Goal: Communication & Community: Answer question/provide support

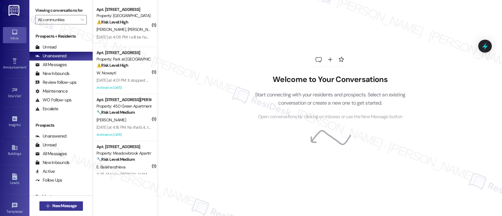
click at [64, 208] on span "New Message" at bounding box center [64, 206] width 24 height 6
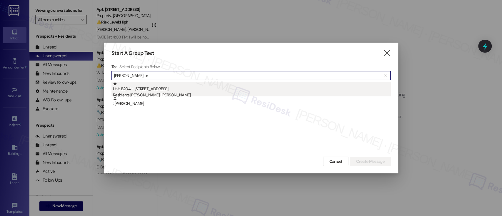
type input "[PERSON_NAME] br"
click at [188, 95] on div "Residents: [PERSON_NAME], [PERSON_NAME]" at bounding box center [252, 95] width 278 height 6
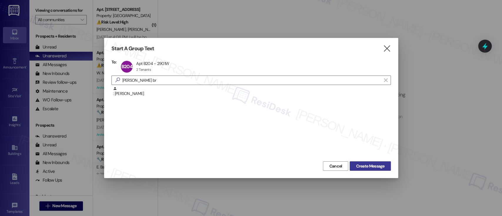
click at [375, 168] on span "Create Message" at bounding box center [370, 166] width 29 height 6
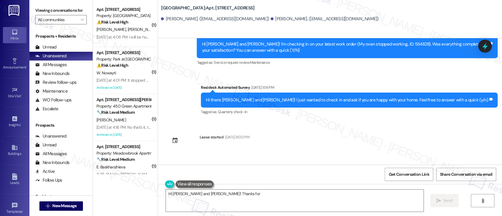
scroll to position [855, 0]
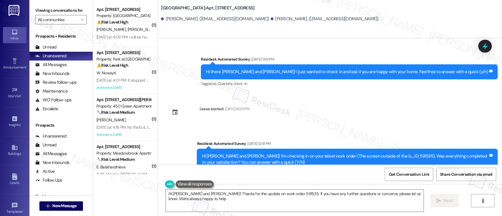
type textarea "Hi [PERSON_NAME] and [PERSON_NAME]! Thanks for the update on work order 591535.…"
click at [56, 201] on div " New Message" at bounding box center [61, 206] width 44 height 15
click at [71, 208] on span "New Message" at bounding box center [64, 206] width 24 height 6
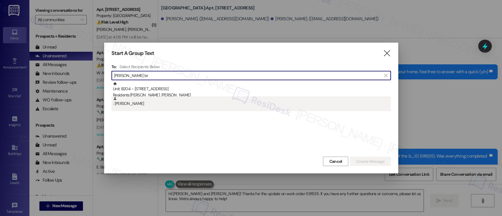
type input "najah br"
click at [122, 106] on div ": Najah Bryant" at bounding box center [252, 101] width 278 height 10
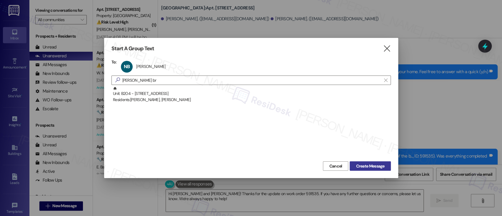
click at [381, 168] on span "Create Message" at bounding box center [370, 166] width 29 height 6
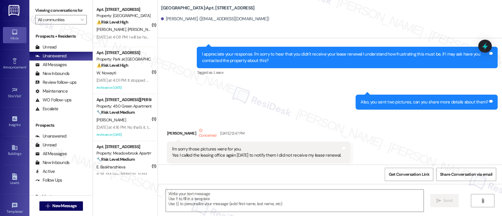
type textarea "Fetching suggested responses. Please feel free to read through the conversation…"
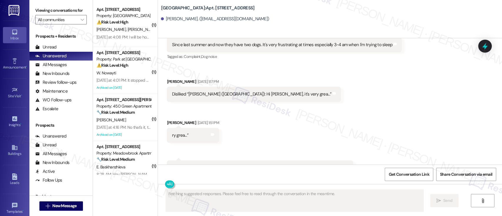
scroll to position [1035, 0]
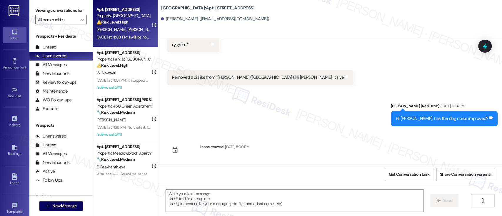
click at [131, 20] on div "⚠️ Risk Level: High The resident mentions 'rent confusion' which is a financial…" at bounding box center [123, 22] width 54 height 6
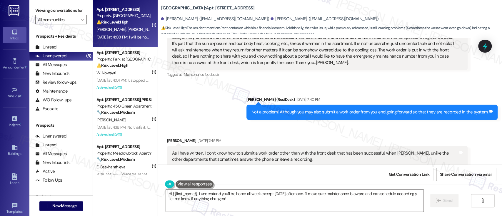
scroll to position [8029, 0]
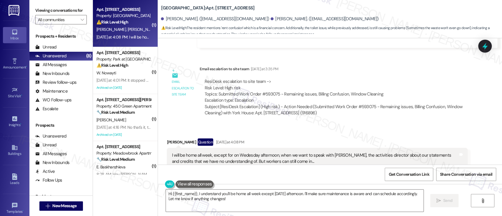
click at [322, 183] on button "Hide Suggestions" at bounding box center [326, 186] width 12 height 6
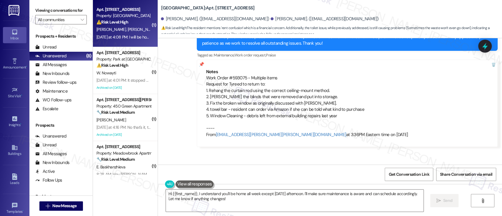
scroll to position [7942, 0]
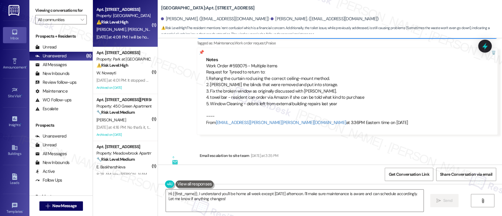
click at [266, 165] on div "ResiDesk escalation to site team -> Risk Level: High risk Topics: Submitted Wor…" at bounding box center [333, 177] width 258 height 25
copy div "593075"
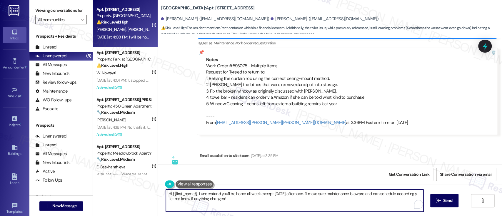
drag, startPoint x: 307, startPoint y: 193, endPoint x: 131, endPoint y: 193, distance: 176.4
click at [131, 193] on div "( 1 ) Apt. 406, 5325 Old York Rd Property: York House ⚠️ Risk Level: High The r…" at bounding box center [297, 108] width 409 height 216
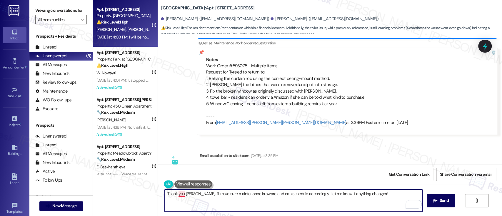
click at [176, 194] on textarea "Thank you Sally. I'll make sure maintenance is aware and can schedule according…" at bounding box center [293, 201] width 257 height 22
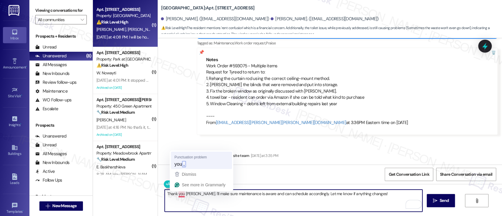
type textarea "Thank you, Sally. I'll make sure maintenance is aware and can schedule accordin…"
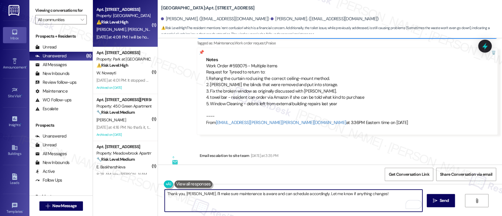
click at [373, 194] on textarea "Thank you, Sally. I'll make sure maintenance is aware and can schedule accordin…" at bounding box center [293, 201] width 257 height 22
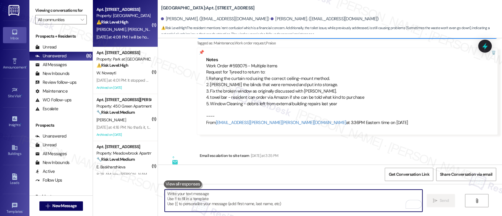
scroll to position [7942, 0]
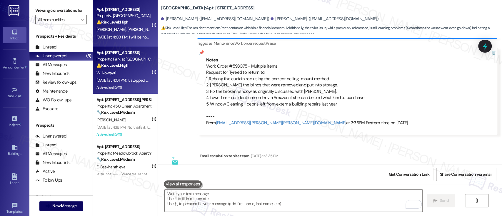
click at [126, 71] on div "W. Nowayti" at bounding box center [124, 72] width 56 height 7
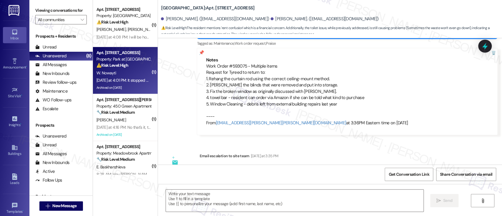
type textarea "Fetching suggested responses. Please feel free to read through the conversation…"
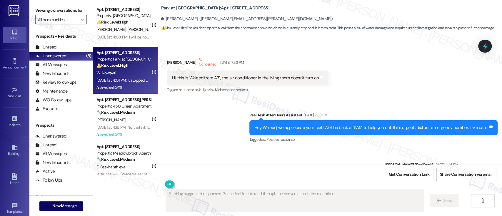
scroll to position [13690, 0]
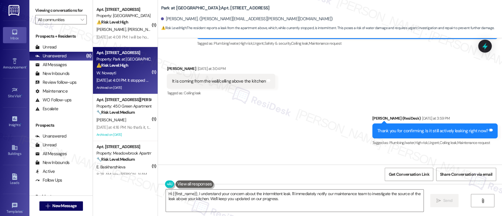
click at [418, 151] on div "Received via SMS Waleed Nowayti Neutral Yesterday at 4:01 PM It stopped but it …" at bounding box center [330, 179] width 344 height 56
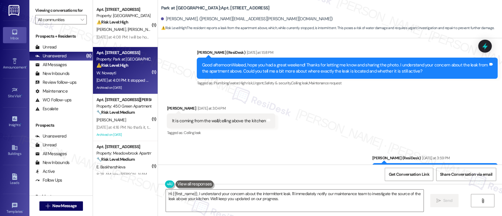
scroll to position [13651, 0]
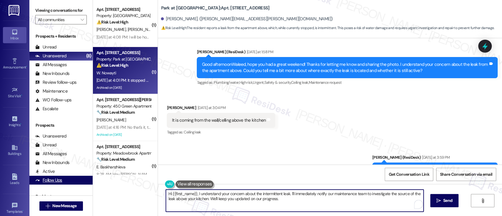
drag, startPoint x: 240, startPoint y: 192, endPoint x: 54, endPoint y: 181, distance: 186.1
click at [51, 181] on div "Viewing conversations for All communities  Prospects + Residents Unread (0) Un…" at bounding box center [265, 108] width 473 height 216
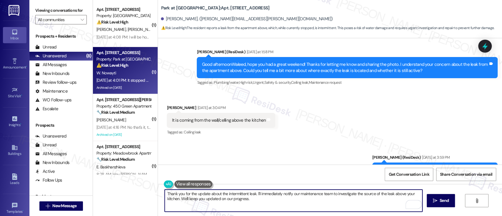
click at [252, 193] on textarea "Thank you for the update about the intermittent leak. I'll immediately notify o…" at bounding box center [293, 201] width 257 height 22
click at [314, 197] on textarea "Thank you for the update about the intermittent leak, Waleed. I'll immediately …" at bounding box center [293, 201] width 257 height 22
click at [348, 194] on textarea "Thank you for the update about the intermittent leak, Waleed. I'll immediately …" at bounding box center [293, 201] width 257 height 22
click at [374, 194] on textarea "Thank you for the update about the intermittent leak, Waleed. I'll immediately …" at bounding box center [293, 201] width 257 height 22
click at [190, 199] on textarea "Thank you for the update about the intermittent leak, Waleed. I'll immediately …" at bounding box center [293, 201] width 257 height 22
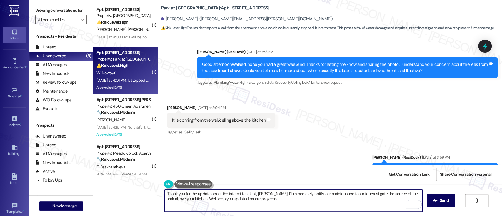
click at [221, 199] on textarea "Thank you for the update about the intermittent leak, Waleed. I'll immediately …" at bounding box center [293, 201] width 257 height 22
click at [272, 202] on textarea "Thank you for the update about the intermittent leak, Waleed. I'll immediately …" at bounding box center [293, 201] width 257 height 22
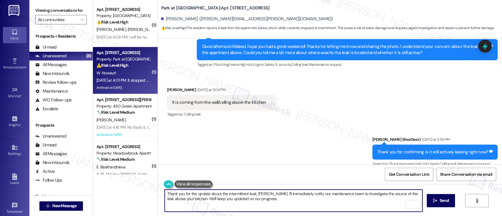
scroll to position [13690, 0]
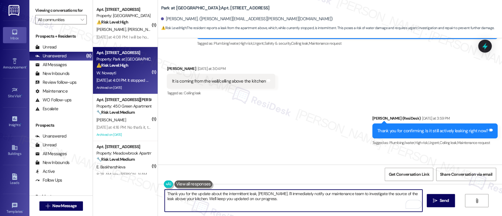
click at [336, 203] on textarea "Thank you for the update about the intermittent leak, Waleed. I'll immediately …" at bounding box center [293, 201] width 257 height 22
click at [268, 194] on textarea "Thank you for the update about the intermittent leak, Waleed. I'll immediately …" at bounding box center [293, 201] width 257 height 22
click at [303, 195] on textarea "Thank you for the update about the intermittent leak, Waleed. I'll immediately …" at bounding box center [293, 201] width 257 height 22
drag, startPoint x: 178, startPoint y: 201, endPoint x: 252, endPoint y: 200, distance: 74.1
click at [252, 200] on textarea "Thank you for the update about the intermittent leak, Waleed. We will have our …" at bounding box center [293, 201] width 257 height 22
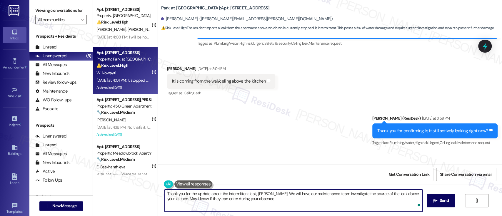
type textarea "Thank you for the update about the intermittent leak, Waleed. We will have our …"
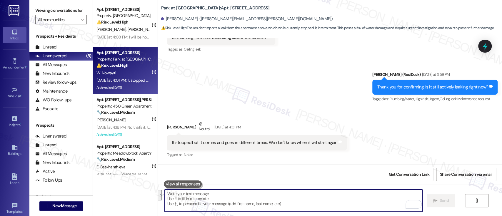
scroll to position [13737, 0]
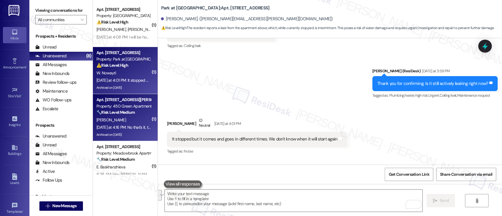
click at [131, 112] on strong "🔧 Risk Level: Medium" at bounding box center [115, 112] width 38 height 5
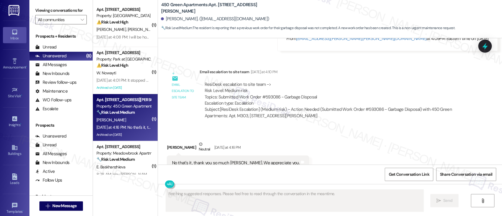
scroll to position [1825, 0]
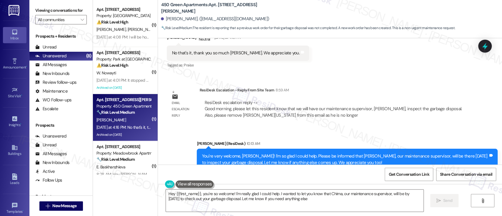
type textarea "Hey {{first_name}}, you're so welcome! I'm really glad I could help. I wanted t…"
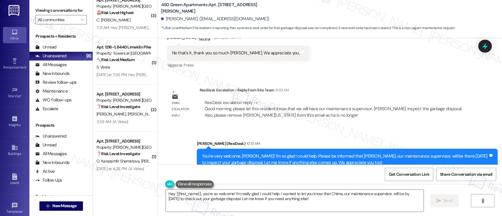
scroll to position [199, 0]
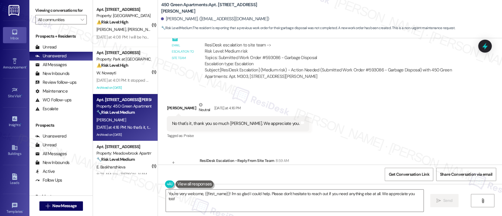
scroll to position [1769, 0]
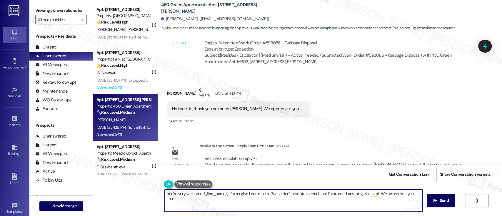
drag, startPoint x: 279, startPoint y: 193, endPoint x: 373, endPoint y: 196, distance: 94.4
click at [373, 196] on textarea "You're very welcome, {{first_name}}! I'm so glad I could help. Please don't hes…" at bounding box center [293, 201] width 257 height 22
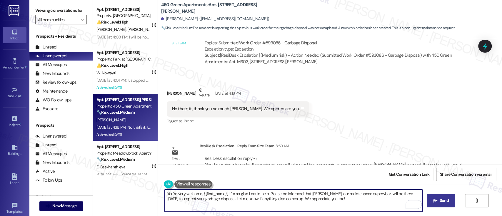
type textarea "You're very welcome, {{first_name}}! I'm so glad I could help. Please be inform…"
click at [447, 203] on span "Send" at bounding box center [444, 201] width 9 height 6
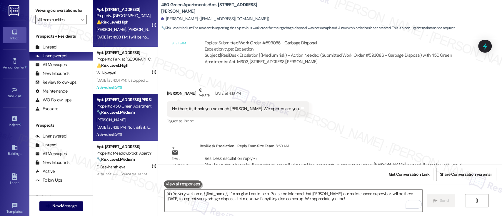
scroll to position [1715, 0]
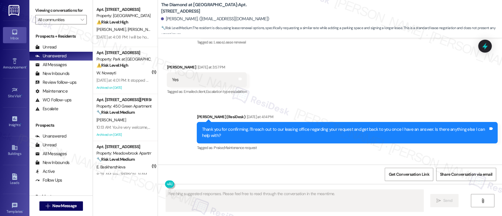
scroll to position [1023, 0]
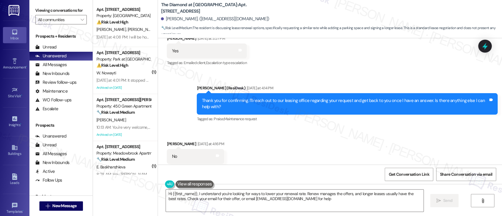
type textarea "Hi {{first_name}}, I understand you're looking for ways to lower your renewal r…"
click at [363, 128] on div "Received via SMS Ismael Cruz Yesterday at 4:16 PM No Tags and notes Tagged as: …" at bounding box center [330, 153] width 344 height 50
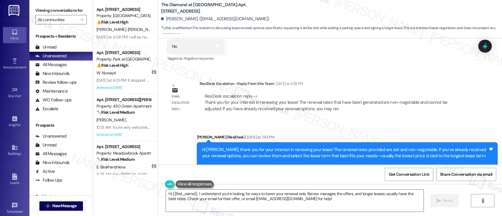
scroll to position [1151, 0]
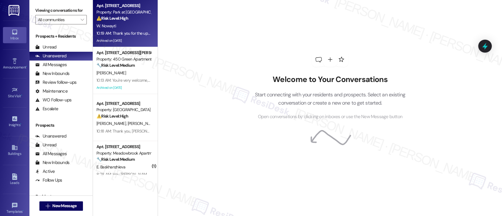
click at [131, 24] on div "W. Nowayti" at bounding box center [124, 25] width 56 height 7
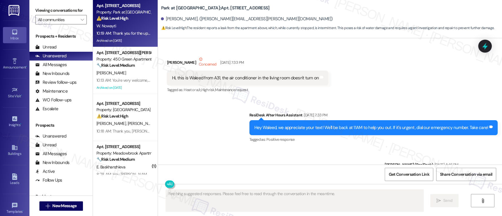
scroll to position [13746, 0]
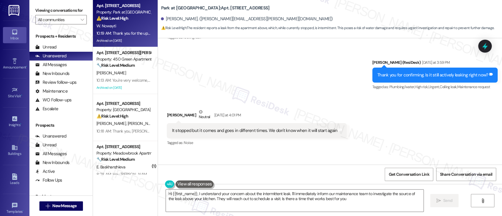
type textarea "Hi {{first_name}}, I understand your concern about the intermittent leak. I'll …"
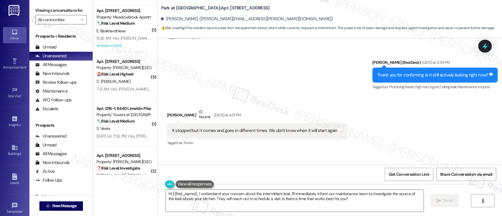
scroll to position [136, 0]
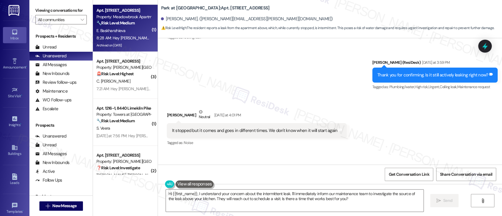
click at [101, 35] on div "8:28 AM: Hey Evgeniia, we appreciate your text! We'll be back at 11AM to help y…" at bounding box center [220, 37] width 249 height 5
type textarea "Fetching suggested responses. Please feel free to read through the conversation…"
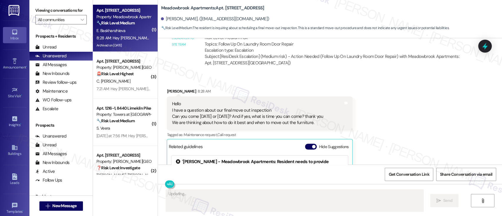
scroll to position [3428, 0]
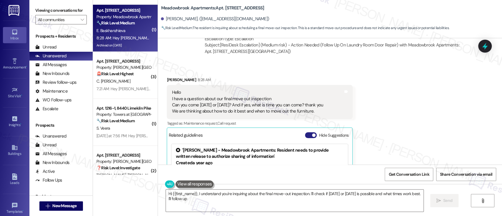
click at [306, 133] on button "Hide Suggestions" at bounding box center [311, 135] width 12 height 6
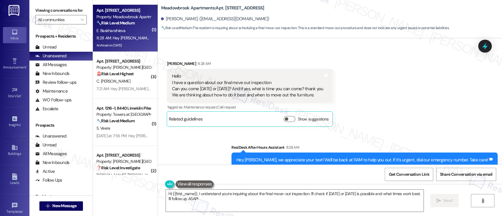
scroll to position [3459, 0]
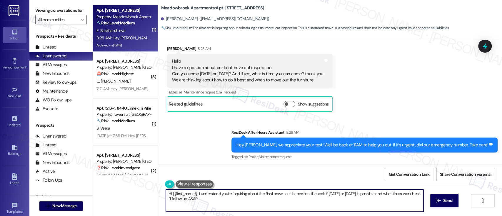
click at [270, 193] on textarea "Hi {{first_name}}, I understand you're inquiring about the final move-out inspe…" at bounding box center [294, 201] width 257 height 22
click at [311, 194] on textarea "Hi {{first_name}}, I understand you're inquiring about the final move-out inspe…" at bounding box center [294, 201] width 257 height 22
drag, startPoint x: 307, startPoint y: 194, endPoint x: 334, endPoint y: 172, distance: 35.4
click at [309, 201] on textarea "Hi {{first_name}}, I understand you're inquiring about the final move-out inspe…" at bounding box center [293, 201] width 257 height 22
click at [206, 207] on textarea "Hi {{first_name}}, I understand you're inquiring about the final move-out inspe…" at bounding box center [293, 201] width 257 height 22
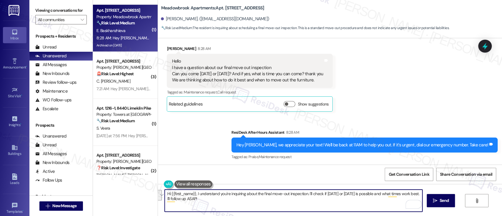
click at [206, 202] on textarea "Hi {{first_name}}, I understand you're inquiring about the final move-out inspe…" at bounding box center [293, 201] width 257 height 22
drag, startPoint x: 213, startPoint y: 204, endPoint x: 172, endPoint y: 200, distance: 41.1
click at [172, 200] on textarea "Hi {{first_name}}, I understand you're inquiring about the final move-out inspe…" at bounding box center [293, 201] width 257 height 22
click at [324, 207] on textarea "Hi {{first_name}}, I understand you're inquiring about the final move-out inspe…" at bounding box center [293, 201] width 257 height 22
click at [294, 202] on textarea "Hi {{first_name}}, I understand you're inquiring about the final move-out inspe…" at bounding box center [293, 201] width 257 height 22
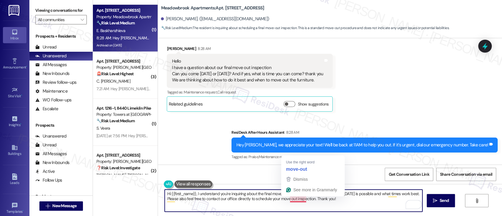
drag, startPoint x: 300, startPoint y: 201, endPoint x: 303, endPoint y: 186, distance: 15.4
click at [301, 199] on textarea "Hi {{first_name}}, I understand you're inquiring about the final move-out inspe…" at bounding box center [293, 201] width 257 height 22
type textarea "Hi {{first_name}}, I understand you're inquiring about the final move-out inspe…"
click at [367, 203] on textarea "Hi {{first_name}}, I understand you're inquiring about the final move-out inspe…" at bounding box center [293, 201] width 257 height 22
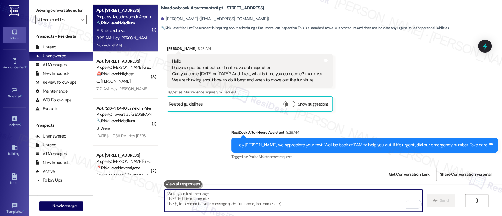
scroll to position [3409, 0]
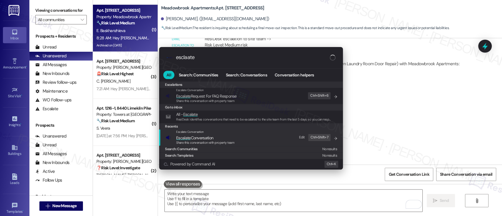
type input "esclaate"
click at [201, 137] on span "Escalate Conversation" at bounding box center [194, 137] width 37 height 5
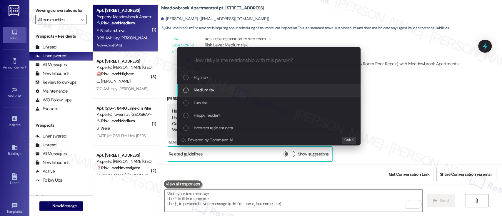
click at [205, 89] on span "Medium risk" at bounding box center [204, 90] width 21 height 6
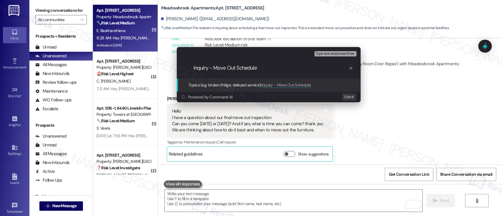
click at [237, 67] on input "Inquiry - Move Out Schedule" at bounding box center [270, 68] width 155 height 6
type input "Inquiry - Move Out Inspection Schedule"
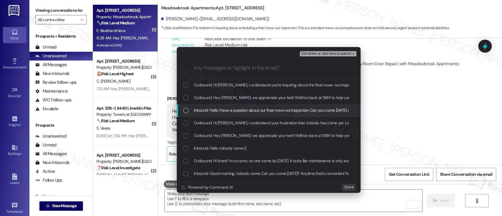
click at [213, 113] on span "Inbound: Hello I have a question about our final move out inspection Can you co…" at bounding box center [387, 110] width 386 height 6
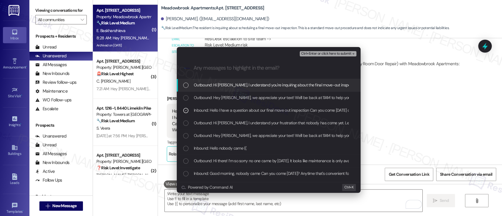
click at [333, 52] on span "Ctrl+Enter or click here to submit" at bounding box center [326, 54] width 50 height 4
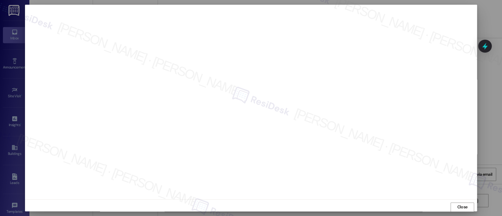
scroll to position [0, 0]
click at [468, 206] on button "Close" at bounding box center [463, 206] width 24 height 9
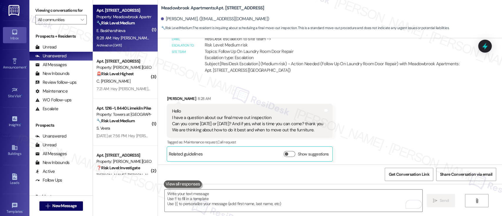
click at [349, 114] on div "Received via SMS Evgeniia Baskhanzhieva 8:28 AM Hello I have a question about o…" at bounding box center [330, 124] width 344 height 84
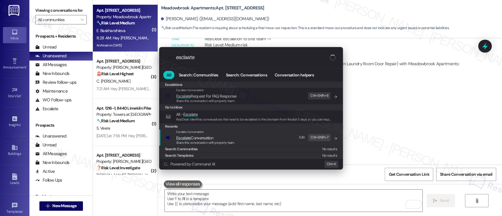
type input "esclaate"
click at [219, 139] on span "Escalate Conversation" at bounding box center [205, 138] width 58 height 6
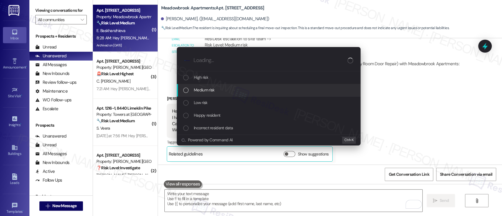
click at [210, 89] on span "Medium risk" at bounding box center [204, 90] width 21 height 6
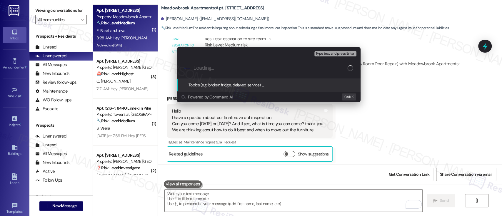
paste input "Inquiry - Move Out Inspection Schedule"
type input "Inquiry - Move Out Inspection Schedule"
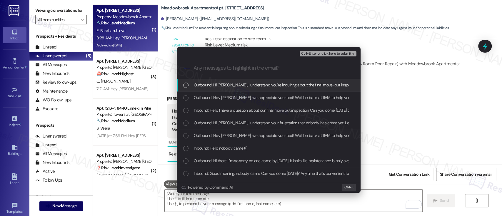
click at [220, 112] on span "Inbound: Hello I have a question about our final move out inspection Can you co…" at bounding box center [387, 110] width 386 height 6
click at [340, 52] on span "Ctrl+Enter or click here to submit" at bounding box center [326, 54] width 50 height 4
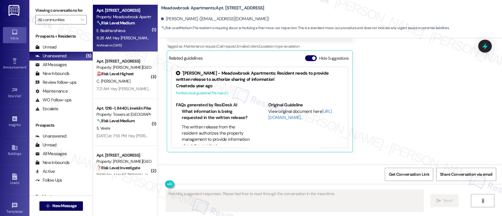
scroll to position [3496, 0]
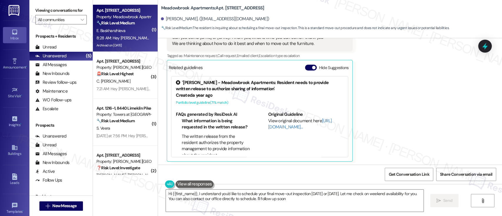
type textarea "Hi {{first_name}}, I understand you'd like to schedule your final move-out insp…"
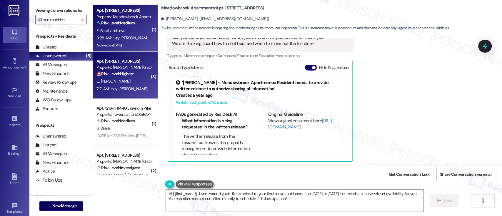
click at [130, 77] on div "Apt. F0104, 2607 Welsh Rd Property: Joshua House 🚨 Risk Level: Highest The resi…" at bounding box center [124, 68] width 56 height 20
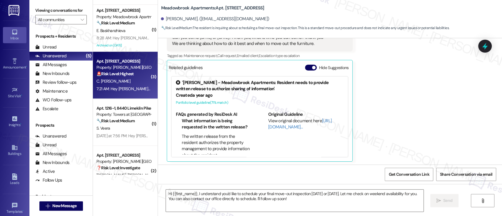
type textarea "Fetching suggested responses. Please feel free to read through the conversation…"
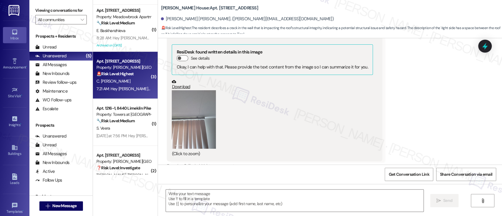
type textarea "Fetching suggested responses. Please feel free to read through the conversation…"
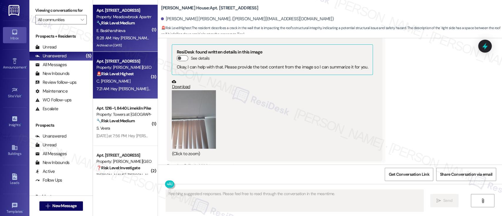
scroll to position [753, 0]
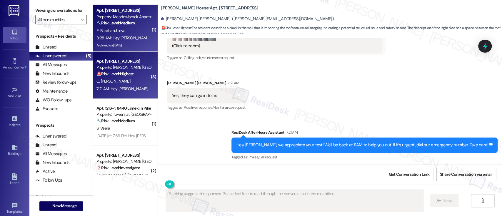
click at [126, 28] on div "E. Baskhanzhieva" at bounding box center [124, 30] width 56 height 7
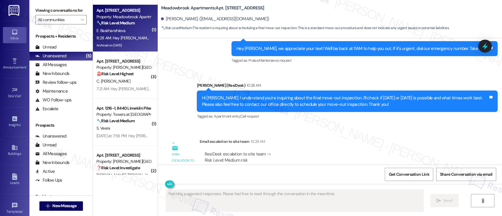
scroll to position [3674, 0]
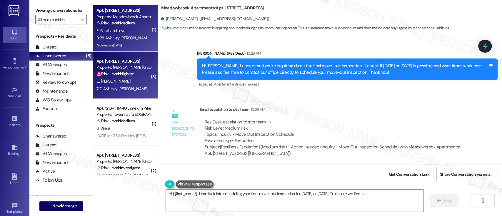
type textarea "Hi {{first_name}}, I can look into scheduling your final move-out inspection fo…"
click at [115, 79] on span "C. [PERSON_NAME]" at bounding box center [113, 81] width 34 height 5
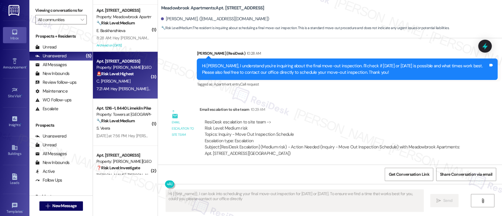
type textarea "Hi {{first_name}}, I can look into scheduling your final move-out inspection fo…"
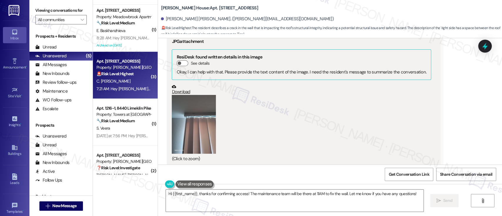
scroll to position [469, 0]
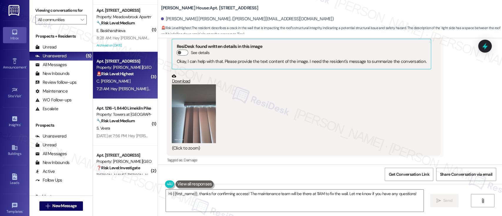
click at [191, 114] on button "Zoom image" at bounding box center [194, 113] width 44 height 59
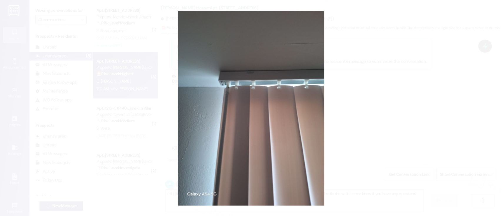
click at [393, 111] on button "Unzoom image" at bounding box center [251, 108] width 502 height 216
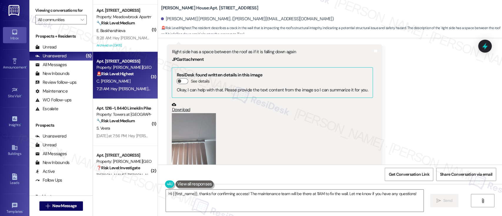
scroll to position [635, 0]
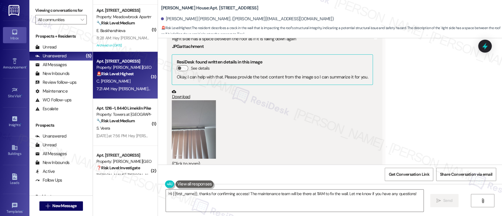
click at [196, 124] on button "Zoom image" at bounding box center [194, 129] width 44 height 59
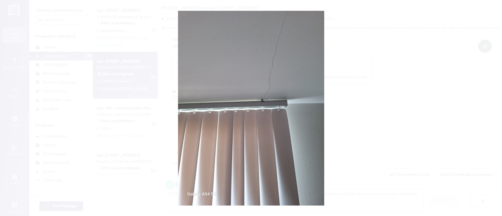
click at [402, 121] on button "Unzoom image" at bounding box center [251, 108] width 502 height 216
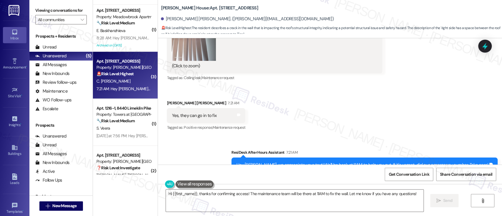
scroll to position [753, 0]
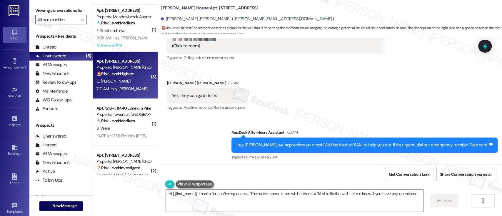
click at [200, 9] on b "Joshua House: Apt. F0104, 2607 Welsh Rd" at bounding box center [209, 8] width 97 height 6
copy b "F0104"
click at [214, 193] on textarea "Hi {{first_name}}, thanks for confirming access! The maintenance team will be t…" at bounding box center [294, 201] width 257 height 22
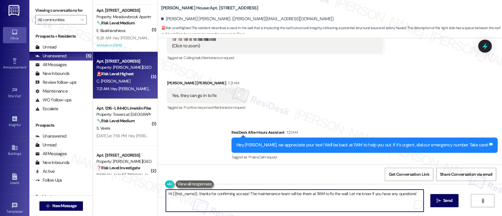
click at [301, 193] on textarea "Hi {{first_name}}, thanks for confirming access! The maintenance team will be t…" at bounding box center [294, 201] width 257 height 22
drag, startPoint x: 292, startPoint y: 194, endPoint x: 342, endPoint y: 194, distance: 50.0
click at [342, 194] on textarea "Hi {{first_name}}, thanks for confirming access! The maintenance team will be t…" at bounding box center [293, 201] width 257 height 22
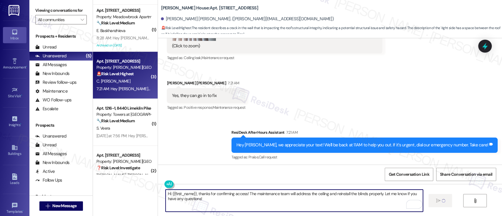
type textarea "Fetching suggested responses. Please feel free to read through the conversation…"
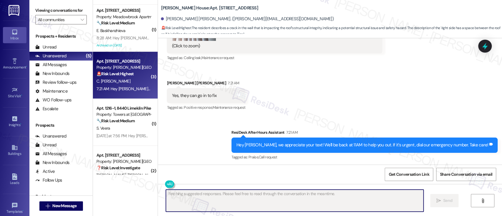
scroll to position [703, 0]
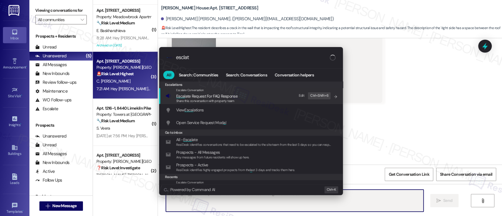
type input "esclate"
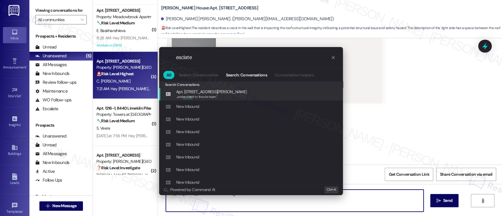
click at [182, 57] on input "esclate" at bounding box center [253, 57] width 155 height 6
type textarea "Hi {{first_name}}, thanks for confirming access! The maintenance team will be t…"
type input "escalate"
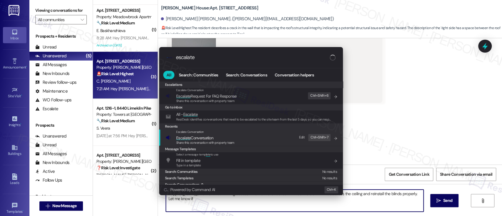
type textarea "Hi {{first_name}}, thanks for confirming access! The maintenance team will be t…"
type input "escalate"
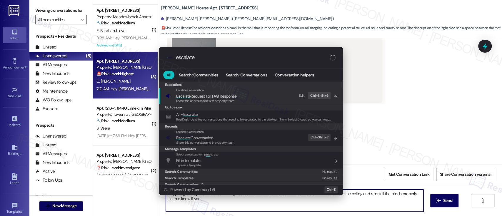
type textarea "Hi {{first_name}}, thanks for confirming access! The maintenance team will be t…"
click at [213, 135] on span "Escalate Conversation" at bounding box center [194, 137] width 37 height 5
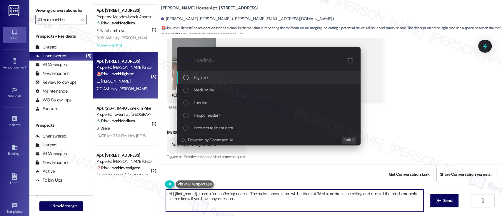
type textarea "Hi {{first_name}}, thanks for confirming access! The maintenance team will be t…"
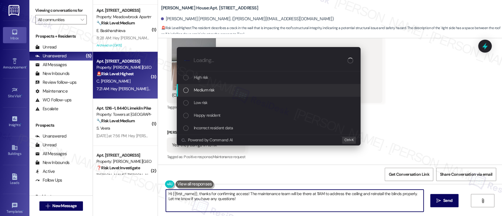
click at [211, 86] on div "Medium risk" at bounding box center [269, 90] width 184 height 13
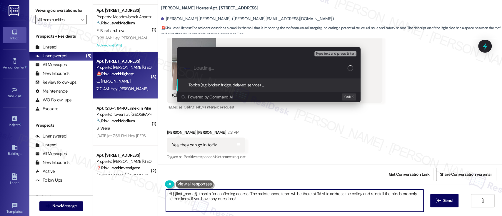
paste input "Work Order #593170"
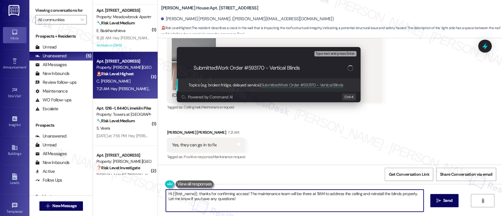
type input "Submitted Work Order #593170 - Vertical Blinds"
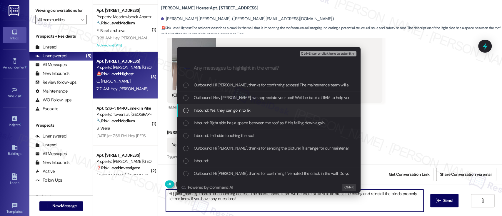
click at [227, 109] on span "Inbound: Yes, they can go in to fix" at bounding box center [222, 110] width 57 height 6
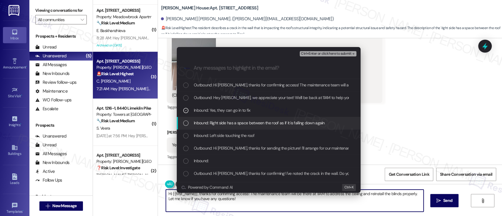
click at [233, 122] on span "Inbound: Right side has a space between the roof as if it is falling down again" at bounding box center [259, 123] width 131 height 6
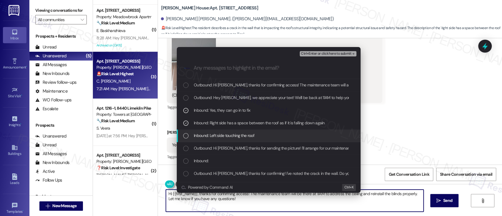
click at [231, 134] on span "Inbound: Left side touching the roof" at bounding box center [224, 135] width 61 height 6
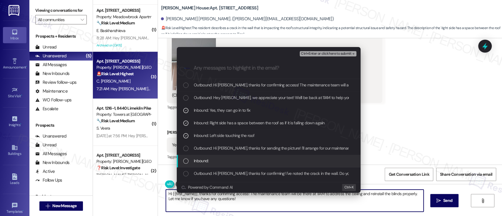
click at [203, 160] on span "Inbound:" at bounding box center [201, 161] width 15 height 6
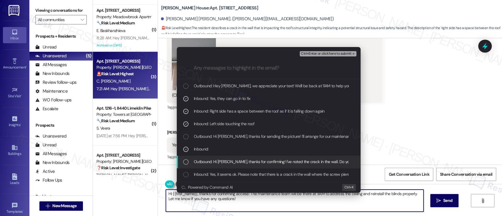
scroll to position [24, 0]
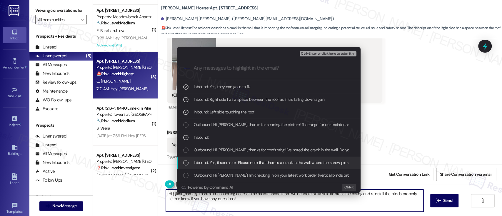
click at [215, 164] on span "Inbound: Yes, it seems ok. Please note that there is a crack in the wall where …" at bounding box center [274, 162] width 161 height 6
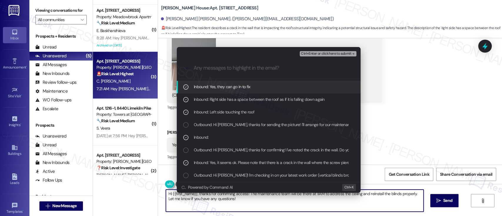
click at [334, 53] on span "Ctrl+Enter or click here to submit" at bounding box center [326, 54] width 50 height 4
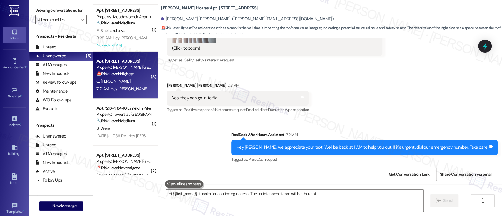
scroll to position [703, 0]
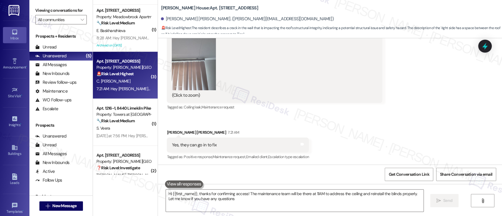
type textarea "Hi {{first_name}}, thanks for confirming access! The maintenance team will be t…"
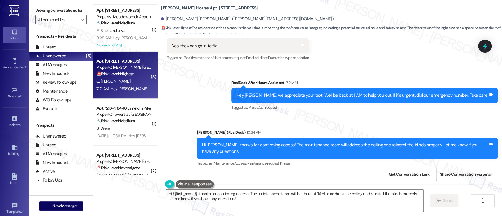
click at [421, 126] on div "Sent via SMS Emily (ResiDesk) 10:34 AM Hi Carol, thanks for confirming access! …" at bounding box center [347, 148] width 310 height 47
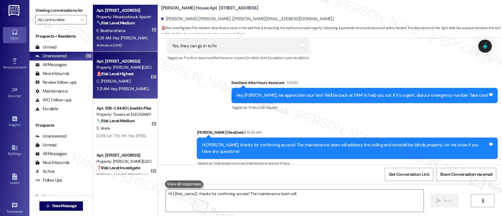
type textarea "Hi {{first_name}}, thanks for confirming access! The maintenance team will be"
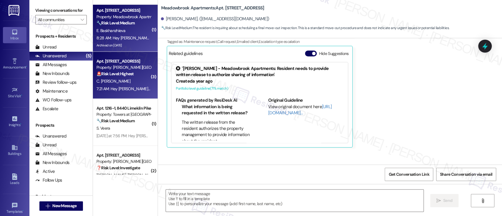
scroll to position [3496, 0]
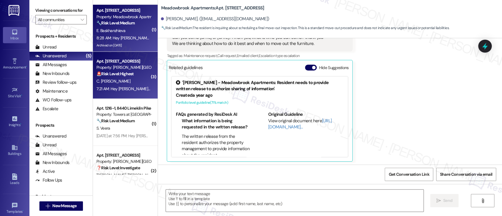
type textarea "Fetching suggested responses. Please feel free to read through the conversation…"
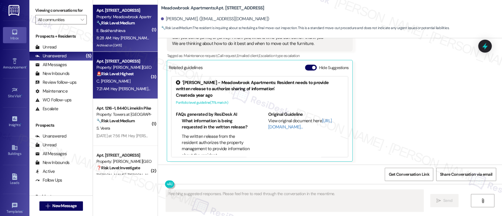
click at [126, 75] on strong "🚨 Risk Level: Highest" at bounding box center [114, 73] width 37 height 5
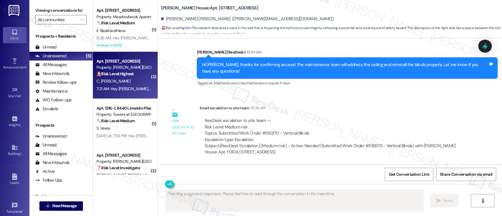
scroll to position [875, 0]
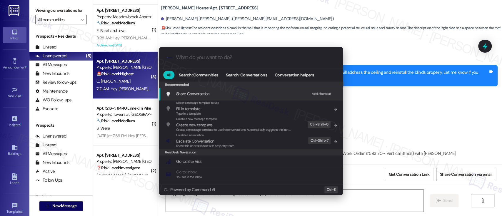
type textarea "Hi {{first_name}}, thanks for confirming access! I'm happy to hear the maintena…"
type input "not"
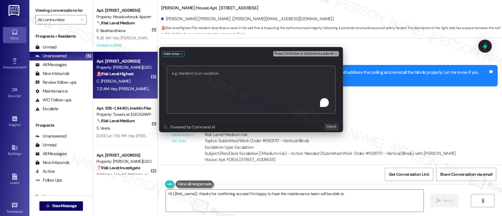
type textarea "Hi {{first_name}}, thanks for confirming access! I'm happy to hear the maintena…"
paste textarea "Submitted Work Order #593170 - Vertical Blinds"
type textarea "Submitted Work Order #593170 - Vertical Blinds"
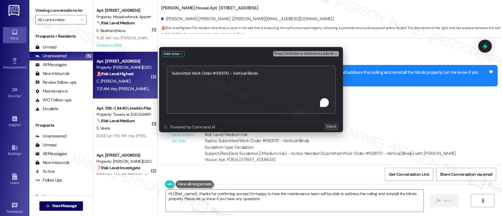
type textarea "Hi {{first_name}}, thanks for confirming access! I'm happy to hear the maintena…"
type textarea "Submitted Work Order #593170 - Vertical Blinds"
click at [324, 54] on span "Press Ctrl+Enter or click here to submit" at bounding box center [303, 54] width 59 height 4
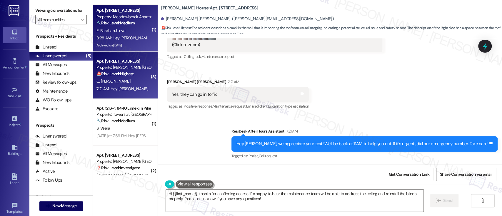
scroll to position [703, 0]
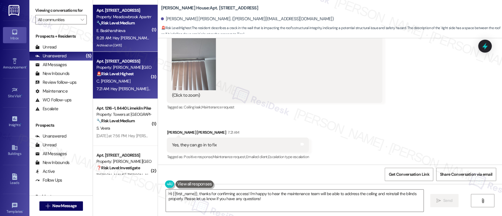
click at [139, 27] on div "E. Baskhanzhieva" at bounding box center [124, 30] width 56 height 7
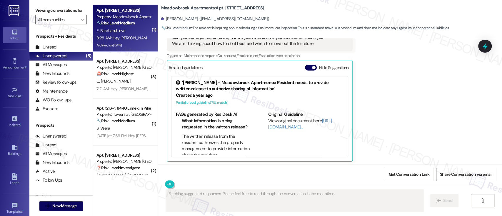
scroll to position [3674, 0]
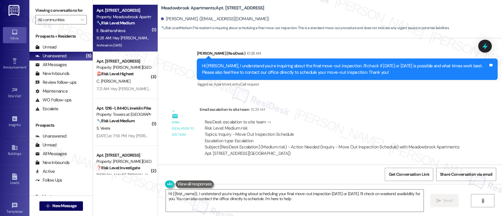
type textarea "Hi {{first_name}}, I understand you're inquiring about scheduling your final mo…"
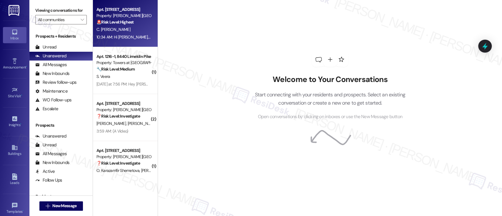
click at [139, 30] on div "C. [PERSON_NAME]" at bounding box center [124, 29] width 56 height 7
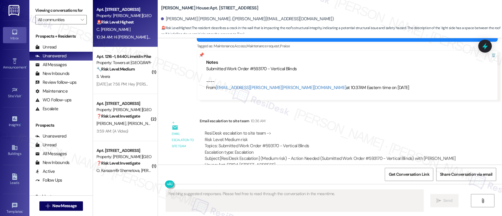
scroll to position [925, 0]
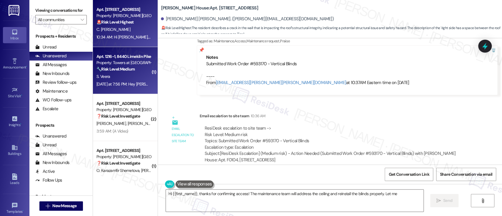
type textarea "Hi {{first_name}}, thanks for confirming access! The maintenance team will addr…"
click at [116, 69] on strong "🔧 Risk Level: Medium" at bounding box center [115, 68] width 38 height 5
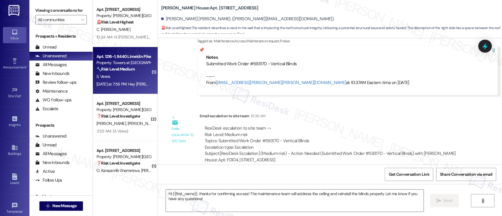
type textarea "Fetching suggested responses. Please feel free to read through the conversation…"
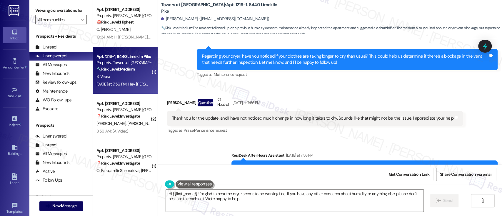
scroll to position [1382, 0]
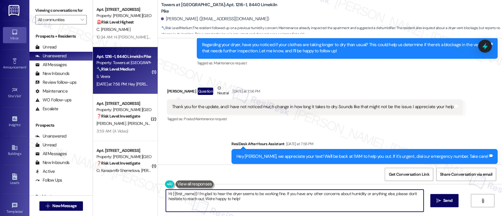
drag, startPoint x: 283, startPoint y: 194, endPoint x: 290, endPoint y: 205, distance: 13.1
click at [290, 205] on textarea "Hi {{first_name}}! I'm glad to hear the dryer seems to be working fine. If you …" at bounding box center [294, 201] width 257 height 22
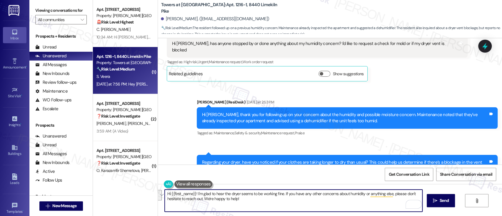
scroll to position [1225, 0]
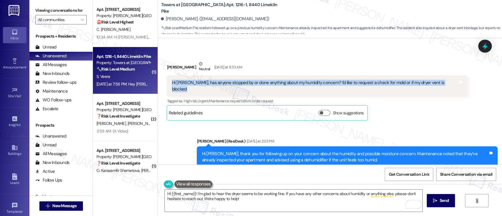
drag, startPoint x: 168, startPoint y: 76, endPoint x: 392, endPoint y: 37, distance: 227.3
click at [430, 75] on div "Hi Emily, has anyone stopped by or done anything about my humidity concern? I'd…" at bounding box center [317, 85] width 301 height 21
copy div "Hi Emily, has anyone stopped by or done anything about my humidity concern? I'd…"
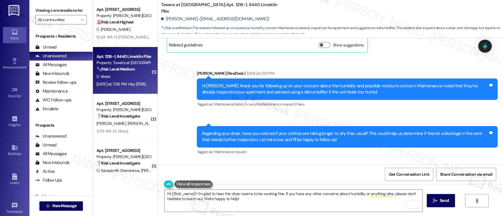
scroll to position [1303, 0]
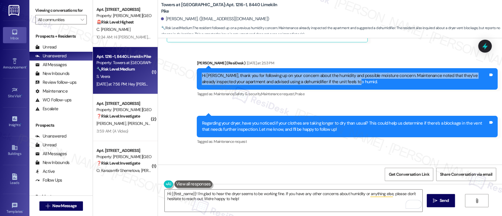
drag, startPoint x: 198, startPoint y: 62, endPoint x: 348, endPoint y: 67, distance: 150.0
click at [348, 73] on div "Hi Shika, thank you for following up on your concern about the humidity and pos…" at bounding box center [345, 79] width 286 height 13
copy div "Hi Shika, thank you for following up on your concern about the humidity and pos…"
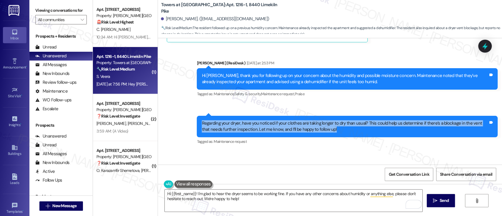
drag, startPoint x: 197, startPoint y: 109, endPoint x: 323, endPoint y: 117, distance: 126.1
click at [323, 120] on div "Regarding your dryer, have you noticed if your clothes are taking longer to dry…" at bounding box center [345, 126] width 288 height 13
copy div "Regarding your dryer, have you noticed if your clothes are taking longer to dry…"
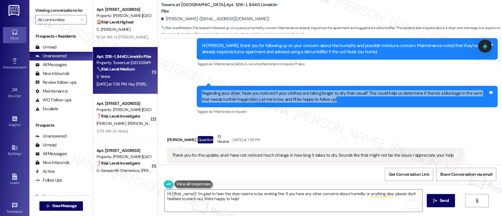
scroll to position [1343, 0]
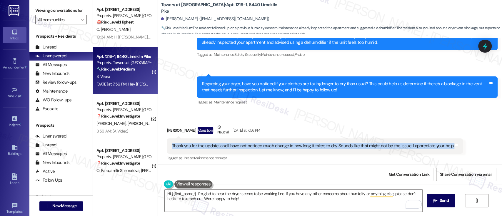
drag, startPoint x: 170, startPoint y: 133, endPoint x: 440, endPoint y: 129, distance: 270.0
click at [443, 139] on div "Thank you for the update, and I have not noticed much change in how long it tak…" at bounding box center [315, 146] width 296 height 15
copy div "Thank you for the update, and I have not noticed much change in how long it tak…"
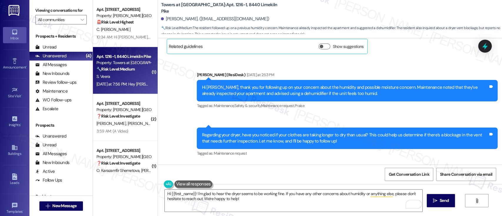
scroll to position [1303, 0]
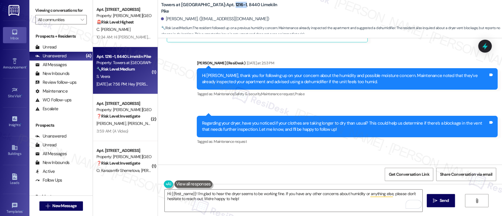
drag, startPoint x: 205, startPoint y: 6, endPoint x: 216, endPoint y: 7, distance: 11.0
click at [216, 7] on b "Towers at Wyncote: Apt. 1216-1, 8440 Limekiln Pike" at bounding box center [220, 8] width 118 height 13
copy b "1216-1"
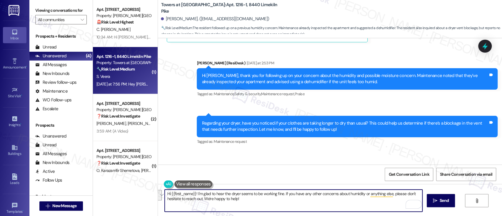
drag, startPoint x: 254, startPoint y: 204, endPoint x: 181, endPoint y: 184, distance: 76.4
click at [122, 185] on div "Apt. F0104, 2607 Welsh Rd Property: Joshua House 🚨 Risk Level: Highest The resi…" at bounding box center [297, 108] width 409 height 216
paste textarea "Shika, thank you for confirming that. Since the dryer seems to be working as us…"
click at [217, 201] on textarea "Hi Shika, thank you for confirming that. Since the dryer seems to be working as…" at bounding box center [293, 201] width 257 height 22
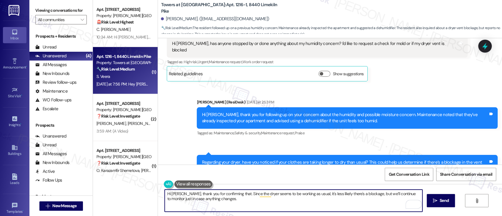
drag, startPoint x: 239, startPoint y: 202, endPoint x: 130, endPoint y: 180, distance: 111.2
click at [128, 180] on div "Apt. F0104, 2607 Welsh Rd Property: Joshua House 🚨 Risk Level: Highest The resi…" at bounding box center [297, 108] width 409 height 216
paste textarea "’s less likely that there’s a blockage, but we’ll continue to monitor in case a…"
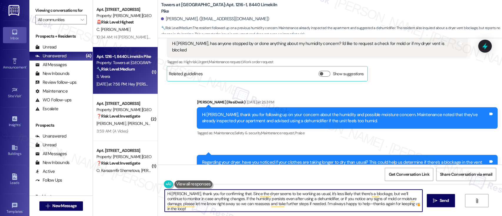
click at [352, 194] on textarea "Hi Shika, thank you for confirming that. Since the dryer seems to be working as…" at bounding box center [293, 201] width 257 height 22
drag, startPoint x: 222, startPoint y: 199, endPoint x: 389, endPoint y: 200, distance: 167.3
click at [393, 200] on textarea "Hi Shika, thank you for confirming that. Since the dryer seems to be working as…" at bounding box center [293, 201] width 257 height 22
click at [260, 204] on textarea "Hi Shika, thank you for confirming that. Since the dryer seems to be working as…" at bounding box center [293, 201] width 257 height 22
drag, startPoint x: 222, startPoint y: 200, endPoint x: 229, endPoint y: 201, distance: 7.4
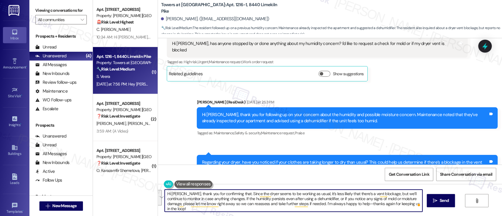
click at [222, 200] on textarea "Hi Shika, thank you for confirming that. Since the dryer seems to be working as…" at bounding box center [293, 201] width 257 height 22
click at [232, 204] on textarea "Hi Shika, thank you for confirming that. Since the dryer seems to be working as…" at bounding box center [293, 201] width 257 height 22
drag, startPoint x: 222, startPoint y: 199, endPoint x: 473, endPoint y: 218, distance: 250.9
click at [473, 216] on html "Inbox Go to Inbox Announcement • Send A Text Announcement Site Visit • Go to Si…" at bounding box center [251, 108] width 502 height 216
type textarea "Hi Shika, thank you for confirming that. Since the dryer seems to be working as…"
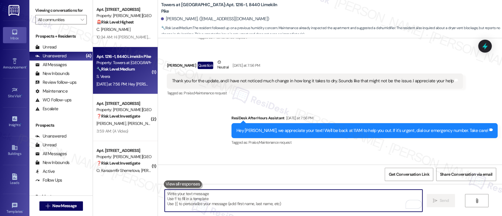
scroll to position [1429, 0]
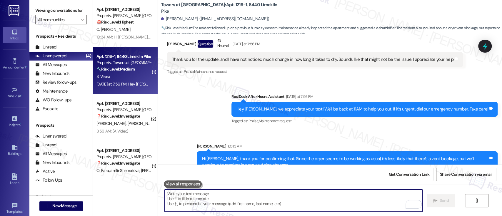
click at [333, 189] on div at bounding box center [293, 200] width 258 height 23
click at [312, 196] on textarea "To enrich screen reader interactions, please activate Accessibility in Grammarl…" at bounding box center [293, 201] width 257 height 22
paste textarea "Hi Shika, thank you for confirming that. Since the dryer seems to be working as…"
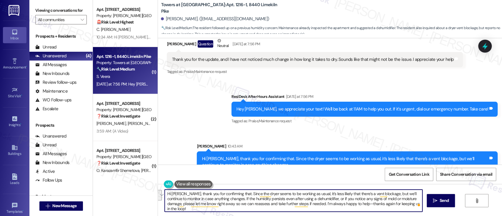
drag, startPoint x: 222, startPoint y: 199, endPoint x: 142, endPoint y: 181, distance: 81.8
click at [142, 181] on div "Apt. F0104, 2607 Welsh Rd Property: Joshua House 🚨 Risk Level: Highest The resi…" at bounding box center [297, 108] width 409 height 216
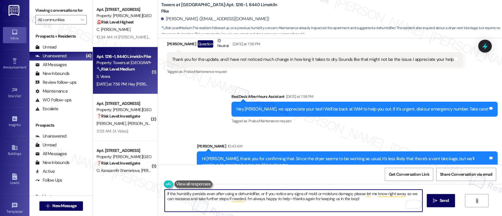
click at [370, 203] on textarea "If the humidity persists even after using a dehumidifier, or if you notice any …" at bounding box center [293, 201] width 257 height 22
type textarea "If the humidity persists even after using a dehumidifier, or if you notice any …"
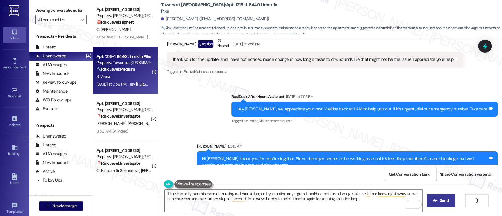
click at [434, 199] on icon "" at bounding box center [435, 200] width 4 height 5
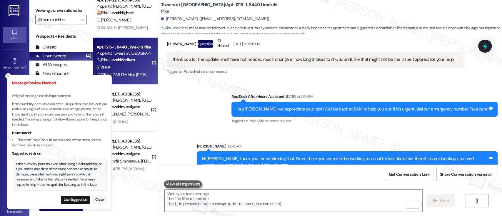
scroll to position [14, 0]
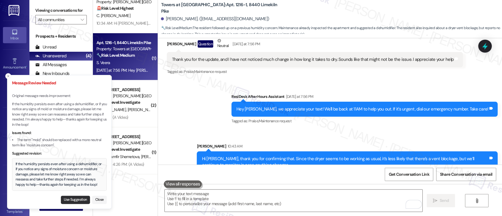
click at [68, 201] on button "Use Suggestion" at bounding box center [75, 200] width 29 height 8
type textarea "If the humidity persists even after using a dehumidifier, or if you notice any …"
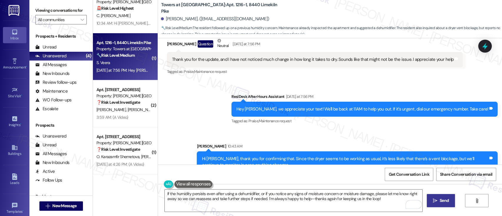
click at [440, 202] on span "Send" at bounding box center [444, 201] width 9 height 6
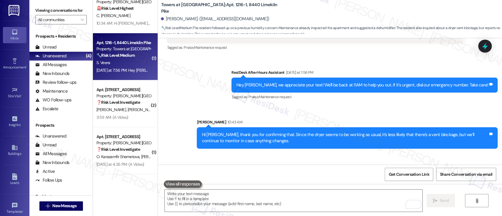
scroll to position [1476, 0]
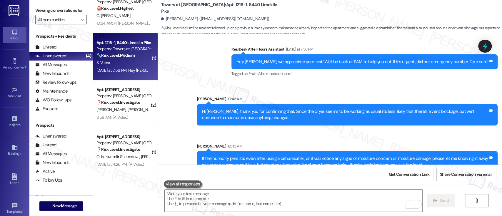
click at [329, 139] on div "Sent via SMS Sarah 10:43 AM If the humidity persists even after using a dehumid…" at bounding box center [347, 158] width 310 height 39
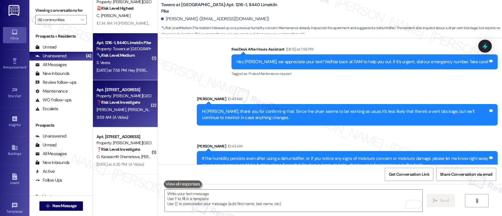
click at [128, 109] on span "[PERSON_NAME]" at bounding box center [142, 109] width 29 height 5
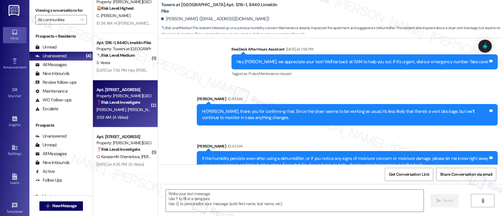
type textarea "Fetching suggested responses. Please feel free to read through the conversation…"
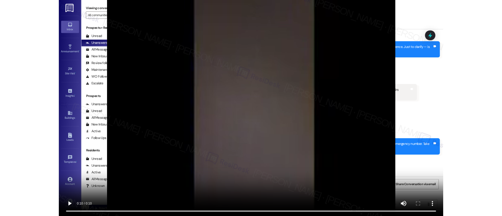
scroll to position [2467, 0]
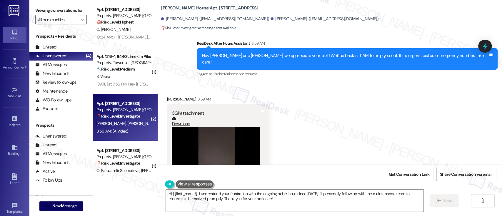
click at [412, 126] on div "Received via SMS Tasha Menefee 3:59 AM 3GP attachment Download Tags and notes" at bounding box center [330, 142] width 344 height 119
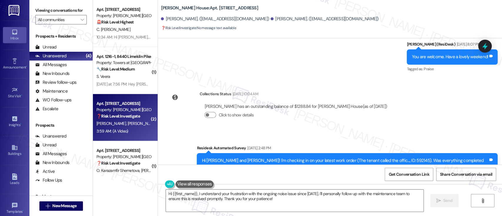
scroll to position [2135, 0]
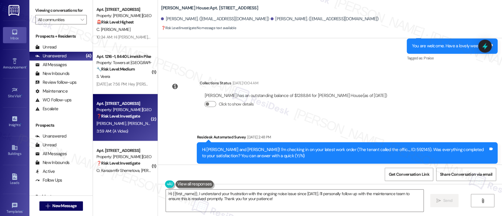
click at [380, 147] on div "Hi Tasha and Raymond! I'm checking in on your latest work order (The tenant cal…" at bounding box center [345, 153] width 286 height 13
copy div "592145"
drag, startPoint x: 381, startPoint y: 92, endPoint x: 385, endPoint y: 93, distance: 3.6
click at [381, 121] on div "Survey, sent via SMS Residesk Automated Survey Sep 03, 2025 at 2:48 PM Hi Tasha…" at bounding box center [330, 149] width 344 height 56
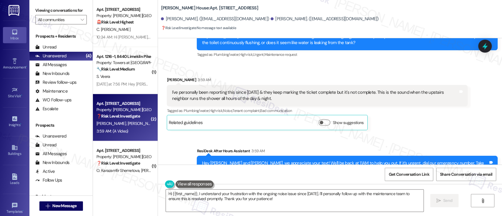
scroll to position [2467, 0]
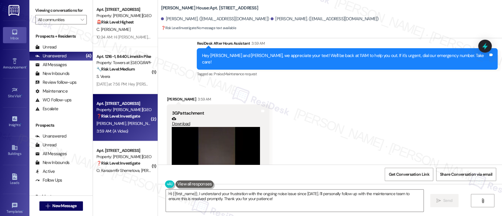
click at [440, 125] on div "Received via SMS Tasha Menefee 3:59 AM 3GP attachment Download Tags and notes" at bounding box center [330, 142] width 344 height 119
click at [167, 17] on div "Tasha Menefee. (tmcustis@gmail.com)" at bounding box center [215, 19] width 108 height 6
copy div "Tasha"
click at [176, 195] on textarea "Hi {{first_name}}, I understand your frustration with the ongoing noise issue s…" at bounding box center [294, 201] width 257 height 22
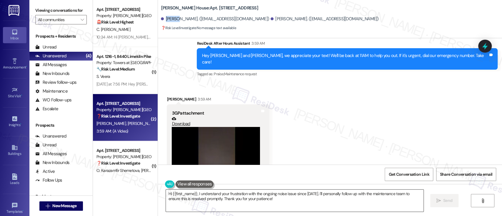
click at [176, 195] on textarea "Hi {{first_name}}, I understand your frustration with the ongoing noise issue s…" at bounding box center [294, 201] width 257 height 22
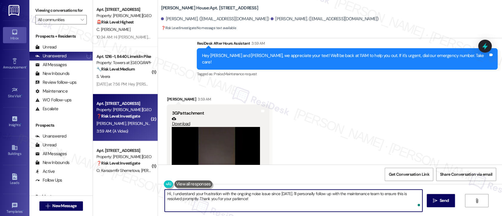
paste textarea "Tasha"
click at [268, 194] on textarea "Hi Tasha, I understand your frustration with the ongoing noise issue since July…" at bounding box center [293, 201] width 257 height 22
click at [286, 195] on textarea "Hi Tasha, I understand your frustration with the ongoing noise issue since July…" at bounding box center [293, 201] width 257 height 22
click at [273, 194] on textarea "Hi Tasha, I understand your frustration with the ongoing noise issue since July…" at bounding box center [293, 201] width 257 height 22
click at [284, 194] on textarea "Hi Tasha, I understand your frustration with the ongoing noise issue since July…" at bounding box center [293, 201] width 257 height 22
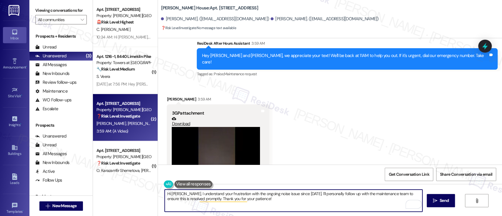
click at [298, 192] on textarea "Hi Tasha, I understand your frustration with the ongoing noise issue since July…" at bounding box center [293, 201] width 257 height 22
click at [304, 193] on textarea "Hi Tasha, I understand your frustration with the ongoing noise issue since July…" at bounding box center [293, 201] width 257 height 22
click at [372, 191] on textarea "Hi Tasha, I understand your frustration with the ongoing noise issue since July…" at bounding box center [293, 201] width 257 height 22
click at [395, 193] on textarea "Hi Tasha, I understand your frustration with the ongoing noise issue since July…" at bounding box center [293, 201] width 257 height 22
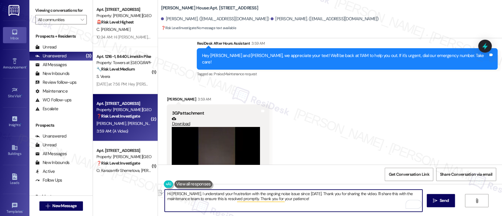
drag, startPoint x: 173, startPoint y: 199, endPoint x: 231, endPoint y: 198, distance: 57.9
click at [231, 198] on textarea "Hi Tasha, I understand your frustration with the ongoing noise issue since July…" at bounding box center [293, 201] width 257 height 22
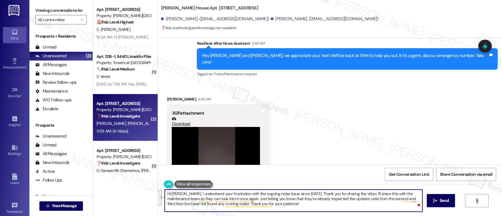
paste textarea "Thank you for sharing the video and for your continued patience. I completely u…"
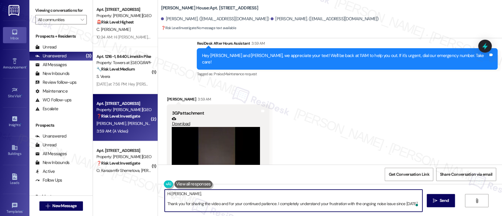
click at [221, 192] on textarea "Hi Tasha, Thank you for sharing the video and for your continued patience. I co…" at bounding box center [293, 201] width 257 height 22
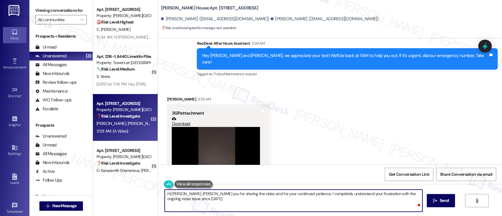
type textarea "Hi [PERSON_NAME], thank you for sharing the video and for your continued patien…"
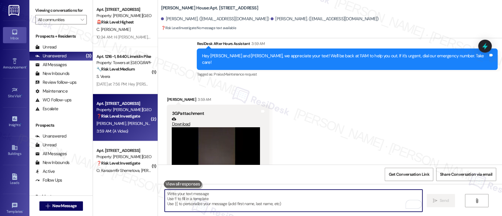
scroll to position [2515, 0]
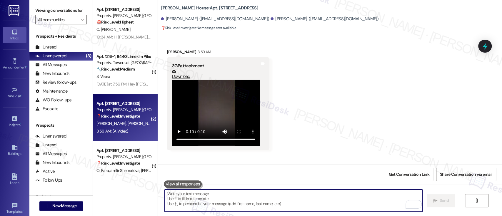
click at [281, 195] on textarea "To enrich screen reader interactions, please activate Accessibility in Grammarl…" at bounding box center [293, 201] width 257 height 22
paste textarea "I'll forward the video to our maintenance team so they can investigate further.…"
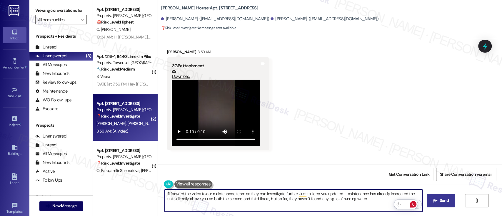
type textarea "I'll forward the video to our maintenance team so they can investigate further.…"
click at [430, 203] on button " Send" at bounding box center [441, 200] width 29 height 13
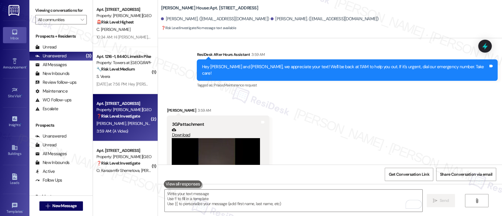
scroll to position [2562, 0]
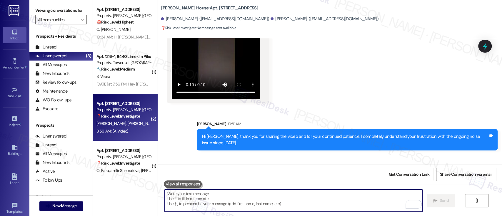
click at [279, 194] on textarea "To enrich screen reader interactions, please activate Accessibility in Grammarl…" at bounding box center [293, 201] width 257 height 22
paste textarea "We appreciate your understanding as we work to get to the bottom of this."
type textarea "We appreciate your understanding as we work to get to the bottom of this."
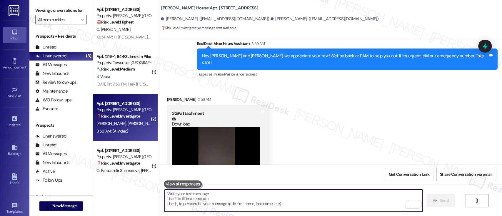
scroll to position [2603, 0]
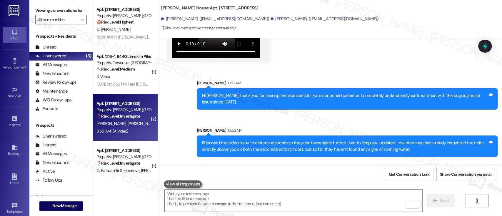
click at [292, 150] on div "Sent via SMS Sarah 10:51 AM Hi Tasha, thank you for sharing the video and for y…" at bounding box center [330, 135] width 344 height 136
click at [201, 8] on b "Joshua House: Apt. D0101, 2607 Welsh Rd" at bounding box center [209, 8] width 97 height 6
copy b "D0101"
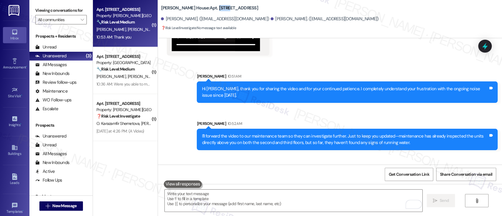
scroll to position [2569, 0]
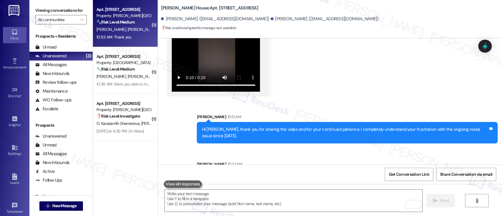
click at [363, 101] on div "Sent via SMS Sarah 10:51 AM Hi Tasha, thank you for sharing the video and for y…" at bounding box center [330, 169] width 344 height 136
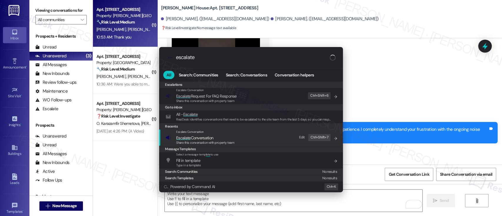
type input "escalate"
click at [228, 138] on span "Escalate Conversation" at bounding box center [205, 138] width 58 height 6
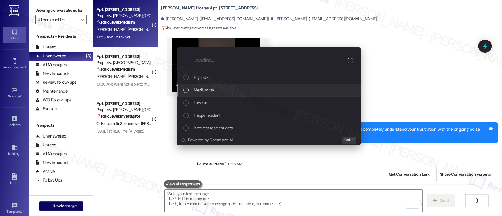
click at [210, 91] on span "Medium risk" at bounding box center [204, 90] width 21 height 6
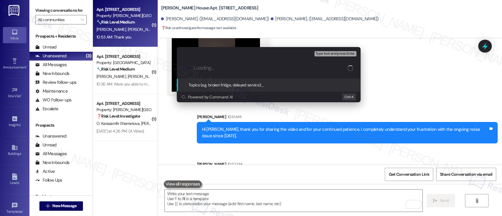
click at [368, 116] on div "Escalate Conversation Medium risk Topics (e.g. broken fridge, delayed service) …" at bounding box center [251, 108] width 502 height 216
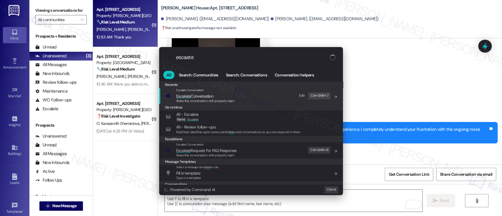
type input "escaate"
click at [216, 94] on span "Esca l ate Conversation" at bounding box center [205, 96] width 58 height 6
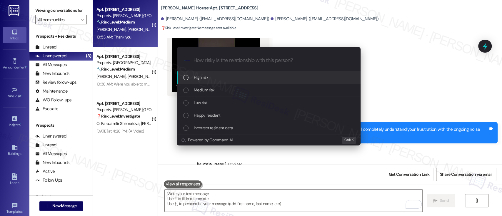
click at [196, 79] on span "High risk" at bounding box center [201, 77] width 14 height 6
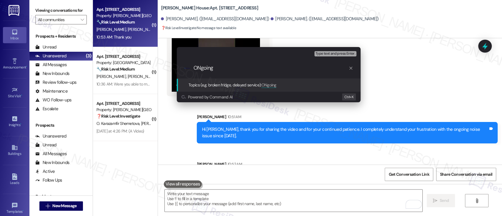
paste input "Work Order #593182"
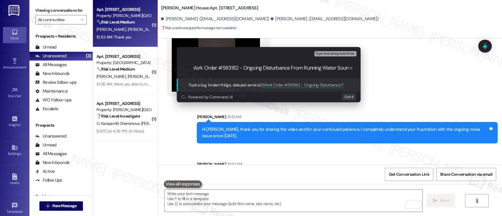
scroll to position [0, 2]
type input "Submitted Work Order #593182 - Ongoing Disturbance From Running Water Sound"
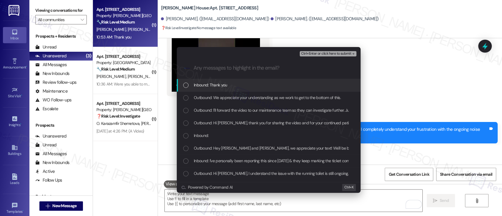
scroll to position [0, 0]
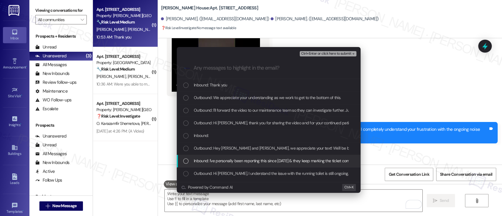
click at [198, 160] on span "Inbound: I've personally been reporting this since July 24th & they keep markin…" at bounding box center [371, 161] width 354 height 6
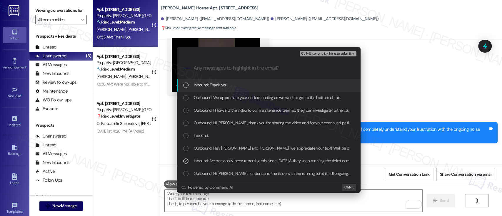
click at [346, 52] on span "Ctrl+Enter or click here to submit" at bounding box center [326, 54] width 50 height 4
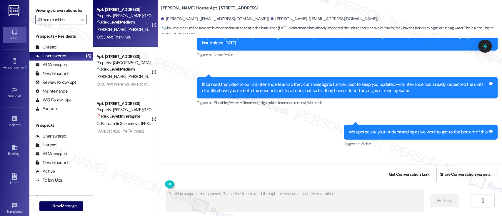
scroll to position [2662, 0]
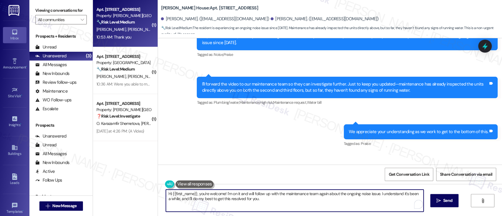
drag, startPoint x: 161, startPoint y: 190, endPoint x: 137, endPoint y: 187, distance: 24.0
click at [137, 187] on div "( 1 ) Apt. D0101, 2607 Welsh Rd Property: Joshua House 🔧 Risk Level: Medium The…" at bounding box center [297, 108] width 409 height 216
click at [287, 201] on textarea "Hi {{first_name}}, you're welcome! I'm on it and will follow up with the mainte…" at bounding box center [293, 201] width 257 height 22
drag, startPoint x: 274, startPoint y: 195, endPoint x: 126, endPoint y: 170, distance: 150.6
click at [126, 170] on div "( 1 ) Apt. D0101, 2607 Welsh Rd Property: Joshua House 🔧 Risk Level: Medium The…" at bounding box center [297, 108] width 409 height 216
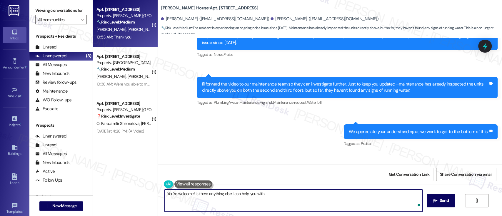
type textarea "You're welcome! Is there anything else I can help you with?"
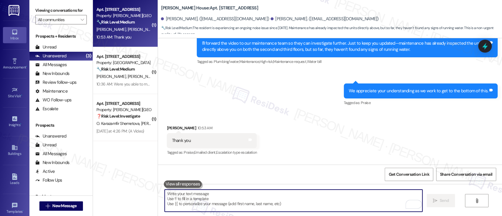
scroll to position [2703, 0]
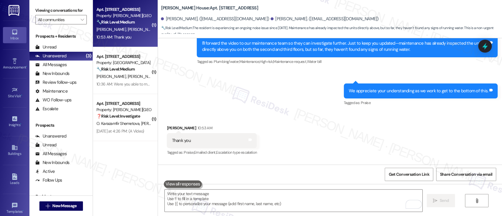
click at [435, 112] on div "Received via SMS Tasha Menefee 10:53 AM Thank you Tags and notes Tagged as: Pra…" at bounding box center [330, 137] width 344 height 50
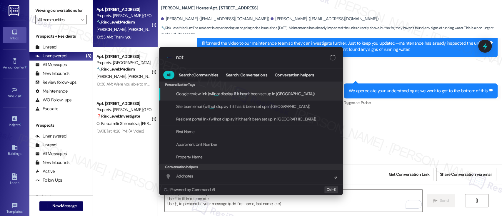
type input "note"
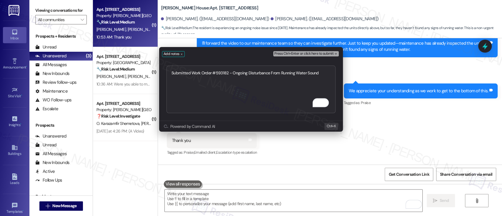
type textarea "Submitted Work Order #593182 - Ongoing Disturbance From Running Water Sound"
click at [334, 51] on button "Press Ctrl+Enter or click here to submit" at bounding box center [306, 53] width 66 height 5
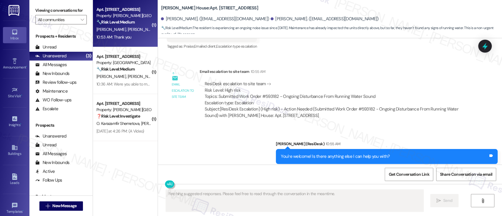
scroll to position [2834, 0]
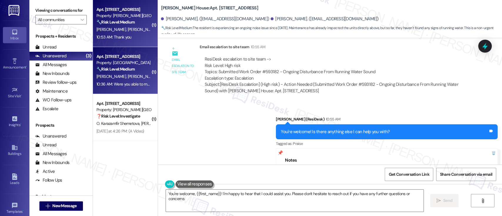
type textarea "You're welcome, {{first_name}}! I'm happy to hear that I could assist you. Plea…"
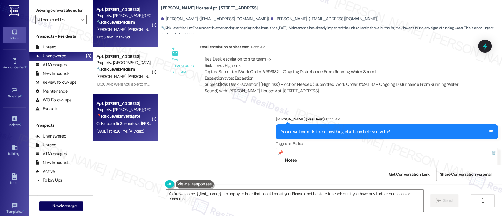
click at [121, 123] on span "O. Karazamfir Shemetova" at bounding box center [118, 123] width 45 height 5
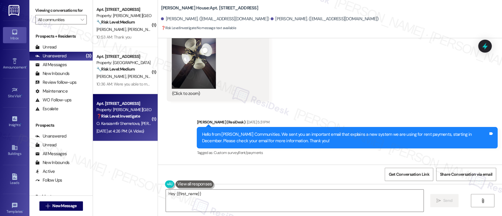
scroll to position [5095, 0]
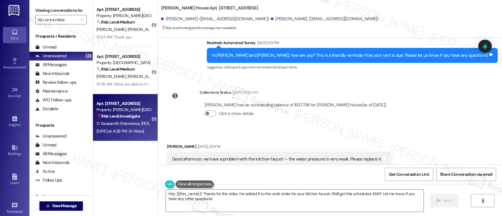
scroll to position [4730, 0]
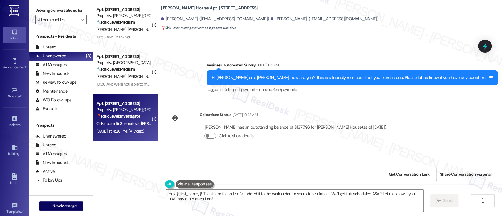
click at [199, 6] on b "Joshua House: Apt. H0203, 2607 Welsh Rd" at bounding box center [209, 8] width 97 height 6
copy b "H0203"
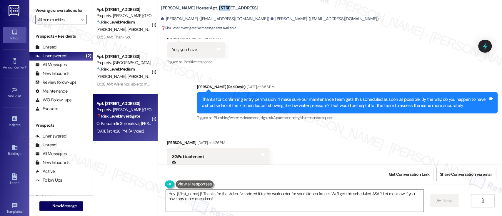
scroll to position [5155, 0]
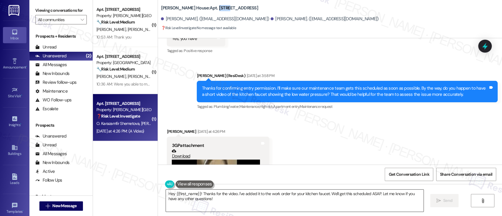
click at [179, 195] on textarea "Hey {{first_name}}! Thanks for the video. I've added it to the work order for y…" at bounding box center [294, 201] width 257 height 22
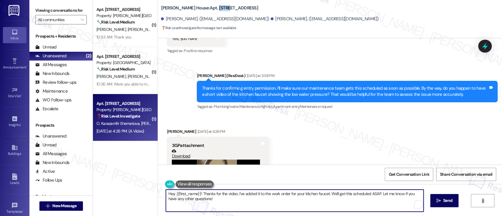
click at [179, 195] on textarea "Hey {{first_name}}! Thanks for the video. I've added it to the work order for y…" at bounding box center [294, 201] width 257 height 22
type textarea "Hey {{! Thanks for the video. I've added it to the work order for your kitchen …"
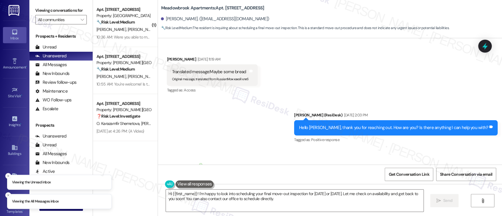
scroll to position [3728, 0]
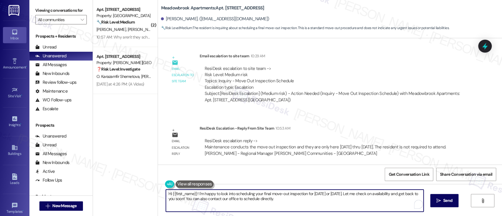
drag, startPoint x: 195, startPoint y: 193, endPoint x: 325, endPoint y: 207, distance: 131.3
click at [325, 207] on textarea "Hi {{first_name}}! I'm happy to look into scheduling your final move-out inspec…" at bounding box center [294, 201] width 257 height 22
type textarea "Hi {{first_name}}! Please be informed that the maintenance team conducts the mo…"
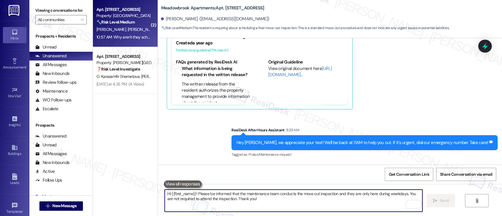
scroll to position [3500, 0]
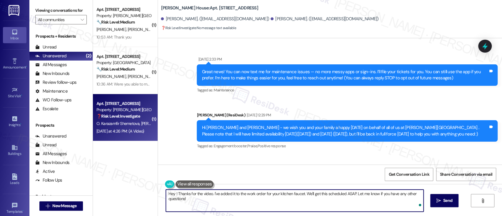
scroll to position [5155, 0]
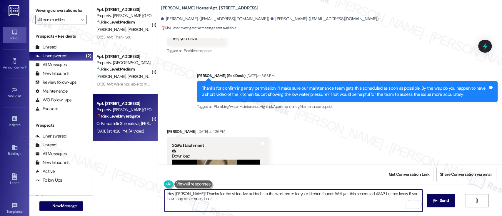
click at [310, 192] on textarea "Hey [PERSON_NAME]! Thanks for the video. I've added it to the work order for yo…" at bounding box center [293, 201] width 257 height 22
click at [311, 199] on textarea "Hey [PERSON_NAME]! Thanks for the video. I've added it to the work order for yo…" at bounding box center [293, 201] width 257 height 22
type textarea "Hey [PERSON_NAME]! Thanks for the video. I've added it to the work order for yo…"
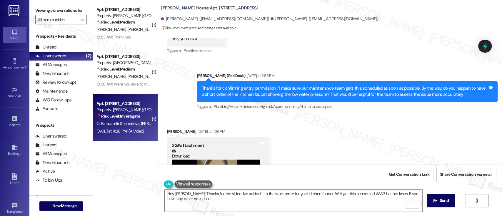
drag, startPoint x: 435, startPoint y: 201, endPoint x: 427, endPoint y: 202, distance: 8.0
click at [435, 201] on icon "" at bounding box center [435, 200] width 4 height 5
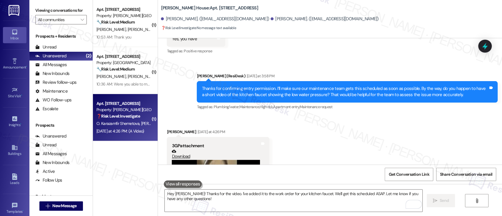
scroll to position [5202, 0]
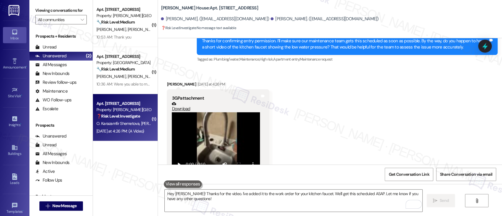
click at [418, 187] on div "Sent via SMS [PERSON_NAME] 10:58 AM Hey [PERSON_NAME]! Thanks for the video. I'…" at bounding box center [330, 210] width 344 height 47
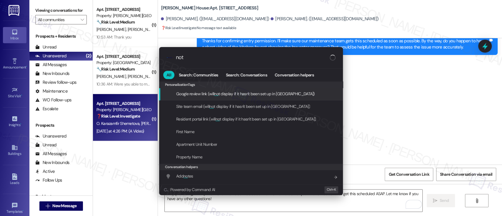
type input "note"
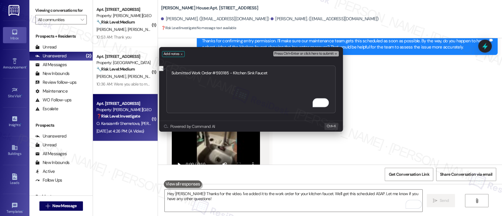
type textarea "Submitted Work Order #593185 - Kitchen Sink Faucet"
click at [307, 52] on span "Press Ctrl+Enter or click here to submit" at bounding box center [303, 54] width 59 height 4
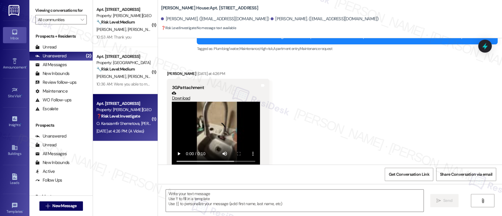
type textarea "Fetching suggested responses. Please feel free to read through the conversation…"
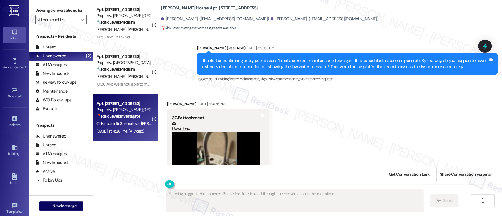
scroll to position [5155, 0]
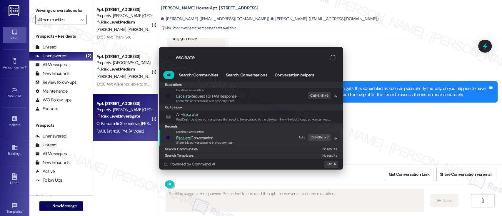
type input "esclaate"
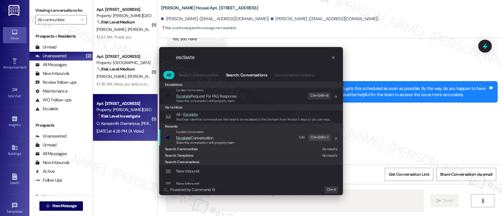
click at [218, 133] on div "Escalate Conversation" at bounding box center [205, 132] width 58 height 5
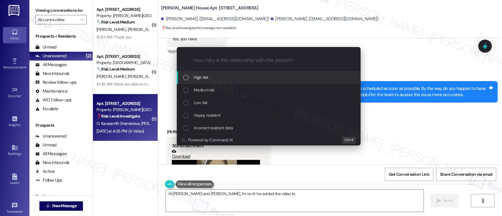
click at [206, 88] on span "Medium risk" at bounding box center [204, 90] width 21 height 6
type textarea "Hi Anton and Oleksandra, I'm on it! I've added the video to the work order and"
paste input "Submitted Work Order #593185 - Kitchen Sink Faucet"
type input "Submitted Work Order #593185 - Kitchen Sink Faucet"
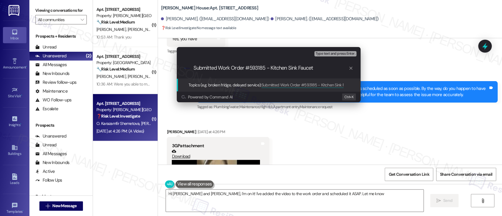
type textarea "Hi Anton and Oleksandra, I'm on it! I've added the video to the work order and …"
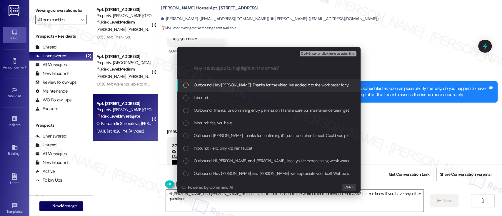
type textarea "Hi Anton and Oleksandra, I'm on it! I've added the video to the work order and …"
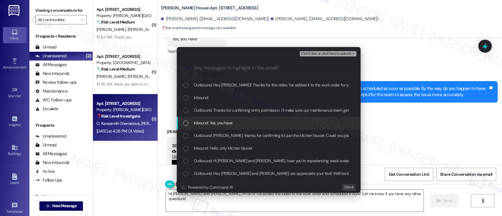
click at [205, 122] on span "Inbound: Yes, you have" at bounding box center [213, 123] width 39 height 6
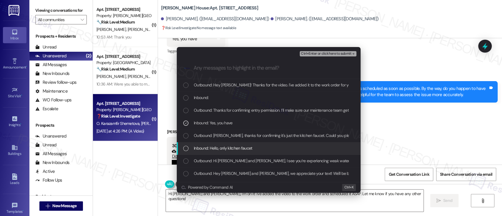
click at [210, 145] on span "Inbound: Hello, only kitchen faucet" at bounding box center [223, 148] width 59 height 6
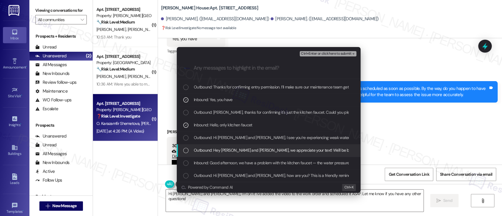
scroll to position [39, 0]
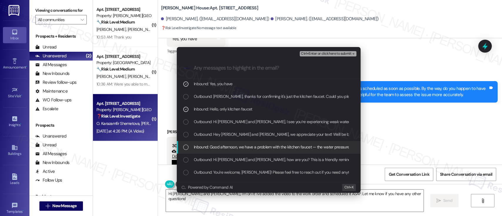
click at [213, 146] on span "Inbound: Good afternoon, we have a problem with the kitchen faucet — the water …" at bounding box center [298, 147] width 208 height 6
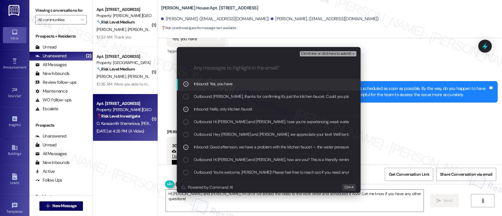
click at [324, 52] on span "Ctrl+Enter or click here to submit" at bounding box center [326, 54] width 50 height 4
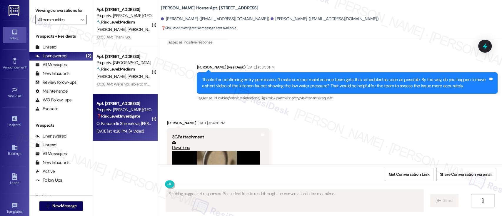
scroll to position [5269, 0]
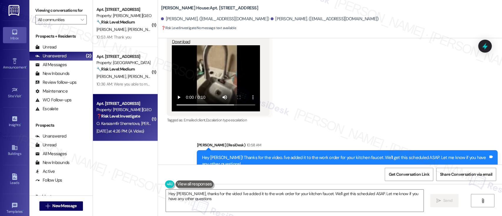
type textarea "Hey Anton, thanks for the video! I've added it to the work order for your kitch…"
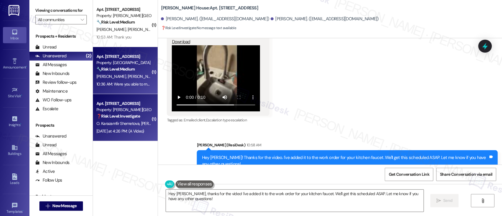
click at [127, 59] on div "Apt. [STREET_ADDRESS]" at bounding box center [123, 57] width 54 height 6
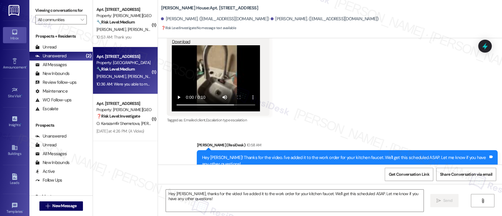
type textarea "Fetching suggested responses. Please feel free to read through the conversation…"
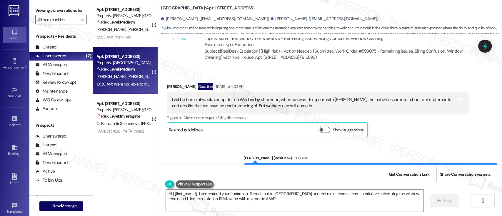
scroll to position [8124, 0]
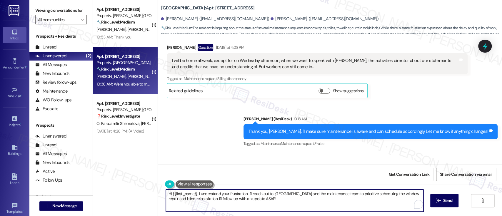
click at [266, 199] on textarea "Hi {{first_name}}, I understand your frustration. I'll reach out to Kyreed and …" at bounding box center [294, 201] width 257 height 22
click at [252, 201] on textarea "Hi {{first_name}}, I understand your frustration. I'll reach out to Kyreed and …" at bounding box center [293, 201] width 257 height 22
click at [252, 202] on textarea "Hi {{first_name}}, I understand your frustration. I'll reach out to Kyreed and …" at bounding box center [293, 201] width 257 height 22
drag, startPoint x: 257, startPoint y: 198, endPoint x: 155, endPoint y: 176, distance: 104.5
click at [158, 176] on div "Survey, sent via SMS Residesk Automated Survey May 12, 2023 at 1:22 PM Hi Sally…" at bounding box center [330, 146] width 344 height 216
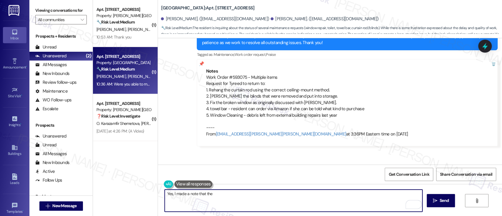
scroll to position [7889, 0]
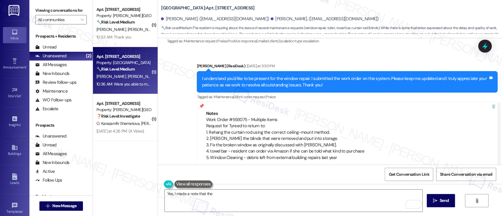
copy div "593075"
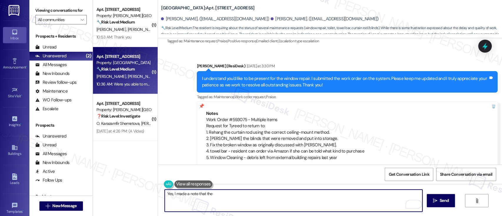
click at [241, 199] on textarea "Yes, I made a note that the" at bounding box center [293, 201] width 257 height 22
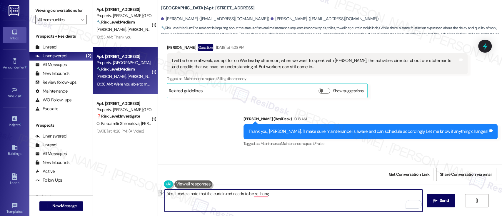
drag, startPoint x: 312, startPoint y: 200, endPoint x: 183, endPoint y: 196, distance: 129.2
click at [183, 196] on textarea "Yes, I made a note that the curtain rod needs to be re-hung" at bounding box center [293, 201] width 257 height 22
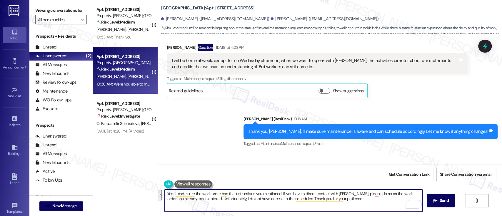
paste textarea "’ve made sure the work order includes the instructions you mentioned. If you’re…"
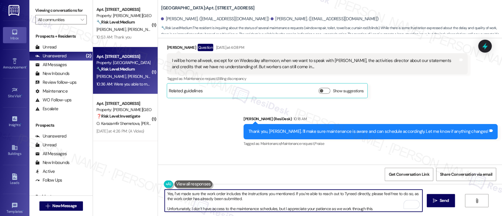
click at [247, 200] on textarea "Yes, I’ve made sure the work order includes the instructions you mentioned. If …" at bounding box center [293, 201] width 257 height 22
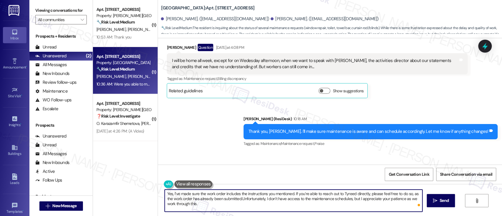
type textarea "Yes, I’ve made sure the work order includes the instructions you mentioned. If …"
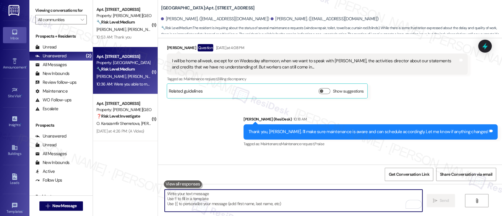
scroll to position [8171, 0]
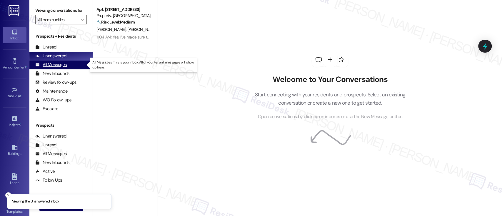
click at [72, 65] on div "All Messages (undefined)" at bounding box center [60, 65] width 63 height 9
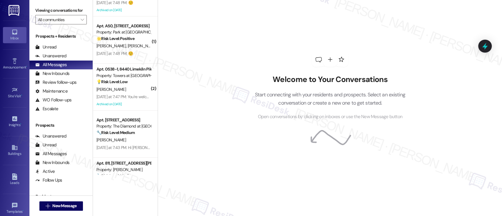
scroll to position [407, 0]
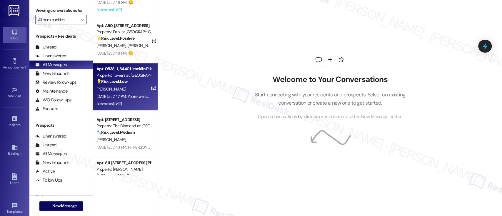
click at [119, 88] on div "[PERSON_NAME]" at bounding box center [124, 89] width 56 height 7
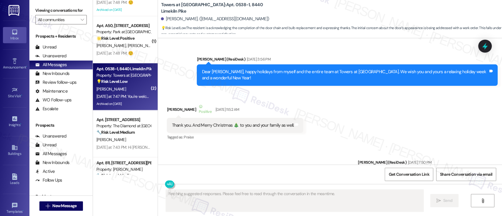
scroll to position [14704, 0]
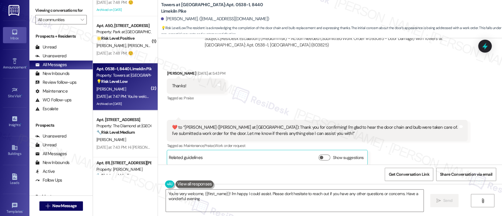
type textarea "You're very welcome, {{first_name}}! I'm happy I could assist. Please don't hes…"
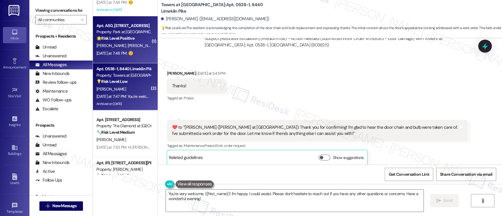
click at [128, 46] on span "B. Goldblatt" at bounding box center [142, 45] width 29 height 5
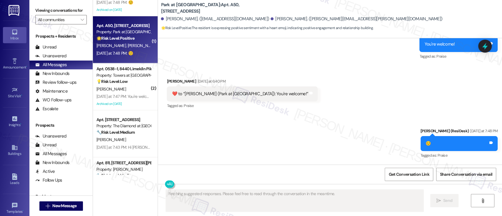
scroll to position [733, 0]
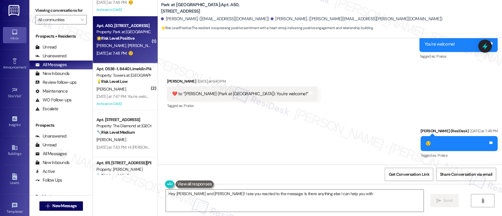
type textarea "Hey Georgette and Brian! I see you reacted to the message. Is there anything el…"
click at [80, 21] on span "" at bounding box center [82, 19] width 6 height 9
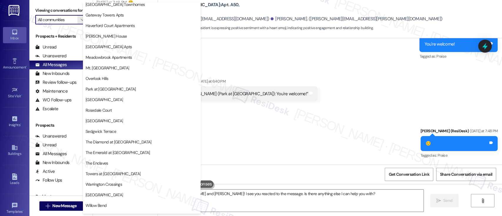
scroll to position [123, 0]
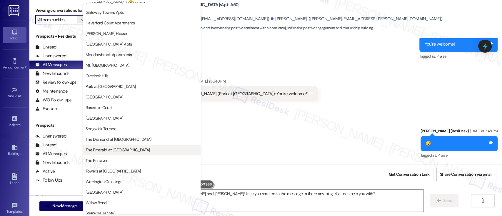
click at [116, 148] on span "The Emerald at Lansdale" at bounding box center [118, 150] width 64 height 6
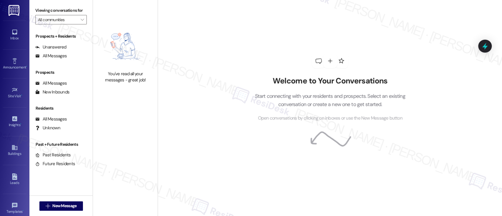
type input "The Emerald at Lansdale"
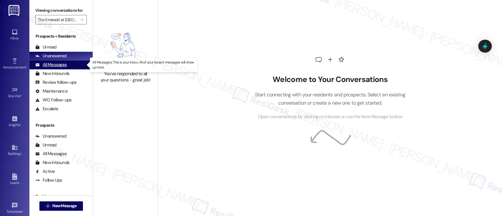
click at [64, 64] on div "All Messages" at bounding box center [50, 65] width 31 height 6
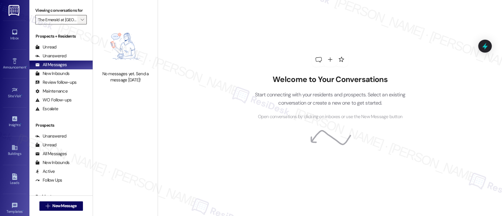
click at [81, 18] on icon "" at bounding box center [82, 19] width 3 height 5
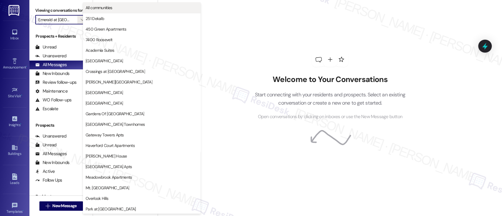
click at [127, 9] on span "All communities" at bounding box center [142, 8] width 112 height 6
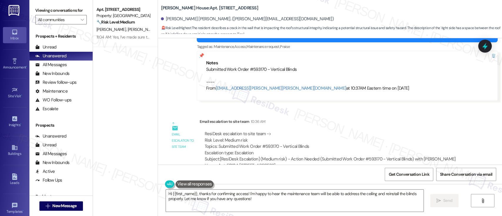
scroll to position [979, 0]
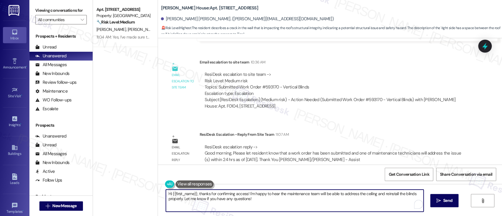
drag, startPoint x: 303, startPoint y: 202, endPoint x: 95, endPoint y: 172, distance: 210.3
click at [93, 172] on div "Apt. [STREET_ADDRESS] Property: York House 🔧 Risk Level: Medium The resident is…" at bounding box center [297, 108] width 409 height 216
type textarea "H"
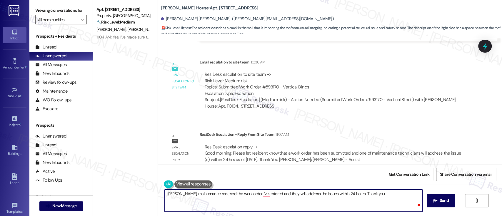
type textarea "[PERSON_NAME], maintenance received the work order I've entered and they will a…"
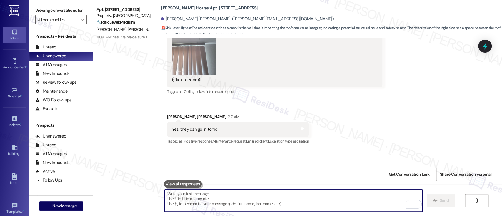
scroll to position [703, 0]
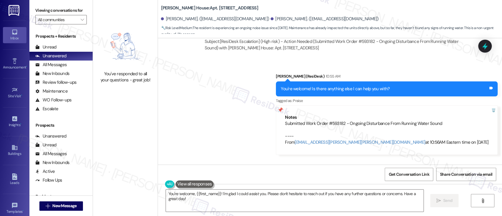
scroll to position [2887, 0]
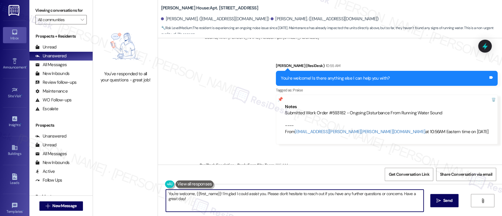
click at [236, 201] on textarea "You're welcome, {{first_name}}! I'm glad I could assist you. Please don't hesit…" at bounding box center [294, 201] width 257 height 22
drag, startPoint x: 398, startPoint y: 193, endPoint x: 149, endPoint y: 192, distance: 248.5
click at [149, 192] on div "You've responded to all your questions - great job! [PERSON_NAME][GEOGRAPHIC_DA…" at bounding box center [297, 108] width 409 height 216
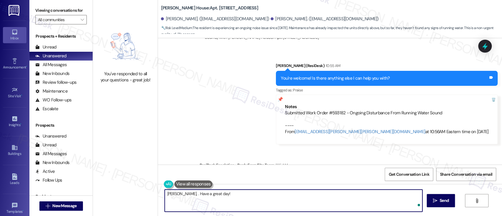
paste textarea "Please inform the resident that this matter has been brought to the attention o…"
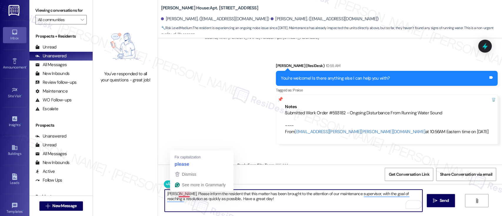
drag, startPoint x: 175, startPoint y: 193, endPoint x: 181, endPoint y: 176, distance: 18.7
click at [175, 194] on textarea "[PERSON_NAME], Please inform the resident that this matter has been brought to …" at bounding box center [293, 201] width 257 height 22
click at [202, 193] on textarea "[PERSON_NAME], please be inform the resident that this matter has been brought …" at bounding box center [293, 201] width 257 height 22
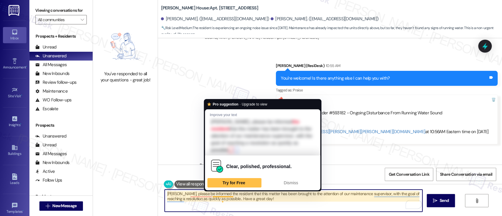
click at [228, 193] on textarea "[PERSON_NAME], please be informed the resident that this matter has been brough…" at bounding box center [293, 201] width 257 height 22
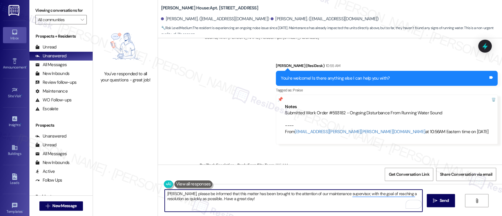
click at [298, 203] on textarea "[PERSON_NAME], please be informed that this matter has been brought to the atte…" at bounding box center [293, 201] width 257 height 22
drag, startPoint x: 298, startPoint y: 203, endPoint x: 79, endPoint y: 188, distance: 220.2
click at [79, 188] on div "Viewing conversations for All communities  Prospects + Residents Unread (0) Un…" at bounding box center [265, 108] width 473 height 216
paste textarea "solving it as quickly as possible. Thank you for your patience, and h"
type textarea "[PERSON_NAME], please be informed that this matter has been brought to the atte…"
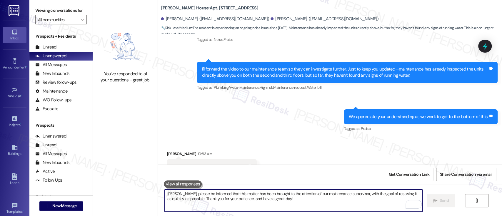
scroll to position [2662, 0]
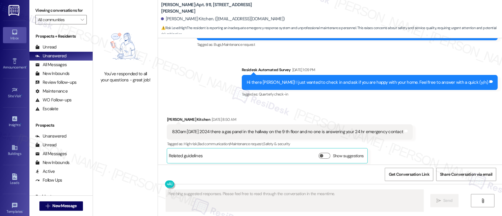
scroll to position [3790, 0]
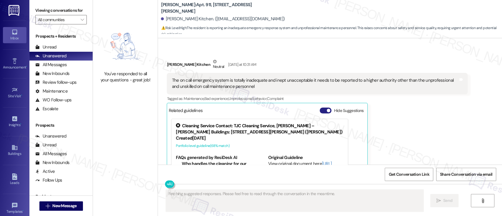
click at [322, 108] on button "Hide Suggestions" at bounding box center [326, 111] width 12 height 6
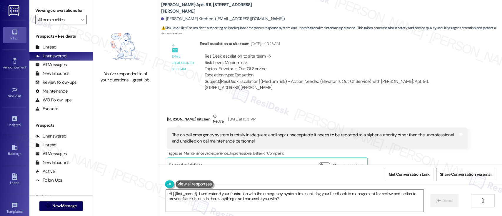
scroll to position [3814, 0]
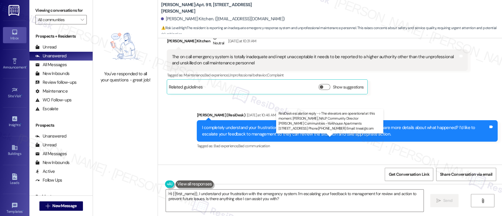
drag, startPoint x: 201, startPoint y: 145, endPoint x: 283, endPoint y: 147, distance: 82.4
click at [283, 181] on div "ResiDesk escalation reply -> The elevators are operational at this moment. [PER…" at bounding box center [329, 190] width 251 height 19
copy div "The elevators are operational at this moment."
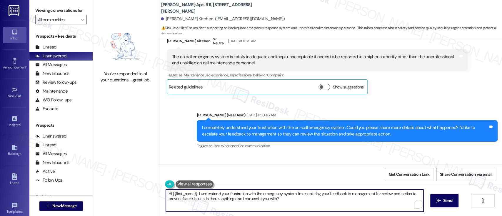
drag, startPoint x: 194, startPoint y: 194, endPoint x: 306, endPoint y: 202, distance: 111.4
click at [306, 202] on textarea "Hi {{first_name}}, I understand your frustration with the emergency system. I'm…" at bounding box center [294, 201] width 257 height 22
paste textarea "The elevators are operational at this moment."
type textarea "Hi {{first_name}},The elevators are operational at this moment."
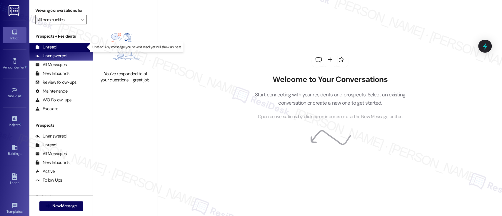
click at [54, 46] on div "Unread" at bounding box center [45, 47] width 21 height 6
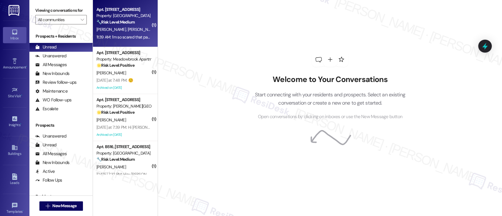
click at [128, 30] on span "[PERSON_NAME]" at bounding box center [142, 29] width 29 height 5
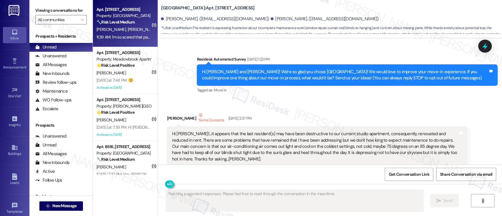
scroll to position [8261, 0]
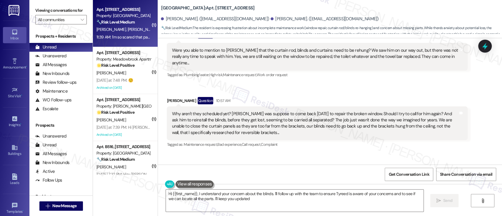
type textarea "Hi {{first_name}}, I understand your concern about the blinds. I'll follow up w…"
click at [259, 197] on textarea "Hi {{first_name}}, I understand your concern about the blinds. I'll follow up w…" at bounding box center [294, 201] width 257 height 22
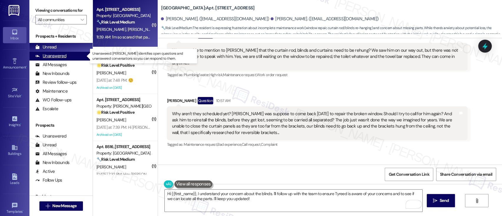
click at [52, 55] on div "Unanswered" at bounding box center [50, 56] width 31 height 6
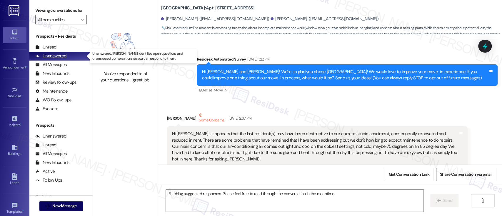
scroll to position [8261, 0]
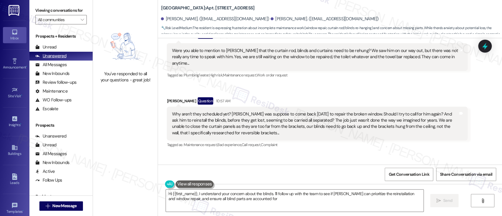
type textarea "Hi {{first_name}}, I understand your concern about the blinds. I'll follow up w…"
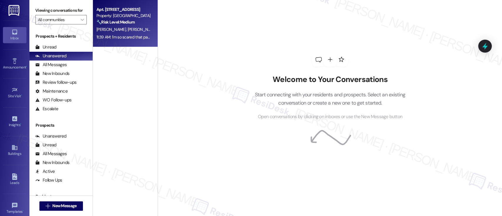
click at [118, 18] on div "Property: [GEOGRAPHIC_DATA]" at bounding box center [123, 16] width 54 height 6
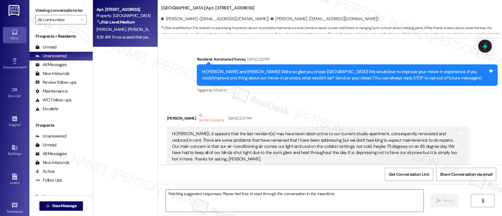
scroll to position [8261, 0]
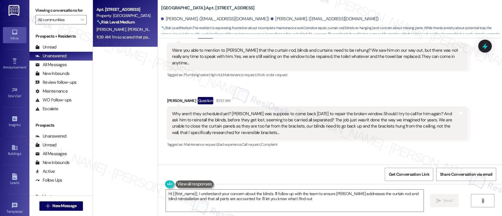
type textarea "Hi {{first_name}}, I understand your concern about the blinds. I'll follow up w…"
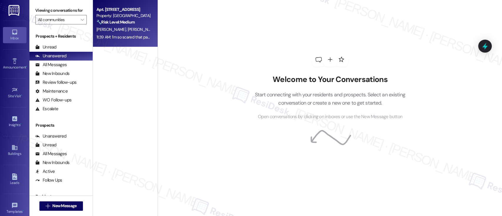
click at [135, 29] on div "[PERSON_NAME] [PERSON_NAME]" at bounding box center [124, 29] width 56 height 7
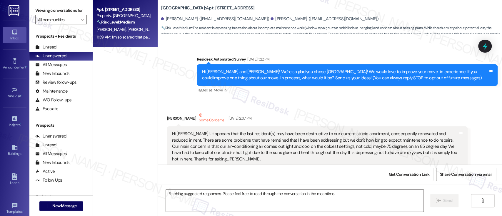
scroll to position [8261, 0]
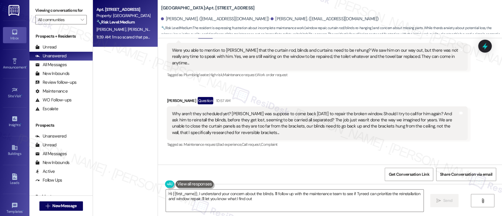
type textarea "Hi {{first_name}}, I understand your concern about the blinds. I'll follow up w…"
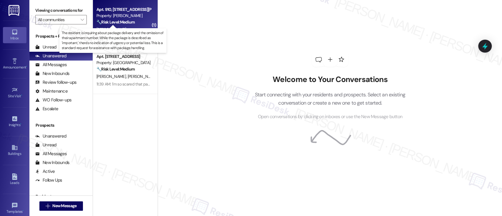
click at [127, 21] on strong "🔧 Risk Level: Medium" at bounding box center [115, 21] width 38 height 5
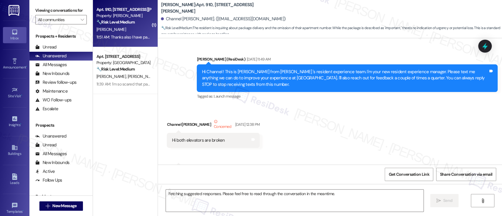
scroll to position [8657, 0]
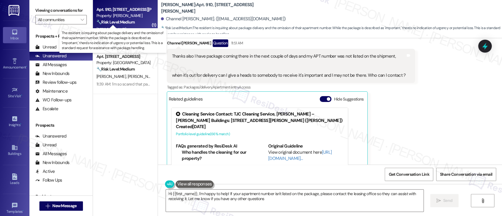
type textarea "Hi {{first_name}}, I'm happy to help! If your apartment number isn't listed on …"
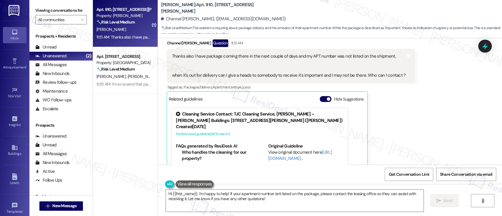
click at [211, 53] on div "Thanks also I have package coming there in the next couple of days and my APT n…" at bounding box center [289, 65] width 234 height 25
click at [322, 96] on button "Hide Suggestions" at bounding box center [326, 99] width 12 height 6
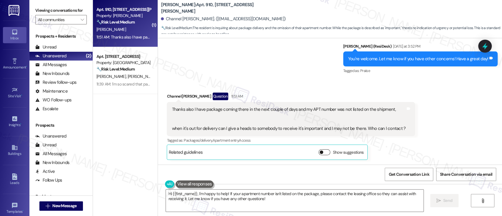
scroll to position [8571, 0]
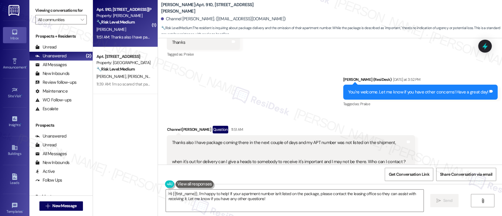
click at [468, 113] on div "Received via SMS Channel Jones Question 11:51 AM Thanks also I have package com…" at bounding box center [330, 155] width 344 height 85
click at [297, 72] on div "Sent via SMS Emily (ResiDesk) Yesterday at 3:52 PM You're welcome. Let me know …" at bounding box center [330, 88] width 344 height 50
click at [195, 199] on textarea "Hi {{first_name}}, I'm happy to help! If your apartment number isn't listed on …" at bounding box center [294, 201] width 257 height 22
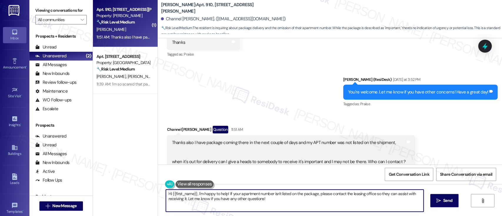
click at [266, 198] on textarea "Hi {{first_name}}, I'm happy to help! If your apartment number isn't listed on …" at bounding box center [294, 201] width 257 height 22
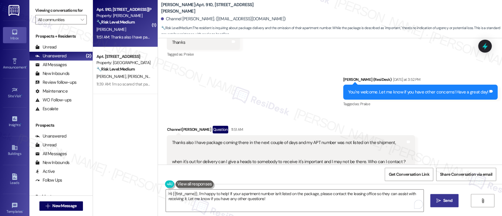
click at [454, 198] on button " Send" at bounding box center [444, 200] width 29 height 13
click at [261, 76] on div "Sent via SMS Emily (ResiDesk) Yesterday at 3:52 PM You're welcome. Let me know …" at bounding box center [330, 88] width 344 height 50
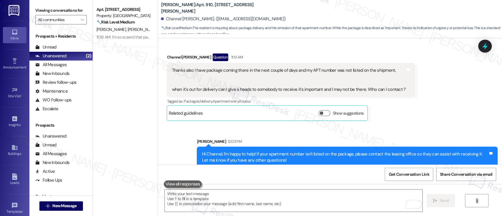
scroll to position [8659, 0]
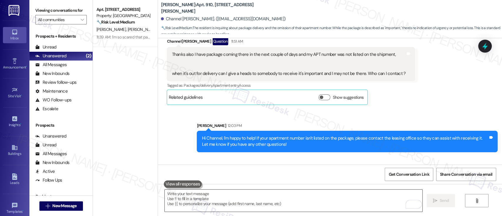
click at [250, 192] on textarea "To enrich screen reader interactions, please activate Accessibility in Grammarl…" at bounding box center [293, 201] width 257 height 22
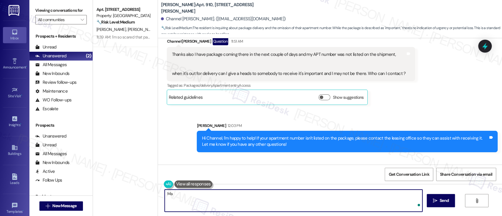
type textarea "M"
paste textarea "215-329-3595"
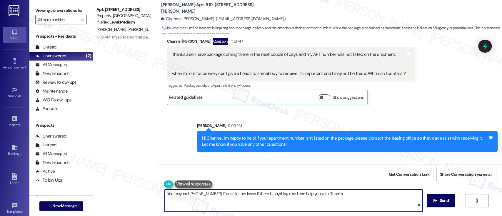
type textarea "You may call 215-329-3595. Please let me know if there is anything else I can h…"
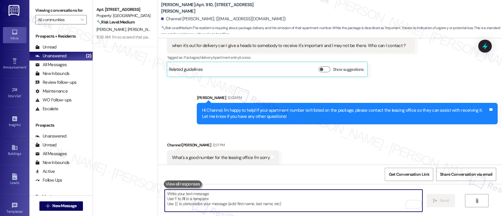
scroll to position [8700, 0]
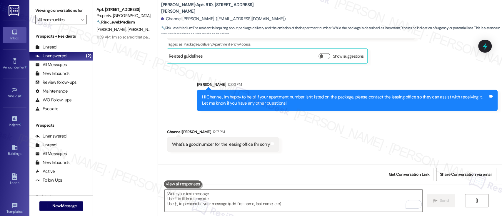
click at [29, 9] on div "Viewing conversations for All communities " at bounding box center [60, 15] width 63 height 30
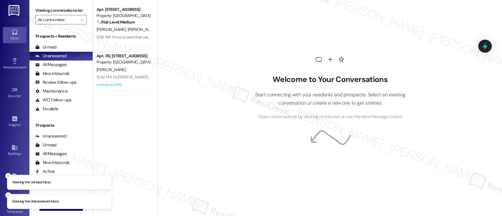
drag, startPoint x: 128, startPoint y: 69, endPoint x: 193, endPoint y: 75, distance: 65.9
click at [127, 69] on div "[PERSON_NAME]" at bounding box center [124, 69] width 56 height 7
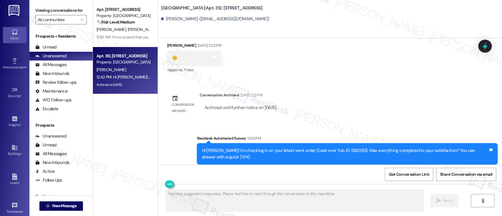
scroll to position [598, 0]
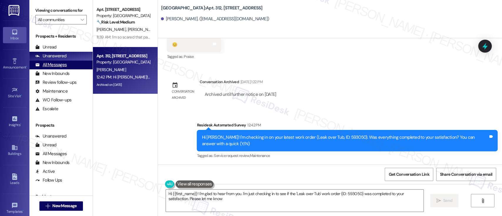
type textarea "Hi {{first_name}}! I'm glad to hear from you. I'm just checking in to see if th…"
click at [50, 66] on div "All Messages" at bounding box center [50, 65] width 31 height 6
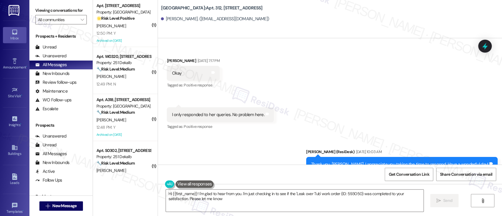
type textarea "Hi {{first_name}}! I'm glad to hear from you. I'm just checking in to see if th…"
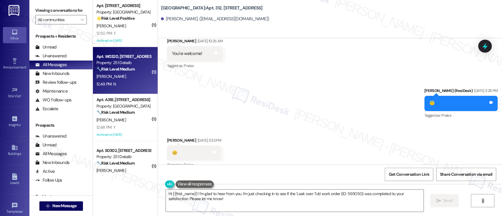
scroll to position [498, 0]
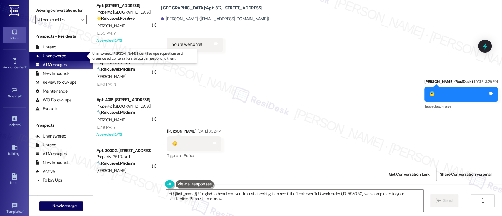
click at [49, 55] on div "Unanswered" at bounding box center [50, 56] width 31 height 6
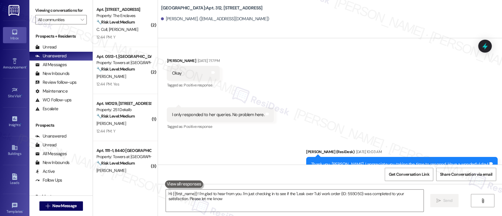
type textarea "Hi {{first_name}}! I'm glad to hear from you. I'm just checking in to see if th…"
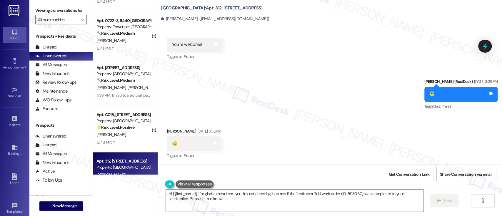
scroll to position [437, 0]
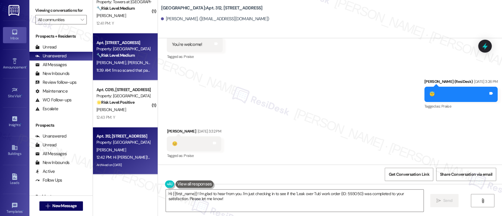
click at [98, 60] on span "[PERSON_NAME]" at bounding box center [111, 62] width 31 height 5
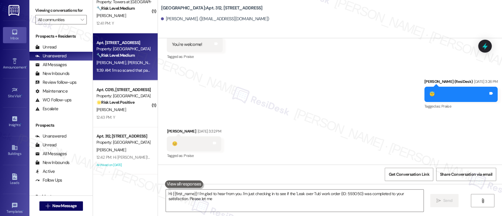
type textarea "Hi {{first_name}}! I'm glad to hear from you. I'm just checking in to see if th…"
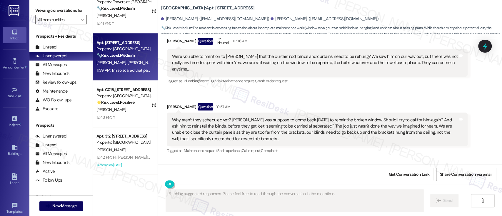
scroll to position [8261, 0]
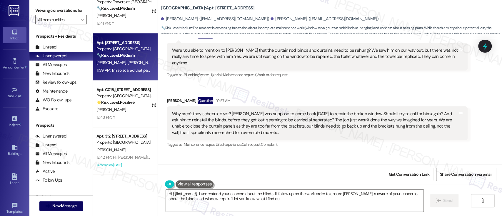
type textarea "Hi {{first_name}}, I understand your concern about the blinds. I'll follow up o…"
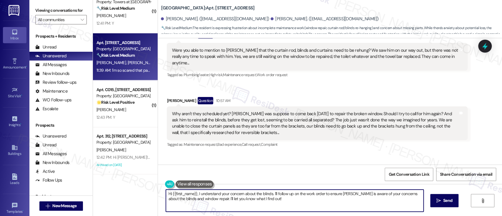
click at [288, 205] on textarea "Hi {{first_name}}, I understand your concern about the blinds. I'll follow up o…" at bounding box center [294, 201] width 257 height 22
click at [268, 193] on textarea "Hi {{first_name}}, I understand your concern about the blinds. I'll follow up o…" at bounding box center [293, 201] width 257 height 22
click at [351, 196] on textarea "Hi {{first_name}}, I understand your concern about the blinds. I'll follow up o…" at bounding box center [293, 201] width 257 height 22
click at [388, 196] on textarea "Hi {{first_name}}, I understand your concern about the blinds. I'll follow up o…" at bounding box center [293, 201] width 257 height 22
click at [193, 203] on textarea "Hi {{first_name}}, I understand your concern about the blinds. I'll follow up o…" at bounding box center [293, 201] width 257 height 22
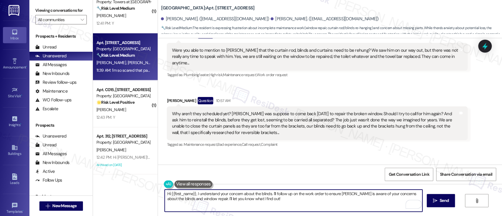
click at [228, 203] on textarea "Hi {{first_name}}, I understand your concern about the blinds. I'll follow up o…" at bounding box center [293, 201] width 257 height 22
click at [276, 203] on textarea "Hi {{first_name}}, I understand your concern about the blinds. I'll follow up o…" at bounding box center [293, 201] width 257 height 22
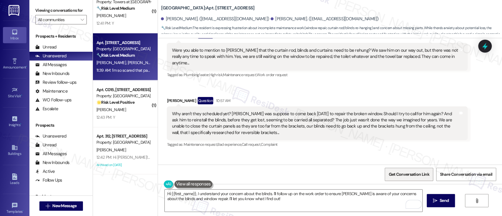
drag, startPoint x: 441, startPoint y: 201, endPoint x: 412, endPoint y: 177, distance: 37.6
click at [441, 201] on span "Send" at bounding box center [444, 201] width 9 height 6
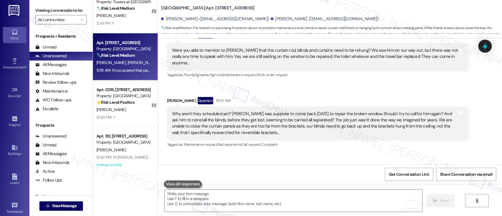
scroll to position [8261, 0]
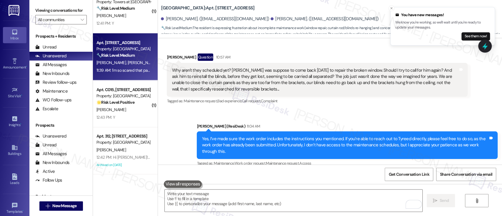
scroll to position [8308, 0]
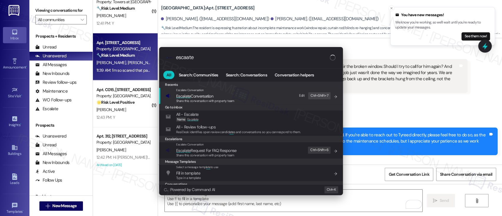
type input "escaate"
click at [200, 95] on span "Esca l ate Conversation" at bounding box center [194, 96] width 37 height 5
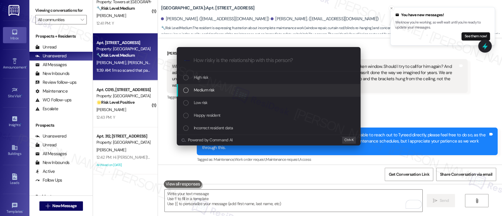
click at [212, 91] on span "Medium risk" at bounding box center [204, 90] width 21 height 6
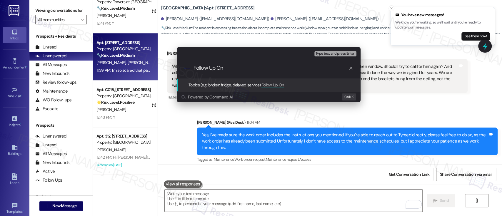
paste input "Work Order #593075"
type input "Follow Up On Work Order #593075"
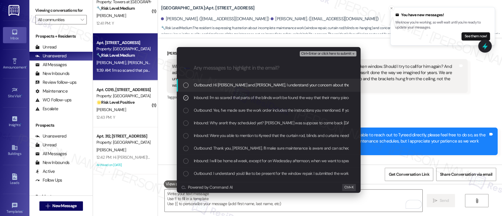
click at [325, 52] on span "Ctrl+Enter or click here to submit" at bounding box center [326, 54] width 50 height 4
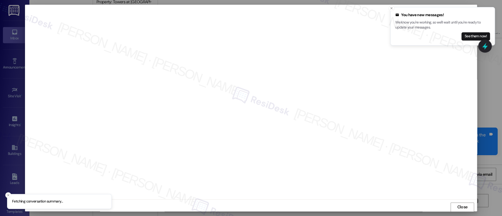
scroll to position [0, 0]
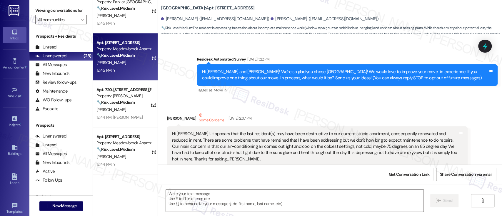
type textarea "Fetching suggested responses. Please feel free to read through the conversation…"
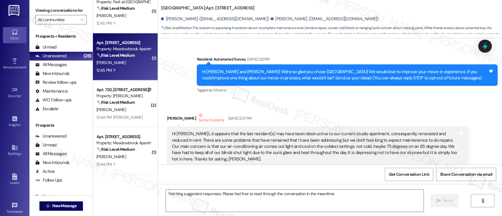
scroll to position [8261, 0]
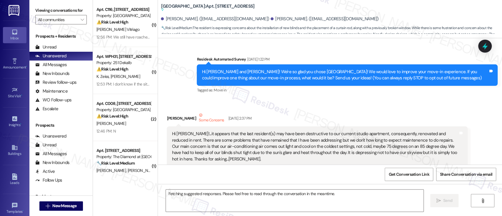
scroll to position [8745, 0]
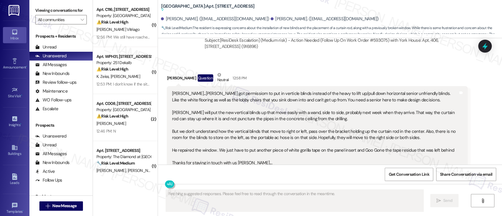
click at [320, 184] on button "Hide Suggestions" at bounding box center [326, 187] width 12 height 6
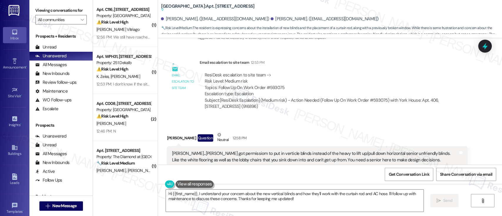
scroll to position [8583, 0]
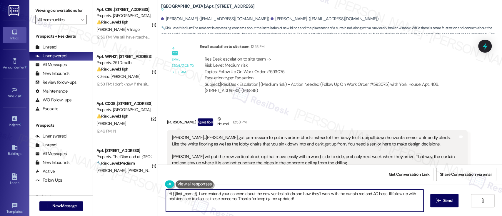
click at [357, 196] on textarea "Hi {{first_name}}, I understand your concern about the new vertical blinds and …" at bounding box center [294, 201] width 257 height 22
click at [301, 202] on textarea "Hi {{first_name}}, I understand your concern about the new vertical blinds and …" at bounding box center [293, 201] width 257 height 22
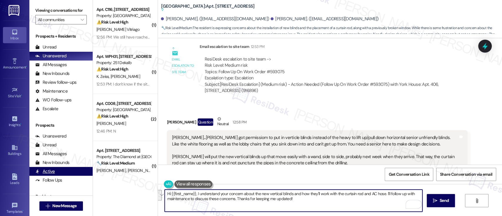
drag, startPoint x: 235, startPoint y: 201, endPoint x: 62, endPoint y: 171, distance: 175.5
click at [62, 171] on div "Viewing conversations for All communities  Prospects + Residents Unread (0) Un…" at bounding box center [265, 108] width 473 height 216
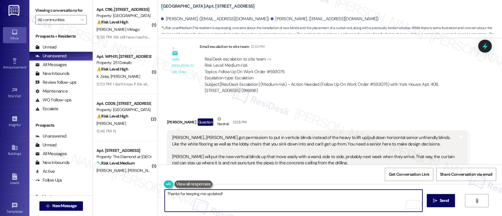
click at [258, 199] on textarea "Thanks for keeping me updated!" at bounding box center [293, 201] width 257 height 22
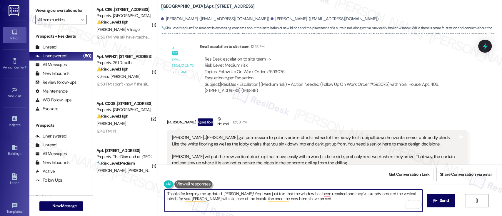
type textarea "Thanks for keeping me updated, [PERSON_NAME]! Yes, I was just told that the win…"
click at [433, 199] on icon "" at bounding box center [435, 200] width 4 height 5
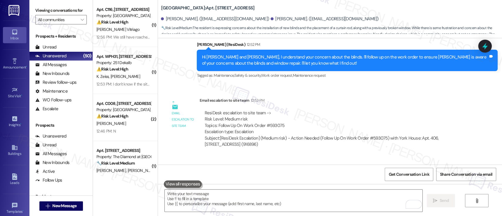
scroll to position [8630, 0]
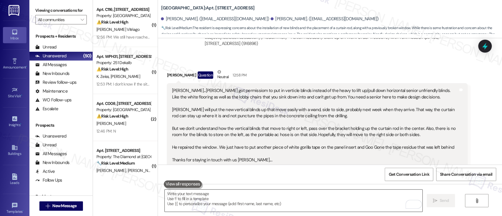
click at [320, 201] on textarea "To enrich screen reader interactions, please activate Accessibility in Grammarl…" at bounding box center [293, 201] width 257 height 22
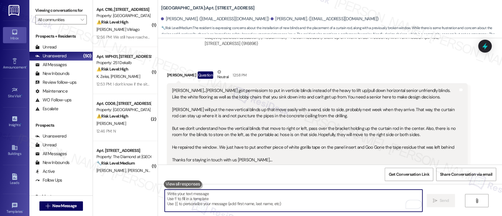
paste textarea "Regarding your questions about statements and credits, we've already assisted y…"
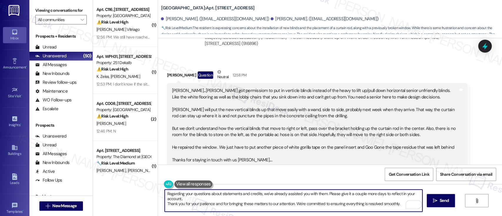
click at [203, 199] on textarea "Regarding your questions about statements and credits, we've already assisted y…" at bounding box center [293, 201] width 257 height 22
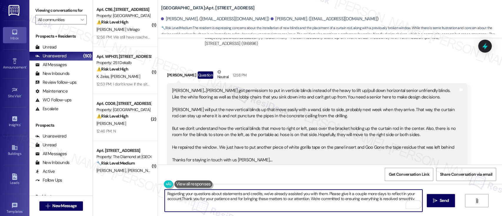
type textarea "Regarding your questions about statements and credits, we've already assisted y…"
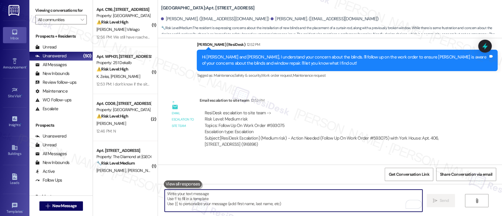
scroll to position [8678, 0]
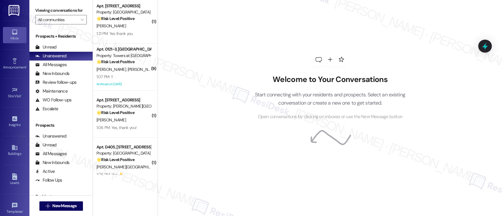
scroll to position [2178, 0]
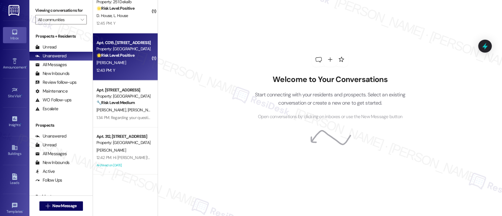
click at [122, 64] on div "[PERSON_NAME]" at bounding box center [124, 62] width 56 height 7
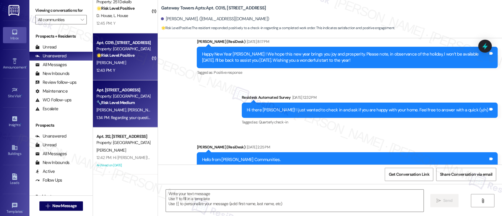
type textarea "Fetching suggested responses. Please feel free to read through the conversation…"
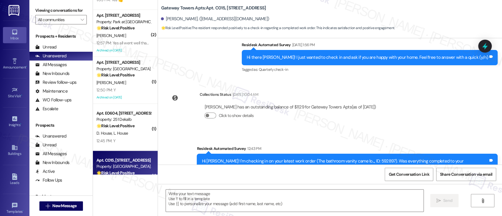
scroll to position [570, 0]
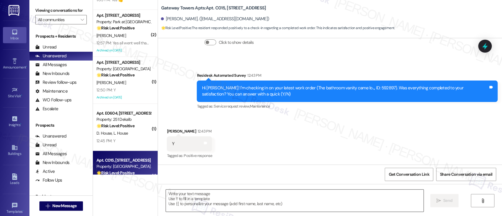
click at [255, 202] on textarea at bounding box center [294, 201] width 257 height 22
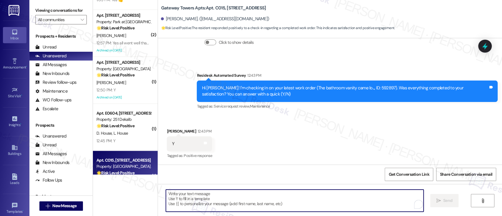
paste textarea "I’m so glad to hear everything was taken care of to your satisfaction! By the w…"
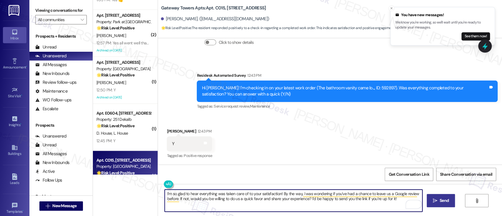
type textarea "I’m so glad to hear everything was taken care of to your satisfaction! By the w…"
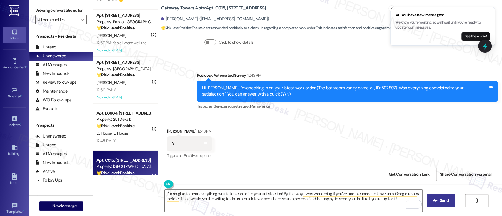
click at [441, 196] on button " Send" at bounding box center [441, 200] width 29 height 13
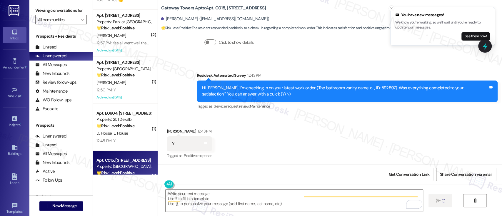
scroll to position [569, 0]
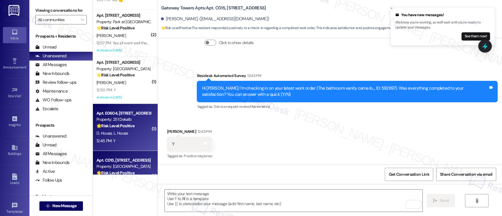
click at [96, 134] on span "D. House" at bounding box center [104, 133] width 17 height 5
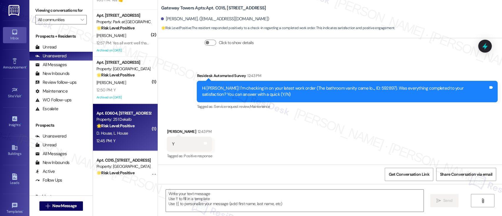
type textarea "Fetching suggested responses. Please feel free to read through the conversation…"
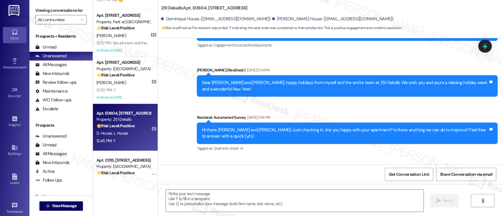
type textarea "Fetching suggested responses. Please feel free to read through the conversation…"
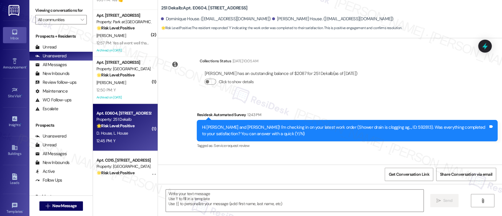
scroll to position [2984, 0]
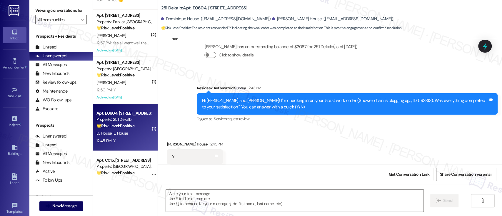
click at [368, 142] on div "Received via SMS [PERSON_NAME] House 12:45 PM Y Tags and notes Tagged as: Posit…" at bounding box center [330, 153] width 344 height 50
click at [309, 199] on textarea at bounding box center [294, 201] width 257 height 22
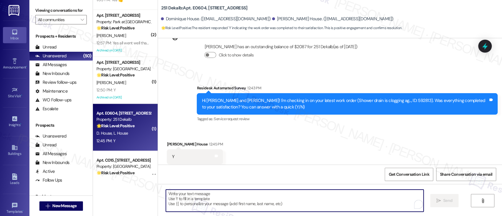
paste textarea "I’m so glad to hear everything was taken care of to your satisfaction! By the w…"
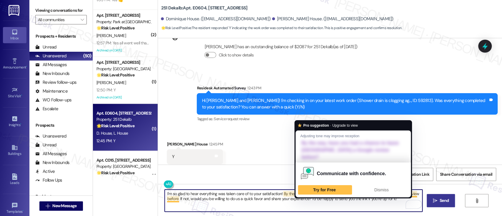
type textarea "I’m so glad to hear everything was taken care of to your satisfaction! By the w…"
click at [441, 200] on span "Send" at bounding box center [444, 201] width 9 height 6
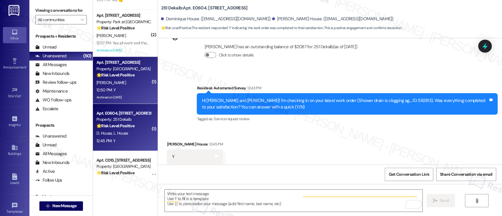
scroll to position [2984, 0]
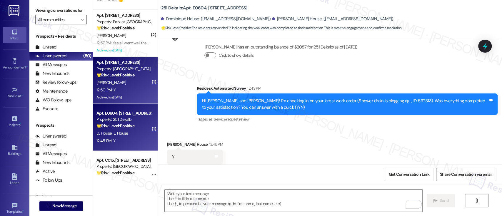
click at [121, 86] on div "[PERSON_NAME]" at bounding box center [124, 82] width 56 height 7
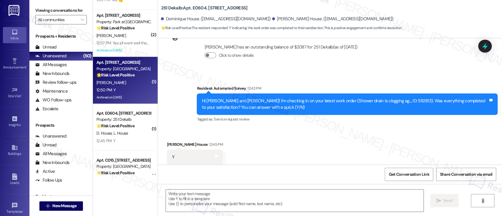
type textarea "Fetching suggested responses. Please feel free to read through the conversation…"
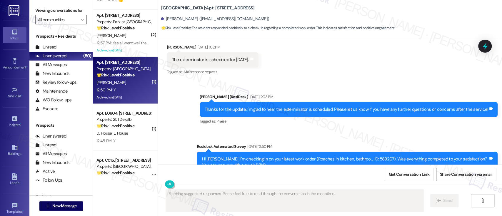
scroll to position [3429, 0]
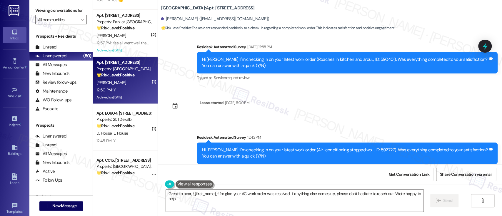
type textarea "Great to hear, {{first_name}}! I'm glad your AC work order was resolved. If any…"
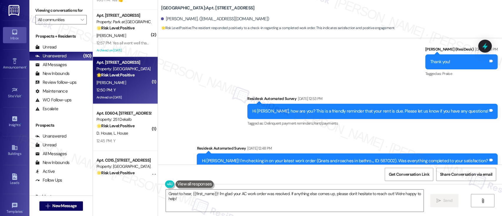
scroll to position [3430, 0]
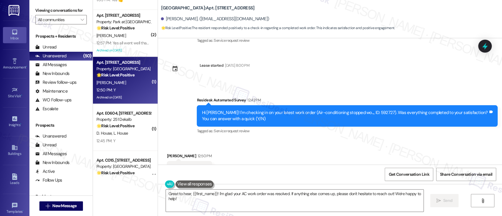
click at [382, 140] on div "Received via SMS [PERSON_NAME] 12:50 PM Y Tags and notes Tagged as: Positive re…" at bounding box center [330, 165] width 344 height 50
click at [232, 193] on textarea "Great to hear, {{first_name}}! I'm glad your AC work order was resolved. If any…" at bounding box center [294, 201] width 257 height 22
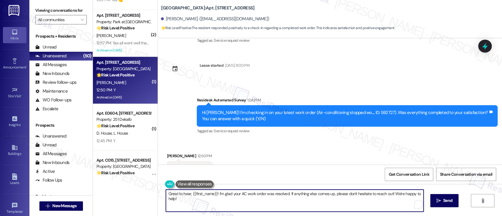
click at [285, 196] on textarea "Great to hear, {{first_name}}! I'm glad your AC work order was resolved. If any…" at bounding box center [294, 201] width 257 height 22
click at [286, 194] on textarea "Great to hear, {{first_name}}! I'm glad your AC work order was resolved. If any…" at bounding box center [293, 201] width 257 height 22
click at [346, 198] on textarea "Great to hear, {{first_name}}! I'm glad your AC work order was resolved. If any…" at bounding box center [293, 201] width 257 height 22
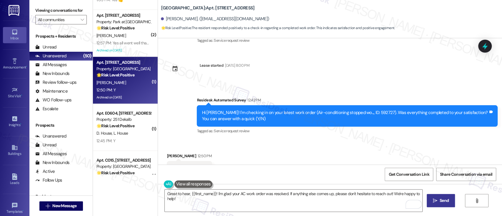
click at [438, 198] on span "Send" at bounding box center [443, 201] width 11 height 6
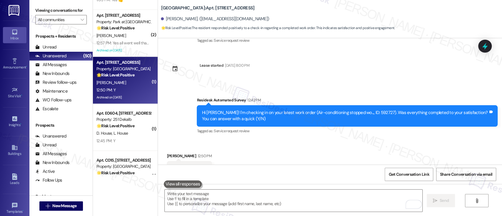
scroll to position [3429, 0]
click at [313, 193] on textarea "To enrich screen reader interactions, please activate Accessibility in Grammarl…" at bounding box center [293, 201] width 257 height 22
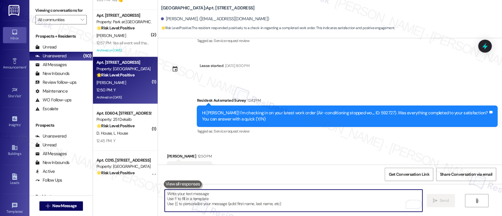
click at [247, 194] on textarea "To enrich screen reader interactions, please activate Accessibility in Grammarl…" at bounding box center [293, 201] width 257 height 22
paste textarea "I’m so glad to hear everything was taken care of to your satisfaction! By the w…"
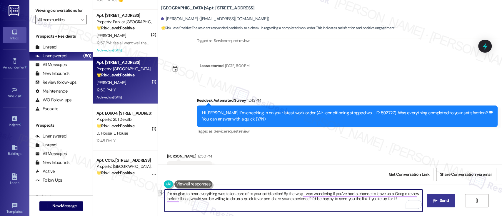
drag, startPoint x: 279, startPoint y: 195, endPoint x: 127, endPoint y: 195, distance: 151.4
click at [127, 195] on div "( 9 ) Apt. 0121-3, 8440 Limekiln Pike Property: Towers at Wyncote 🌟 Risk Level:…" at bounding box center [297, 108] width 409 height 216
click at [318, 204] on textarea "By the way, I was wondering if you’ve had a chance to leave [GEOGRAPHIC_DATA] a…" at bounding box center [293, 201] width 257 height 22
type textarea "By the way, I was wondering if you’ve had a chance to leave [GEOGRAPHIC_DATA] a…"
click at [430, 199] on button " Send" at bounding box center [441, 200] width 29 height 13
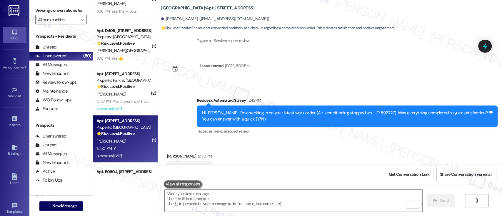
scroll to position [1988, 0]
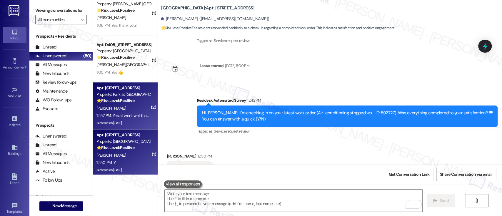
click at [118, 97] on div "Property: Park at Westminster" at bounding box center [123, 94] width 54 height 6
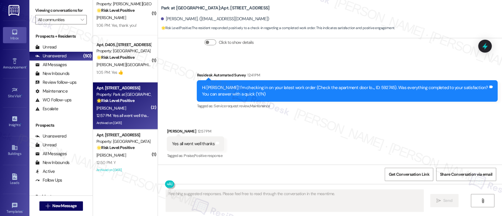
scroll to position [2311, 0]
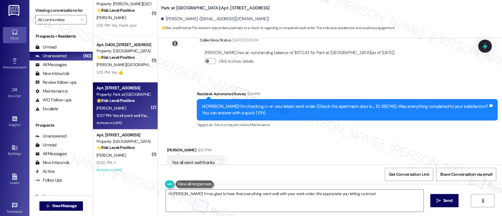
click at [339, 134] on div "Received via SMS Gary Berger 12:57 PM Yes all went well thanks Tags and notes T…" at bounding box center [330, 159] width 344 height 50
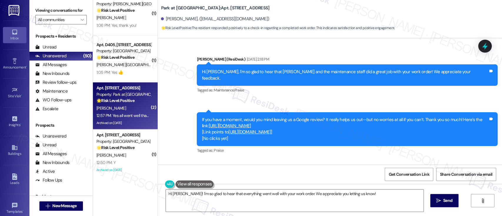
scroll to position [2311, 0]
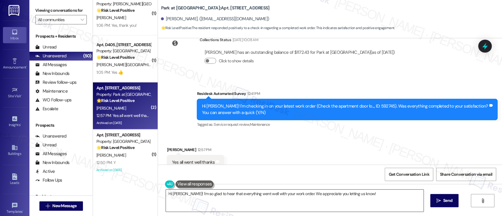
click at [254, 198] on textarea "Hi Gary! I'm so glad to hear that everything went well with your work order. We…" at bounding box center [294, 201] width 257 height 22
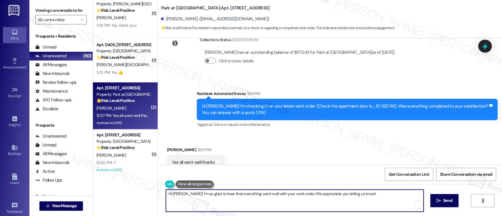
click at [313, 198] on textarea "Hi Gary! I'm so glad to hear that everything went well with your work order. We…" at bounding box center [294, 201] width 257 height 22
click at [354, 197] on textarea "Hi Gary! I'm so glad to hear that everything went well with your work order. We…" at bounding box center [294, 201] width 257 height 22
drag, startPoint x: 177, startPoint y: 195, endPoint x: 90, endPoint y: 195, distance: 87.0
click at [93, 195] on div "( 1 ) Apt. A213, 2901 Welsh Rd Property: Fountain Gardens 🌟 Risk Level: Positiv…" at bounding box center [297, 108] width 409 height 216
click at [339, 194] on textarea "I'm so glad to hear that everything went well with your work order. We apprecia…" at bounding box center [293, 201] width 257 height 22
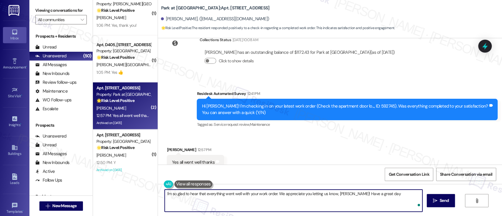
type textarea "I'm so glad to hear that everything went well with your work order. We apprecia…"
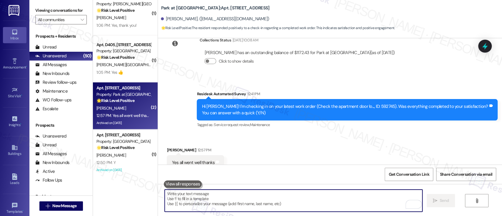
scroll to position [2352, 0]
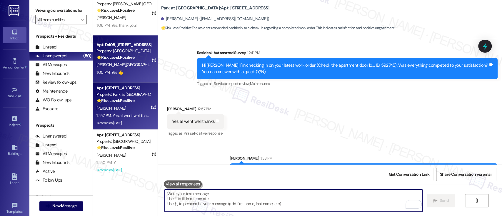
click at [116, 62] on div "[PERSON_NAME][GEOGRAPHIC_DATA]" at bounding box center [124, 64] width 56 height 7
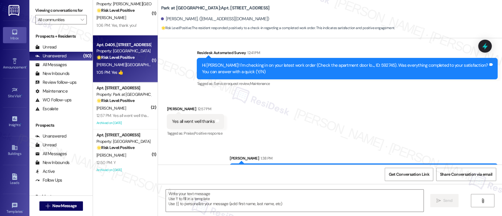
type textarea "Fetching suggested responses. Please feel free to read through the conversation…"
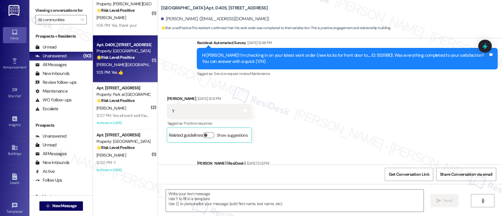
type textarea "Fetching suggested responses. Please feel free to read through the conversation…"
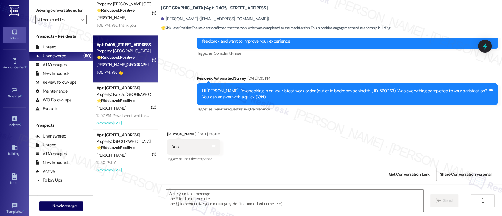
scroll to position [1406, 0]
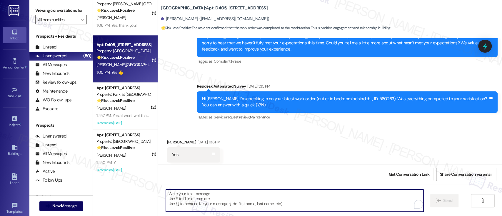
click at [271, 200] on textarea "To enrich screen reader interactions, please activate Accessibility in Grammarl…" at bounding box center [294, 201] width 257 height 22
paste textarea "I’m so glad to hear everything was taken care of to your satisfaction! By the w…"
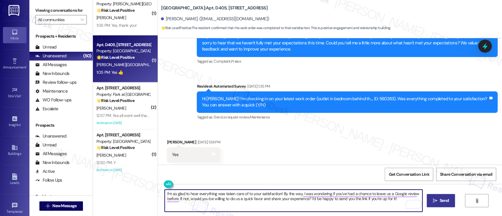
type textarea "I’m so glad to hear everything was taken care of to your satisfaction! By the w…"
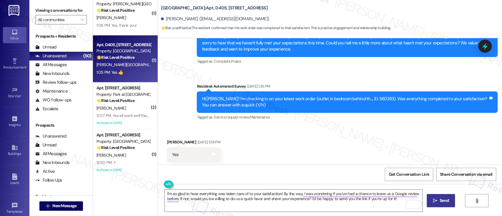
click at [433, 201] on icon "" at bounding box center [435, 200] width 4 height 5
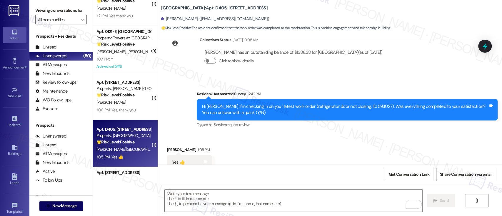
scroll to position [1889, 0]
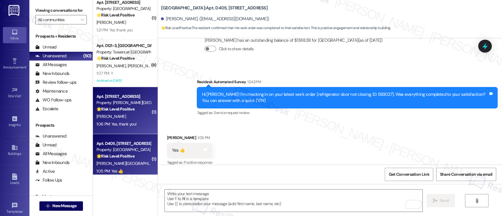
click at [120, 112] on div "🌟 Risk Level: Positive The resident responded positively to a check-in regardin…" at bounding box center [123, 109] width 54 height 6
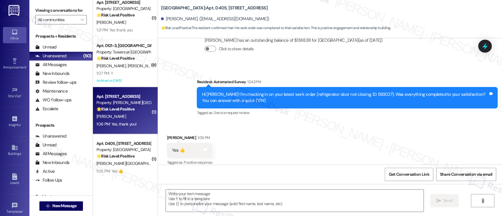
type textarea "Fetching suggested responses. Please feel free to read through the conversation…"
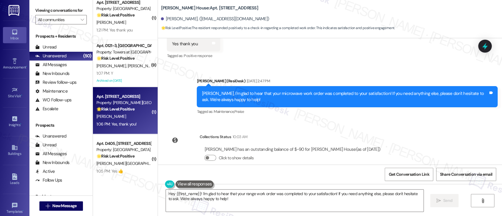
scroll to position [807, 0]
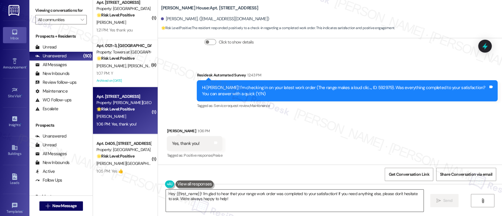
click at [236, 197] on textarea "Hey {{first_name}}! I'm glad to hear that your range work order was completed t…" at bounding box center [294, 201] width 257 height 22
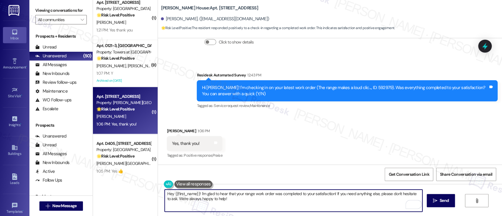
click at [255, 201] on textarea "Hey {{first_name}}! I'm glad to hear that your range work order was completed t…" at bounding box center [293, 201] width 257 height 22
drag, startPoint x: 197, startPoint y: 193, endPoint x: 126, endPoint y: 188, distance: 71.1
click at [126, 188] on div "( 1 ) Apt. 0722-3, 8440 Limekiln Pike Property: Towers at Wyncote 🔧 Risk Level:…" at bounding box center [297, 108] width 409 height 216
type textarea "I'm glad to hear that your range work order was completed to your satisfaction!…"
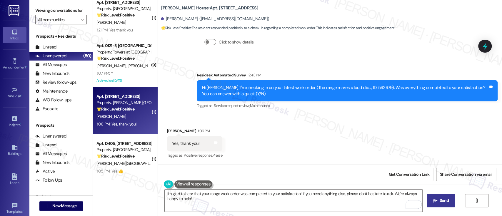
click at [433, 203] on span " Send" at bounding box center [441, 201] width 19 height 6
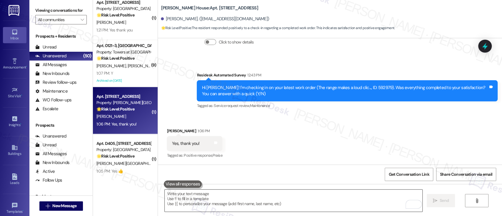
scroll to position [807, 0]
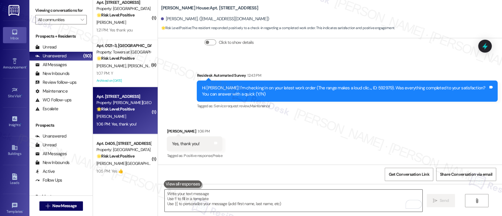
click at [280, 201] on textarea "To enrich screen reader interactions, please activate Accessibility in Grammarl…" at bounding box center [293, 201] width 257 height 22
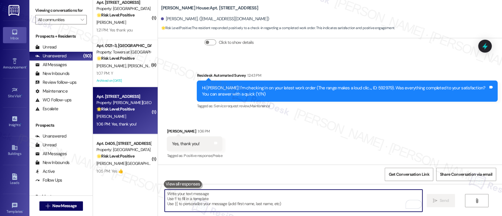
paste textarea "I’m so glad to hear everything was taken care of to your satisfaction! By the w…"
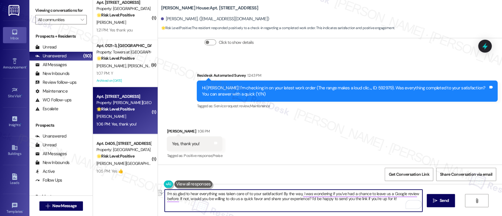
drag, startPoint x: 278, startPoint y: 193, endPoint x: 121, endPoint y: 193, distance: 157.0
click at [121, 193] on div "( 1 ) Apt. 0722-3, 8440 Limekiln Pike Property: Towers at Wyncote 🔧 Risk Level:…" at bounding box center [297, 108] width 409 height 216
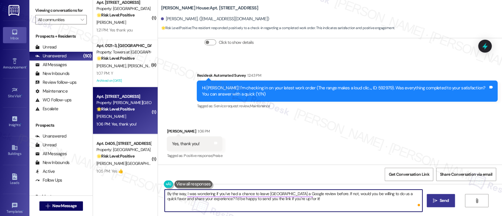
type textarea "By the way, I was wondering if you’ve had a chance to leave [GEOGRAPHIC_DATA] a…"
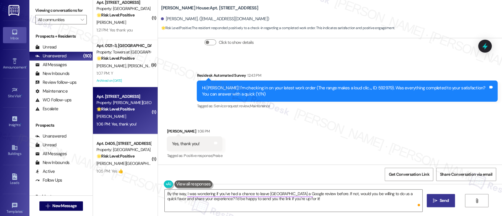
click at [433, 199] on icon "" at bounding box center [435, 200] width 4 height 5
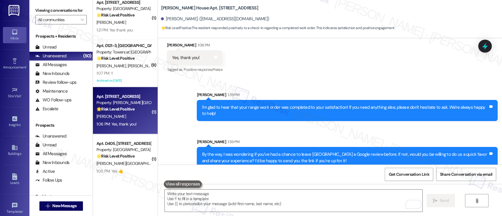
scroll to position [901, 0]
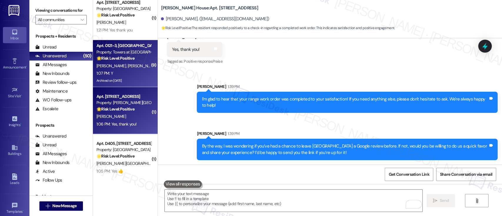
click at [128, 66] on span "[PERSON_NAME]" at bounding box center [142, 65] width 29 height 5
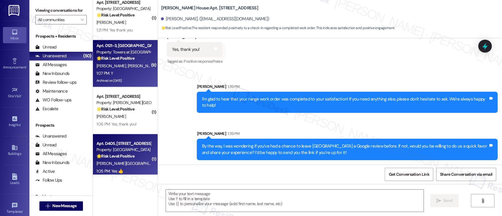
type textarea "Fetching suggested responses. Please feel free to read through the conversation…"
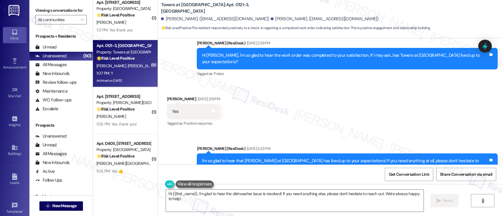
scroll to position [6817, 0]
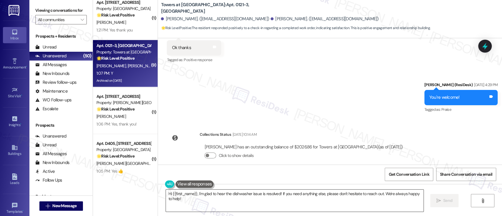
click at [330, 201] on textarea "Hi {{first_name}}, I'm glad to hear the dishwasher issue is resolved! If you ne…" at bounding box center [294, 201] width 257 height 22
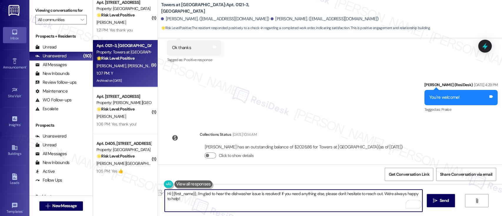
drag, startPoint x: 193, startPoint y: 193, endPoint x: 52, endPoint y: 189, distance: 141.5
click at [52, 189] on div "Viewing conversations for All communities  Prospects + Residents Unread (0) Un…" at bounding box center [265, 108] width 473 height 216
type textarea "I'm glad to hear the dishwasher issue is resolved! If you need anything else, p…"
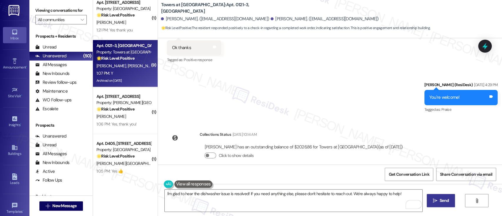
click at [437, 202] on span " Send" at bounding box center [441, 201] width 19 height 6
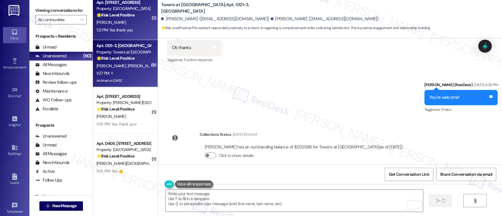
type textarea "Fetching suggested responses. Please feel free to read through the conversation…"
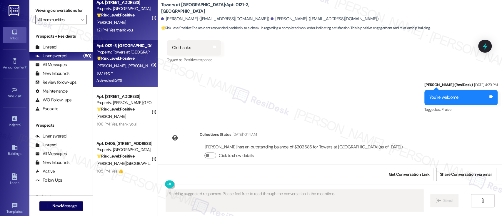
scroll to position [6817, 0]
click at [106, 20] on div "[PERSON_NAME]" at bounding box center [124, 22] width 56 height 7
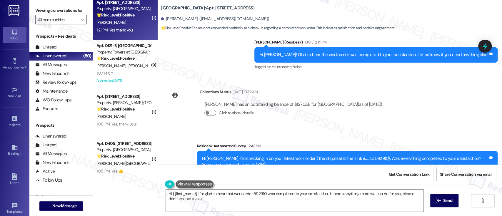
scroll to position [2698, 0]
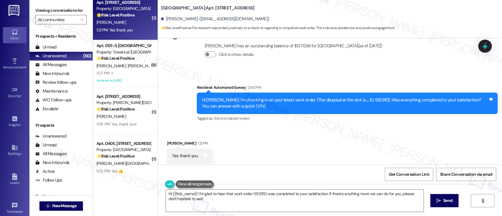
click at [332, 147] on div "Received via SMS Claudia Pizzi 1:21 PM Yes thank you Tags and notes Tagged as: …" at bounding box center [330, 152] width 344 height 50
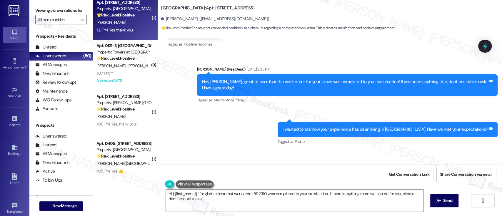
scroll to position [1352, 0]
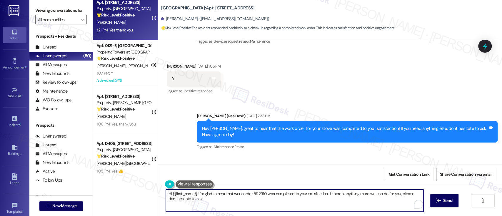
click at [238, 201] on textarea "Hi {{first_name}}! I'm glad to hear that work order 592910 was completed to you…" at bounding box center [294, 201] width 257 height 22
click at [331, 201] on textarea "Hi {{first_name}}! I'm glad to hear that work order 592910 was completed to you…" at bounding box center [294, 201] width 257 height 22
drag, startPoint x: 194, startPoint y: 194, endPoint x: 113, endPoint y: 192, distance: 80.9
click at [113, 192] on div "( 1 ) Apt. 0722-3, 8440 Limekiln Pike Property: Towers at Wyncote 🔧 Risk Level:…" at bounding box center [297, 108] width 409 height 216
type textarea "I'm glad to hear that work order 592910 was completed to your satisfaction. If …"
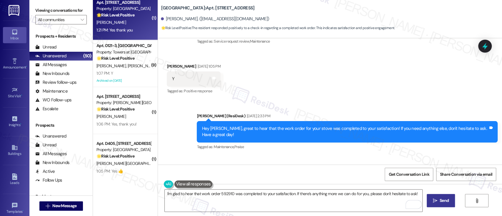
click at [437, 201] on span " Send" at bounding box center [441, 201] width 19 height 6
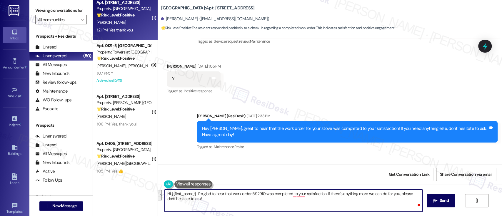
drag, startPoint x: 310, startPoint y: 202, endPoint x: 94, endPoint y: 178, distance: 217.2
click at [94, 178] on div "( 1 ) Apt. 0722-3, 8440 Limekiln Pike Property: Towers at Wyncote 🔧 Risk Level:…" at bounding box center [297, 108] width 409 height 216
paste textarea "I’m so glad to hear everything was taken care of to your satisfaction! By the w…"
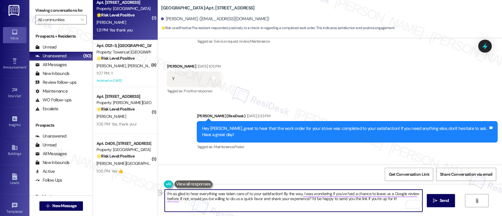
drag, startPoint x: 280, startPoint y: 192, endPoint x: 107, endPoint y: 192, distance: 172.9
click at [107, 192] on div "( 1 ) Apt. 0722-3, 8440 Limekiln Pike Property: Towers at Wyncote 🔧 Risk Level:…" at bounding box center [297, 108] width 409 height 216
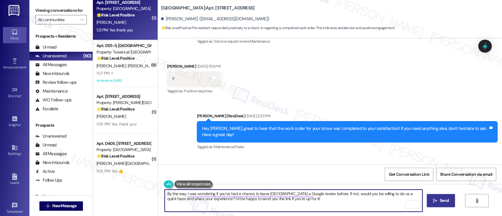
type textarea "By the way, I was wondering if you’ve had a chance to leave [GEOGRAPHIC_DATA] a…"
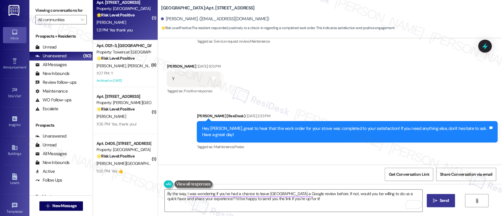
click at [441, 203] on span "Send" at bounding box center [444, 201] width 9 height 6
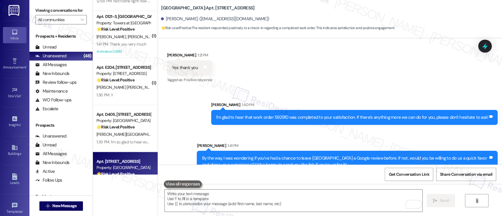
scroll to position [1922, 0]
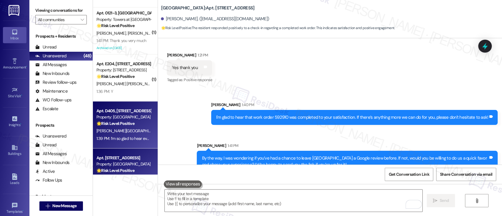
click at [121, 126] on div "🌟 Risk Level: Positive The resident confirmed that the work order was completed…" at bounding box center [123, 124] width 54 height 6
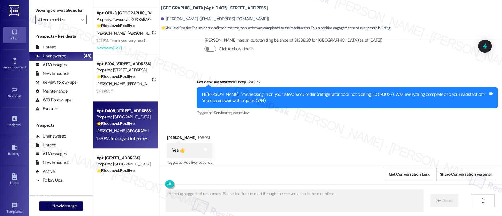
scroll to position [1856, 0]
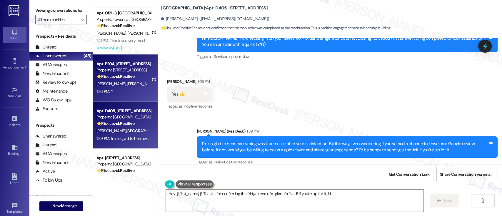
type textarea "Hey {{first_name}}! Thanks for confirming the fridge repair. I'm glad it's fixe…"
click at [108, 79] on div "🌟 Risk Level: Positive The message is a follow-up on a completed work order and…" at bounding box center [123, 77] width 54 height 6
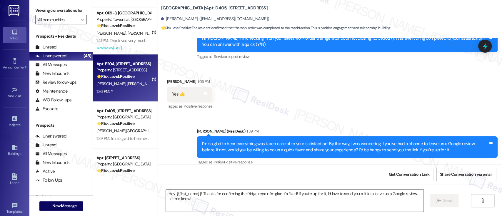
type textarea "Fetching suggested responses. Please feel free to read through the conversation…"
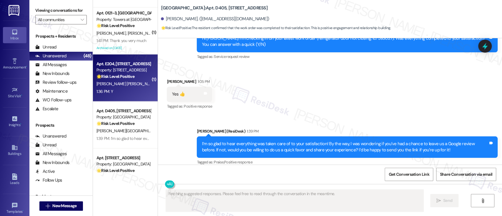
scroll to position [19, 0]
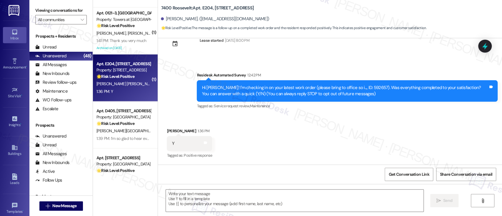
click at [430, 124] on div "Received via SMS Jhoan Baez Rodriguez 1:36 PM Y Tags and notes Tagged as: Posit…" at bounding box center [330, 140] width 344 height 50
click at [268, 193] on textarea at bounding box center [294, 201] width 257 height 22
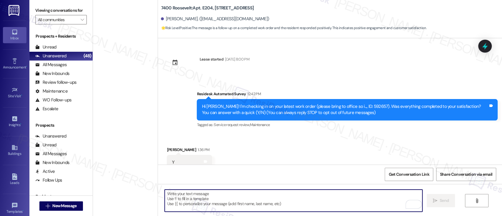
scroll to position [19, 0]
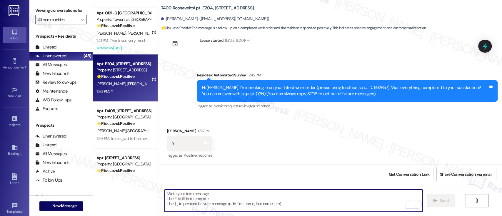
click at [278, 196] on textarea "To enrich screen reader interactions, please activate Accessibility in Grammarl…" at bounding box center [293, 201] width 257 height 22
paste textarea "I’m so glad to hear everything was taken care of to your satisfaction! By the w…"
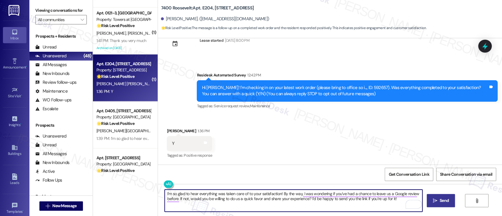
type textarea "I’m so glad to hear everything was taken care of to your satisfaction! By the w…"
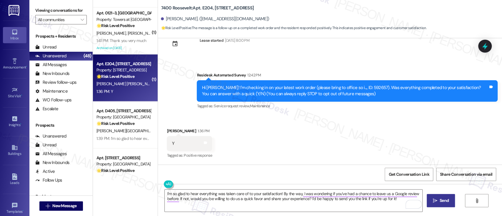
click at [440, 201] on span "Send" at bounding box center [444, 201] width 9 height 6
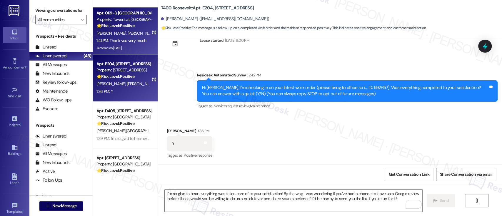
click at [128, 31] on span "[PERSON_NAME]" at bounding box center [142, 33] width 29 height 5
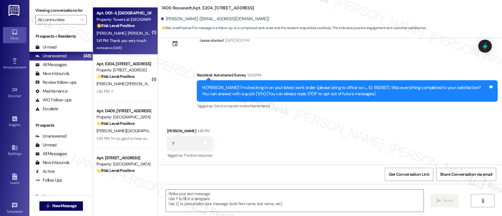
type textarea "Fetching suggested responses. Please feel free to read through the conversation…"
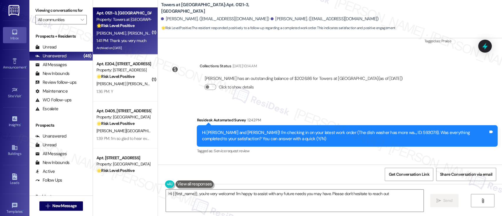
scroll to position [6916, 0]
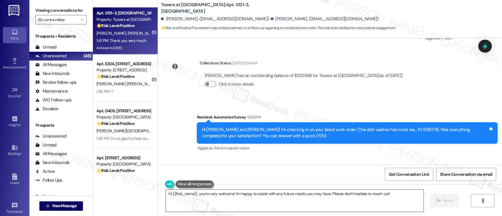
scroll to position [6876, 0]
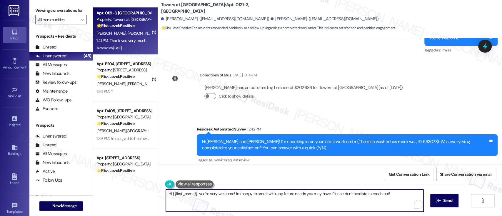
drag, startPoint x: 196, startPoint y: 196, endPoint x: 92, endPoint y: 187, distance: 104.8
click at [93, 189] on div "( 3 ) Apt. 0214-2, [GEOGRAPHIC_DATA] Property: Towers at [GEOGRAPHIC_DATA] 🔧 Ri…" at bounding box center [297, 108] width 409 height 216
click at [278, 197] on textarea "You're very welcome! I'm happy to assist with any future needs you may have. Pl…" at bounding box center [293, 201] width 257 height 22
type textarea "You're very welcome! I'm happy to assist with any future needs you may have. Pl…"
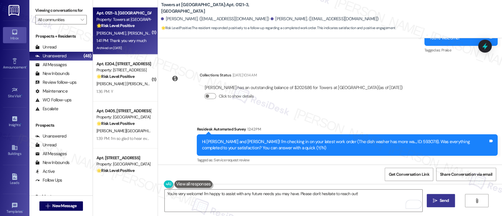
click at [442, 198] on span "Send" at bounding box center [444, 201] width 9 height 6
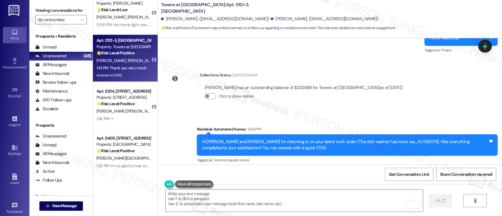
type textarea "Fetching suggested responses. Please feel free to read through the conversation…"
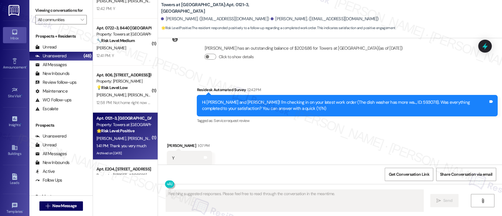
scroll to position [1817, 0]
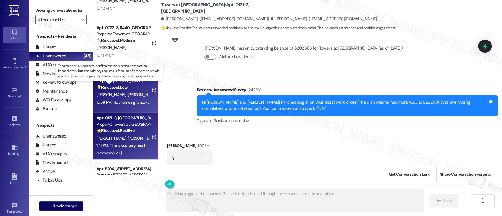
click at [122, 87] on strong "💡 Risk Level: Low" at bounding box center [111, 87] width 31 height 5
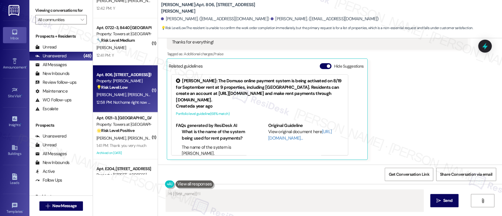
scroll to position [139, 0]
click at [320, 67] on button "Hide Suggestions" at bounding box center [326, 67] width 12 height 6
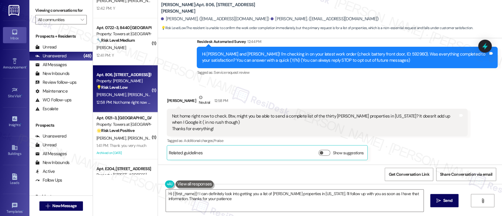
type textarea "Hi {{first_name}}! I can definitely look into getting you a list of [PERSON_NAM…"
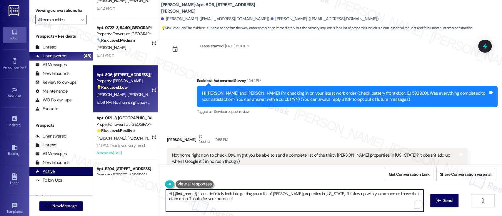
drag, startPoint x: 237, startPoint y: 201, endPoint x: 82, endPoint y: 171, distance: 158.2
click at [73, 171] on div "Viewing conversations for All communities  Prospects + Residents Unread (0) Un…" at bounding box center [265, 108] width 473 height 216
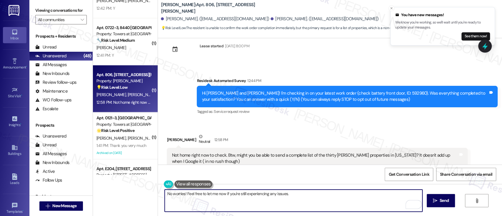
type textarea "No worries! Feel free to let me now if you're still experiencing any issues."
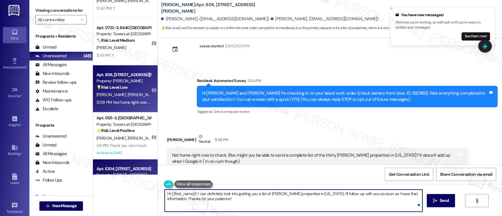
drag, startPoint x: 238, startPoint y: 207, endPoint x: 99, endPoint y: 170, distance: 143.9
click at [99, 170] on div "( 1 ) Apt. [STREET_ADDRESS] Property: [GEOGRAPHIC_DATA] Apts 🔧 Risk Level: Medi…" at bounding box center [297, 108] width 409 height 216
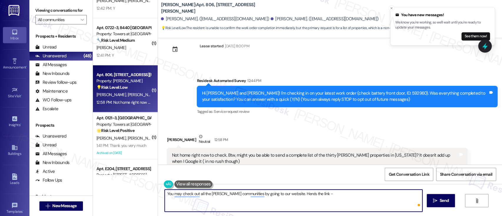
paste textarea "[URL][DOMAIN_NAME]"
type textarea "You may check out all the [PERSON_NAME] communities by going to our website. He…"
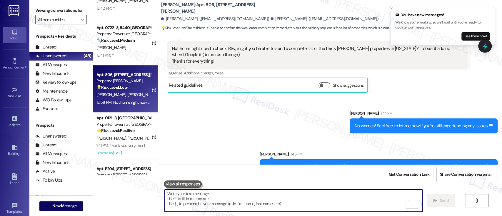
scroll to position [134, 0]
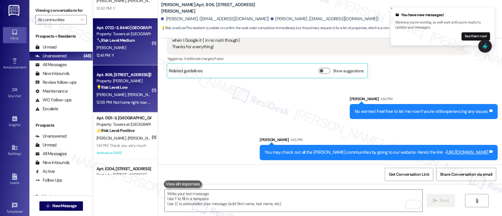
click at [114, 49] on div "[PERSON_NAME]" at bounding box center [124, 47] width 56 height 7
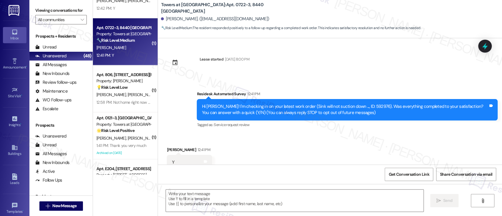
scroll to position [19, 0]
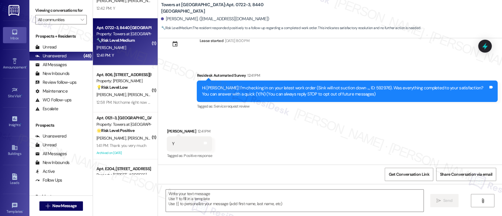
type textarea "Fetching suggested responses. Please feel free to read through the conversation…"
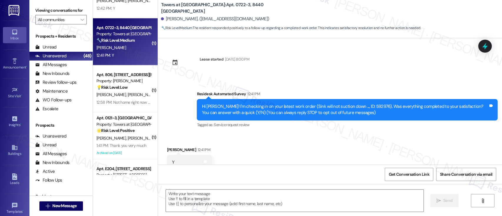
scroll to position [19, 0]
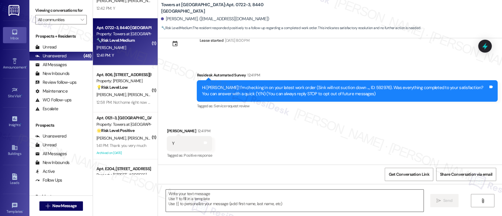
click at [303, 196] on textarea at bounding box center [294, 201] width 257 height 22
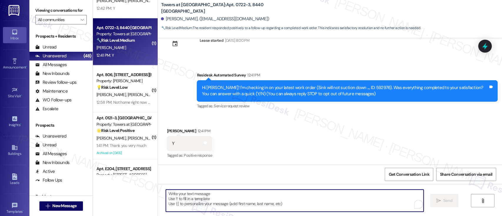
paste textarea "I’m so glad to hear everything was taken care of to your satisfaction! By the w…"
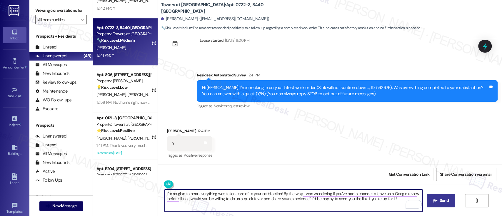
type textarea "I’m so glad to hear everything was taken care of to your satisfaction! By the w…"
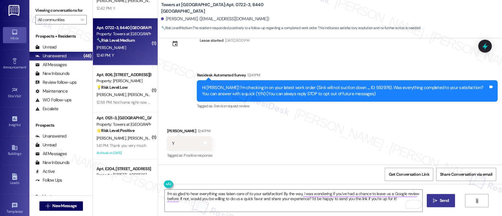
click at [446, 200] on span "Send" at bounding box center [444, 201] width 9 height 6
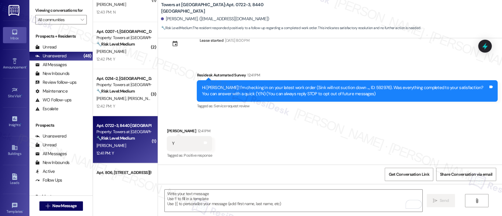
scroll to position [19, 0]
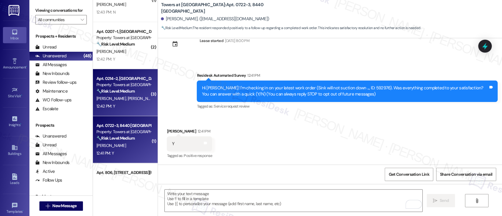
click at [124, 95] on div "[PERSON_NAME] [PERSON_NAME]" at bounding box center [124, 98] width 56 height 7
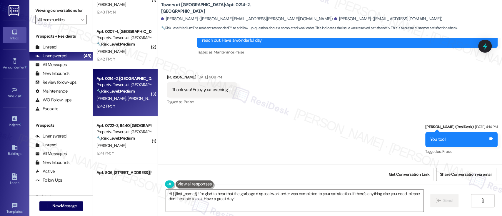
scroll to position [3030, 0]
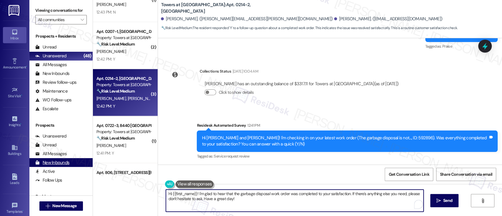
drag, startPoint x: 243, startPoint y: 201, endPoint x: 74, endPoint y: 163, distance: 172.9
click at [64, 163] on div "Viewing conversations for All communities  Prospects + Residents Unread (0) Un…" at bounding box center [265, 108] width 473 height 216
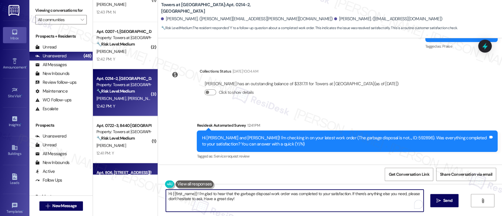
paste textarea "I’m so glad to hear everything was taken care of to your satisfaction! By the w…"
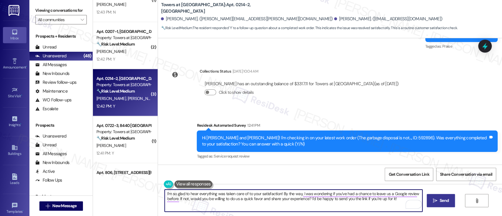
type textarea "I’m so glad to hear everything was taken care of to your satisfaction! By the w…"
click at [448, 207] on button " Send" at bounding box center [441, 200] width 29 height 13
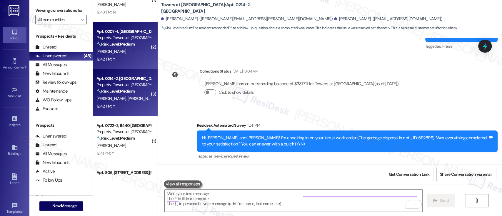
scroll to position [3030, 0]
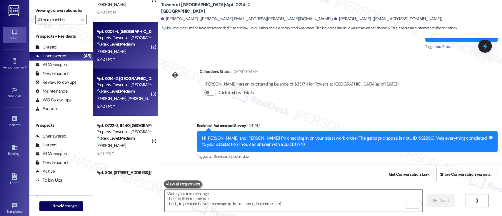
click at [111, 52] on span "[PERSON_NAME]" at bounding box center [110, 51] width 29 height 5
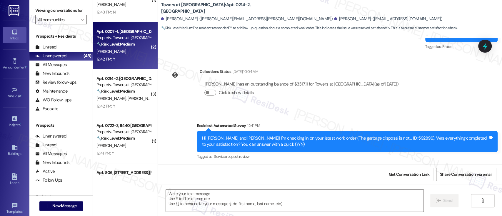
type textarea "Fetching suggested responses. Please feel free to read through the conversation…"
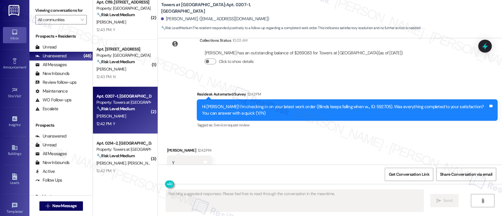
scroll to position [1647, 0]
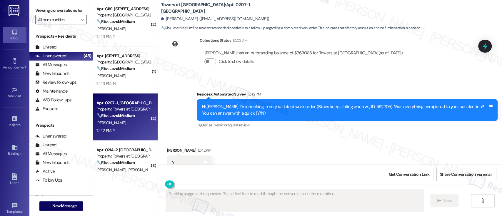
click at [409, 134] on div "Received via SMS [PERSON_NAME] 12:42 PM Y Tags and notes Tagged as: Positive re…" at bounding box center [330, 159] width 344 height 50
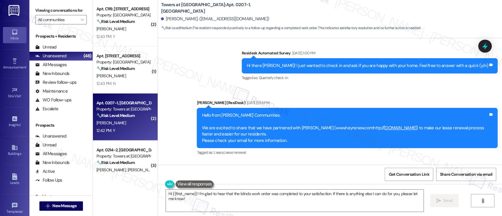
scroll to position [946, 0]
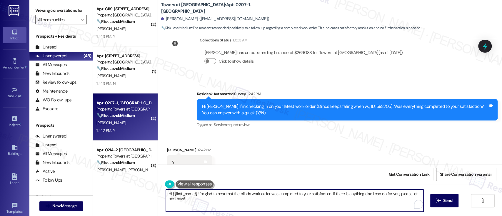
click at [221, 205] on textarea "Hi {{first_name}}! I'm glad to hear that the blinds work order was completed to…" at bounding box center [294, 201] width 257 height 22
drag, startPoint x: 193, startPoint y: 194, endPoint x: 114, endPoint y: 187, distance: 79.2
click at [114, 187] on div "( 3 ) Apt. 1111-1, [GEOGRAPHIC_DATA] Property: Towers at [GEOGRAPHIC_DATA] 🔧 Ri…" at bounding box center [297, 108] width 409 height 216
type textarea "I'm glad to hear that the blinds work order was completed to your satisfaction.…"
click at [438, 204] on button " Send" at bounding box center [441, 200] width 29 height 13
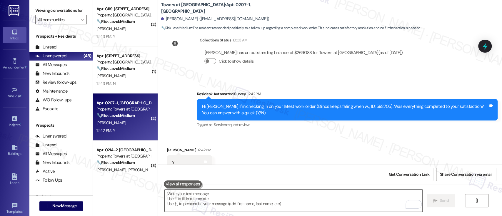
scroll to position [945, 0]
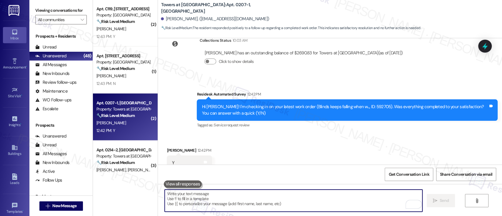
click at [266, 203] on textarea "To enrich screen reader interactions, please activate Accessibility in Grammarl…" at bounding box center [293, 201] width 257 height 22
paste textarea "I’m so glad to hear everything was taken care of to your satisfaction! By the w…"
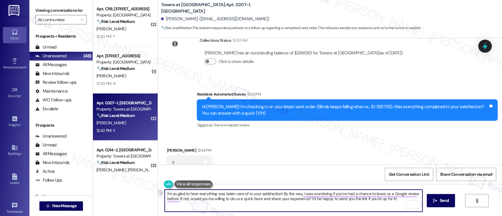
drag, startPoint x: 279, startPoint y: 192, endPoint x: 61, endPoint y: 192, distance: 217.6
click at [61, 192] on div "Viewing conversations for All communities  Prospects + Residents Unread (0) Un…" at bounding box center [265, 108] width 473 height 216
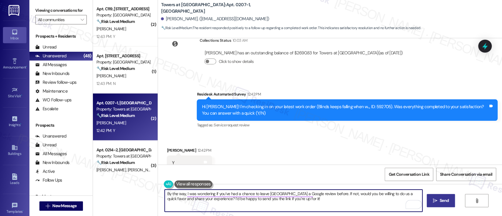
type textarea "By the way, I was wondering if you’ve had a chance to leave [GEOGRAPHIC_DATA] a…"
click at [445, 199] on span "Send" at bounding box center [444, 201] width 9 height 6
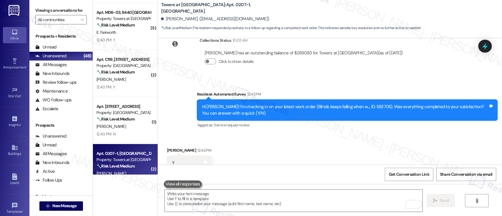
scroll to position [1563, 0]
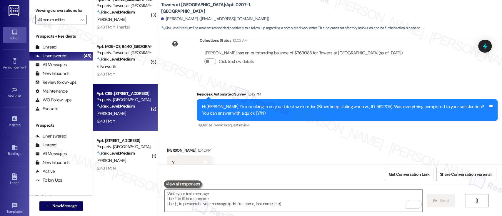
click at [99, 114] on span "[PERSON_NAME]" at bounding box center [110, 113] width 29 height 5
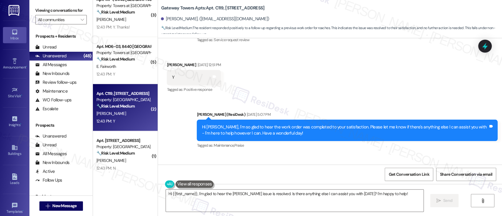
scroll to position [1742, 0]
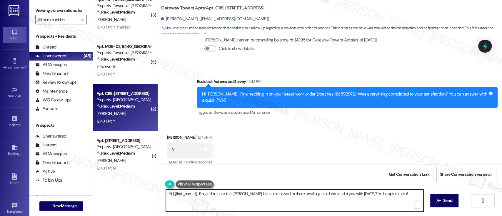
drag, startPoint x: 195, startPoint y: 194, endPoint x: 61, endPoint y: 189, distance: 133.9
click at [61, 189] on div "Viewing conversations for All communities  Prospects + Residents Unread (0) Un…" at bounding box center [265, 108] width 473 height 216
type textarea "I'm glad to hear the [PERSON_NAME] issue is resolved. Is there anything else I …"
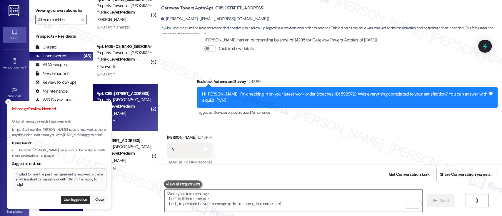
click at [77, 198] on button "Use Suggestion" at bounding box center [75, 200] width 29 height 8
type textarea "I'm glad to hear the pest management is resolved. Is there anything else I can …"
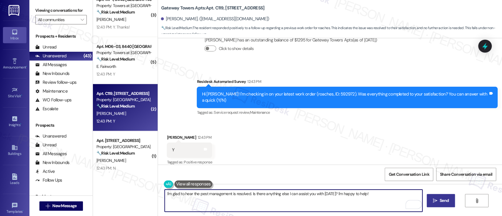
click at [436, 199] on icon "" at bounding box center [435, 200] width 4 height 5
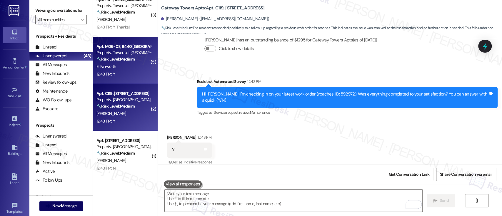
type textarea "Fetching suggested responses. Please feel free to read through the conversation…"
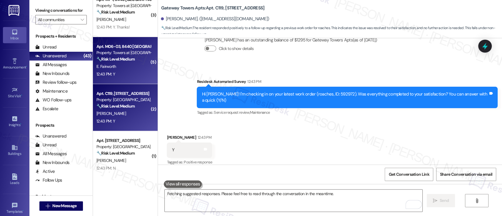
scroll to position [1742, 0]
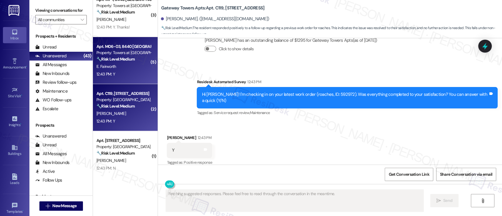
click at [121, 63] on div "E. Fairworth" at bounding box center [124, 66] width 56 height 7
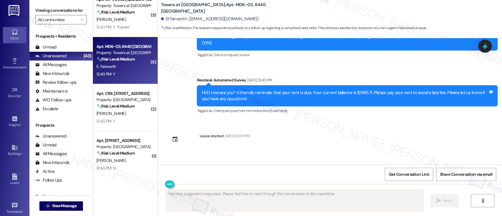
scroll to position [1854, 0]
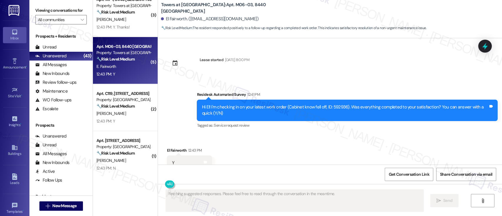
click at [334, 134] on div "Received via SMS El Fairworth 12:43 PM Y Tags and notes Tagged as: Positive res…" at bounding box center [330, 159] width 344 height 50
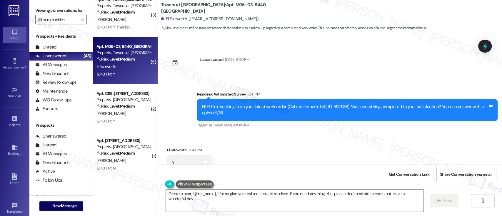
type textarea "Great to hear, {{first_name}}! I'm so glad your cabinet issue is resolved. If y…"
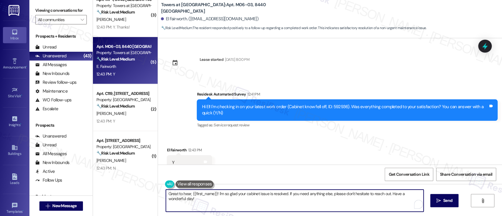
click at [247, 201] on textarea "Great to hear, {{first_name}}! I'm so glad your cabinet issue is resolved. If y…" at bounding box center [294, 201] width 257 height 22
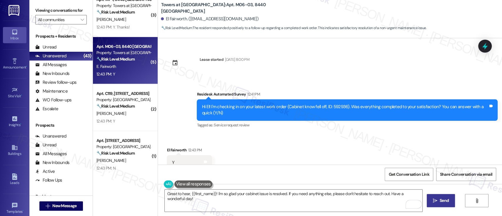
click at [441, 194] on button " Send" at bounding box center [441, 200] width 29 height 13
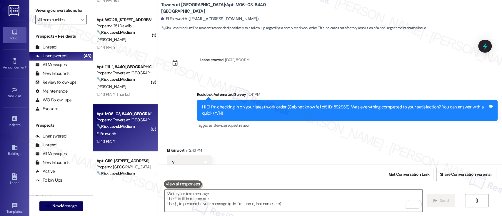
scroll to position [1482, 0]
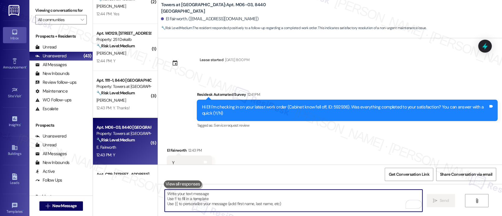
click at [292, 190] on textarea "To enrich screen reader interactions, please activate Accessibility in Grammarl…" at bounding box center [293, 201] width 257 height 22
paste textarea "I’m so glad to hear everything was taken care of to your satisfaction! By the w…"
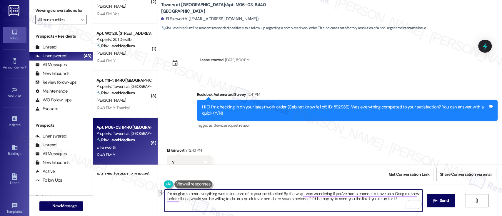
drag, startPoint x: 280, startPoint y: 193, endPoint x: 99, endPoint y: 194, distance: 181.1
click at [99, 194] on div "( 3 ) Apt. S0406, [STREET_ADDRESS] Property: 251 Dekalb 🔧 Risk Level: Medium Th…" at bounding box center [297, 108] width 409 height 216
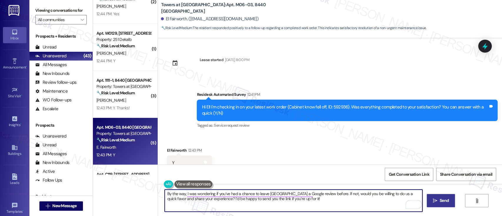
type textarea "By the way, I was wondering if you’ve had a chance to leave [GEOGRAPHIC_DATA] a…"
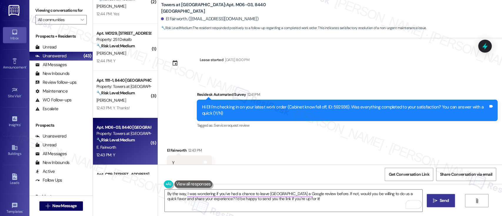
click at [436, 207] on button " Send" at bounding box center [441, 200] width 29 height 13
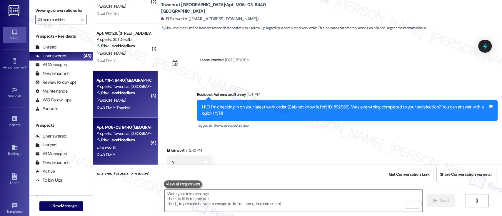
click at [123, 98] on div "S. Lockerby" at bounding box center [124, 100] width 56 height 7
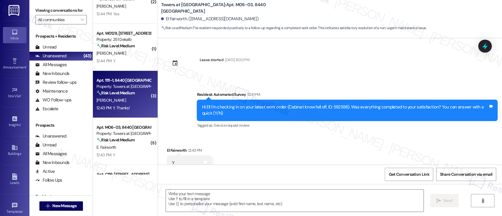
type textarea "Fetching suggested responses. Please feel free to read through the conversation…"
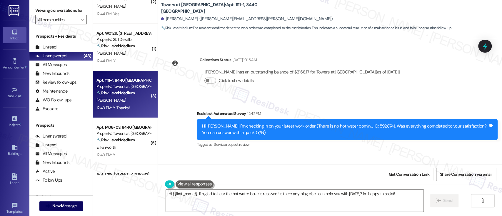
scroll to position [409, 0]
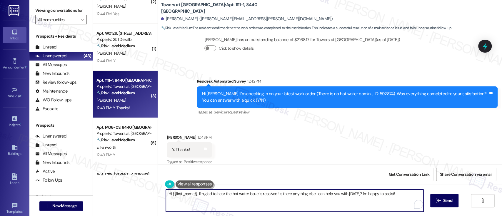
drag, startPoint x: 195, startPoint y: 193, endPoint x: 86, endPoint y: 190, distance: 109.4
click at [86, 190] on div "Viewing conversations for All communities  Prospects + Residents Unread (0) Un…" at bounding box center [265, 108] width 473 height 216
click at [263, 198] on textarea "I'm glad to hear the hot water issue is resolved! Is there anything else I can …" at bounding box center [293, 201] width 257 height 22
drag, startPoint x: 369, startPoint y: 196, endPoint x: 243, endPoint y: 194, distance: 126.2
click at [243, 194] on textarea "I'm glad to hear the hot water issue is resolved! Is there anything else I can …" at bounding box center [293, 201] width 257 height 22
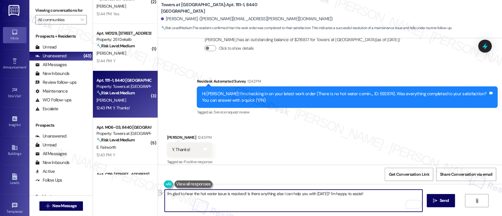
paste textarea "’m so glad to hear everything was taken care of to your satisfaction! By the wa…"
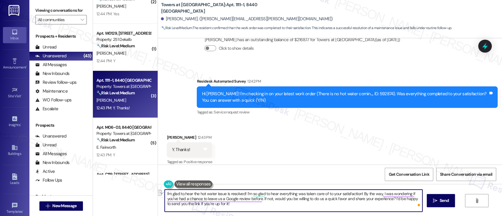
drag, startPoint x: 243, startPoint y: 194, endPoint x: 359, endPoint y: 190, distance: 116.5
click at [359, 190] on textarea "I'm glad to hear the hot water issue is resolved! I’m so glad to hear everythin…" at bounding box center [293, 201] width 257 height 22
type textarea "I'm glad to hear the hot water issue is resolved! By the way, I was wondering i…"
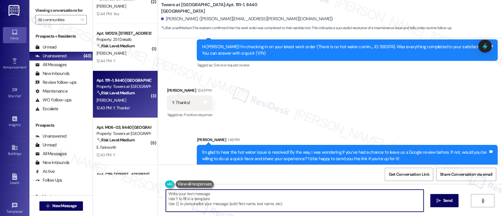
scroll to position [1424, 0]
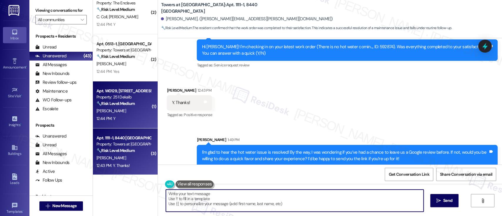
click at [127, 114] on div "A. Medina" at bounding box center [124, 110] width 56 height 7
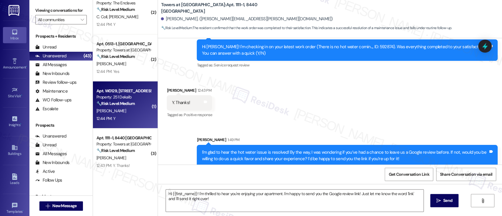
type textarea "Fetching suggested responses. Please feel free to read through the conversation…"
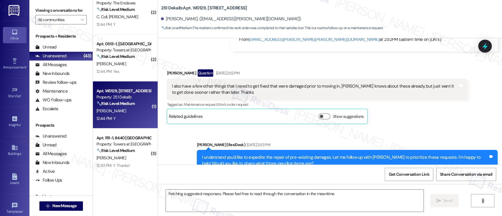
scroll to position [2512, 0]
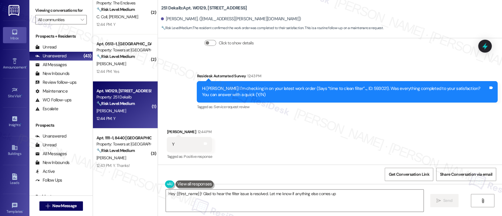
type textarea "Hey {{first_name}}! Glad to hear the filter issue is resolved. Let me know if a…"
drag, startPoint x: 316, startPoint y: 115, endPoint x: 331, endPoint y: 119, distance: 15.7
click at [316, 116] on div "Received via SMS Alex Medina 12:44 PM Y Tags and notes Tagged as: Positive resp…" at bounding box center [330, 141] width 344 height 50
click at [289, 141] on div "Received via SMS Alex Medina 12:44 PM Y Tags and notes Tagged as: Positive resp…" at bounding box center [330, 141] width 344 height 50
click at [306, 148] on div "Received via SMS Alex Medina 12:44 PM Y Tags and notes Tagged as: Positive resp…" at bounding box center [330, 141] width 344 height 50
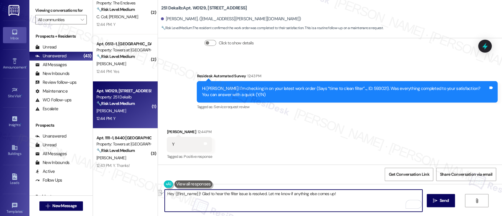
drag, startPoint x: 343, startPoint y: 199, endPoint x: 264, endPoint y: 193, distance: 78.4
click at [264, 193] on textarea "Hey {{first_name}}! Glad to hear the filter issue is resolved. Let me know if a…" at bounding box center [293, 201] width 257 height 22
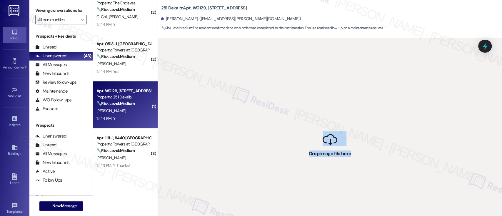
drag, startPoint x: 357, startPoint y: 168, endPoint x: 343, endPoint y: 139, distance: 32.5
click at [321, 119] on div " Drop image file here" at bounding box center [330, 146] width 344 height 216
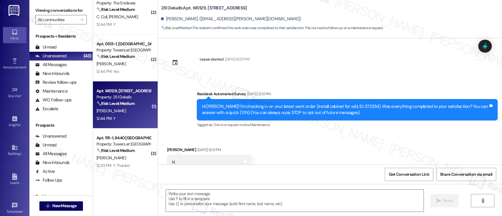
scroll to position [2512, 0]
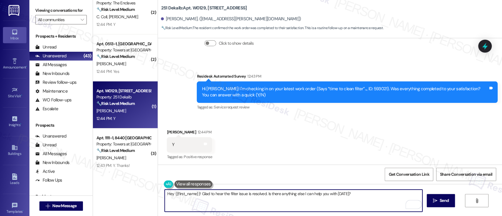
drag, startPoint x: 361, startPoint y: 194, endPoint x: 263, endPoint y: 193, distance: 97.6
click at [263, 193] on textarea "Hey {{first_name}}! Glad to hear the filter issue is resolved. Is there anythin…" at bounding box center [293, 201] width 257 height 22
paste textarea "’m so glad to hear everything was taken care of to your satisfaction! By the wa…"
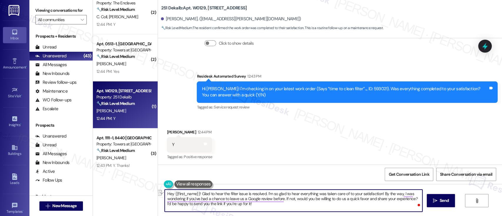
drag, startPoint x: 263, startPoint y: 195, endPoint x: 379, endPoint y: 196, distance: 115.6
click at [379, 196] on textarea "Hey {{first_name}}! Glad to hear the filter issue is resolved. I’m so glad to h…" at bounding box center [293, 201] width 257 height 22
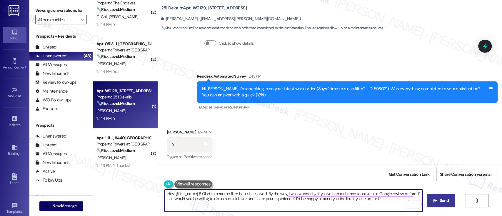
type textarea "Hey {{first_name}}! Glad to hear the filter issue is resolved. By the way, I wa…"
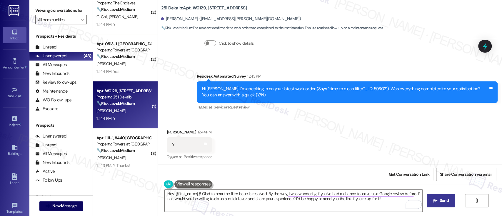
click at [438, 202] on span "Send" at bounding box center [443, 201] width 11 height 6
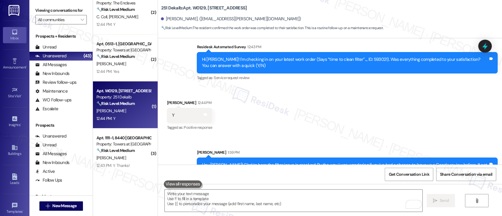
scroll to position [2559, 0]
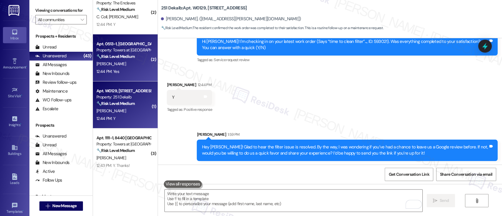
click at [125, 59] on div "🔧 Risk Level: Medium The resident responded positively to a follow-up regarding…" at bounding box center [123, 57] width 54 height 6
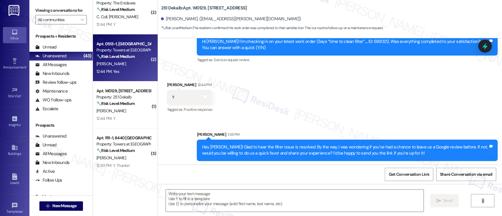
type textarea "Fetching suggested responses. Please feel free to read through the conversation…"
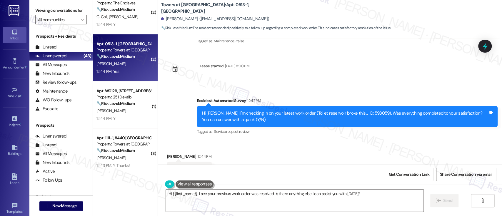
scroll to position [1154, 0]
click at [327, 140] on div "Received via SMS Lisa Norton 12:44 PM Yes Tags and notes Tagged as: Positive re…" at bounding box center [330, 165] width 344 height 50
click at [401, 140] on div "Received via SMS Lisa Norton 12:44 PM Yes Tags and notes Tagged as: Positive re…" at bounding box center [330, 165] width 344 height 50
click at [393, 142] on div "Received via SMS Lisa Norton 12:44 PM Yes Tags and notes Tagged as: Positive re…" at bounding box center [330, 165] width 344 height 50
click at [302, 140] on div "Received via SMS Lisa Norton 12:44 PM Yes Tags and notes Tagged as: Positive re…" at bounding box center [330, 165] width 344 height 50
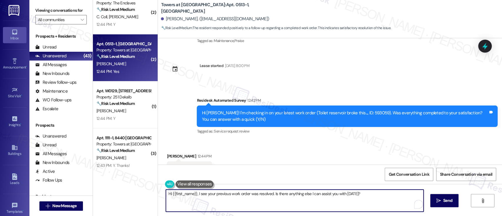
drag, startPoint x: 367, startPoint y: 197, endPoint x: 131, endPoint y: 194, distance: 236.4
click at [131, 194] on div "( 1 ) Apt. 814, 200 Meadowbrook Drive Property: Meadowbrook Apartments 🔧 Risk L…" at bounding box center [297, 108] width 409 height 216
paste textarea "I’m so glad to hear everything was taken care of to your satisfaction! By the w…"
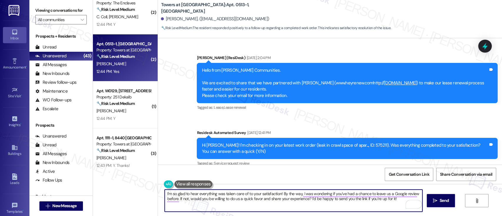
scroll to position [894, 0]
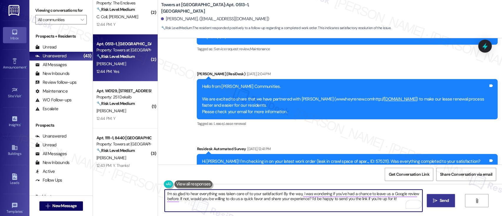
type textarea "I’m so glad to hear everything was taken care of to your satisfaction! By the w…"
click at [435, 198] on span " Send" at bounding box center [441, 201] width 19 height 6
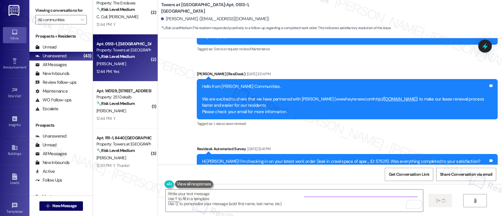
type textarea "Fetching suggested responses. Please feel free to read through the conversation…"
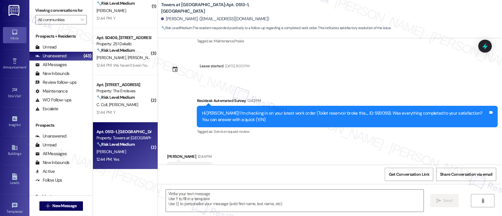
scroll to position [1329, 0]
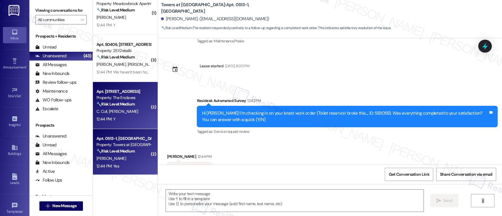
click at [121, 106] on strong "🔧 Risk Level: Medium" at bounding box center [115, 103] width 38 height 5
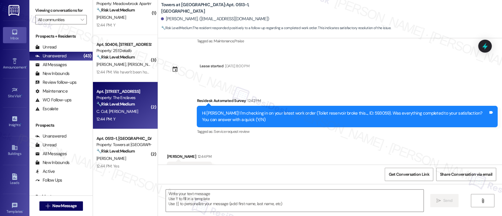
type textarea "Fetching suggested responses. Please feel free to read through the conversation…"
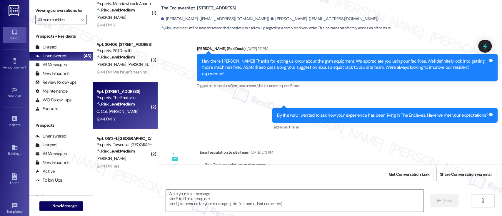
type textarea "Fetching suggested responses. Please feel free to read through the conversation…"
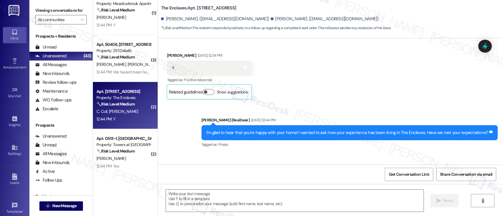
scroll to position [1897, 0]
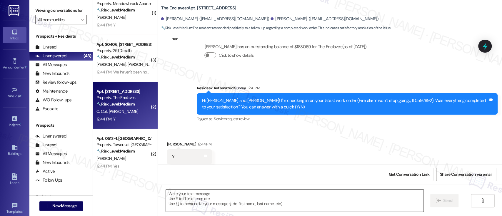
click at [268, 194] on textarea at bounding box center [294, 201] width 257 height 22
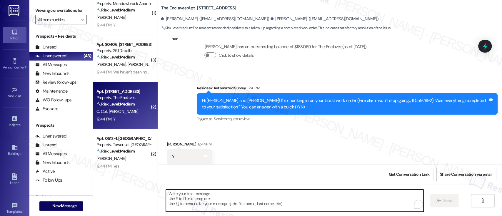
paste textarea "I’m so glad to hear everything was taken care of to your satisfaction! By the w…"
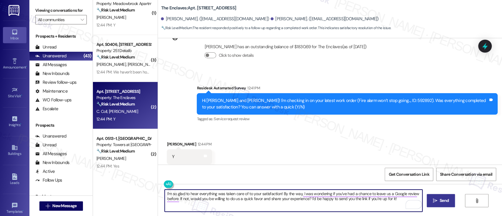
type textarea "I’m so glad to hear everything was taken care of to your satisfaction! By the w…"
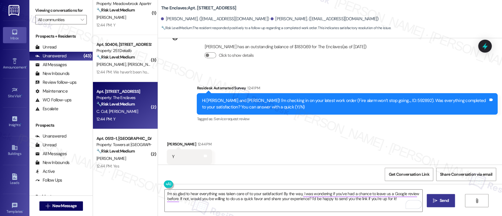
click at [445, 199] on span "Send" at bounding box center [444, 201] width 9 height 6
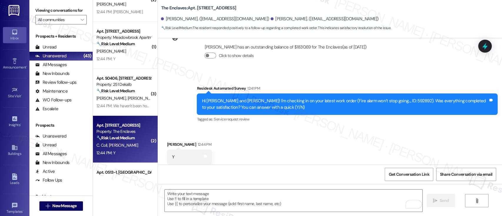
scroll to position [1269, 0]
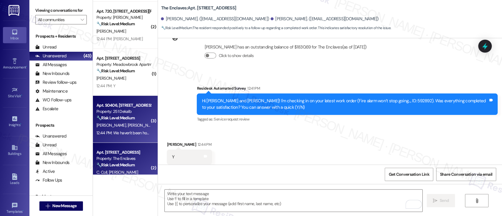
click at [125, 117] on strong "🔧 Risk Level: Medium" at bounding box center [115, 117] width 38 height 5
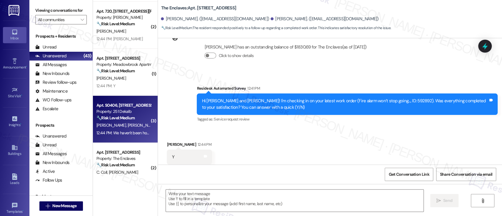
type textarea "Fetching suggested responses. Please feel free to read through the conversation…"
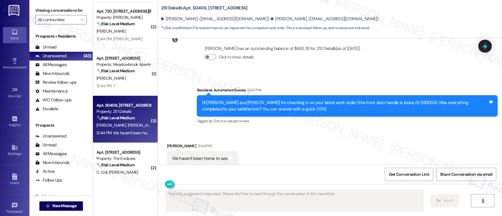
scroll to position [1958, 0]
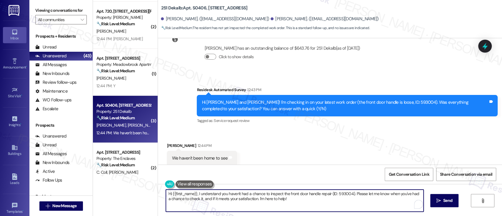
drag, startPoint x: 193, startPoint y: 191, endPoint x: 117, endPoint y: 189, distance: 76.2
click at [117, 189] on div "( 1 ) Apt. 621, 1320 W. Somerville Ave Property: YONO 🔧 Risk Level: Medium The …" at bounding box center [297, 108] width 409 height 216
drag, startPoint x: 295, startPoint y: 192, endPoint x: 299, endPoint y: 199, distance: 8.1
click at [295, 192] on textarea "I understand you haven't had a chance to inspect the front door handle repair (…" at bounding box center [293, 201] width 257 height 22
drag, startPoint x: 317, startPoint y: 194, endPoint x: 316, endPoint y: 171, distance: 22.9
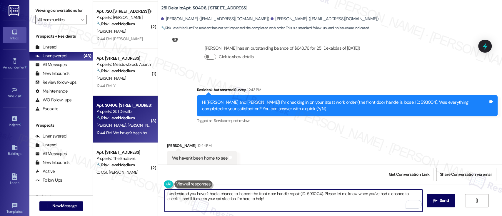
click at [317, 191] on textarea "I understand you haven't had a chance to inspect the front door handle repair (…" at bounding box center [293, 201] width 257 height 22
click at [269, 203] on textarea "I understand you haven't had a chance to inspect the front door handle repair, …" at bounding box center [293, 201] width 257 height 22
type textarea "I understand you haven't had a chance to inspect the front door handle repair; …"
click at [437, 198] on span " Send" at bounding box center [441, 201] width 19 height 6
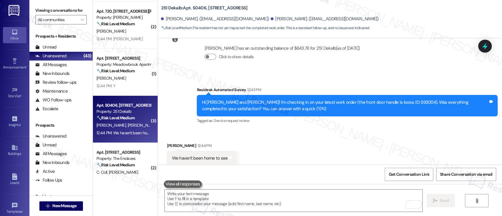
scroll to position [1958, 0]
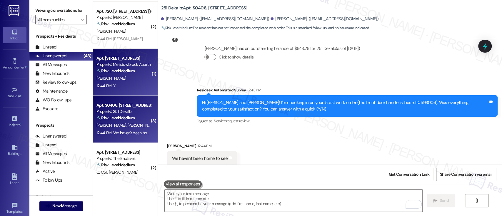
click at [103, 68] on strong "🔧 Risk Level: Medium" at bounding box center [115, 70] width 38 height 5
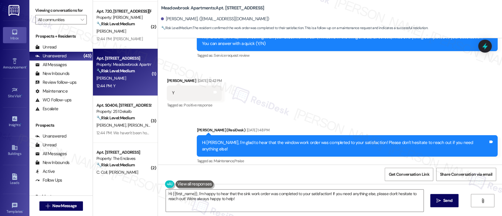
scroll to position [1167, 0]
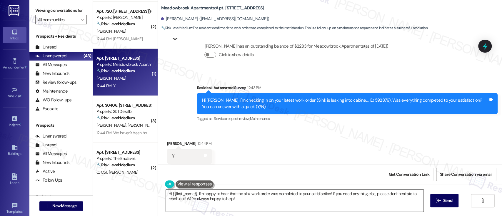
click at [214, 193] on textarea "Hi {{first_name}}, I'm happy to hear that the sink work order was completed to …" at bounding box center [294, 201] width 257 height 22
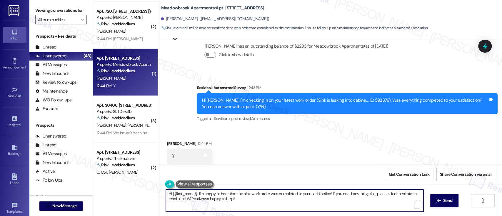
click at [286, 194] on textarea "Hi {{first_name}}, I'm happy to hear that the sink work order was completed to …" at bounding box center [294, 201] width 257 height 22
click at [324, 196] on textarea "Hi {{first_name}}, I'm happy to hear that the sink work order was completed to …" at bounding box center [294, 201] width 257 height 22
click at [343, 196] on textarea "Hi {{first_name}}, I'm happy to hear that the sink work order was completed to …" at bounding box center [293, 201] width 257 height 22
drag, startPoint x: 231, startPoint y: 201, endPoint x: 326, endPoint y: 203, distance: 95.9
click at [233, 201] on textarea "Hi {{first_name}}, I'm happy to hear that the sink work order was completed to …" at bounding box center [293, 201] width 257 height 22
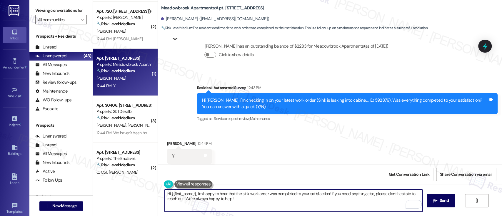
drag, startPoint x: 193, startPoint y: 196, endPoint x: 113, endPoint y: 189, distance: 80.6
click at [113, 189] on div "( 1 ) Apt. 621, 1320 W. Somerville Ave Property: YONO 🔧 Risk Level: Medium The …" at bounding box center [297, 108] width 409 height 216
type textarea "I'm happy to hear that the sink work order was completed to your satisfaction! …"
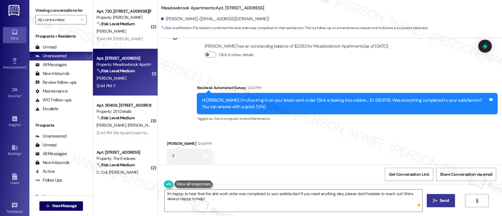
click at [434, 205] on button " Send" at bounding box center [441, 200] width 29 height 13
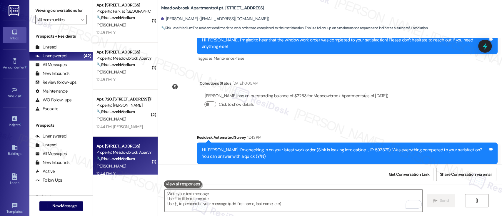
scroll to position [1174, 0]
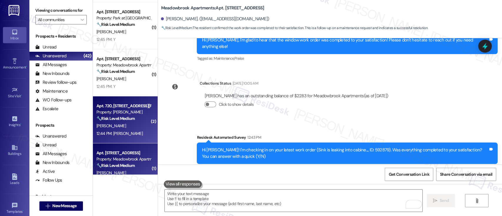
click at [118, 120] on strong "🔧 Risk Level: Medium" at bounding box center [115, 118] width 38 height 5
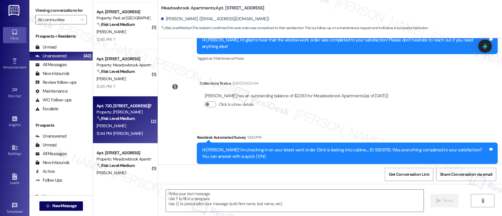
type textarea "Fetching suggested responses. Please feel free to read through the conversation…"
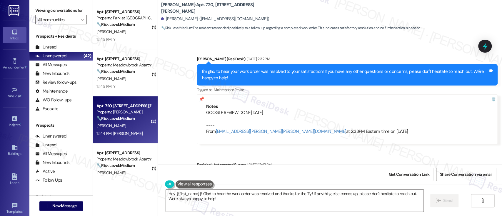
scroll to position [3025, 0]
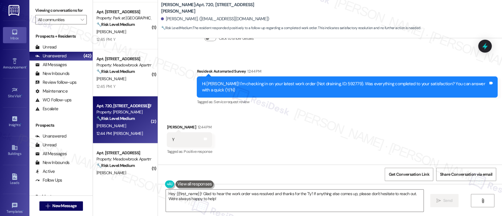
click at [308, 149] on div "Received via SMS Kenneth Sher 12:44 PM Y Tags and notes Tagged as: Positive res…" at bounding box center [330, 156] width 344 height 91
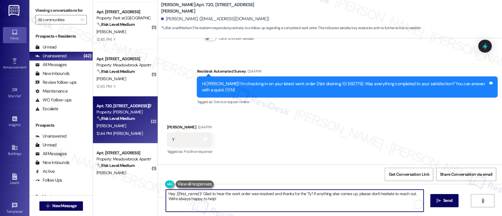
drag, startPoint x: 268, startPoint y: 192, endPoint x: 307, endPoint y: 192, distance: 39.1
click at [307, 192] on textarea "Hey {{first_name}}! Glad to hear the work order was resolved and thanks for the…" at bounding box center [294, 201] width 257 height 22
type textarea "Hey {{first_name}}! Glad to hear the work order was resolved! If anything else …"
click at [387, 190] on textarea "Hey {{first_name}}! Glad to hear the work order was resolved! If anything else …" at bounding box center [293, 201] width 257 height 22
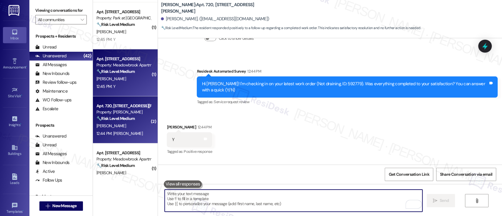
scroll to position [3024, 0]
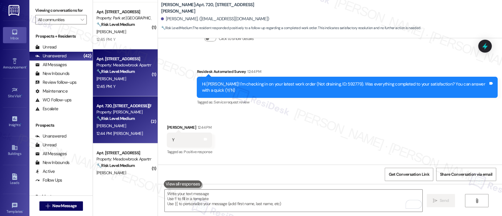
click at [110, 75] on div "H. Smith" at bounding box center [124, 78] width 56 height 7
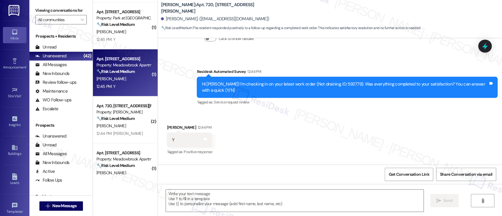
type textarea "Fetching suggested responses. Please feel free to read through the conversation…"
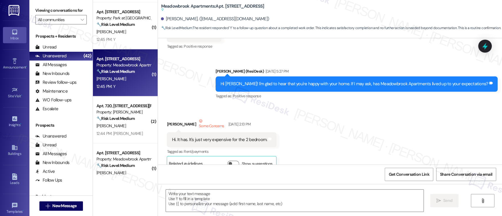
type textarea "Fetching suggested responses. Please feel free to read through the conversation…"
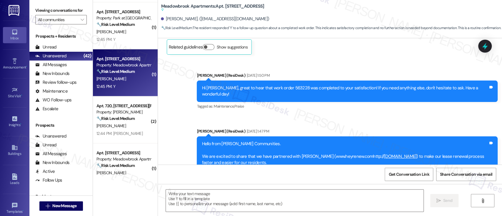
scroll to position [898, 0]
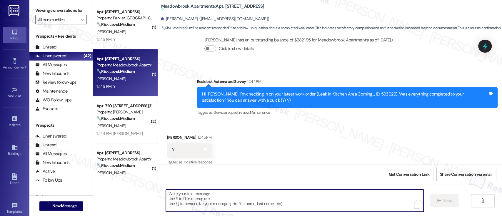
click at [301, 202] on textarea "To enrich screen reader interactions, please activate Accessibility in Grammarl…" at bounding box center [294, 201] width 257 height 22
paste textarea "I’m so glad to hear everything was taken care of to your satisfaction! By the w…"
type textarea "I’m so glad to hear everything was taken care of to your satisfaction! By the w…"
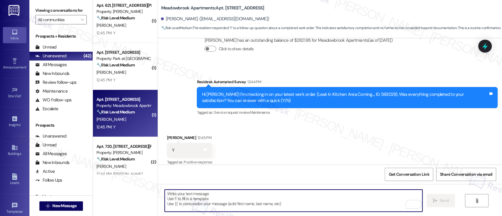
scroll to position [1086, 0]
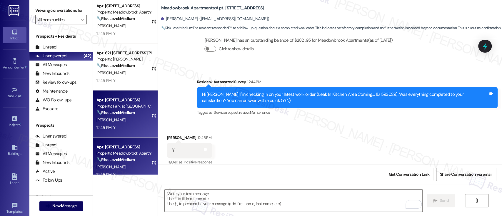
click div "🔧 Risk Level: Medium The resident confirmed that the work order was completed t…"
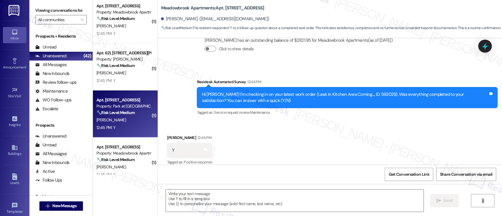
type textarea "Fetching suggested responses. Please feel free to read through the conversation…"
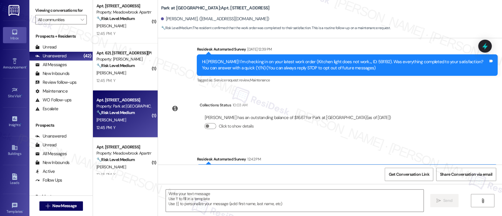
scroll to position [27, 0]
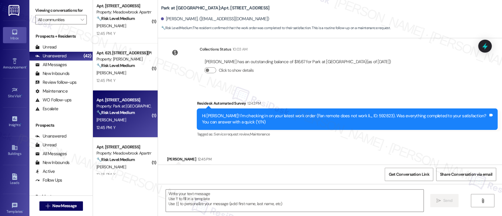
scroll to position [129, 0]
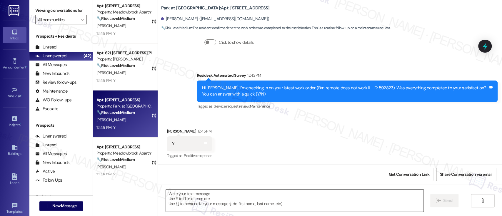
click at [293, 200] on textarea at bounding box center [294, 201] width 257 height 22
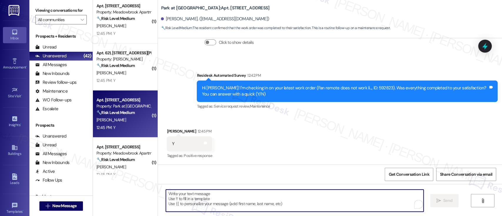
paste textarea "I’m so glad to hear everything was taken care of to your satisfaction! By the w…"
type textarea "I’m so glad to hear everything was taken care of to your satisfaction! By the w…"
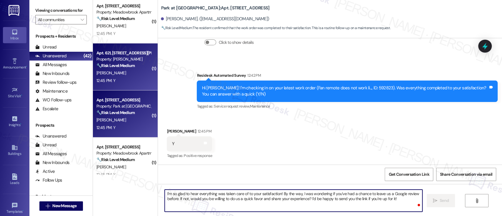
click at [107, 69] on div "[PERSON_NAME]" at bounding box center [124, 72] width 56 height 7
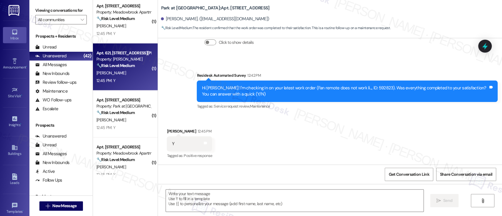
type textarea "Fetching suggested responses. Please feel free to read through the conversation…"
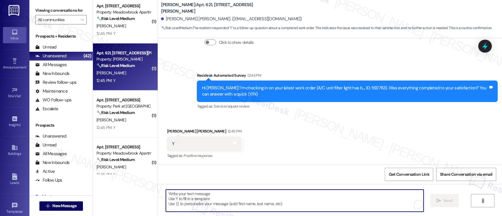
click at [296, 196] on textarea "To enrich screen reader interactions, please activate Accessibility in Grammarl…" at bounding box center [294, 201] width 257 height 22
paste textarea "I’m so glad to hear everything was taken care of to your satisfaction! By the w…"
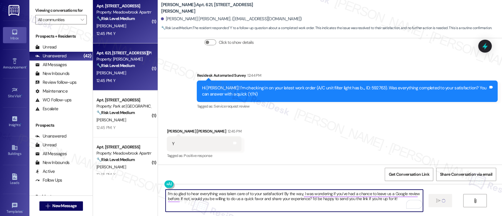
type textarea "I’m so glad to hear everything was taken care of to your satisfaction! By the w…"
click at [120, 25] on div "[PERSON_NAME]" at bounding box center [124, 25] width 56 height 7
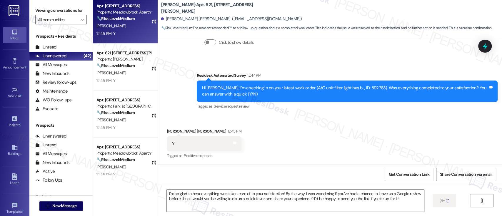
type textarea "Fetching suggested responses. Please feel free to read through the conversation…"
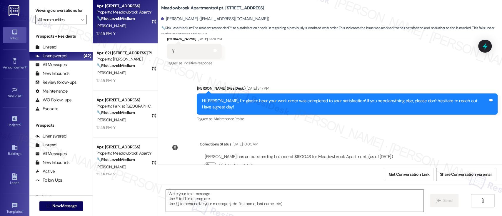
type textarea "Fetching suggested responses. Please feel free to read through the conversation…"
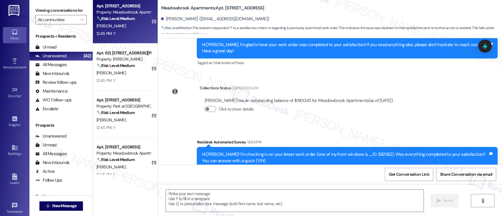
scroll to position [531, 0]
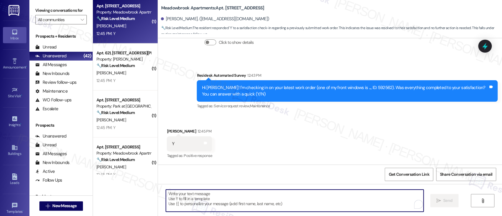
click at [255, 201] on textarea "To enrich screen reader interactions, please activate Accessibility in Grammarl…" at bounding box center [294, 201] width 257 height 22
paste textarea "I’m so glad to hear everything was taken care of to your satisfaction! By the w…"
type textarea "I’m so glad to hear everything was taken care of to your satisfaction! By the w…"
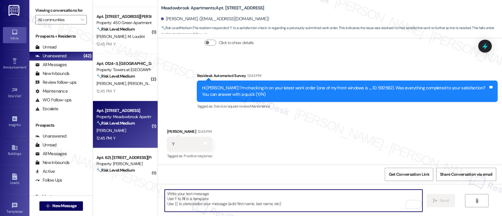
scroll to position [974, 0]
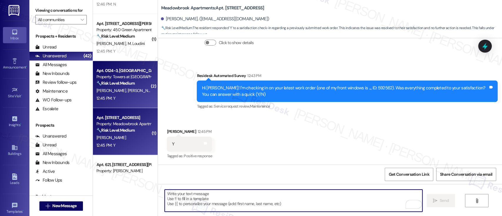
click at [120, 89] on div "J. Mujica A. Diaz" at bounding box center [124, 90] width 56 height 7
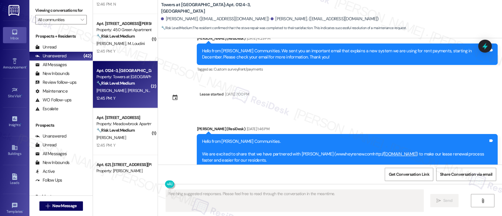
scroll to position [1030, 0]
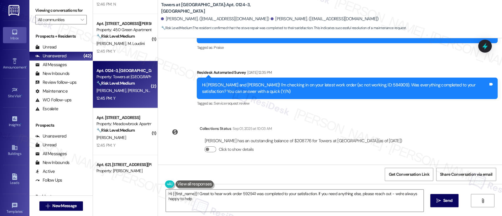
type textarea "Hi {{first_name}}! Great to hear work order 592941 was completed to your satisf…"
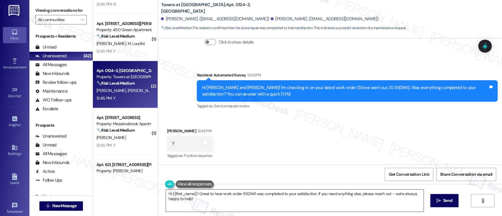
click at [272, 201] on textarea "Hi {{first_name}}! Great to hear work order 592941 was completed to your satisf…" at bounding box center [294, 201] width 257 height 22
drag, startPoint x: 437, startPoint y: 201, endPoint x: 384, endPoint y: 200, distance: 53.5
click at [434, 200] on span " Send" at bounding box center [441, 201] width 19 height 6
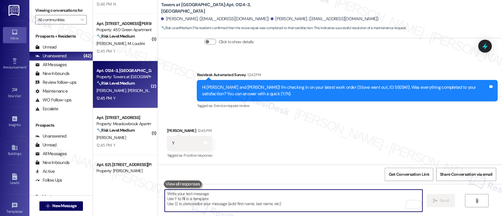
click at [282, 198] on textarea "To enrich screen reader interactions, please activate Accessibility in Grammarl…" at bounding box center [293, 201] width 257 height 22
paste textarea "I’m so glad to hear everything was taken care of to your satisfaction! By the w…"
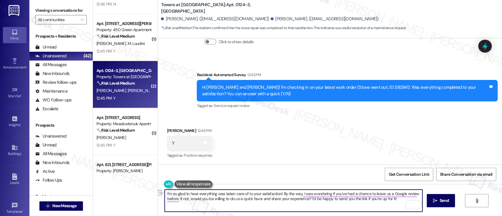
drag, startPoint x: 280, startPoint y: 194, endPoint x: 90, endPoint y: 189, distance: 189.7
click at [93, 189] on div "( 1 ) Apt. A318, 3600 Gateway Drive Property: Gateway Towers Apts 🔧 Risk Level:…" at bounding box center [297, 108] width 409 height 216
type textarea "By the way, I was wondering if you’ve had a chance to leave [GEOGRAPHIC_DATA] a…"
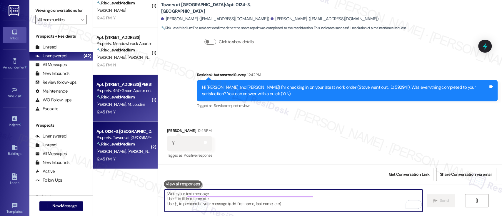
scroll to position [913, 0]
click at [102, 102] on span "E. Souka" at bounding box center [111, 103] width 31 height 5
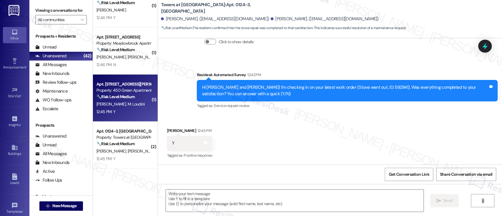
type textarea "Fetching suggested responses. Please feel free to read through the conversation…"
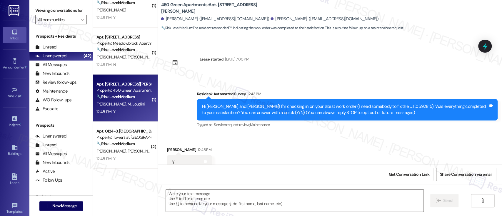
scroll to position [19, 0]
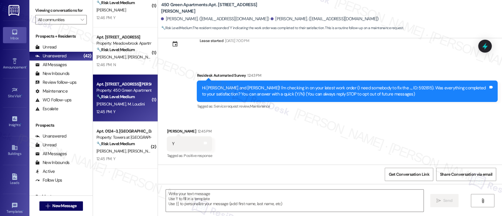
type textarea "Fetching suggested responses. Please feel free to read through the conversation…"
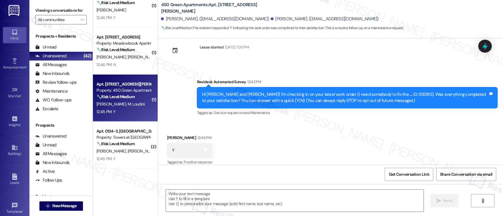
scroll to position [19, 0]
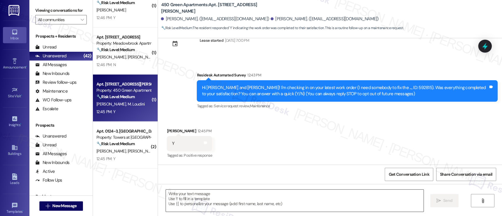
click at [313, 194] on textarea at bounding box center [294, 201] width 257 height 22
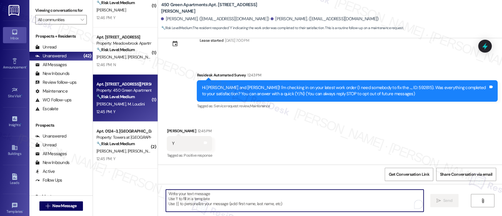
paste textarea "I’m so glad to hear everything was taken care of to your satisfaction! By the w…"
type textarea "I’m so glad to hear everything was taken care of to your satisfaction! By the w…"
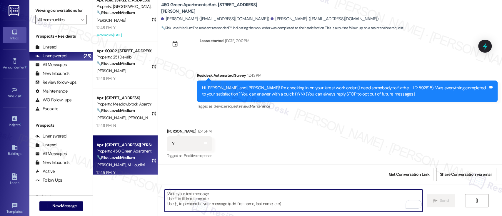
scroll to position [825, 0]
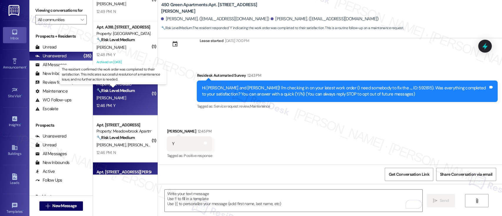
click at [130, 91] on strong "🔧 Risk Level: Medium" at bounding box center [115, 90] width 38 height 5
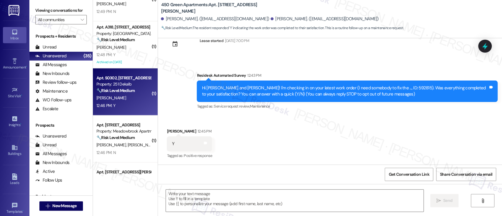
type textarea "Fetching suggested responses. Please feel free to read through the conversation…"
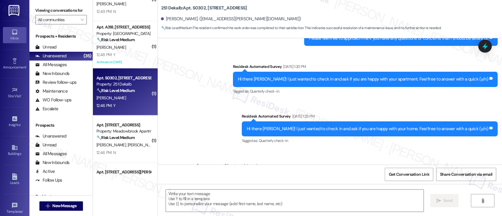
type textarea "Fetching suggested responses. Please feel free to read through the conversation…"
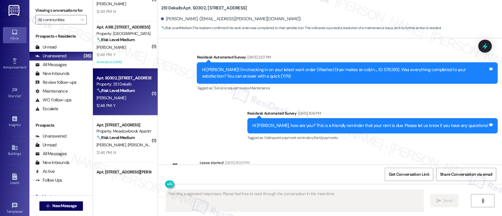
scroll to position [2175, 0]
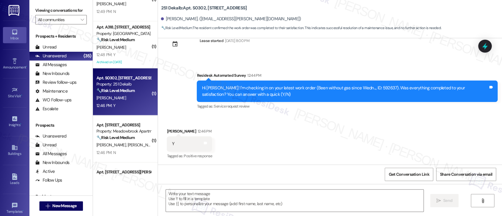
click at [407, 127] on div "Received via SMS Jorge Cisneros 12:46 PM Y Tags and notes Tagged as: Positive r…" at bounding box center [330, 140] width 344 height 50
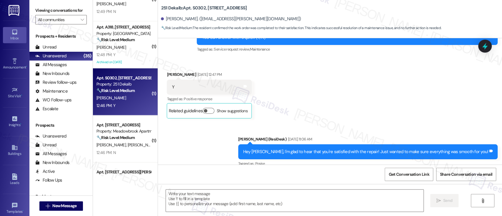
scroll to position [2175, 0]
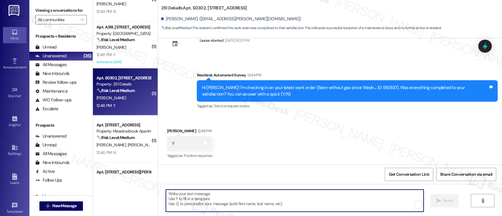
drag, startPoint x: 336, startPoint y: 192, endPoint x: 341, endPoint y: 193, distance: 5.1
click at [336, 192] on textarea "To enrich screen reader interactions, please activate Accessibility in Grammarl…" at bounding box center [294, 201] width 257 height 22
paste textarea "I’m so glad to hear everything was taken care of to your satisfaction! By the w…"
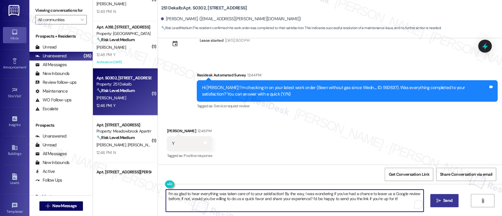
type textarea "I’m so glad to hear everything was taken care of to your satisfaction! By the w…"
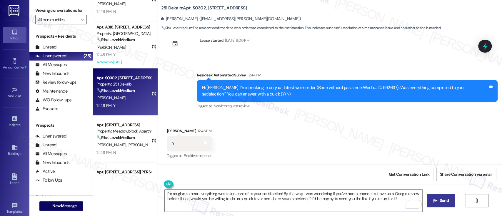
click at [441, 199] on span "Send" at bounding box center [444, 201] width 9 height 6
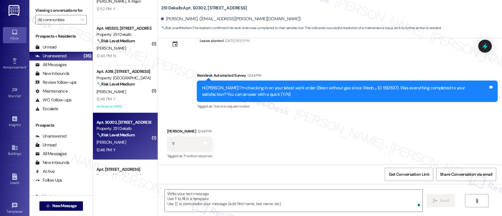
scroll to position [781, 0]
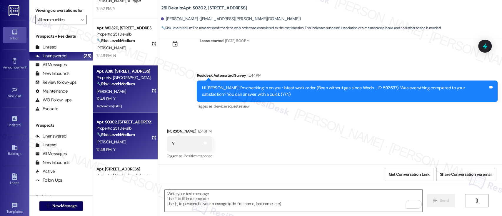
click at [136, 84] on div "🔧 Risk Level: Medium The message is a follow-up on a completed work order and t…" at bounding box center [123, 84] width 54 height 6
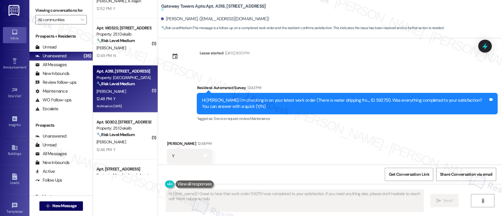
scroll to position [1965, 0]
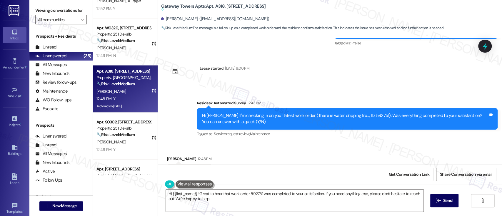
type textarea "Hi {{first_name}}! Great to hear that work order 592751 was completed to your s…"
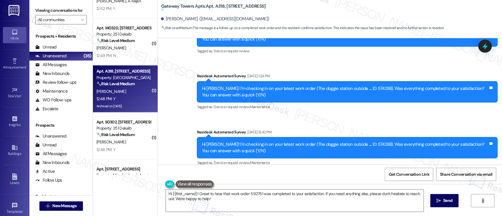
scroll to position [1965, 0]
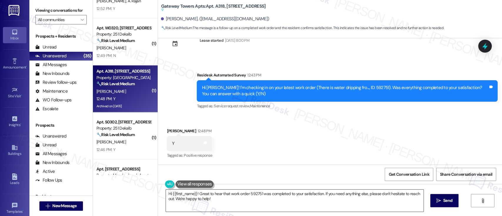
click at [330, 205] on textarea "Hi {{first_name}}! Great to hear that work order 592751 was completed to your s…" at bounding box center [294, 201] width 257 height 22
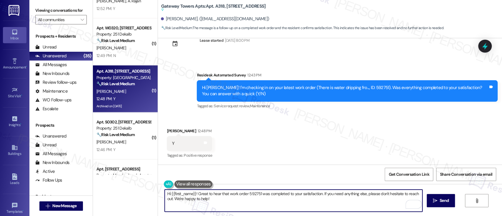
click at [357, 201] on textarea "Hi {{first_name}}! Great to hear that work order 592751 was completed to your s…" at bounding box center [293, 201] width 257 height 22
click at [428, 198] on button " Send" at bounding box center [441, 200] width 29 height 13
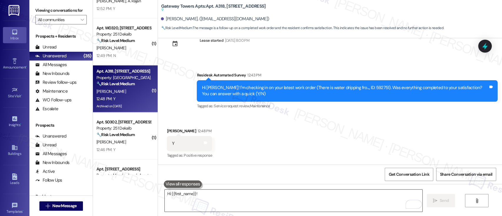
scroll to position [1950, 0]
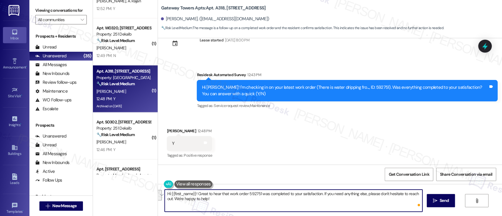
paste textarea "I’m so glad to hear everything was taken care of to your satisfaction! By the w…"
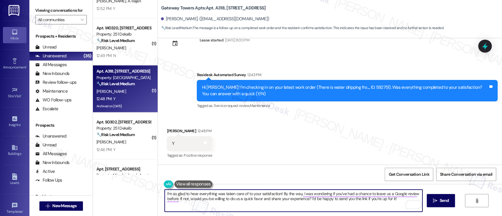
drag, startPoint x: 279, startPoint y: 193, endPoint x: 33, endPoint y: 191, distance: 246.1
click at [33, 191] on div "Viewing conversations for All communities  Prospects + Residents Unread (0) Un…" at bounding box center [265, 108] width 473 height 216
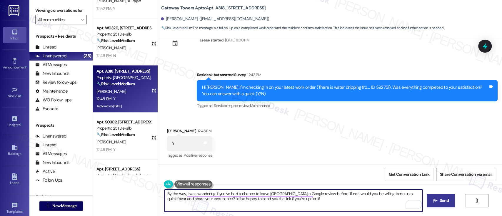
type textarea "By the way, I was wondering if you’ve had a chance to leave [GEOGRAPHIC_DATA] a…"
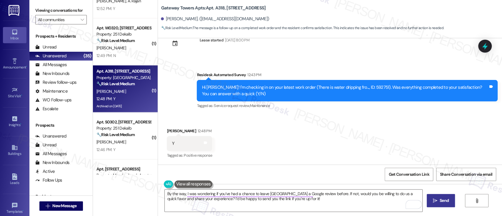
click at [435, 198] on icon "" at bounding box center [435, 200] width 4 height 5
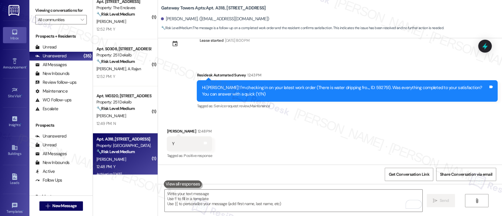
scroll to position [707, 0]
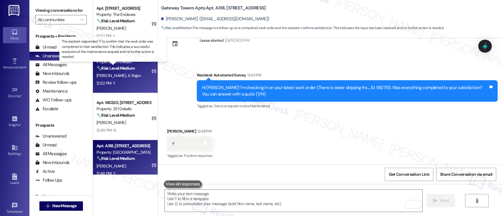
click at [116, 69] on strong "🔧 Risk Level: Medium" at bounding box center [115, 67] width 38 height 5
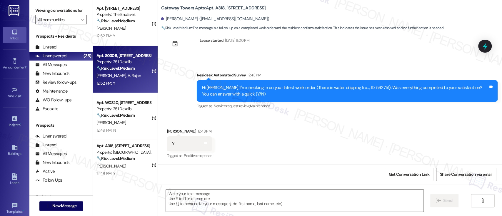
type textarea "Fetching suggested responses. Please feel free to read through the conversation…"
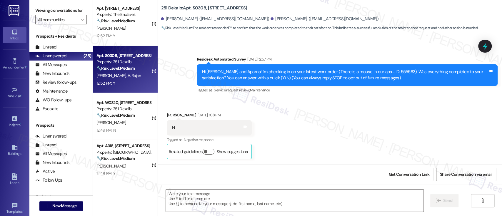
type textarea "Fetching suggested responses. Please feel free to read through the conversation…"
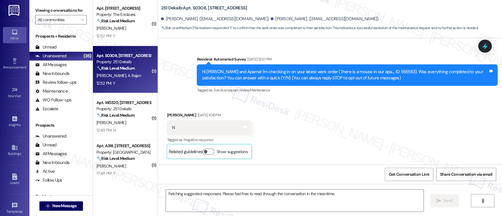
scroll to position [5640, 0]
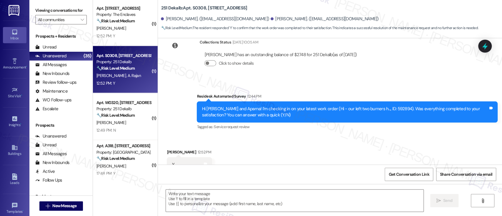
click at [342, 136] on div "Received via SMS Amandeep Saggu 12:52 PM Y Tags and notes Tagged as: Positive r…" at bounding box center [330, 161] width 344 height 50
click at [355, 163] on div "Received via SMS Amandeep Saggu 12:52 PM Y Tags and notes Tagged as: Positive r…" at bounding box center [330, 161] width 344 height 50
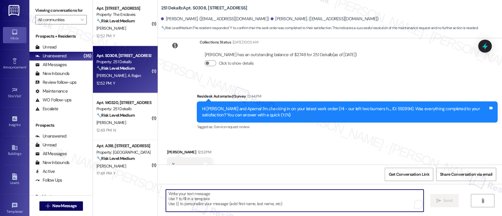
click at [278, 198] on textarea "To enrich screen reader interactions, please activate Accessibility in Grammarl…" at bounding box center [294, 201] width 257 height 22
paste textarea "I'm so glad to hear that everything was taken care of to your satisfaction. Ple…"
type textarea "I'm so glad to hear that everything was taken care of to your satisfaction. Ple…"
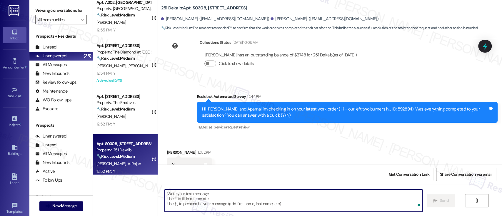
scroll to position [612, 0]
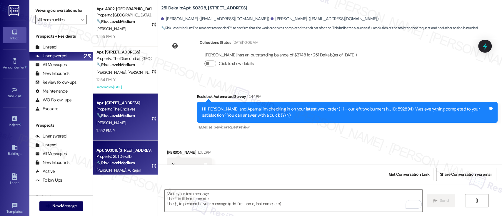
click at [106, 114] on strong "🔧 Risk Level: Medium" at bounding box center [115, 115] width 38 height 5
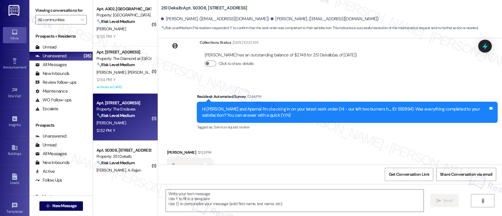
type textarea "Fetching suggested responses. Please feel free to read through the conversation…"
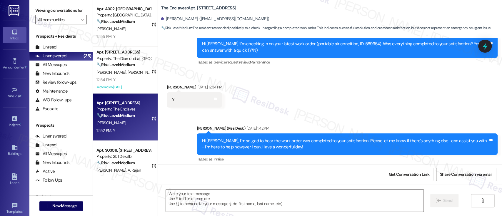
type textarea "Fetching suggested responses. Please feel free to read through the conversation…"
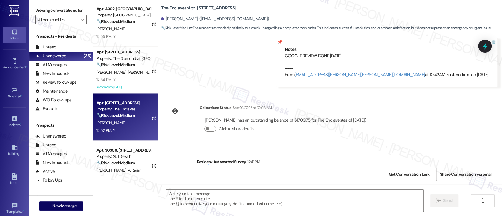
scroll to position [2056, 0]
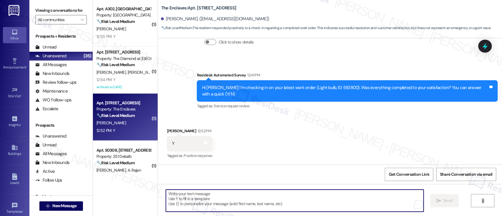
click at [243, 196] on textarea "To enrich screen reader interactions, please activate Accessibility in Grammarl…" at bounding box center [294, 201] width 257 height 22
paste textarea "I'm so glad to hear that everything was taken care of to your satisfaction. Ple…"
type textarea "I'm so glad to hear that everything was taken care of to your satisfaction. Ple…"
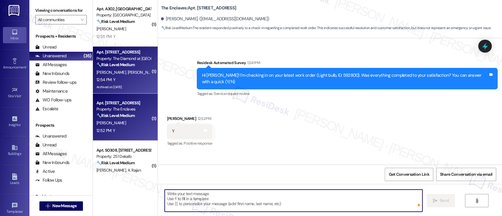
scroll to position [2056, 0]
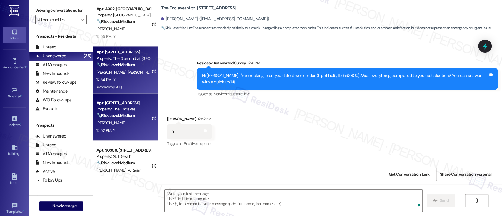
click at [128, 70] on span "[PERSON_NAME]" at bounding box center [142, 72] width 29 height 5
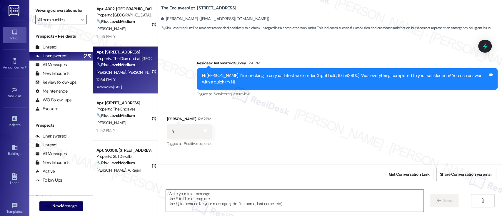
type textarea "Fetching suggested responses. Please feel free to read through the conversation…"
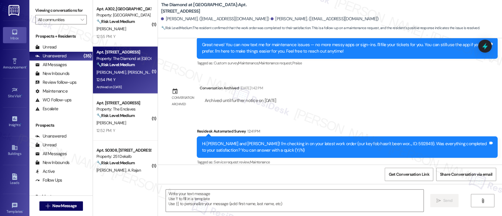
scroll to position [320, 0]
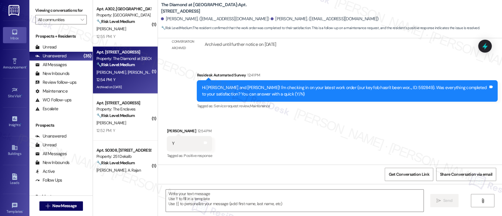
click at [361, 155] on div "Received via SMS Mariska Davis 12:54 PM Y Tags and notes Tagged as: Positive re…" at bounding box center [330, 140] width 344 height 50
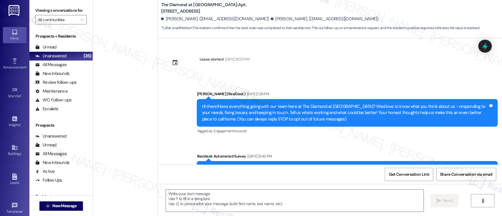
scroll to position [320, 0]
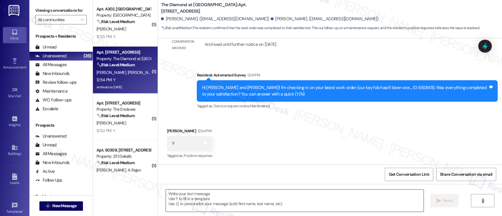
click at [268, 203] on textarea at bounding box center [294, 201] width 257 height 22
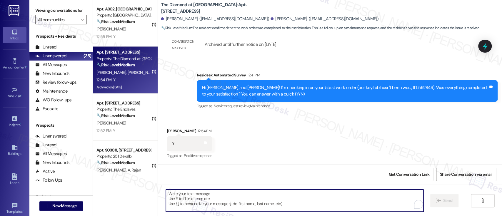
paste textarea "I’m so glad to hear everything was taken care of to your satisfaction! By the w…"
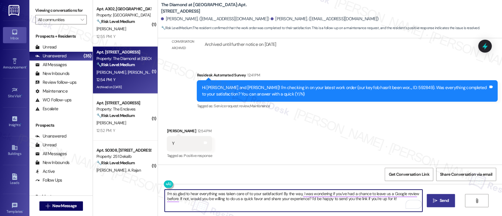
type textarea "I’m so glad to hear everything was taken care of to your satisfaction! By the w…"
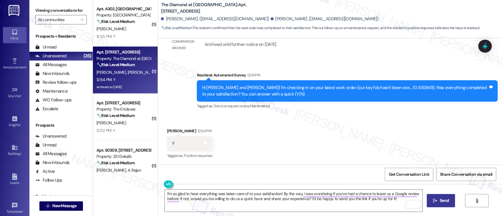
click at [434, 202] on icon "" at bounding box center [435, 200] width 4 height 5
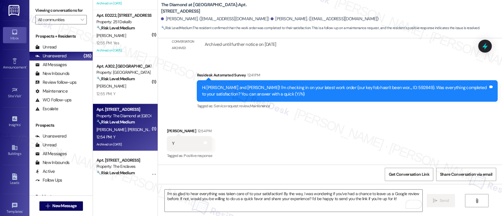
scroll to position [534, 0]
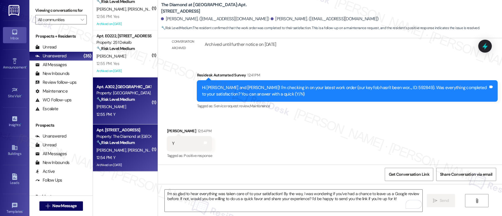
click at [113, 102] on div "🔧 Risk Level: Medium The resident responded 'Y' to confirm that the work order …" at bounding box center [123, 99] width 54 height 6
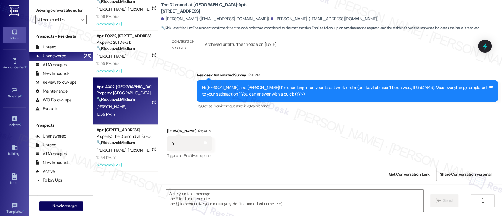
type textarea "Fetching suggested responses. Please feel free to read through the conversation…"
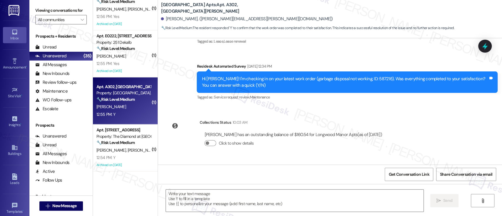
type textarea "Fetching suggested responses. Please feel free to read through the conversation…"
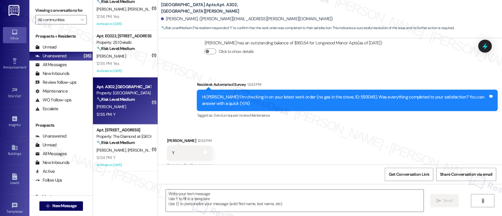
scroll to position [203, 0]
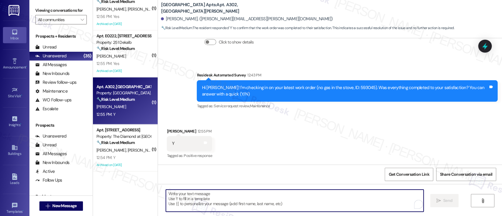
click at [273, 193] on textarea "To enrich screen reader interactions, please activate Accessibility in Grammarl…" at bounding box center [294, 201] width 257 height 22
paste textarea "I’m so glad to hear everything was taken care of to your satisfaction! By the w…"
type textarea "I’m so glad to hear everything was taken care of to your satisfaction! By the w…"
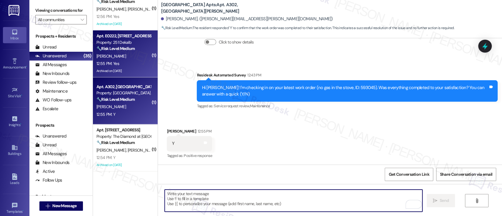
scroll to position [203, 0]
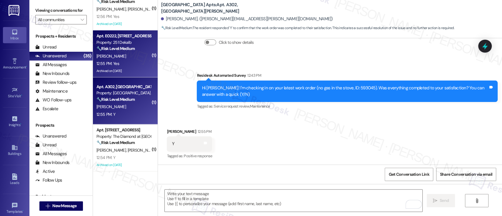
click at [130, 62] on div "12:55 PM: Yes 12:55 PM: Yes" at bounding box center [124, 63] width 56 height 7
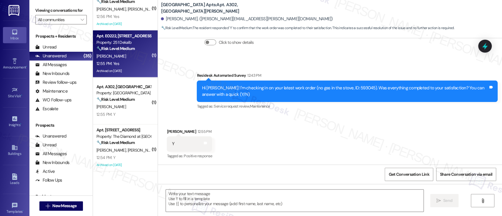
type textarea "Fetching suggested responses. Please feel free to read through the conversation…"
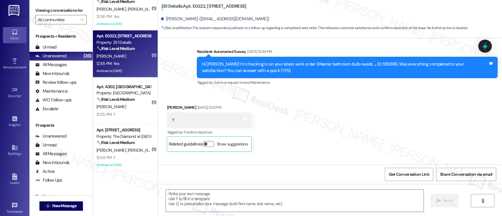
type textarea "Fetching suggested responses. Please feel free to read through the conversation…"
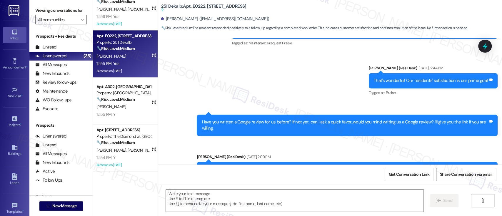
scroll to position [1045, 0]
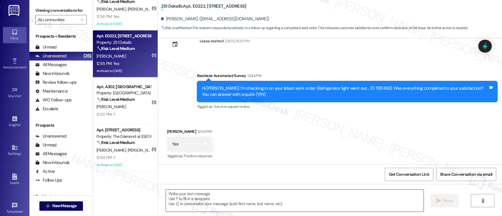
click at [293, 193] on textarea at bounding box center [294, 201] width 257 height 22
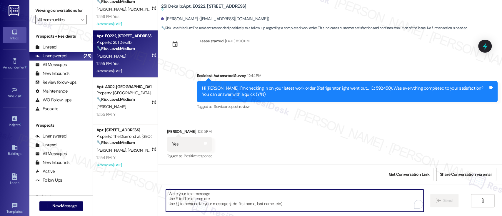
paste textarea "I’m so glad to hear everything was taken care of to your satisfaction! By the w…"
type textarea "I’m so glad to hear everything was taken care of to your satisfaction! By the w…"
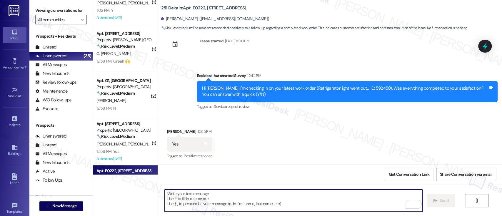
scroll to position [396, 0]
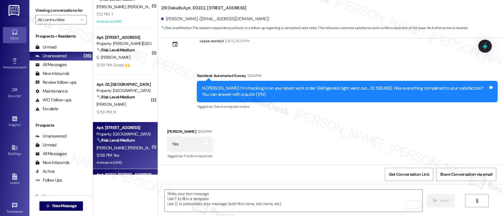
click at [123, 141] on strong "🔧 Risk Level: Medium" at bounding box center [115, 140] width 38 height 5
type textarea "Fetching suggested responses. Please feel free to read through the conversation…"
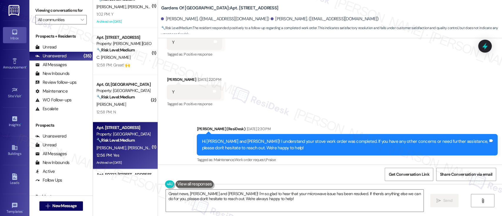
scroll to position [4973, 0]
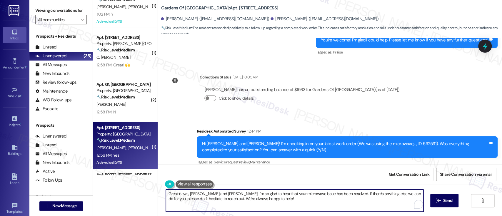
click at [315, 203] on textarea "Great news, [PERSON_NAME] and [PERSON_NAME]! I'm so glad to hear that your micr…" at bounding box center [294, 201] width 257 height 22
drag, startPoint x: 184, startPoint y: 193, endPoint x: 202, endPoint y: 195, distance: 18.6
click at [202, 195] on textarea "Great news, Renee and Elaine! I'm so glad to hear that your microwave issue has…" at bounding box center [293, 201] width 257 height 22
drag, startPoint x: 216, startPoint y: 193, endPoint x: 225, endPoint y: 194, distance: 8.8
click at [215, 193] on textarea "Great news, Elaine! I'm so glad to hear that your microwave issue has been reso…" at bounding box center [293, 201] width 257 height 22
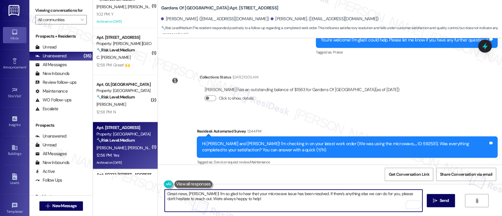
click at [301, 194] on textarea "Great news, Elaine! I'm so glad to hear that your microwave issue has been reso…" at bounding box center [293, 201] width 257 height 22
click at [346, 194] on textarea "Great news, Elaine! I'm so glad to hear that your microwave issue has been reso…" at bounding box center [293, 201] width 257 height 22
click at [366, 202] on textarea "Great news, Elaine! I'm so glad to hear that your microwave issue has been reso…" at bounding box center [293, 201] width 257 height 22
type textarea "Great news, Elaine! I'm so glad to hear that your microwave issue has been reso…"
click at [431, 195] on button " Send" at bounding box center [441, 200] width 29 height 13
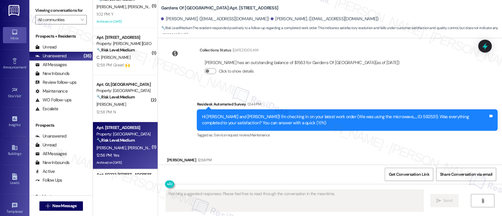
scroll to position [5012, 0]
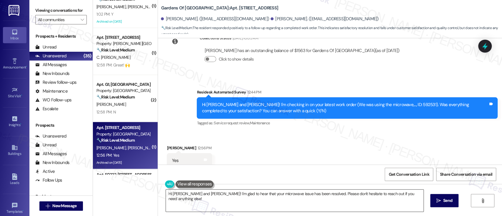
click at [304, 198] on textarea "Hi Renee and Elaine! I'm glad to hear that your microwave issue has been resolv…" at bounding box center [294, 201] width 257 height 22
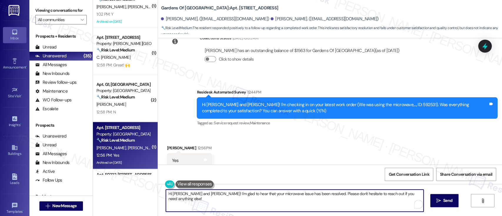
paste textarea "I’m so glad to hear everything was taken care of to your satisfaction! By the w…"
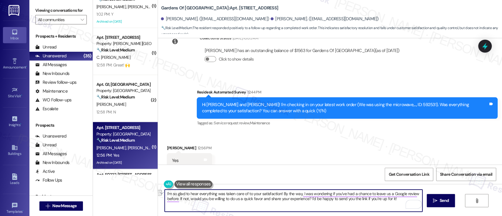
drag, startPoint x: 280, startPoint y: 194, endPoint x: 147, endPoint y: 194, distance: 132.9
click at [136, 194] on div "( 1 ) Apt. 670, 200 Meadowbrook Drive Property: Meadowbrook Apartments 🔧 Risk L…" at bounding box center [297, 108] width 409 height 216
type textarea "By the way, I was wondering if you’ve had a chance to leave us a Google review …"
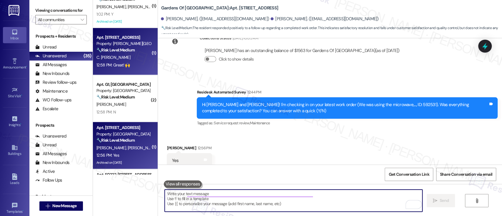
scroll to position [4973, 0]
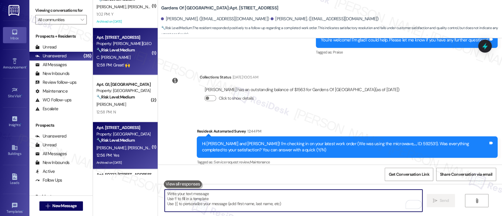
click at [125, 52] on strong "🔧 Risk Level: Medium" at bounding box center [115, 49] width 38 height 5
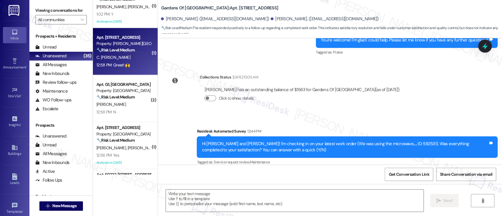
type textarea "Fetching suggested responses. Please feel free to read through the conversation…"
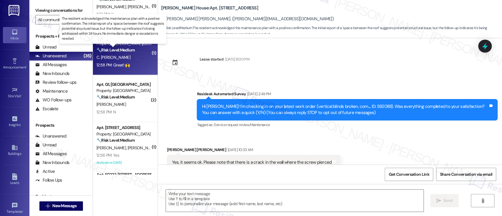
scroll to position [1078, 0]
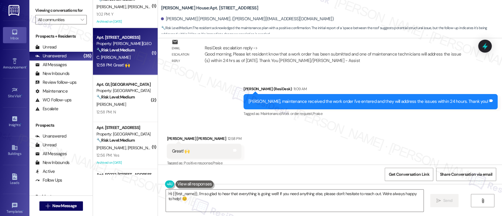
click at [355, 137] on div "Received via SMS Carol Johnson Raymond 12:58 PM Great! 🙌 Tags and notes Tagged …" at bounding box center [330, 147] width 344 height 50
click at [286, 213] on div "Hi {{first_name}}, I'm so glad to hear that everything is going well! If you ne…" at bounding box center [330, 206] width 344 height 44
click at [254, 206] on textarea "Hi {{first_name}}, I'm so glad to hear that everything is going well! If you ne…" at bounding box center [294, 201] width 257 height 22
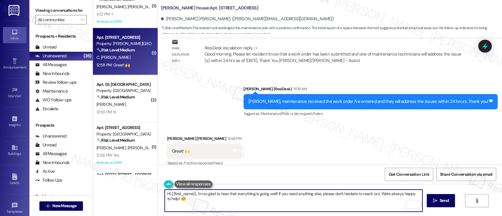
drag, startPoint x: 275, startPoint y: 192, endPoint x: 117, endPoint y: 189, distance: 158.2
click at [117, 189] on div "( 1 ) Apt. 670, 200 Meadowbrook Drive Property: Meadowbrook Apartments 🔧 Risk L…" at bounding box center [297, 108] width 409 height 216
type textarea "If you need anything else, please don't hesitate to reach out. We're always hap…"
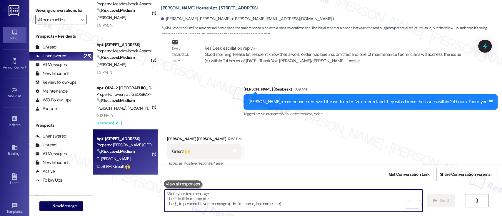
scroll to position [287, 0]
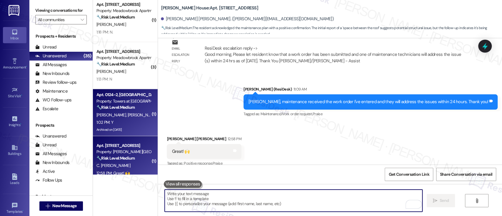
click at [114, 108] on strong "🔧 Risk Level: Medium" at bounding box center [115, 107] width 38 height 5
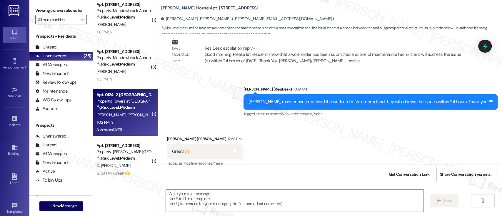
type textarea "Fetching suggested responses. Please feel free to read through the conversation…"
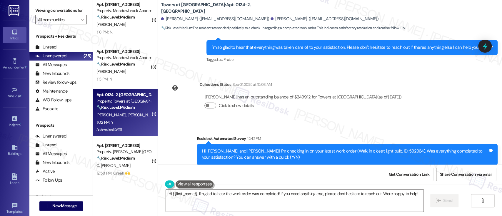
scroll to position [2171, 0]
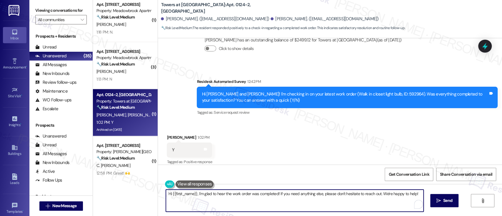
click at [323, 194] on textarea "Hi {{first_name}}, I'm glad to hear the work order was completed! If you need a…" at bounding box center [294, 201] width 257 height 22
click at [192, 191] on textarea "Hi {{first_name}}, I'm glad to hear the work order was completed! If you need a…" at bounding box center [293, 201] width 257 height 22
drag, startPoint x: 193, startPoint y: 192, endPoint x: 174, endPoint y: 179, distance: 22.8
click at [134, 188] on div "( 1 ) Apt. 132, 723 Wheatland St Property: The Diamond at Phoenixville 🔧 Risk L…" at bounding box center [297, 108] width 409 height 216
type textarea "I'm glad to hear the work order was completed! If you need anything else, pleas…"
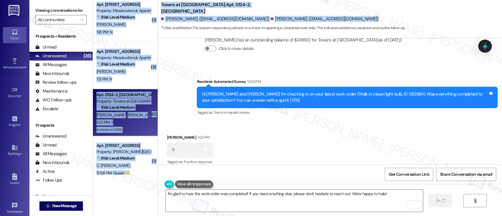
drag, startPoint x: 154, startPoint y: 29, endPoint x: 170, endPoint y: 62, distance: 37.1
click at [152, 26] on div "( 1 ) Apt. 132, 723 Wheatland St Property: The Diamond at Phoenixville 🔧 Risk L…" at bounding box center [297, 108] width 409 height 216
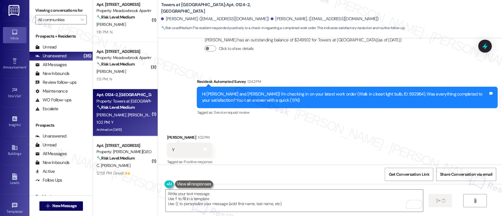
click at [180, 85] on div "Survey, sent via SMS Residesk Automated Survey 12:42 PM Hi Jorge and Marley! I'…" at bounding box center [330, 93] width 344 height 56
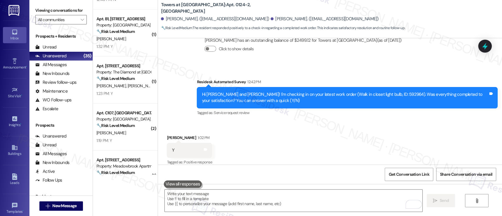
scroll to position [125, 0]
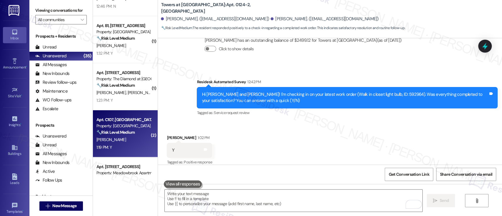
click at [114, 131] on strong "🔧 Risk Level: Medium" at bounding box center [115, 132] width 38 height 5
type textarea "Fetching suggested responses. Please feel free to read through the conversation…"
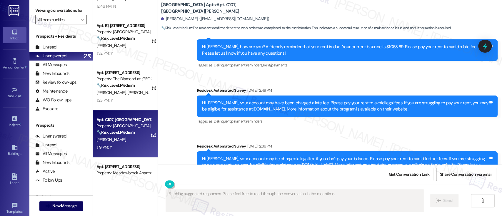
scroll to position [6081, 0]
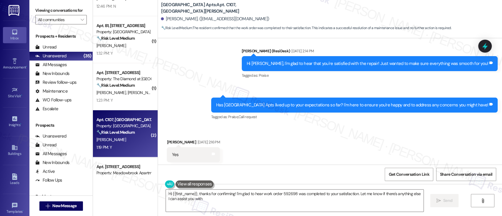
type textarea "Hi {{first_name}}, thanks for confirming! I'm glad to hear work order 592698 wa…"
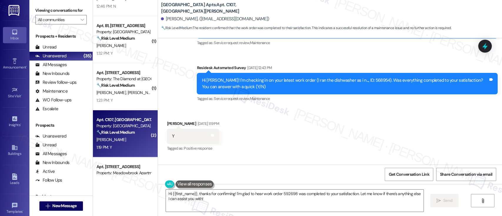
scroll to position [6272, 0]
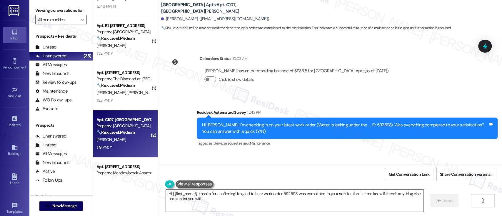
drag, startPoint x: 282, startPoint y: 204, endPoint x: 257, endPoint y: 204, distance: 25.0
click at [280, 204] on textarea "Hi {{first_name}}, thanks for confirming! I'm glad to hear work order 592698 wa…" at bounding box center [294, 201] width 257 height 22
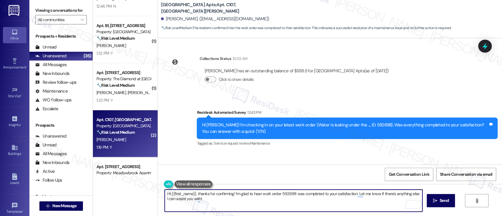
click at [311, 203] on textarea "Hi {{first_name}}, thanks for confirming! I'm glad to hear work order 592698 wa…" at bounding box center [293, 201] width 257 height 22
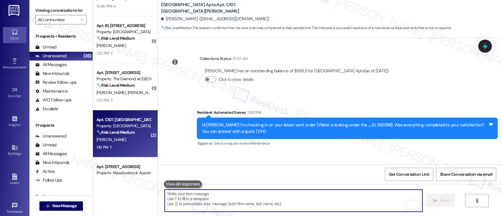
scroll to position [6271, 0]
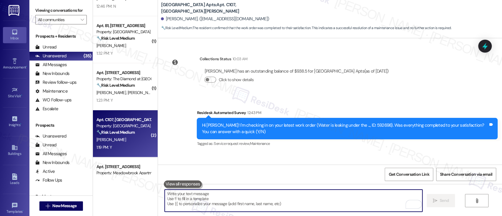
click at [291, 201] on textarea "To enrich screen reader interactions, please activate Accessibility in Grammarl…" at bounding box center [293, 201] width 257 height 22
paste textarea "I’m so glad to hear everything was taken care of to your satisfaction! By the w…"
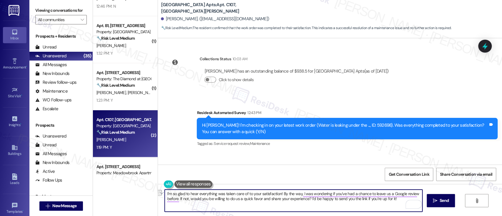
drag, startPoint x: 279, startPoint y: 194, endPoint x: 77, endPoint y: 193, distance: 202.3
click at [77, 193] on div "Viewing conversations for All communities  Prospects + Residents Unread (0) Un…" at bounding box center [265, 108] width 473 height 216
type textarea "By the way, I was wondering if you’ve had a chance to leave [GEOGRAPHIC_DATA] a…"
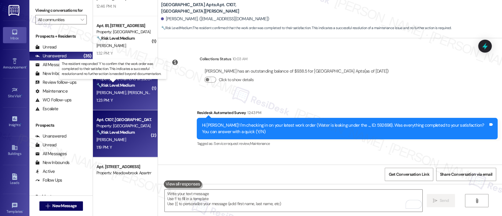
click at [127, 85] on strong "🔧 Risk Level: Medium" at bounding box center [115, 85] width 38 height 5
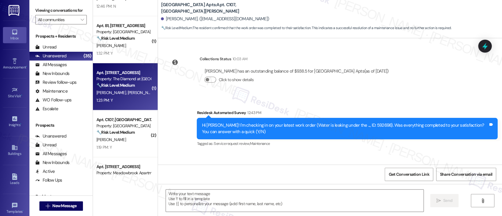
type textarea "Fetching suggested responses. Please feel free to read through the conversation…"
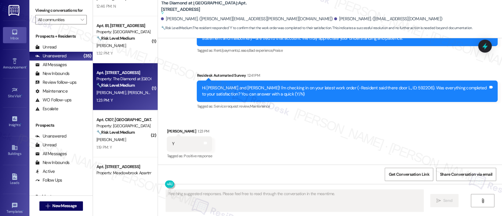
scroll to position [1324, 0]
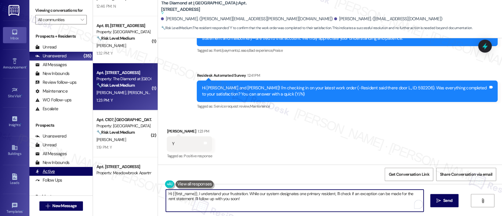
drag, startPoint x: 244, startPoint y: 198, endPoint x: 82, endPoint y: 175, distance: 163.4
click at [82, 175] on div "Viewing conversations for All communities  Prospects + Residents Unread (0) Un…" at bounding box center [265, 108] width 473 height 216
paste textarea "I’m so glad to hear everything was taken care of to your satisfaction! By the w…"
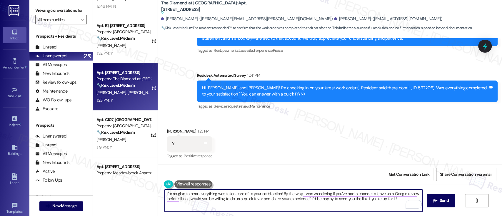
type textarea "I’m so glad to hear everything was taken care of to your satisfaction! By the w…"
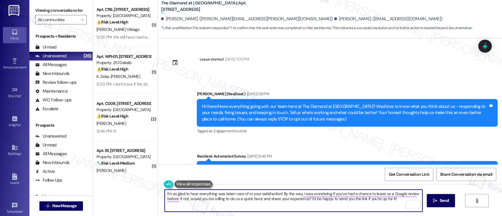
scroll to position [1324, 0]
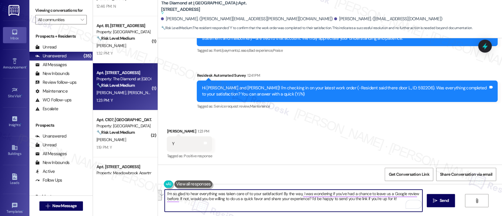
paste textarea "Hi {{first_name}}, I'm glad to hear you're satisfied with the repair! Has {{pro…"
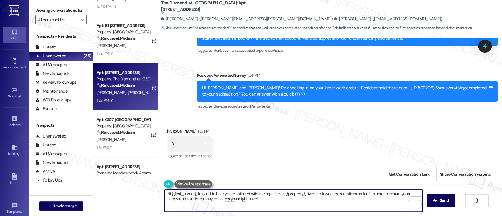
drag, startPoint x: 193, startPoint y: 194, endPoint x: 96, endPoint y: 193, distance: 97.3
click at [96, 193] on div "( 1 ) Apt. C116, [STREET_ADDRESS] Property: [GEOGRAPHIC_DATA] Apts ⚠️ Risk Leve…" at bounding box center [297, 108] width 409 height 216
type textarea "I'm glad to hear you're satisfied with the repair! Has {{property}} lived up to…"
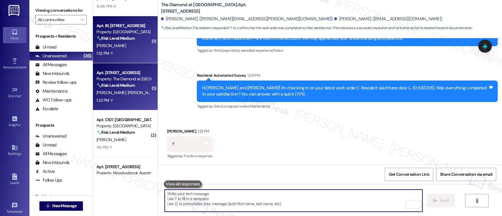
click at [115, 50] on div "1:32 PM: Y 1:32 PM: Y" at bounding box center [124, 53] width 56 height 7
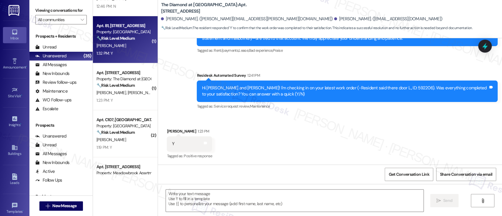
type textarea "Fetching suggested responses. Please feel free to read through the conversation…"
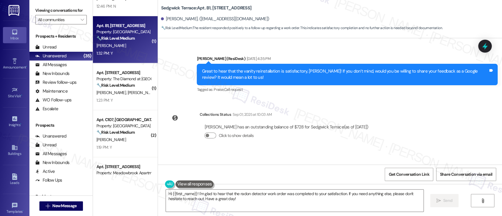
scroll to position [3349, 0]
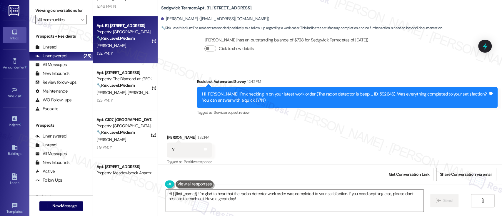
click at [317, 154] on div "Received via SMS [PERSON_NAME] 1:32 PM Y Tags and notes Tagged as: Positive res…" at bounding box center [330, 146] width 344 height 50
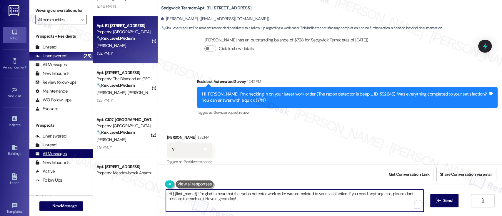
drag, startPoint x: 247, startPoint y: 204, endPoint x: 42, endPoint y: 154, distance: 211.0
click at [42, 154] on div "Viewing conversations for All communities  Prospects + Residents Unread (0) Un…" at bounding box center [265, 108] width 473 height 216
paste textarea ", I'm glad to hear you're satisfied with the repair! Has {{property}} lived up …"
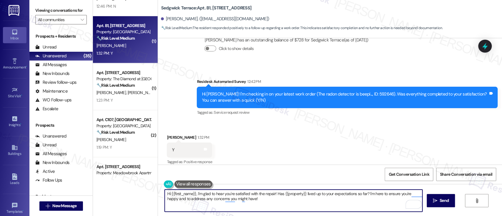
drag, startPoint x: 193, startPoint y: 193, endPoint x: 87, endPoint y: 186, distance: 106.1
click at [87, 186] on div "Viewing conversations for All communities  Prospects + Residents Unread (0) Un…" at bounding box center [265, 108] width 473 height 216
type textarea "I'm glad to hear you're satisfied with the repair! Has {{property}} lived up to…"
click at [354, 203] on textarea "I'm glad to hear you're satisfied with the repair! Has {{property}} lived up to…" at bounding box center [293, 201] width 257 height 22
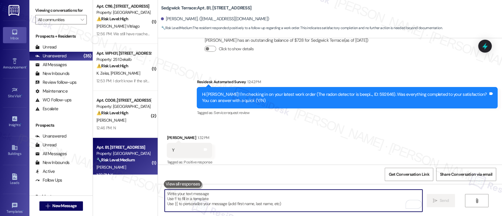
scroll to position [0, 0]
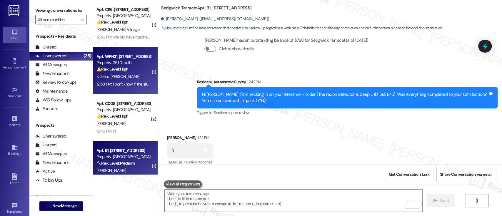
click at [102, 71] on strong "⚠️ Risk Level: High" at bounding box center [112, 68] width 32 height 5
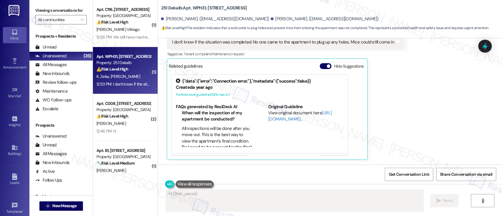
scroll to position [120, 0]
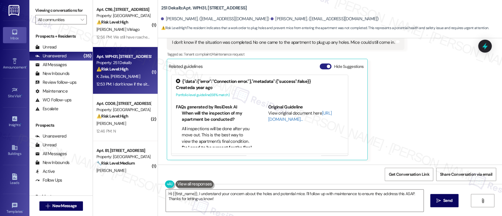
click at [321, 66] on button "Hide Suggestions" at bounding box center [326, 67] width 12 height 6
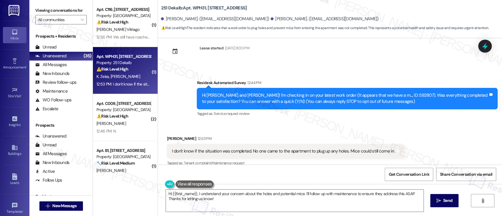
scroll to position [0, 0]
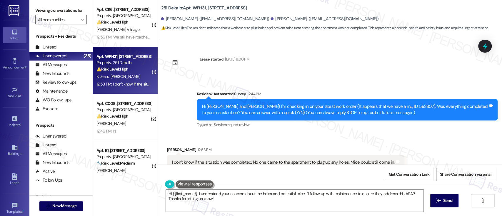
click at [383, 107] on div "Hi [PERSON_NAME] and [PERSON_NAME]! I'm checking in on your latest work order (…" at bounding box center [345, 110] width 286 height 13
copy div "592807"
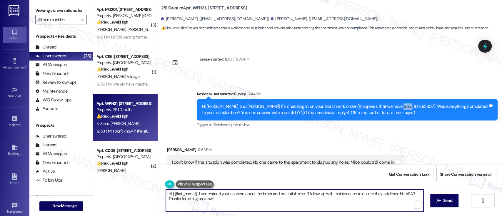
click at [270, 203] on textarea "Hi {{first_name}}, I understand your concern about the holes and potential mice…" at bounding box center [294, 201] width 257 height 22
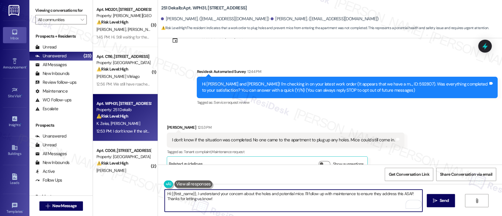
scroll to position [34, 0]
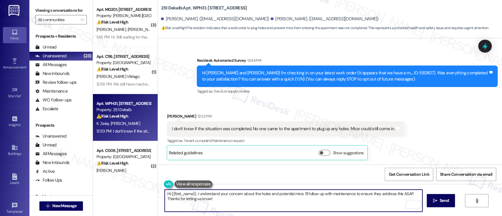
click at [218, 202] on textarea "Hi {{first_name}}, I understand your concern about the holes and potential mice…" at bounding box center [293, 201] width 257 height 22
click at [320, 195] on textarea "Hi {{first_name}}, I understand your concern about the holes and potential mice…" at bounding box center [293, 201] width 257 height 22
click at [238, 201] on textarea "Hi {{first_name}}, I understand your concern about the holes and potential mice…" at bounding box center [293, 201] width 257 height 22
drag, startPoint x: 274, startPoint y: 203, endPoint x: 269, endPoint y: 188, distance: 15.2
click at [151, 185] on div "( 3 ) Apt. M0201, [STREET_ADDRESS] Property: [PERSON_NAME] House ⚠️ Risk Level:…" at bounding box center [297, 108] width 409 height 216
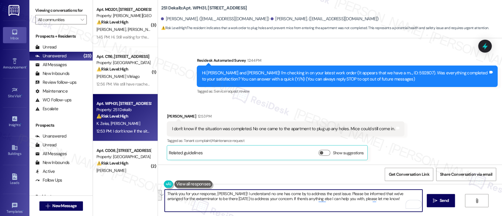
paste textarea "that no one has come by yet to address the pest issue. Please be informed that …"
type textarea "Thank you for your response, [PERSON_NAME]! I understand that no one has come b…"
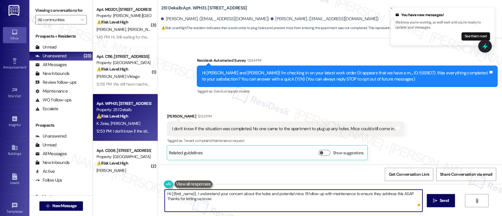
type textarea "Hi {{first_name}}, I understand your concern about the holes and potential mice…"
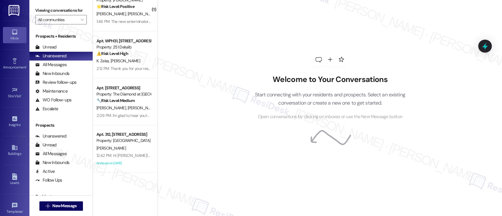
scroll to position [908, 0]
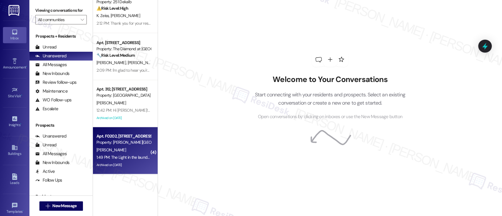
click at [120, 145] on div "Property: [PERSON_NAME][GEOGRAPHIC_DATA]" at bounding box center [123, 142] width 54 height 6
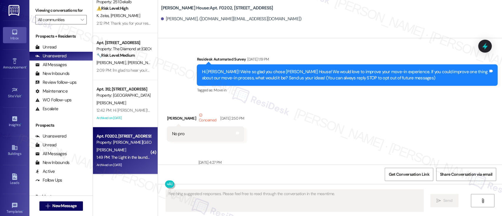
scroll to position [21386, 0]
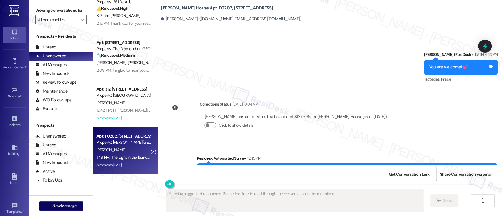
drag, startPoint x: 288, startPoint y: 89, endPoint x: 388, endPoint y: 125, distance: 105.9
click at [376, 168] on div "Hi [PERSON_NAME]! I'm checking in on your latest work order (Resident reports t…" at bounding box center [345, 174] width 286 height 13
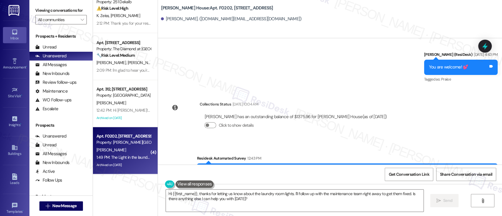
click at [352, 168] on div "Hi [PERSON_NAME]! I'm checking in on your latest work order (Resident reports t…" at bounding box center [345, 174] width 286 height 13
copy div "592808"
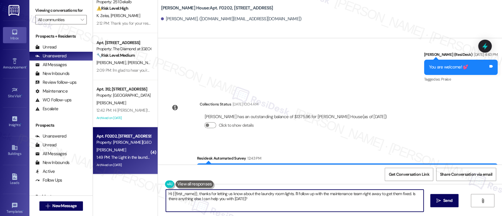
drag, startPoint x: 291, startPoint y: 194, endPoint x: 292, endPoint y: 10, distance: 183.8
click at [302, 205] on textarea "Hi {{first_name}}, thanks for letting us know about the laundry room lights. I'…" at bounding box center [294, 201] width 257 height 22
paste textarea "Thanks for letting us know about the laundry room lights. Maintenance has confi…"
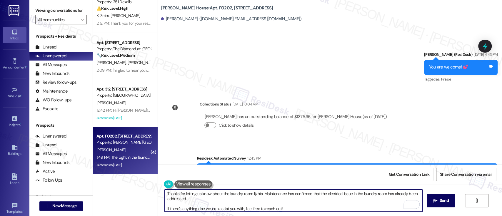
click at [218, 199] on textarea "Thanks for letting us know about the laundry room lights. Maintenance has confi…" at bounding box center [293, 201] width 257 height 22
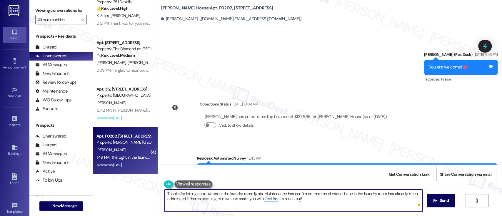
type textarea "Thanks for letting us know about the laundry room lights. Maintenance has confi…"
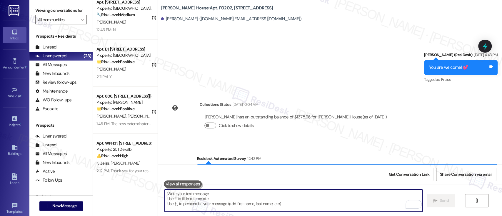
scroll to position [755, 0]
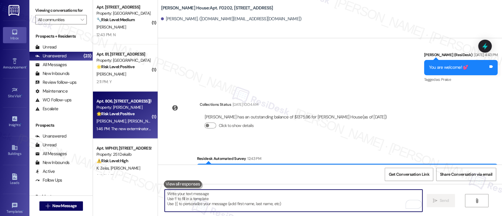
click at [119, 124] on div "[PERSON_NAME] [PERSON_NAME]" at bounding box center [124, 121] width 56 height 7
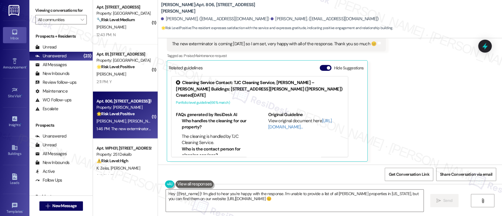
scroll to position [294, 0]
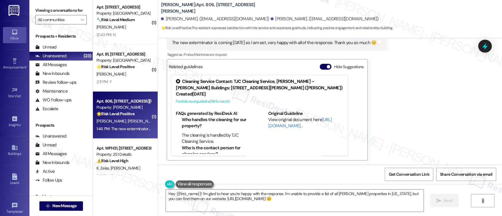
drag, startPoint x: 323, startPoint y: 65, endPoint x: 345, endPoint y: 93, distance: 35.4
click at [327, 65] on span "button" at bounding box center [329, 67] width 4 height 4
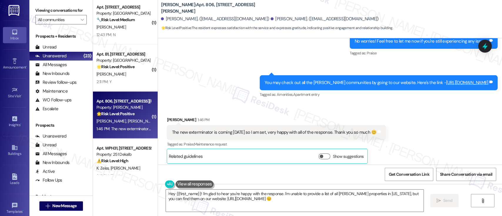
scroll to position [208, 0]
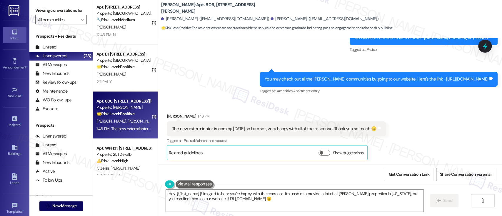
click at [398, 122] on div "Received via SMS [PERSON_NAME] 1:46 PM The new exterminator is coming [DATE] so…" at bounding box center [330, 132] width 344 height 65
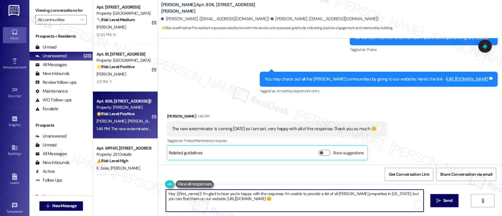
drag, startPoint x: 196, startPoint y: 192, endPoint x: 119, endPoint y: 183, distance: 77.5
click at [109, 186] on div "( 1 ) Apt. W0320, [STREET_ADDRESS] Property: 251 Dekalb 🔧 Risk Level: Medium Th…" at bounding box center [297, 108] width 409 height 216
click at [237, 192] on textarea "Perfect! I'm glad to hear you're happy with the response. I'm unable to provide…" at bounding box center [293, 201] width 257 height 22
drag, startPoint x: 258, startPoint y: 193, endPoint x: 346, endPoint y: 202, distance: 87.5
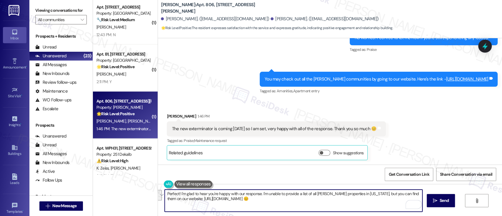
click at [346, 202] on textarea "Perfect! I'm glad to hear you're happy with our response. I'm unable to provide…" at bounding box center [293, 201] width 257 height 22
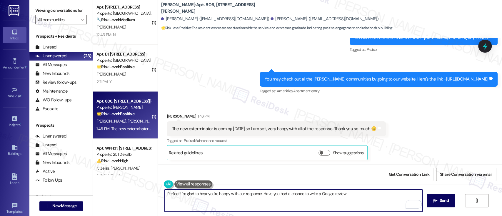
click at [260, 194] on textarea "Perfect! I'm glad to hear you're happy with our response. Have you had a chance…" at bounding box center [293, 201] width 257 height 22
paste textarea "By the way, I was wondering if you’ve had a chance to leave [GEOGRAPHIC_DATA] a…"
type textarea "Perfect! I'm glad to hear you're happy with our response. By the way, I was won…"
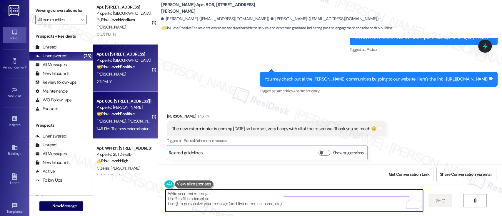
type textarea "Fetching suggested responses. Please feel free to read through the conversation…"
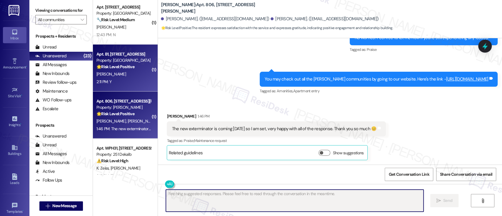
scroll to position [208, 0]
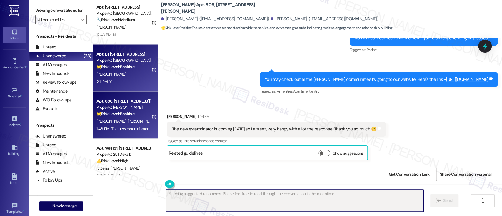
click at [125, 75] on div "[PERSON_NAME]" at bounding box center [124, 74] width 56 height 7
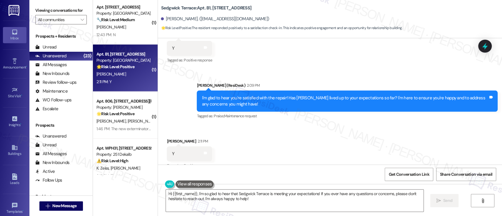
scroll to position [3455, 0]
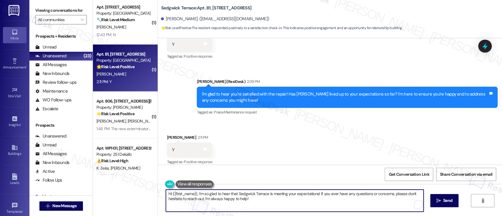
drag, startPoint x: 193, startPoint y: 193, endPoint x: 129, endPoint y: 192, distance: 63.8
click at [129, 192] on div "( 1 ) Apt. W0320, [STREET_ADDRESS] Property: 251 Dekalb 🔧 Risk Level: Medium Th…" at bounding box center [297, 108] width 409 height 216
click at [207, 194] on textarea "Perfect! I'm so glad to hear that [PERSON_NAME] Terrace is meeting your expecta…" at bounding box center [293, 201] width 257 height 22
click at [190, 194] on textarea "Perfect! I'm so glad to hear that [PERSON_NAME] Terrace is meeting your expecta…" at bounding box center [293, 201] width 257 height 22
click at [190, 195] on textarea "Perfect! I'm so glad to hear that [PERSON_NAME] Terrace is meeting your expecta…" at bounding box center [293, 201] width 257 height 22
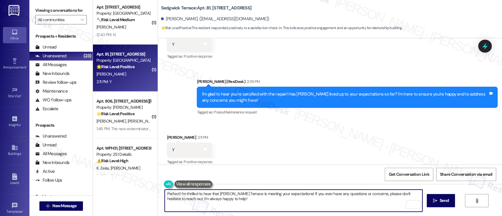
click at [288, 133] on div "Received via SMS [PERSON_NAME] 2:11 PM Y Tags and notes Tagged as: Positive res…" at bounding box center [330, 146] width 344 height 50
drag, startPoint x: 302, startPoint y: 201, endPoint x: 298, endPoint y: 195, distance: 7.6
click at [298, 195] on textarea "Perfect! I'm thrilled to hear that [PERSON_NAME] Terrace is meeting your expect…" at bounding box center [293, 201] width 257 height 22
paste textarea "By the way, I was wondering if you’ve had a chance to leave [GEOGRAPHIC_DATA] a…"
type textarea "Perfect! I'm thrilled to hear that [PERSON_NAME] Terrace is meeting your expect…"
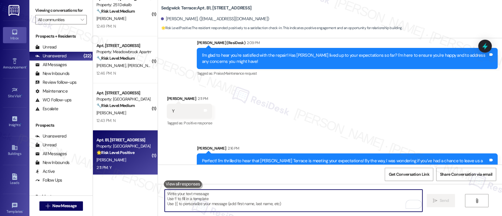
scroll to position [3502, 0]
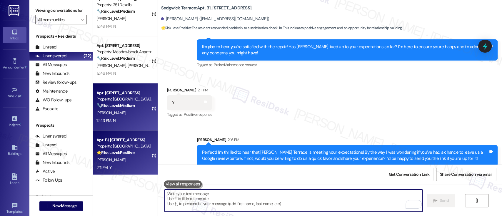
click at [115, 100] on div "Property: [GEOGRAPHIC_DATA] Apts" at bounding box center [123, 99] width 54 height 6
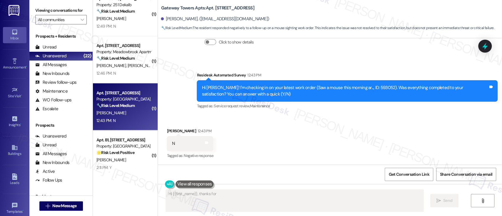
scroll to position [1424, 0]
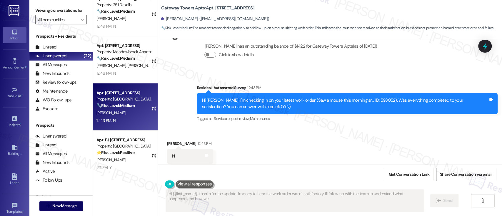
type textarea "Hi {{first_name}}, thanks for the update. I'm sorry to hear the work order wasn…"
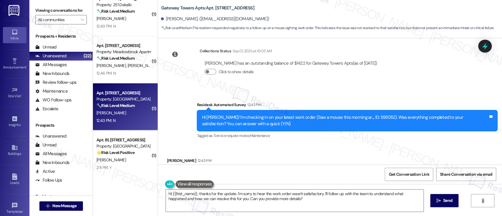
scroll to position [1425, 0]
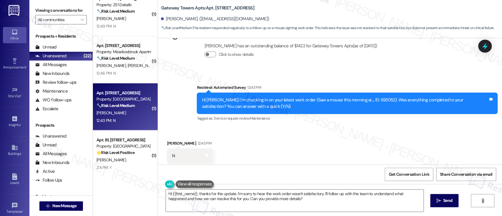
click at [355, 97] on div "Hi [PERSON_NAME]! I'm checking in on your latest work order (Saw a mouse this m…" at bounding box center [345, 103] width 286 height 13
copy div "593052"
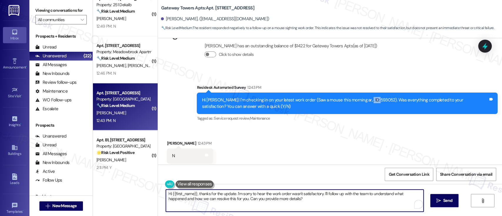
drag, startPoint x: 99, startPoint y: 188, endPoint x: 27, endPoint y: 173, distance: 73.1
click at [21, 173] on div "Inbox Go to Inbox Announcement • Send A Text Announcement Site Visit • Go to Si…" at bounding box center [251, 108] width 502 height 216
paste textarea ""Hi {{first_name}}, I understand that pest control hasn’t taken care of the bee…"
paste textarea "I understand that pest control hasn’t taken care of the bee/wasp nests yet — th…"
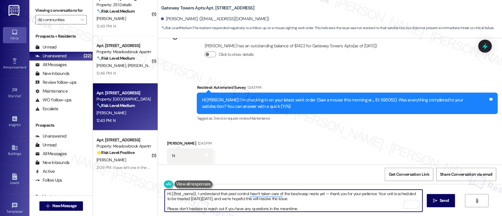
drag, startPoint x: 193, startPoint y: 193, endPoint x: 86, endPoint y: 191, distance: 107.6
click at [86, 191] on div "Viewing conversations for All communities  Prospects + Residents Unread (0) Un…" at bounding box center [265, 108] width 473 height 216
drag, startPoint x: 256, startPoint y: 194, endPoint x: 283, endPoint y: 194, distance: 27.1
click at [283, 194] on textarea "I understand that pest control hasn’t taken care of the bee/wasp nests yet — th…" at bounding box center [293, 201] width 257 height 22
click at [321, 193] on textarea "I understand that pest control hasn’t taken care of the pests yet — thank you f…" at bounding box center [293, 201] width 257 height 22
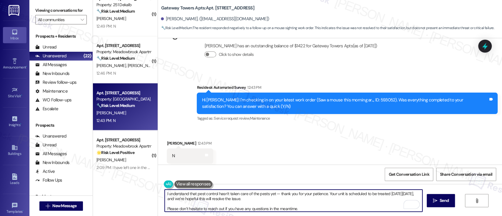
click at [327, 194] on textarea "I understand that pest control hasn’t taken care of the pests yet — thank you f…" at bounding box center [293, 201] width 257 height 22
click at [373, 194] on textarea "I understand that pest control hasn’t taken care of the pests yet — thank you f…" at bounding box center [293, 201] width 257 height 22
click at [399, 194] on textarea "I understand that pest control hasn’t taken care of the pests yet — thank you f…" at bounding box center [293, 201] width 257 height 22
click at [379, 193] on textarea "I understand that pest control hasn’t taken care of the pests yet — thank you f…" at bounding box center [293, 201] width 257 height 22
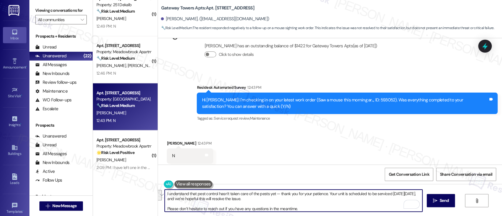
drag, startPoint x: 395, startPoint y: 195, endPoint x: 195, endPoint y: 199, distance: 200.0
click at [195, 199] on textarea "I understand that pest control hasn’t taken care of the pests yet — thank you f…" at bounding box center [293, 201] width 257 height 22
paste textarea "Monday, 9/15/"
click at [396, 193] on textarea "I understand that pest control hasn’t taken care of the pests yet — thank you f…" at bounding box center [293, 201] width 257 height 22
click at [281, 201] on textarea "I understand that pest control hasn’t taken care of the pests yet — thank you f…" at bounding box center [293, 201] width 257 height 22
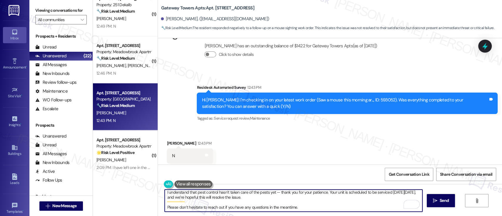
scroll to position [1, 0]
drag, startPoint x: 301, startPoint y: 207, endPoint x: 149, endPoint y: 207, distance: 152.3
click at [149, 207] on div "( 3 ) Apt. 821, 200 Meadowbrook Drive Property: Meadowbrook Apartments 🔧 Risk L…" at bounding box center [297, 108] width 409 height 216
type textarea "I understand that pest control hasn’t taken care of the pests yet — thank you f…"
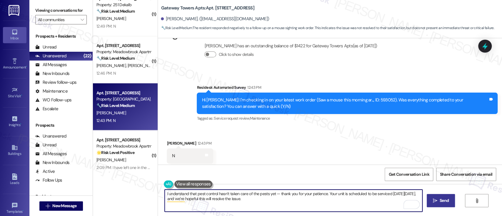
click at [433, 200] on icon "" at bounding box center [435, 200] width 4 height 5
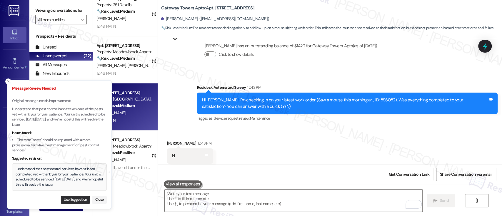
click at [75, 200] on button "Use Suggestion" at bounding box center [75, 200] width 29 height 8
type textarea "I understand that pest control services haven’t been completed yet — thank you …"
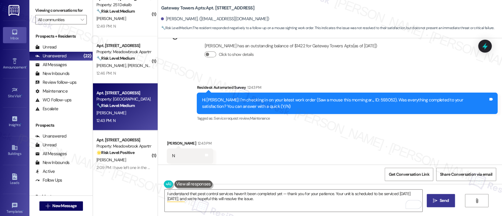
click at [432, 199] on span " Send" at bounding box center [441, 201] width 19 height 6
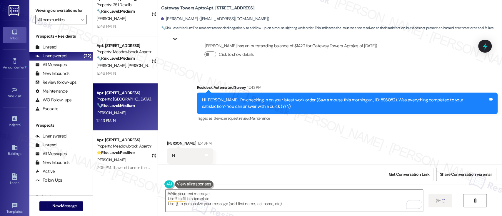
type textarea "Fetching suggested responses. Please feel free to read through the conversation…"
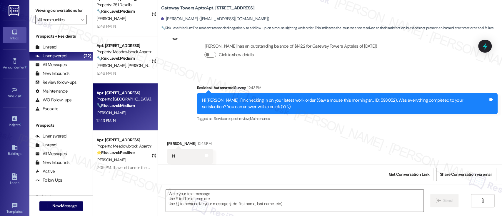
scroll to position [1472, 0]
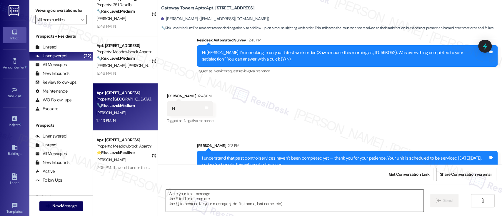
click at [314, 202] on textarea "To enrich screen reader interactions, please activate Accessibility in Grammarl…" at bounding box center [294, 201] width 257 height 22
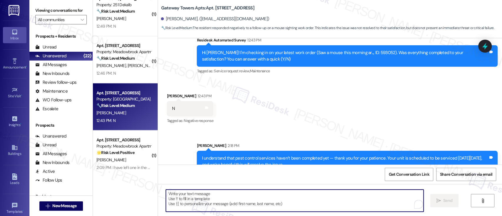
paste textarea "Please don’t hesitate to reach out if you have any questions in the meantime."
type textarea "Please don’t hesitate to reach out if you have any questions in the meantime."
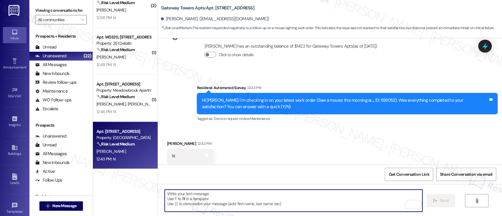
scroll to position [623, 0]
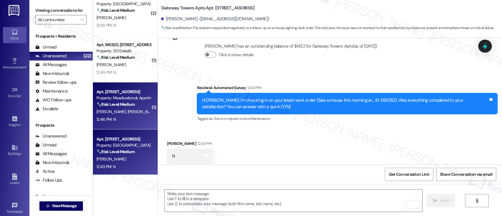
click at [128, 113] on span "[PERSON_NAME]" at bounding box center [142, 111] width 29 height 5
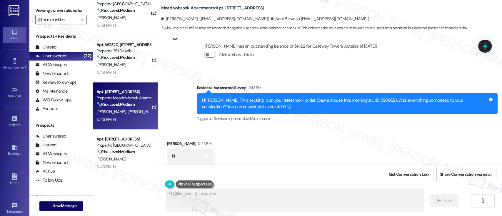
scroll to position [19, 0]
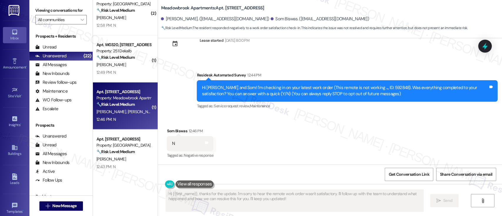
click at [370, 88] on div "Hi [PERSON_NAME] and Som! I'm checking in on your latest work order (This remot…" at bounding box center [345, 91] width 286 height 13
copy div "592848"
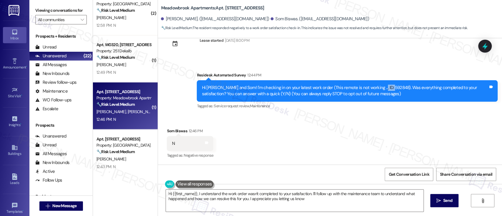
type textarea "Hi {{first_name}}, I understand the work order wasn't completed to your satisfa…"
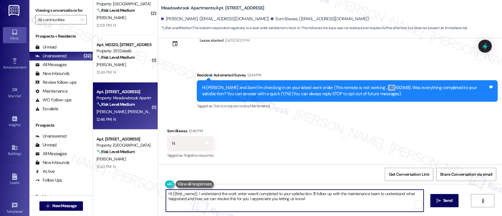
click at [316, 200] on textarea "Hi {{first_name}}, I understand the work order wasn't completed to your satisfa…" at bounding box center [294, 201] width 257 height 22
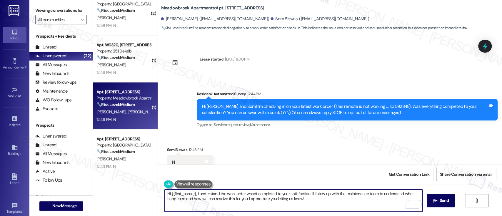
scroll to position [19, 0]
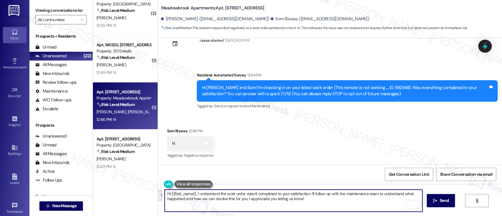
paste textarea "I'm so sorry to hear that the issue wasn't resolved to your satisfaction. Can y…"
type textarea "I'm so sorry to hear that the issue wasn't resolved to your satisfaction. Can y…"
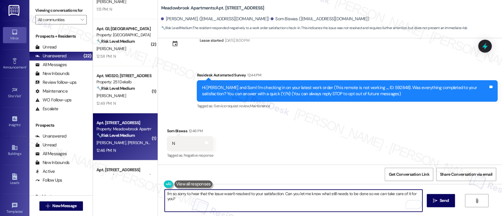
scroll to position [581, 0]
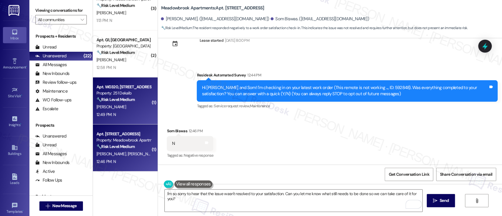
click at [116, 107] on div "L. Wang" at bounding box center [124, 106] width 56 height 7
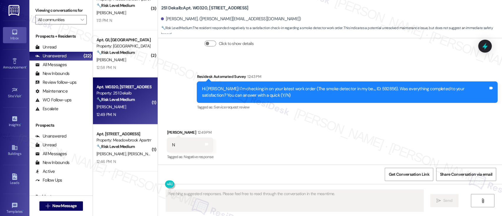
scroll to position [1039, 0]
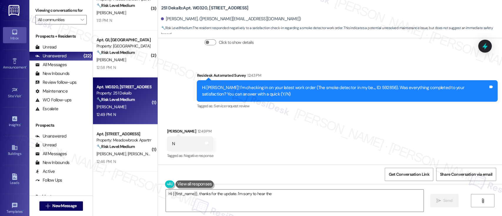
click at [360, 87] on div "Hi Luyao! I'm checking in on your latest work order (The smoke detector in my b…" at bounding box center [345, 91] width 286 height 13
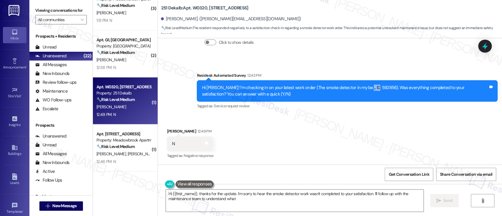
copy div "592856"
click at [270, 195] on textarea "Hi {{first_name}}, thanks for the update. I'm sorry to hear the smoke detector …" at bounding box center [294, 201] width 257 height 22
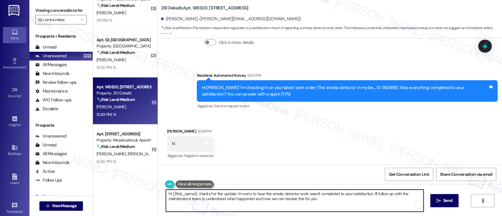
paste textarea "I'm so sorry to hear that the issue wasn't resolved to your satisfaction. Can y…"
type textarea "I'm so sorry to hear that the issue wasn't resolved to your satisfaction. Can y…"
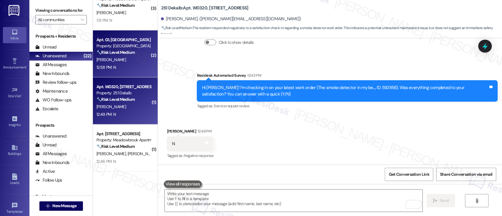
click at [122, 57] on div "[PERSON_NAME]" at bounding box center [124, 59] width 56 height 7
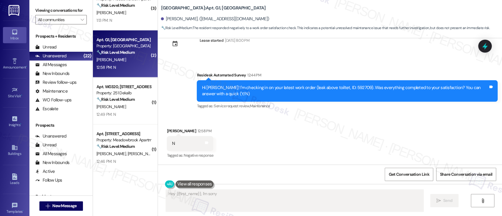
scroll to position [839, 0]
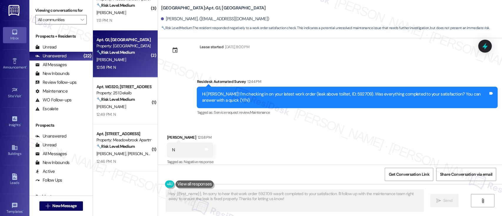
click at [336, 91] on div "Hi Kevin! I'm checking in on your latest work order (leak above toiltet, ID: 59…" at bounding box center [345, 97] width 286 height 13
click at [335, 91] on div "Hi Kevin! I'm checking in on your latest work order (leak above toiltet, ID: 59…" at bounding box center [345, 97] width 286 height 13
copy div "592709"
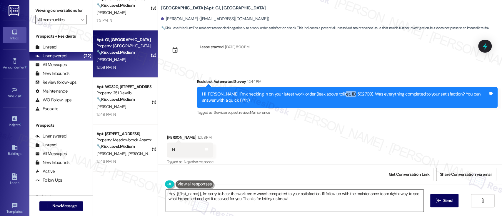
click at [301, 202] on textarea "Hey {{first_name}}, I'm sorry to hear the work order wasn't completed to your s…" at bounding box center [294, 201] width 257 height 22
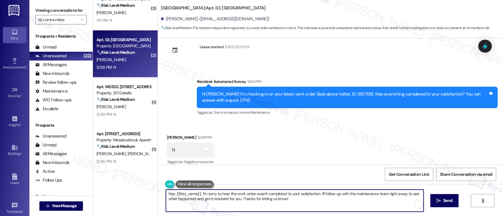
paste textarea "I'm so sorry to hear that the issue wasn't resolved to your satisfaction. Can y…"
type textarea "I'm so sorry to hear that the issue wasn't resolved to your satisfaction. Can y…"
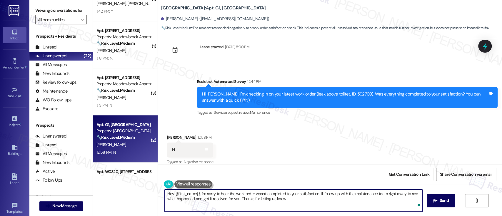
type textarea "Hey {{first_name}}, I'm sorry to hear the work order wasn't completed to your s…"
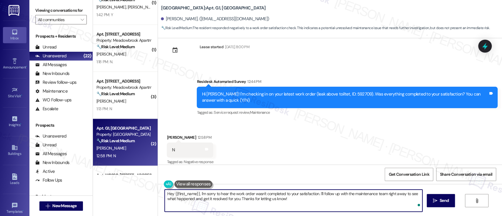
scroll to position [490, 0]
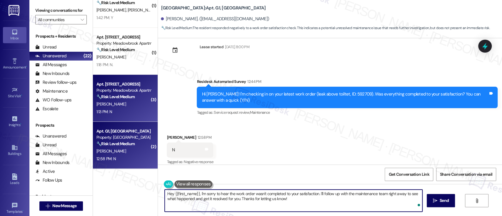
click at [102, 107] on div "[PERSON_NAME]" at bounding box center [124, 104] width 56 height 7
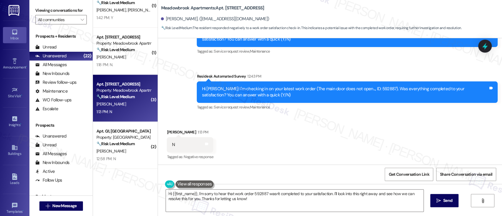
scroll to position [383, 0]
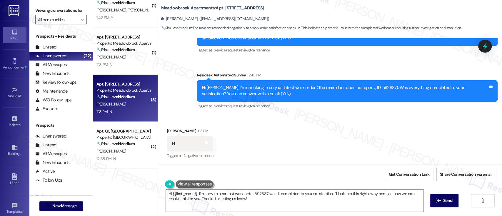
drag, startPoint x: 399, startPoint y: 119, endPoint x: 390, endPoint y: 114, distance: 10.0
click at [399, 118] on div "Received via SMS Blane Marks 1:13 PM N Tags and notes Tagged as: Negative respo…" at bounding box center [330, 140] width 344 height 50
click at [361, 88] on div "Hi [PERSON_NAME]! I'm checking in on your latest work order (The main door does…" at bounding box center [345, 91] width 286 height 13
click at [361, 89] on div "Hi Blane! I'm checking in on your latest work order (The main door does not ope…" at bounding box center [345, 91] width 286 height 13
copy div "592887"
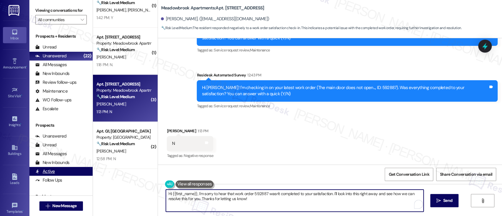
drag, startPoint x: 56, startPoint y: 178, endPoint x: 65, endPoint y: 174, distance: 9.9
click at [44, 174] on div "Viewing conversations for All communities  Prospects + Residents Unread (0) Un…" at bounding box center [265, 108] width 473 height 216
paste textarea "I'm so sorry to hear that the issue wasn't resolved to your satisfaction. Can y…"
type textarea "I'm so sorry to hear that the issue wasn't resolved to your satisfaction. Can y…"
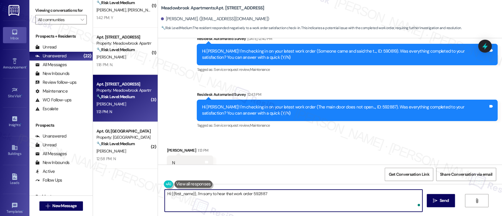
scroll to position [333, 0]
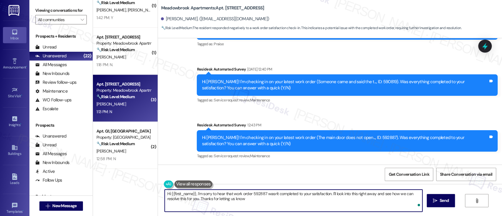
type textarea "Hi {{first_name}}, I'm sorry to hear that work order 592887 wasn't completed to…"
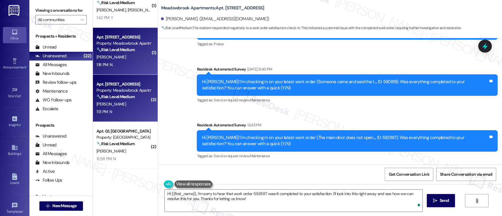
click at [114, 47] on strong "🔧 Risk Level: Medium" at bounding box center [115, 49] width 38 height 5
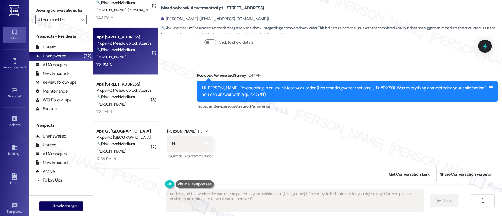
scroll to position [305, 0]
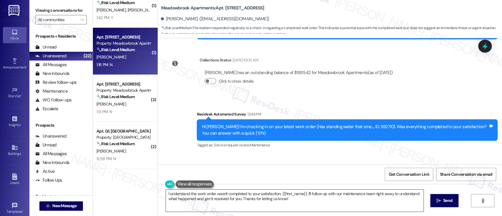
click at [267, 201] on textarea "I understand the work order wasn't completed to your satisfaction, {{first_name…" at bounding box center [294, 201] width 257 height 22
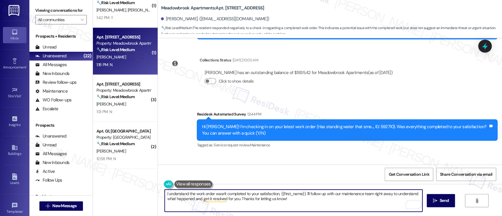
paste textarea "'m so sorry to hear that the issue wasn't resolved to your satisfaction. Can yo…"
type textarea "I'm so sorry to hear that the issue wasn't resolved to your satisfaction. Can y…"
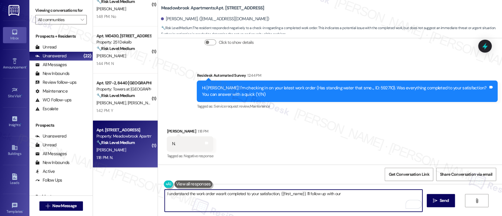
scroll to position [383, 0]
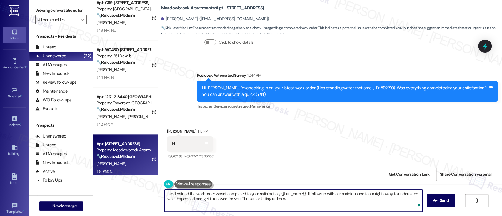
type textarea "I understand the work order wasn't completed to your satisfaction, {{first_name…"
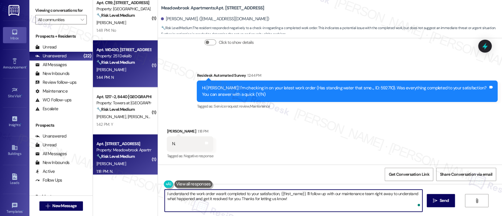
click at [119, 72] on div "M. Nimbargi" at bounding box center [124, 69] width 56 height 7
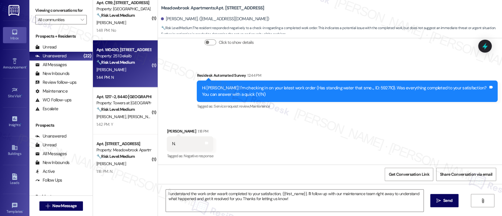
type textarea "Fetching suggested responses. Please feel free to read through the conversation…"
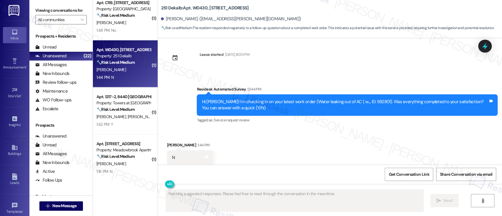
scroll to position [2201, 0]
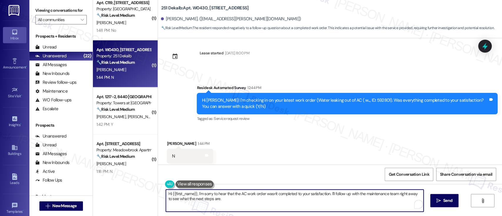
click at [249, 193] on textarea "Hi {{first_name}}, I'm sorry to hear that the AC work order wasn't completed to…" at bounding box center [294, 201] width 257 height 22
paste textarea "I'm so sorry to hear that the issue wasn't resolved to your satisfaction. Can y…"
type textarea "I'm so sorry to hear that the issue wasn't resolved to your satisfaction. Can y…"
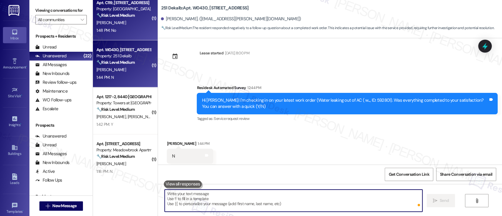
scroll to position [2201, 0]
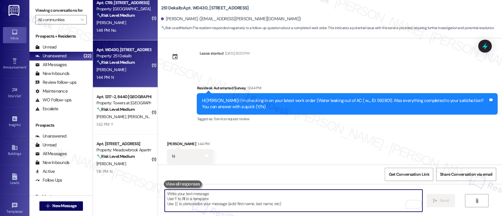
click at [127, 25] on div "S. Wood" at bounding box center [124, 22] width 56 height 7
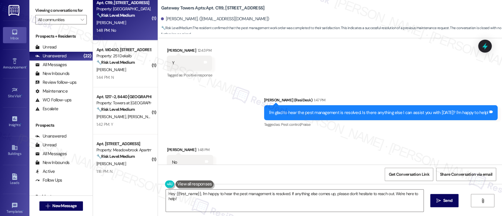
scroll to position [1842, 0]
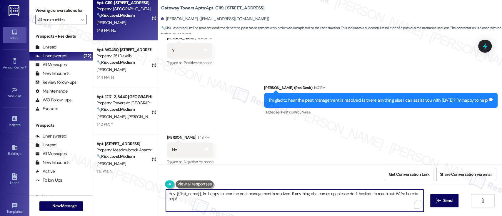
click at [351, 201] on textarea "Hey {{first_name}}, I'm happy to hear the pest management is resolved. If anyth…" at bounding box center [294, 201] width 257 height 22
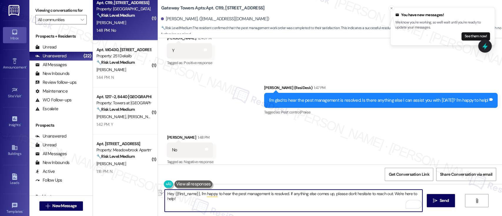
drag, startPoint x: 284, startPoint y: 193, endPoint x: 126, endPoint y: 193, distance: 158.5
click at [126, 193] on div "( 1 ) Apt. 406, 5325 Old York Rd Property: York House 🔧 Risk Level: Medium The …" at bounding box center [297, 108] width 409 height 216
type textarea "Sounds good. If anything else comes up, please don't hesitate to reach out. We'…"
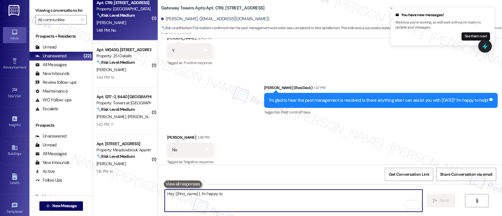
scroll to position [1841, 0]
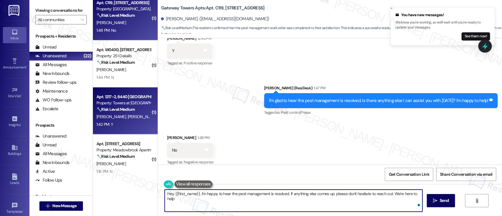
type textarea "Hey {{first_name}}, I'm happy to hear the pest management is resolved. If anyth…"
click at [122, 114] on div "G. James A. Couvertier" at bounding box center [124, 116] width 56 height 7
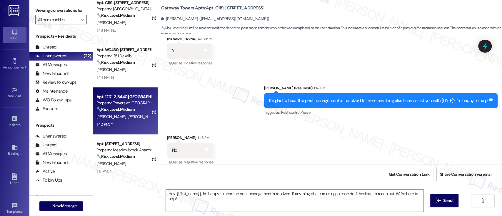
type textarea "Fetching suggested responses. Please feel free to read through the conversation…"
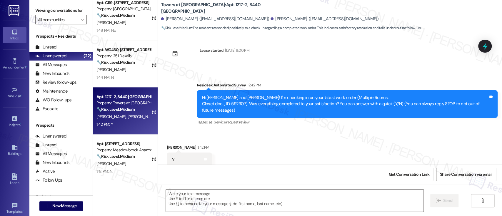
scroll to position [107, 0]
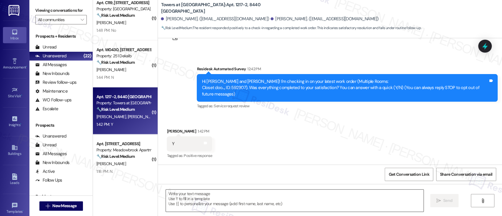
click at [274, 208] on textarea at bounding box center [294, 201] width 257 height 22
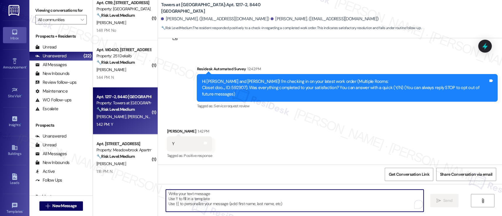
paste textarea "Hi {{first_name}}, I'm glad to hear you're satisfied with the repair! Has {{pro…"
type textarea "Hi {{first_name}}, I'm glad to hear you're satisfied with the repair! Has {{pro…"
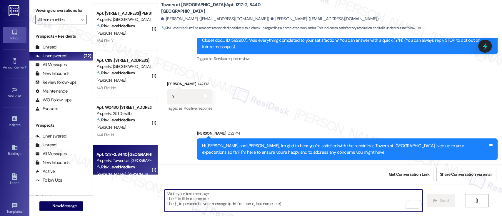
scroll to position [321, 0]
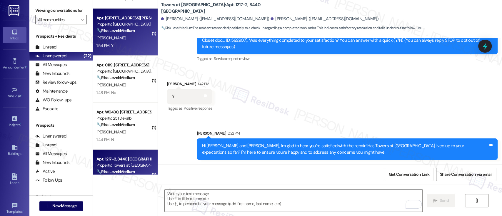
click at [126, 29] on strong "🔧 Risk Level: Medium" at bounding box center [115, 30] width 38 height 5
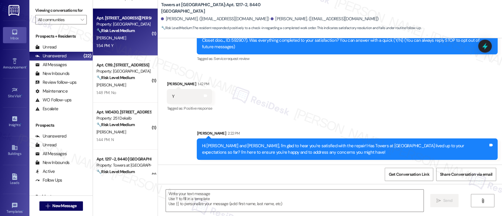
type textarea "Fetching suggested responses. Please feel free to read through the conversation…"
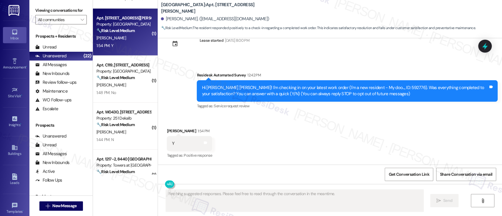
scroll to position [19, 0]
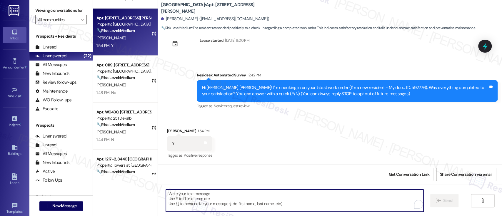
click at [327, 201] on textarea "To enrich screen reader interactions, please activate Accessibility in Grammarl…" at bounding box center [294, 201] width 257 height 22
paste textarea "Hi {{first_name}}, I'm glad to hear you're satisfied with the repair! Has {{pro…"
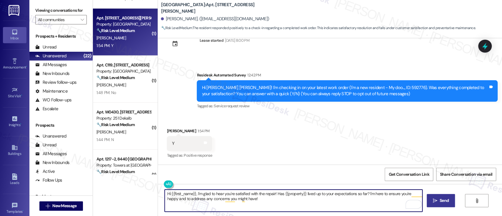
type textarea "Hi {{first_name}}, I'm glad to hear you're satisfied with the repair! Has {{pro…"
click at [440, 199] on span "Send" at bounding box center [444, 201] width 9 height 6
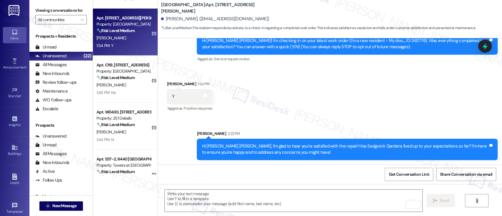
scroll to position [290, 0]
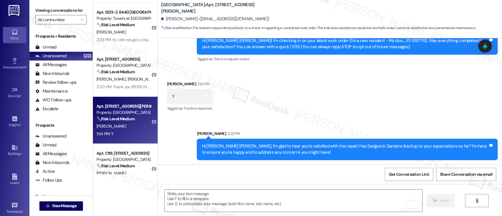
scroll to position [229, 0]
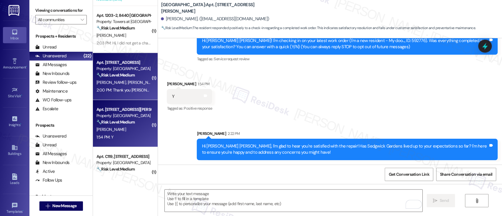
click at [125, 80] on div "[PERSON_NAME] [PERSON_NAME]" at bounding box center [124, 82] width 56 height 7
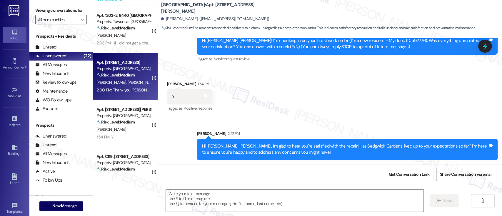
type textarea "Fetching suggested responses. Please feel free to read through the conversation…"
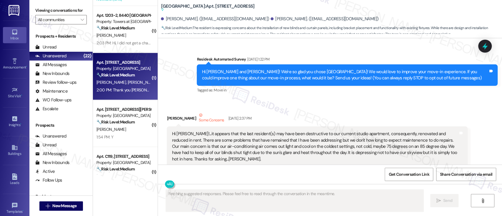
scroll to position [8749, 0]
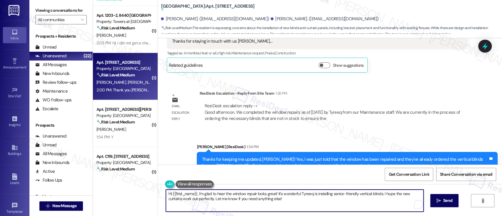
drag, startPoint x: 194, startPoint y: 194, endPoint x: 73, endPoint y: 192, distance: 121.5
click at [73, 192] on div "Viewing conversations for All communities  Prospects + Residents Unread (0) Un…" at bounding box center [265, 108] width 473 height 216
click at [171, 193] on textarea "I'm glad to hear the window repair looks great! It's wonderful Tyreeq is instal…" at bounding box center [293, 201] width 257 height 22
click at [348, 194] on textarea "I'm thrilled to hear the window repair looks great! It's wonderful Tyreeq is in…" at bounding box center [293, 201] width 257 height 22
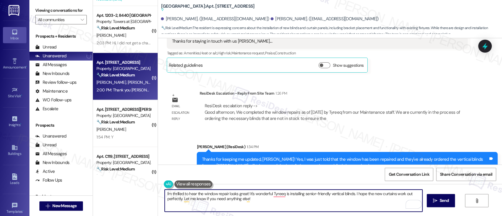
click at [360, 194] on textarea "I'm thrilled to hear the window repair looks great! It's wonderful Tyreeq is in…" at bounding box center [293, 201] width 257 height 22
click at [191, 201] on textarea "I'm thrilled to hear the window repair looks great! It's wonderful Tyreeq is in…" at bounding box center [293, 201] width 257 height 22
click at [252, 201] on textarea "I'm thrilled to hear the window repair looks great! It's wonderful Tyreeq is in…" at bounding box center [293, 201] width 257 height 22
type textarea "I'm thrilled to hear the window repair looks great! It's wonderful Tyreeq is in…"
click at [442, 199] on span "Send" at bounding box center [444, 201] width 9 height 6
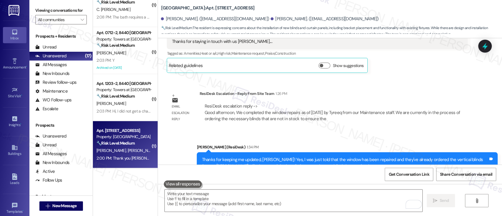
scroll to position [161, 0]
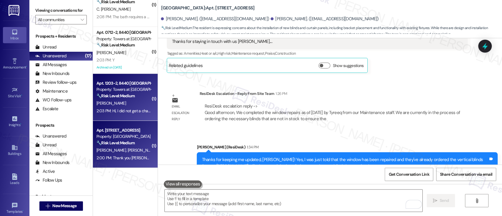
click at [115, 98] on strong "🔧 Risk Level: Medium" at bounding box center [115, 95] width 38 height 5
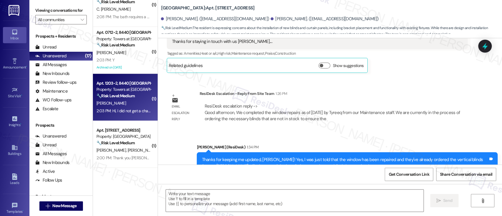
type textarea "Fetching suggested responses. Please feel free to read through the conversation…"
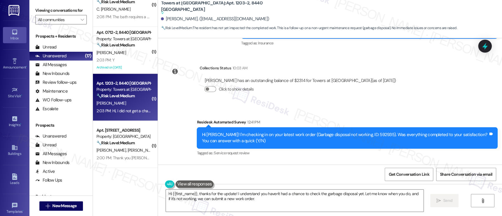
scroll to position [4802, 0]
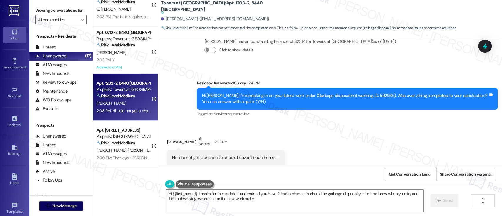
click at [363, 93] on div "Hi [PERSON_NAME]! I'm checking in on your latest work order (Garbage disposal n…" at bounding box center [345, 99] width 286 height 13
copy div "592935"
click at [310, 159] on div "Received via SMS [PERSON_NAME] Neutral 2:03 PM Hi, I did not get a chance to ch…" at bounding box center [330, 151] width 344 height 56
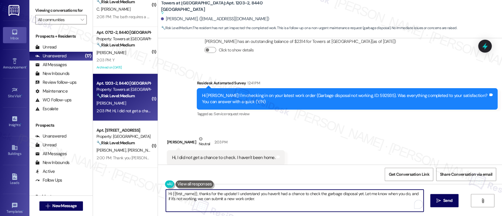
drag, startPoint x: 196, startPoint y: 193, endPoint x: 108, endPoint y: 189, distance: 87.4
click at [108, 189] on div "( 1 ) Apt. C116, [STREET_ADDRESS] Property: [GEOGRAPHIC_DATA] Apts ⚠️ Risk Leve…" at bounding box center [297, 108] width 409 height 216
click at [288, 196] on textarea "Thanks for the update! I understand you haven't had a chance to check the garba…" at bounding box center [293, 201] width 257 height 22
click at [308, 192] on textarea "Thanks for the update! I understand you haven't had a chance to check the garba…" at bounding box center [293, 201] width 257 height 22
click at [261, 192] on textarea "Thanks for the update! I understand you haven't had a chance to check the garba…" at bounding box center [293, 201] width 257 height 22
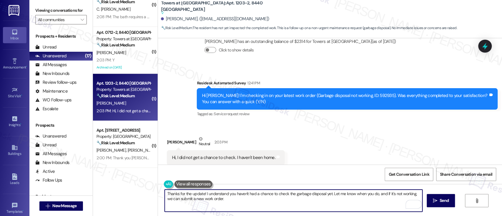
click at [256, 204] on textarea "Thanks for the update! I understand you haven't had a chance to check the garba…" at bounding box center [293, 201] width 257 height 22
click at [202, 193] on textarea "Thanks for the update! I understand you haven't had a chance to check the garba…" at bounding box center [293, 201] width 257 height 22
click at [417, 195] on textarea "Thanks for the update! It looks like maintenance wasn't able to enter your unit…" at bounding box center [293, 201] width 257 height 22
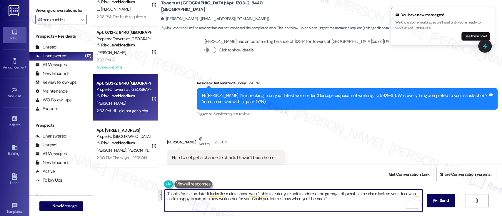
paste textarea "appears that maintenance was unable to enter your unit to address the garbage d…"
type textarea "Thanks for the update! It appears that maintenance was unable to enter your uni…"
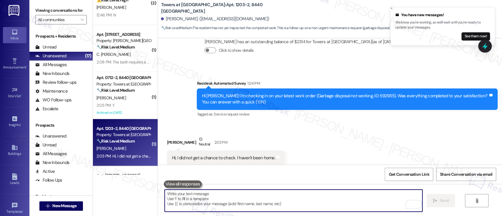
scroll to position [4849, 0]
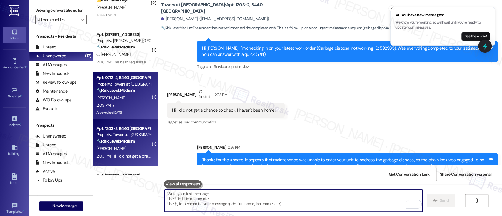
click at [121, 83] on div "Property: Towers at [GEOGRAPHIC_DATA]" at bounding box center [123, 84] width 54 height 6
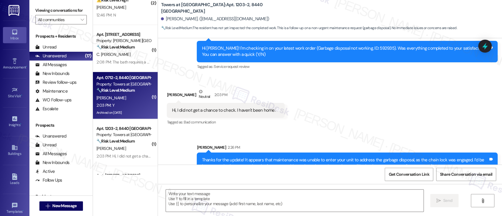
type textarea "Fetching suggested responses. Please feel free to read through the conversation…"
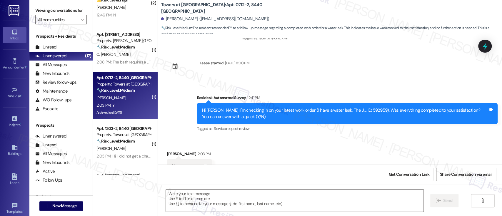
scroll to position [1847, 0]
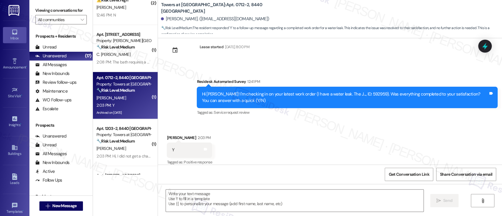
click at [304, 146] on div "Received via SMS [PERSON_NAME] 2:03 PM Y Tags and notes Tagged as: Positive res…" at bounding box center [330, 146] width 344 height 50
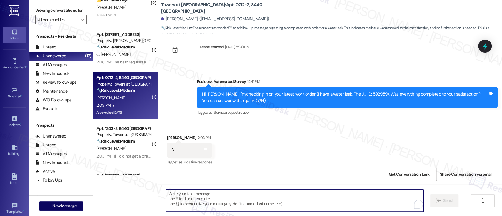
click at [302, 195] on textarea "To enrich screen reader interactions, please activate Accessibility in Grammarl…" at bounding box center [294, 201] width 257 height 22
paste textarea "I'm glad to hear you're satisfied with the repair! Has {{property}} lived up to…"
type textarea "I'm glad to hear you're satisfied with the repair! Has {{property}} lived up to…"
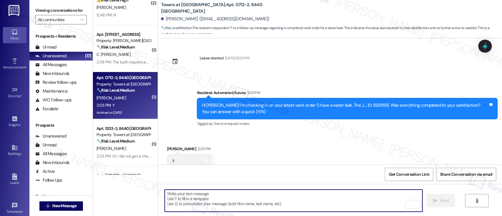
scroll to position [1895, 0]
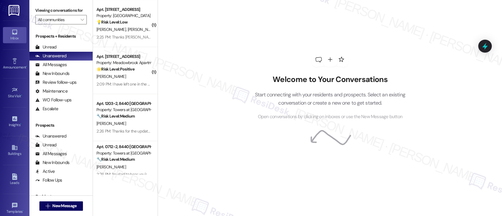
scroll to position [291, 0]
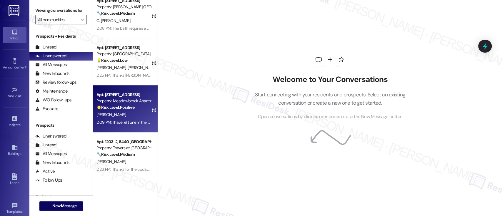
click at [108, 119] on div "2:09 PM: I have left one in the past 2:09 PM: I have left one in the past" at bounding box center [124, 122] width 56 height 7
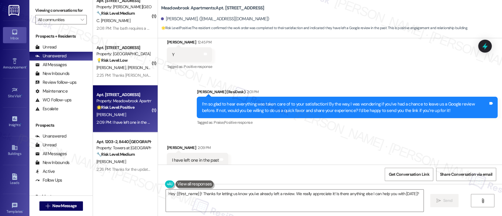
scroll to position [989, 0]
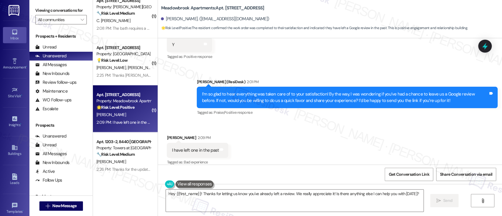
click at [285, 133] on div "Received via SMS [PERSON_NAME] 2:09 PM I have left one in the past Tags and not…" at bounding box center [330, 146] width 344 height 50
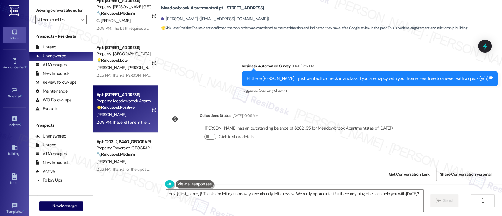
scroll to position [989, 0]
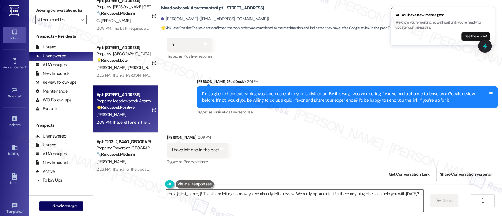
click at [212, 194] on textarea "Hey {{first_name}}! Thanks for letting us know you've already left a review. We…" at bounding box center [294, 201] width 257 height 22
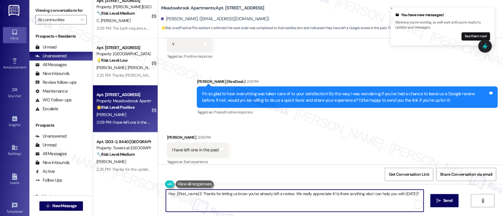
click at [281, 193] on textarea "Hey {{first_name}}! Thanks for letting us know you've already left a review. We…" at bounding box center [294, 201] width 257 height 22
click at [321, 193] on textarea "Hey {{first_name}}! Thanks for letting us know you've already left a review. We…" at bounding box center [293, 201] width 257 height 22
drag, startPoint x: 198, startPoint y: 194, endPoint x: 57, endPoint y: 194, distance: 140.9
click at [57, 194] on div "Viewing conversations for All communities  Prospects + Residents Unread (0) Un…" at bounding box center [265, 108] width 473 height 216
click at [278, 195] on textarea "Thanks for letting us know you've already left a review. We really appreciate i…" at bounding box center [293, 201] width 257 height 22
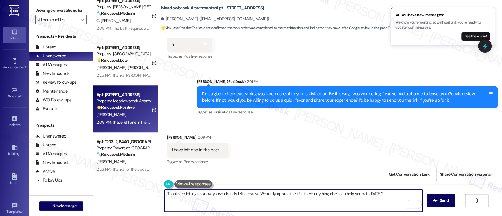
click at [317, 192] on textarea "Thanks for letting us know you've already left a review. We really appreciate i…" at bounding box center [293, 201] width 257 height 22
click at [403, 196] on textarea "Thanks for letting us know you've already left a review. We really appreciate i…" at bounding box center [293, 201] width 257 height 22
type textarea "Thanks for letting us know you've already left a review. We really appreciate i…"
click at [433, 199] on icon "" at bounding box center [435, 200] width 4 height 5
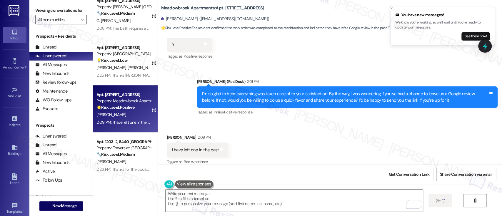
type textarea "Fetching suggested responses. Please feel free to read through the conversation…"
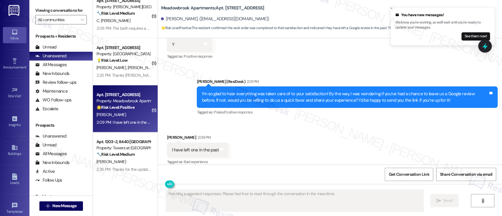
scroll to position [989, 0]
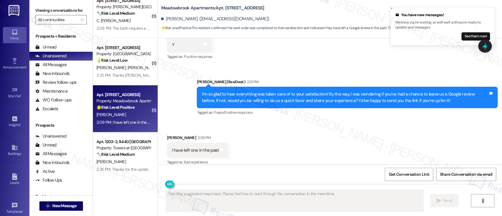
click at [297, 139] on div "Received via SMS [PERSON_NAME] 2:09 PM I have left one in the past Tags and not…" at bounding box center [330, 146] width 344 height 50
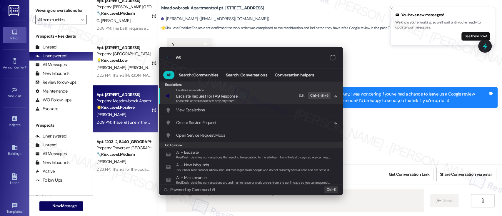
type input "esc"
type textarea "Updating..."
type input "esca"
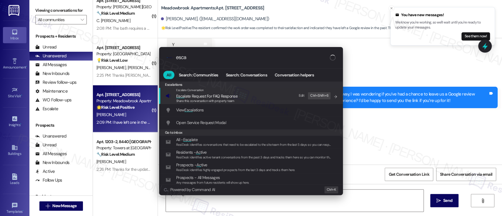
type textarea "Hi"
type input "escal"
type textarea "Hi {{first_name}}"
type input "escala"
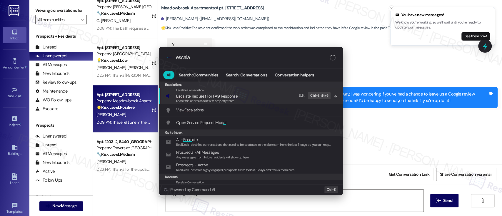
type textarea "Hi {{first_name}}, thanks"
type input "escalat"
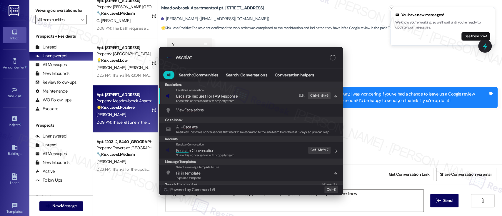
type textarea "Hi {{first_name}}, thanks for confirming! I'm happy to help with anything else …"
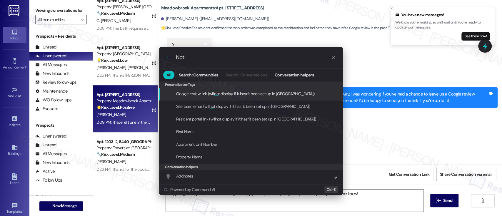
type input "Note"
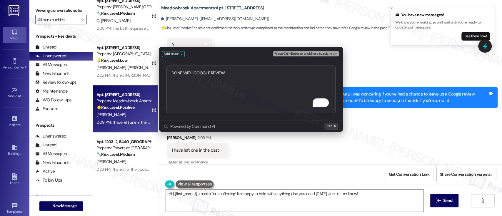
type textarea "DONE WITH GOOGLE REVIEW"
click at [322, 53] on span "Press Ctrl+Enter or click here to submit" at bounding box center [303, 54] width 59 height 4
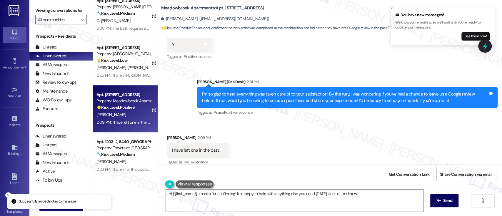
type textarea "Hi {{first_name}}, thanks for confirming! I'm happy to help with anything else …"
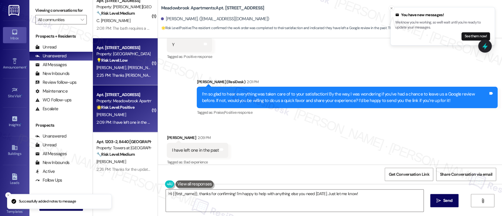
click at [115, 60] on strong "💡 Risk Level: Low" at bounding box center [111, 60] width 31 height 5
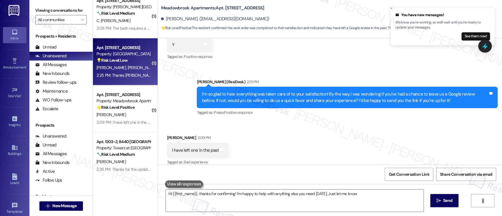
type textarea "Hi {{first_name}}, thanks for confirming! I'm happy to help with anything else …"
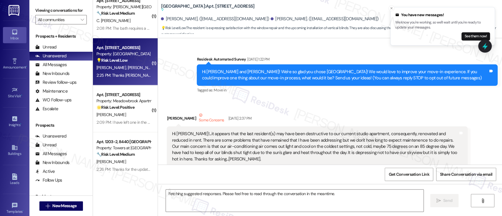
scroll to position [8855, 0]
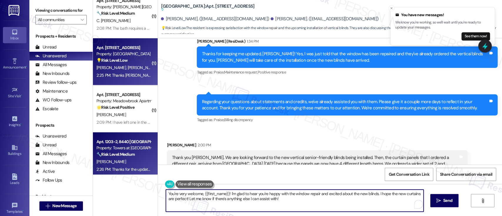
drag, startPoint x: 207, startPoint y: 190, endPoint x: 117, endPoint y: 165, distance: 94.1
click at [117, 165] on div "( 2 ) Apt. C008, [STREET_ADDRESS] Property: [GEOGRAPHIC_DATA] Apts ⚠️ Risk Leve…" at bounding box center [297, 108] width 409 height 216
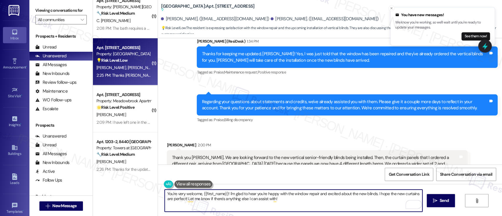
click at [293, 203] on textarea "You're very welcome, {{first_name}}! I'm glad to hear you're happy with the win…" at bounding box center [293, 201] width 257 height 22
drag, startPoint x: 311, startPoint y: 205, endPoint x: 199, endPoint y: 193, distance: 111.8
click at [199, 193] on textarea "You're very welcome, {{first_name}}! I'm glad to hear you're happy with the win…" at bounding box center [293, 201] width 257 height 22
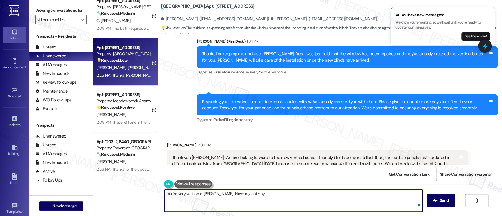
type textarea "You're very welcome, [PERSON_NAME]! Have a great day!"
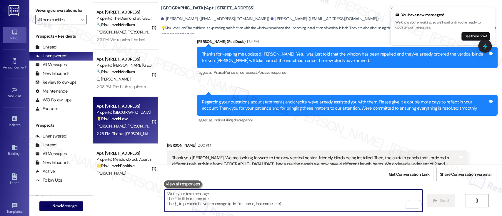
scroll to position [215, 0]
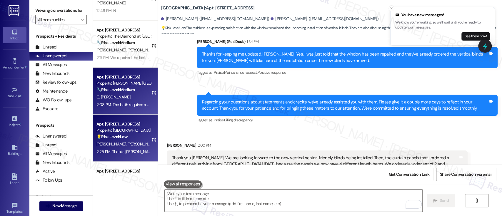
click at [121, 96] on span "C. [PERSON_NAME]" at bounding box center [113, 96] width 34 height 5
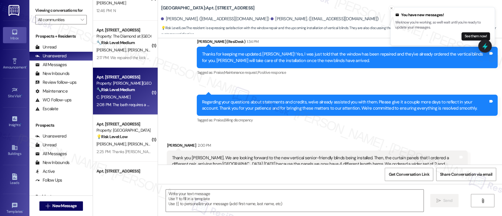
type textarea "Fetching suggested responses. Please feel free to read through the conversation…"
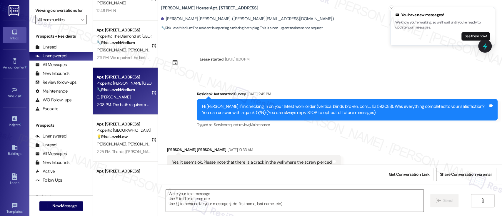
scroll to position [1177, 0]
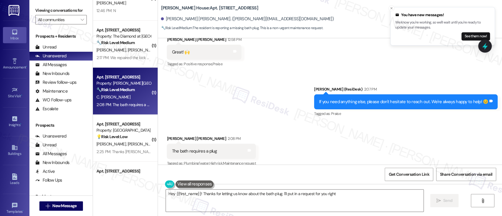
click at [388, 122] on div "Received via SMS [PERSON_NAME] [PERSON_NAME] 2:08 PM The bath requires a plug T…" at bounding box center [330, 147] width 344 height 50
click at [363, 145] on div "Received via SMS [PERSON_NAME] [PERSON_NAME] 2:08 PM The bath requires a plug T…" at bounding box center [330, 147] width 344 height 50
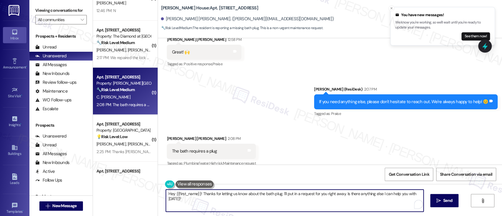
click at [353, 201] on textarea "Hey {{first_name}}! Thanks for letting us know about the bath plug. I'll put in…" at bounding box center [294, 201] width 257 height 22
click at [340, 194] on textarea "Hey {{first_name}}! Thanks for letting us know about the bath plug. I'll put in…" at bounding box center [293, 201] width 257 height 22
click at [351, 123] on div "Received via SMS [PERSON_NAME] [PERSON_NAME] 2:08 PM The bath requires a plug T…" at bounding box center [330, 147] width 344 height 50
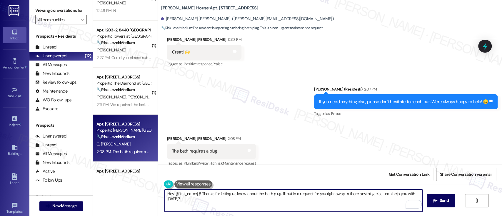
click at [263, 201] on textarea "Hey {{first_name}}! Thanks for letting us know about the bath plug. I'll put in…" at bounding box center [293, 201] width 257 height 22
drag, startPoint x: 209, startPoint y: 203, endPoint x: 206, endPoint y: 191, distance: 13.3
click at [93, 185] on div "( 3 ) Apt. M0201, [STREET_ADDRESS] Property: [PERSON_NAME] House ⚠️ Risk Level:…" at bounding box center [297, 108] width 409 height 216
paste textarea "Just a quick question—can you confirm if the bathtub had a bath plug when you m…"
drag, startPoint x: 288, startPoint y: 195, endPoint x: 302, endPoint y: 196, distance: 14.1
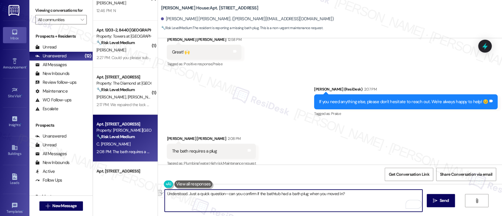
click at [302, 196] on textarea "Understood. Just a quick question—can you confirm if the bathtub had a bath plu…" at bounding box center [293, 201] width 257 height 22
click at [345, 192] on textarea "Understood. Just a quick question—can you confirm if the bathtub had a stopper …" at bounding box center [293, 201] width 257 height 22
click at [361, 194] on textarea "Understood. Just a quick question—can you confirm if the bathtub had a stopper …" at bounding box center [293, 201] width 257 height 22
type textarea "Understood. Just a quick question—can you confirm if the bathtub had a stopper …"
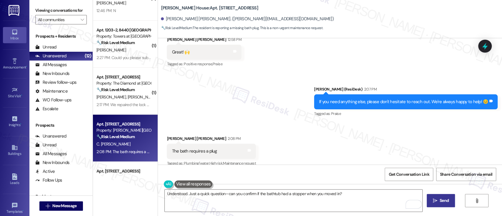
click at [435, 203] on icon "" at bounding box center [435, 200] width 4 height 5
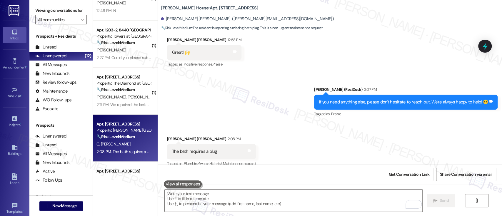
scroll to position [1218, 0]
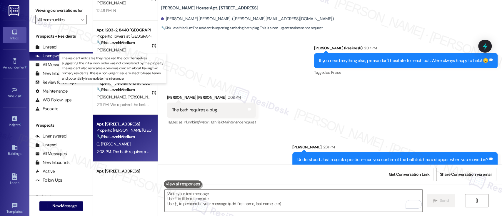
drag, startPoint x: 111, startPoint y: 88, endPoint x: 190, endPoint y: 94, distance: 79.3
click at [111, 89] on strong "🔧 Risk Level: Medium" at bounding box center [115, 89] width 38 height 5
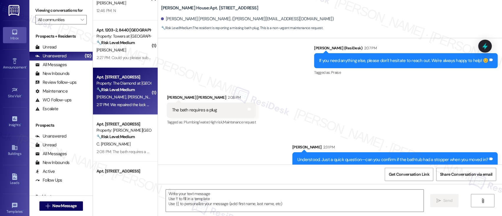
type textarea "Fetching suggested responses. Please feel free to read through the conversation…"
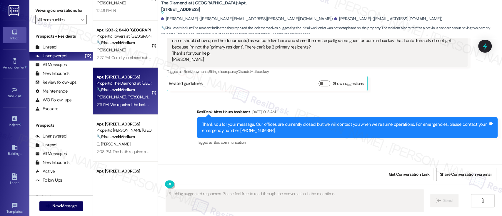
scroll to position [1531, 0]
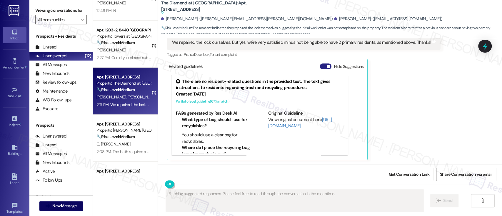
click at [320, 66] on button "Hide Suggestions" at bounding box center [326, 67] width 12 height 6
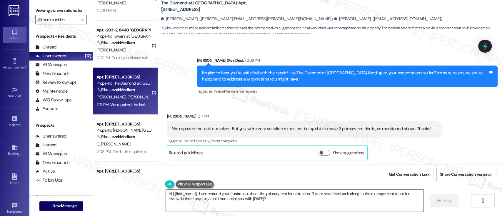
scroll to position [1445, 0]
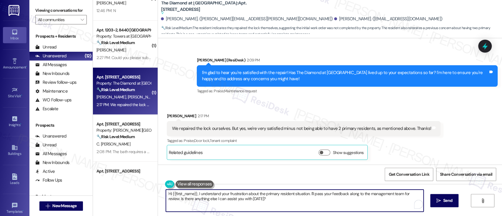
drag, startPoint x: 194, startPoint y: 195, endPoint x: 117, endPoint y: 194, distance: 77.6
click at [101, 195] on div "( 3 ) Apt. M0201, [STREET_ADDRESS] Property: [PERSON_NAME] House ⚠️ Risk Level:…" at bounding box center [297, 108] width 409 height 216
click at [273, 202] on textarea "I understand your frustration about the primary resident situation. I'll pass y…" at bounding box center [293, 201] width 257 height 22
type textarea "I understand your frustration about the primary resident situation. I'll pass y…"
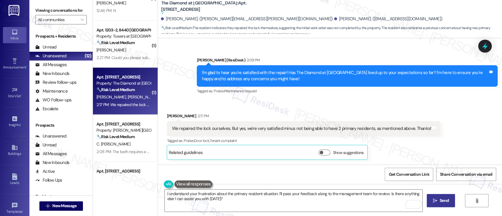
click at [433, 202] on icon "" at bounding box center [435, 200] width 4 height 5
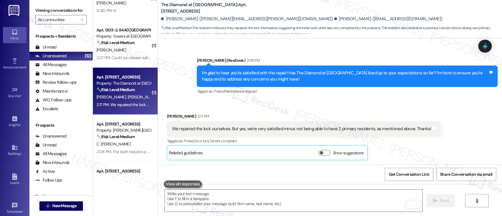
scroll to position [1493, 0]
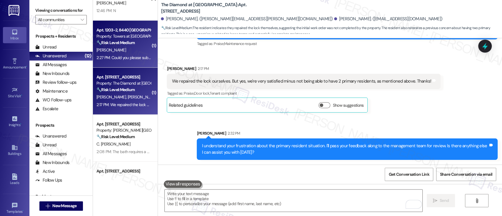
click at [123, 41] on strong "🔧 Risk Level: Medium" at bounding box center [115, 42] width 38 height 5
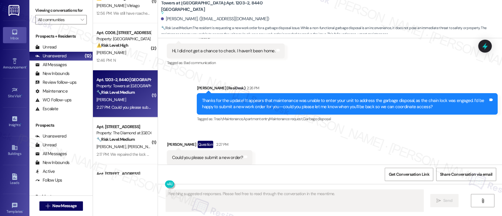
scroll to position [151, 0]
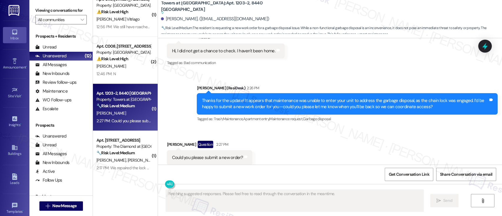
click at [314, 142] on div "Received via SMS [PERSON_NAME] Question 2:27 PM Could you please submit a new o…" at bounding box center [330, 153] width 344 height 51
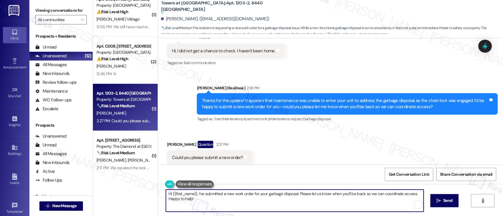
drag, startPoint x: 239, startPoint y: 199, endPoint x: 241, endPoint y: 165, distance: 34.2
click at [129, 186] on div "( 1 ) Apt. [STREET_ADDRESS] Property: Meadowbrook Apartments ⚠️ Risk Level: Hig…" at bounding box center [297, 108] width 409 height 216
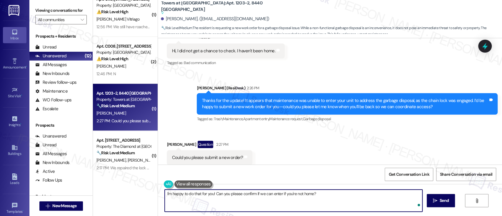
type textarea "I'm happy to do that for you! Can you please confirm if we can enter if you're …"
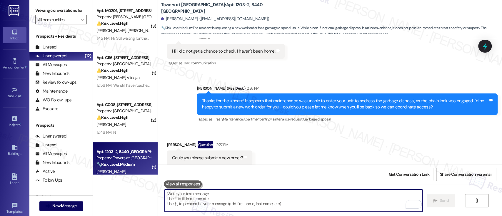
scroll to position [91, 0]
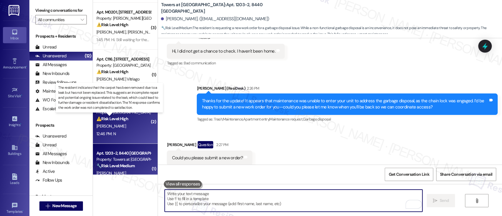
click at [110, 119] on strong "⚠️ Risk Level: High" at bounding box center [112, 118] width 32 height 5
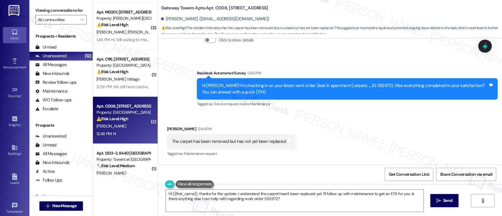
scroll to position [176, 0]
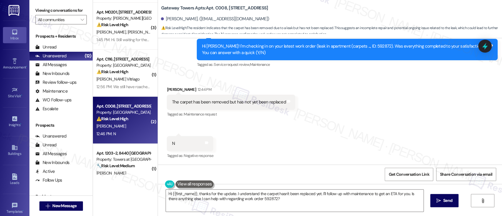
click at [348, 47] on div "Hi [PERSON_NAME]! I'm checking in on your latest work order (leak in apartment …" at bounding box center [345, 49] width 286 height 13
copy div "592872"
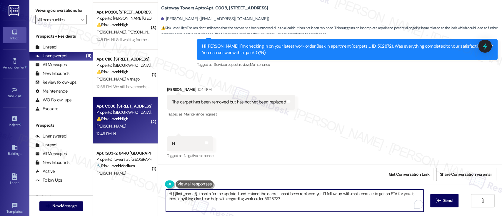
drag, startPoint x: 193, startPoint y: 192, endPoint x: 136, endPoint y: 186, distance: 57.1
click at [136, 186] on div "( 1 ) Apt. G1, [GEOGRAPHIC_DATA] Property: West Gate Arms ⚠️ Risk Level: High T…" at bounding box center [297, 108] width 409 height 216
drag, startPoint x: 385, startPoint y: 193, endPoint x: 387, endPoint y: 201, distance: 8.8
click at [387, 201] on textarea "Got it, thanks for the update. I understand the carpet hasn't been replaced yet…" at bounding box center [293, 201] width 257 height 22
type textarea "Got it, thanks for the update. I understand the carpet hasn't been replaced yet…"
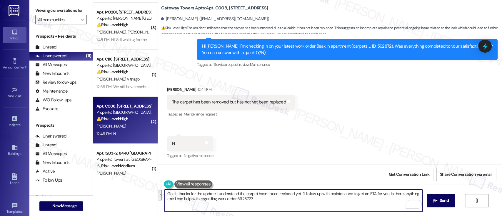
click at [359, 202] on textarea "Got it, thanks for the update. I understand the carpet hasn't been replaced yet…" at bounding box center [293, 201] width 257 height 22
click at [262, 202] on textarea "Got it, thanks for the update. I understand the carpet hasn't been replaced yet…" at bounding box center [293, 201] width 257 height 22
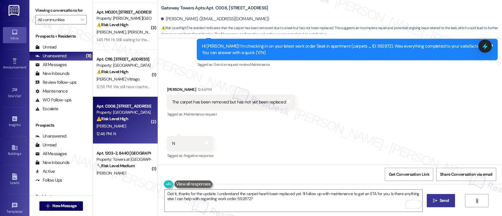
click at [430, 203] on button " Send" at bounding box center [441, 200] width 29 height 13
type textarea "Hi {{first_name}}, thanks for the update. I understand the carpet hasn't been r…"
click at [352, 148] on div "Received via SMS [PERSON_NAME] 12:44 PM The carpet has been removed but has not…" at bounding box center [330, 118] width 344 height 91
click at [216, 5] on b "Gateway Towers Apts: Apt. C008, [STREET_ADDRESS]" at bounding box center [214, 8] width 107 height 6
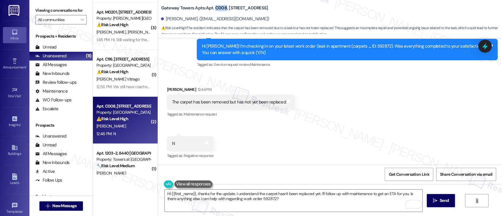
copy b "C008"
drag, startPoint x: 168, startPoint y: 103, endPoint x: 278, endPoint y: 101, distance: 110.6
click at [278, 101] on div "The carpet has been removed but has not yet been replaced" at bounding box center [229, 102] width 114 height 6
copy div "The carpet has been removed but has not yet been replaced"
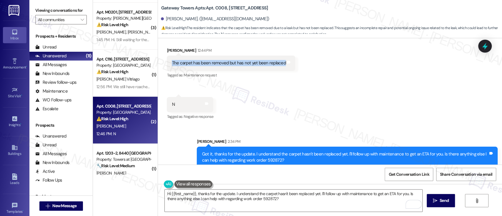
scroll to position [223, 0]
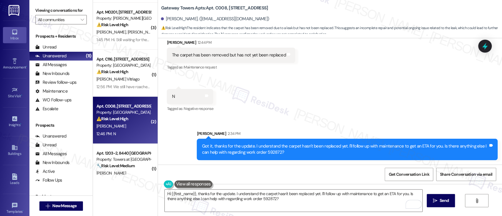
drag, startPoint x: 371, startPoint y: 109, endPoint x: 365, endPoint y: 84, distance: 25.3
click at [371, 96] on div "Received via SMS [PERSON_NAME] 12:44 PM The carpet has been removed but has not…" at bounding box center [330, 71] width 344 height 91
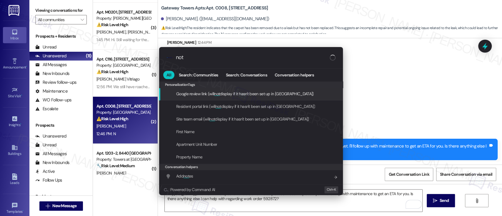
type input "note"
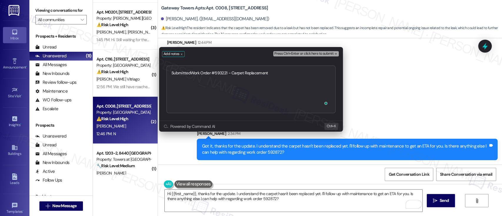
type textarea "Submitted Work Order #593221 - Carpet Replacement"
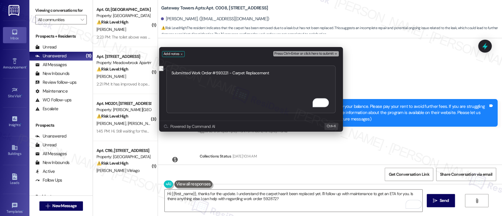
scroll to position [223, 0]
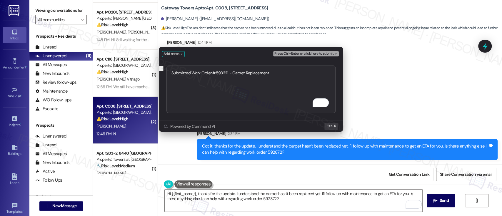
type textarea "Submitted Work Order #593221 - Carpet Replacement"
click at [322, 54] on span "Press Ctrl+Enter or click here to submit" at bounding box center [303, 54] width 59 height 4
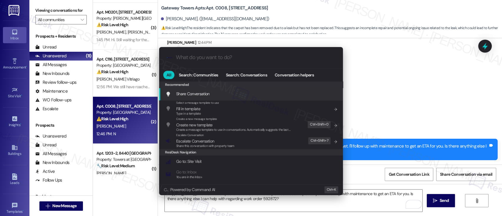
scroll to position [176, 0]
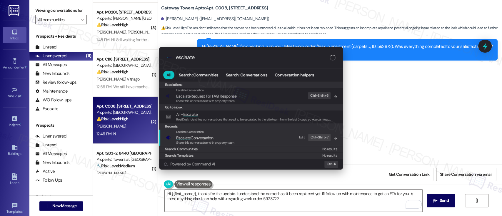
type input "esclaate"
click at [203, 135] on span "Escalate Conversation" at bounding box center [194, 137] width 37 height 5
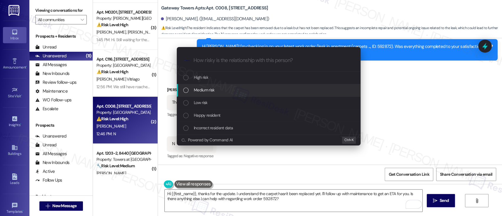
click at [216, 87] on div "Medium risk" at bounding box center [269, 90] width 172 height 6
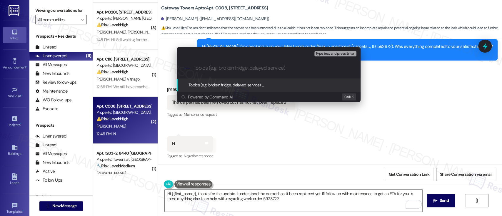
paste input "Submitted Work Order #593221 - Carpet Replacement"
type input "Submitted Work Order #593221 - Carpet Replacement"
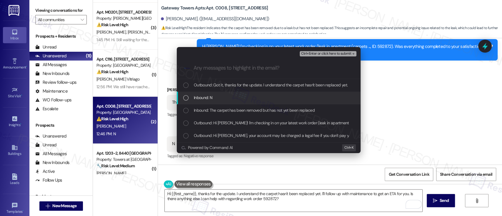
click at [212, 97] on div "Inbound: N" at bounding box center [269, 97] width 172 height 6
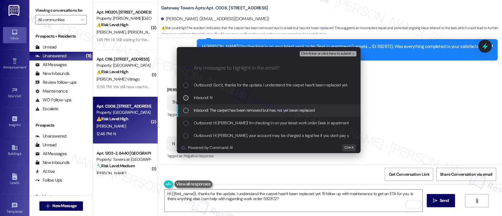
drag, startPoint x: 217, startPoint y: 107, endPoint x: 280, endPoint y: 86, distance: 66.6
click at [217, 108] on span "Inbound: The carpet has been removed but has not yet been replaced" at bounding box center [254, 110] width 121 height 6
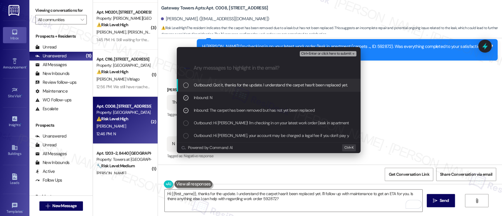
click at [335, 53] on span "Ctrl+Enter or click here to submit" at bounding box center [326, 54] width 50 height 4
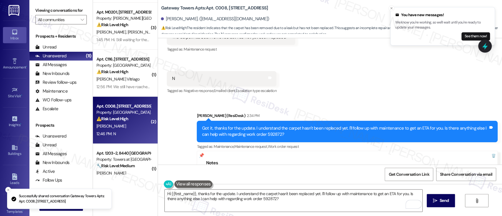
scroll to position [282, 0]
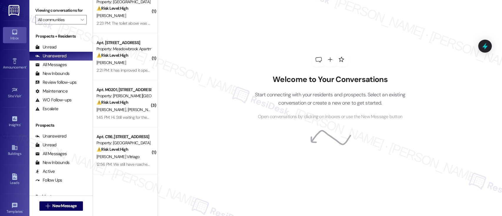
scroll to position [10, 0]
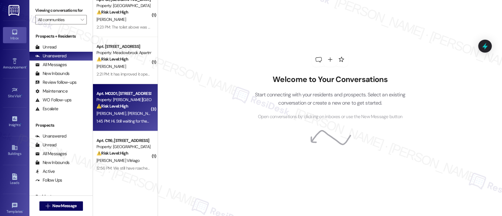
click at [104, 104] on strong "⚠️ Risk Level: High" at bounding box center [112, 106] width 32 height 5
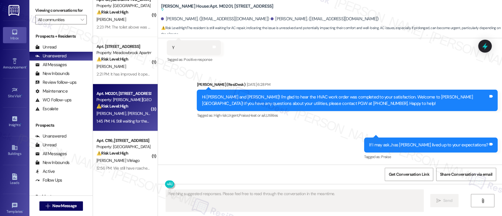
scroll to position [1671, 0]
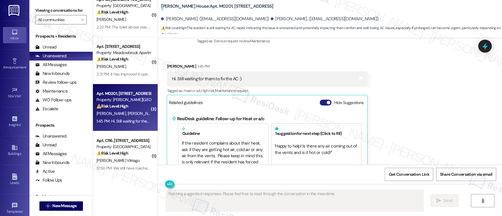
click at [320, 100] on button "Hide Suggestions" at bounding box center [326, 103] width 12 height 6
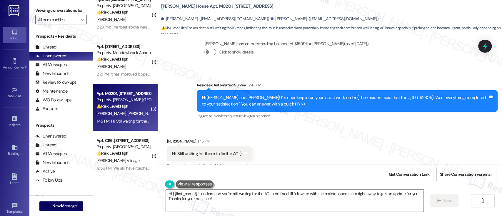
click at [383, 95] on div "Hi [PERSON_NAME] and [PERSON_NAME]! I'm checking in on your latest work order (…" at bounding box center [345, 101] width 286 height 13
copy div "592805"
click at [284, 134] on div "Received via SMS [PERSON_NAME] 1:45 PM Hi. Still waiting for them to fix the AC…" at bounding box center [330, 157] width 344 height 65
click at [171, 138] on div "[PERSON_NAME] 1:45 PM" at bounding box center [209, 142] width 85 height 8
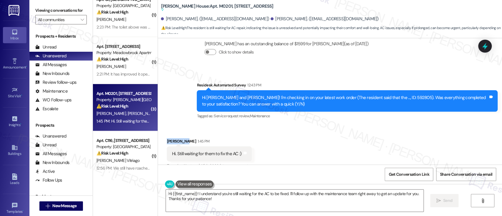
click at [171, 138] on div "[PERSON_NAME] 1:45 PM" at bounding box center [209, 142] width 85 height 8
copy div "Zulydivad"
click at [181, 194] on textarea "Hi {{first_name}}! I understand you're still waiting for the AC to be fixed. I'…" at bounding box center [294, 201] width 257 height 22
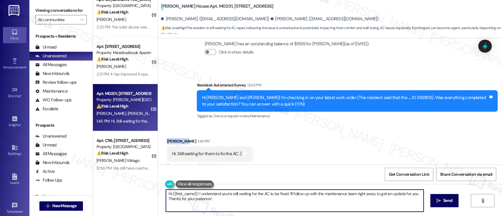
click at [182, 194] on textarea "Hi {{first_name}}! I understand you're still waiting for the AC to be fixed. I'…" at bounding box center [294, 201] width 257 height 22
paste textarea "Zulydivad"
click at [185, 194] on textarea "Hi [PERSON_NAME]! I understand you're still waiting for the AC to be fixed. I'l…" at bounding box center [293, 201] width 257 height 22
click at [288, 199] on textarea "Hi [PERSON_NAME]! I understand you're still waiting for the AC to be fixed. I'l…" at bounding box center [293, 201] width 257 height 22
click at [275, 193] on textarea "Hi [PERSON_NAME]! I understand you're still waiting for the AC to be fixed. I'l…" at bounding box center [293, 201] width 257 height 22
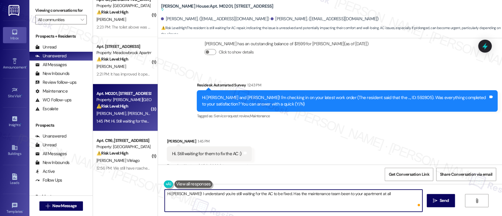
type textarea "Hi [PERSON_NAME]! I understand you're still waiting for the AC to be fixed. Has…"
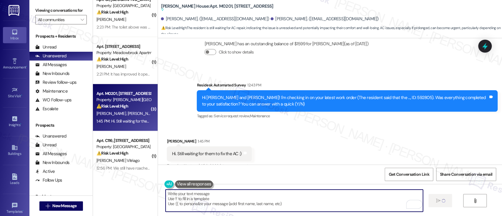
scroll to position [1596, 0]
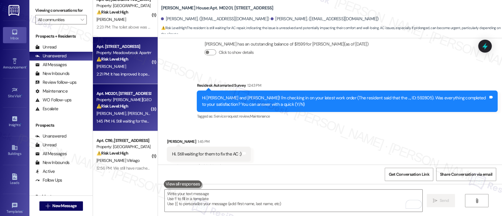
click at [135, 73] on div "2:21 PM: It has improved it opens more but still doesn't open fully 2:21 PM: It…" at bounding box center [150, 73] width 109 height 5
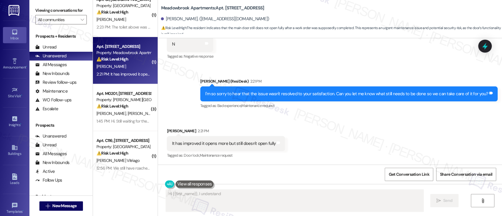
scroll to position [482, 0]
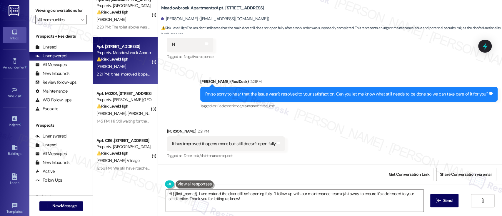
click at [331, 140] on div "Received via SMS [PERSON_NAME] 2:21 PM It has improved it opens more but still …" at bounding box center [330, 140] width 344 height 50
click at [321, 148] on div "Received via SMS [PERSON_NAME] 2:21 PM It has improved it opens more but still …" at bounding box center [330, 140] width 344 height 50
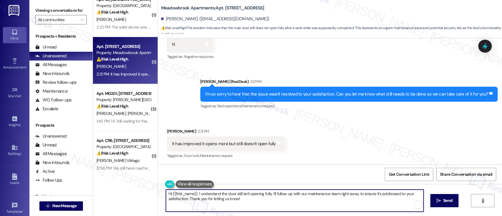
drag, startPoint x: 193, startPoint y: 193, endPoint x: 100, endPoint y: 191, distance: 93.0
click at [100, 191] on div "( 1 ) Apt. G1, [GEOGRAPHIC_DATA] Property: West Gate Arms ⚠️ Risk Level: High T…" at bounding box center [297, 108] width 409 height 216
click at [203, 194] on textarea "Got it, I understand the door still isn't opening fully. I'll follow up with ou…" at bounding box center [293, 201] width 257 height 22
drag, startPoint x: 258, startPoint y: 194, endPoint x: 272, endPoint y: 203, distance: 17.5
click at [267, 203] on textarea "Got it, I understand the main door still isn't opening fully. I'll follow up wi…" at bounding box center [293, 201] width 257 height 22
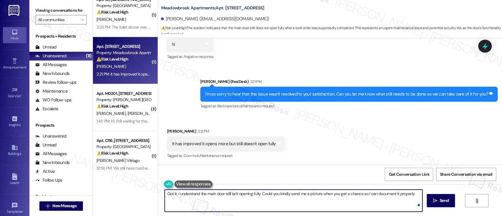
type textarea "Got it, I understand the main door still isn't opening fully. Could you kindly …"
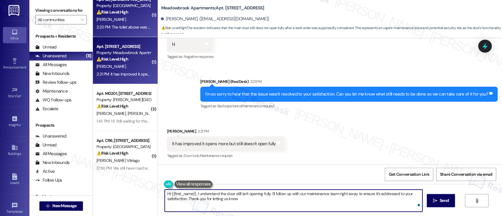
type textarea "Hi {{first_name}}, I understand the door still isn't opening fully. I'll follow…"
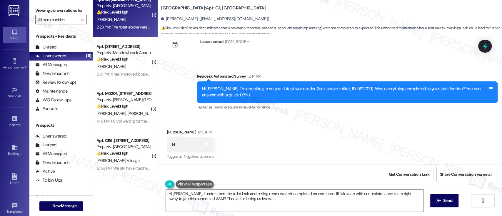
scroll to position [827, 0]
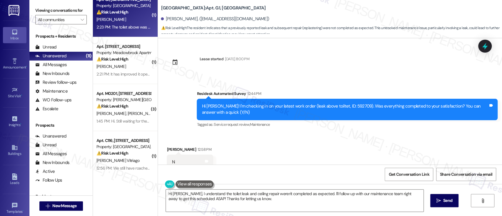
click at [336, 103] on div "Hi [PERSON_NAME]! I'm checking in on your latest work order (leak above toiltet…" at bounding box center [345, 109] width 286 height 13
copy div "592709"
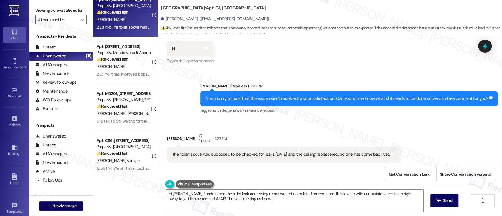
scroll to position [944, 0]
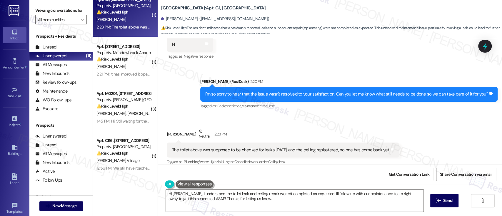
click at [415, 128] on div "Received via SMS [PERSON_NAME] Neutral 2:23 PM The toilet above was supposed to…" at bounding box center [330, 143] width 344 height 56
click at [254, 201] on textarea "Hi [PERSON_NAME], I understand the toilet leak and ceiling repair weren't compl…" at bounding box center [294, 201] width 257 height 22
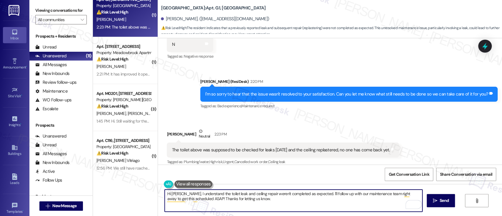
drag, startPoint x: 179, startPoint y: 193, endPoint x: 122, endPoint y: 194, distance: 56.5
click at [122, 194] on div "( 1 ) Apt. G1, [GEOGRAPHIC_DATA] Property: West Gate Arms ⚠️ Risk Level: High T…" at bounding box center [297, 108] width 409 height 216
drag, startPoint x: 295, startPoint y: 198, endPoint x: 294, endPoint y: 194, distance: 4.2
click at [294, 194] on textarea "I understand the toilet leak and ceiling repair weren't completed as expected. …" at bounding box center [293, 201] width 257 height 22
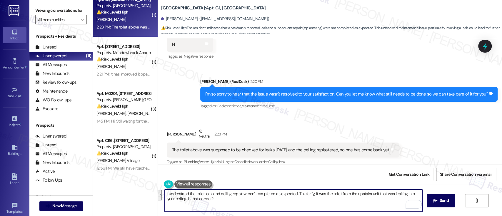
paste textarea "at the toilet leak and ceiling repair weren’t completed as expected. Just to co…"
type textarea "I understand that the toilet leak and ceiling repair weren’t completed as expec…"
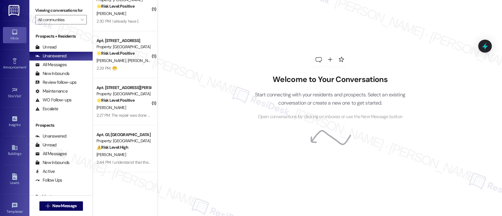
scroll to position [296, 0]
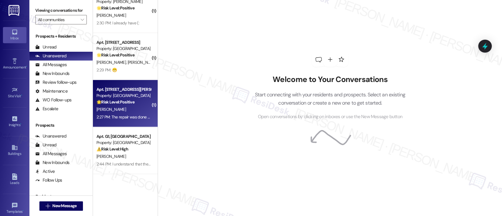
click at [122, 110] on div "[PERSON_NAME]" at bounding box center [124, 109] width 56 height 7
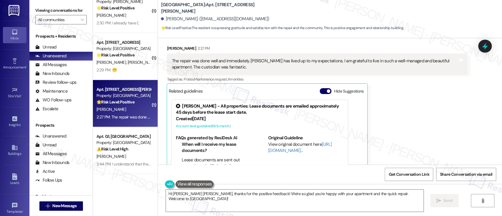
scroll to position [232, 0]
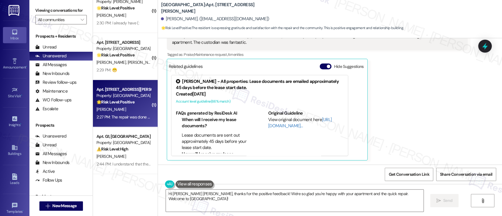
drag, startPoint x: 322, startPoint y: 66, endPoint x: 332, endPoint y: 74, distance: 12.8
click at [322, 67] on button "Hide Suggestions" at bounding box center [326, 67] width 12 height 6
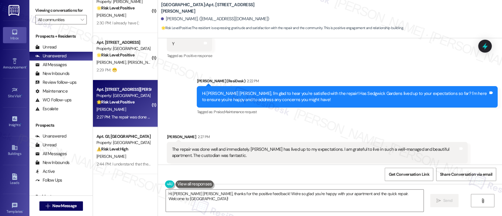
scroll to position [146, 0]
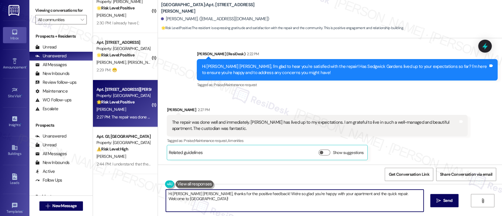
click at [189, 196] on textarea "Hi [PERSON_NAME] [PERSON_NAME], thanks for the positive feedback! We're so glad…" at bounding box center [294, 201] width 257 height 22
drag, startPoint x: 358, startPoint y: 193, endPoint x: 414, endPoint y: 194, distance: 56.5
click at [414, 194] on textarea "Hi [PERSON_NAME] [PERSON_NAME], thanks for the positive feedback! We're so glad…" at bounding box center [293, 201] width 257 height 22
drag, startPoint x: 183, startPoint y: 194, endPoint x: 73, endPoint y: 193, distance: 109.7
click at [73, 193] on div "Viewing conversations for All communities  Prospects + Residents Unread (0) Un…" at bounding box center [265, 108] width 473 height 216
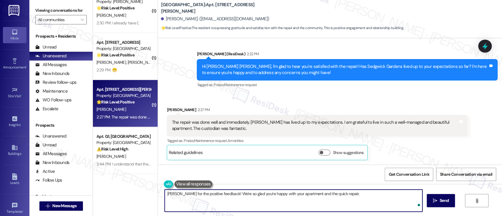
type textarea "Thanks for the positive feedback! We're so glad you're happy with your apartmen…"
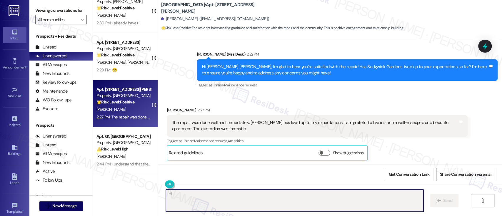
scroll to position [186, 0]
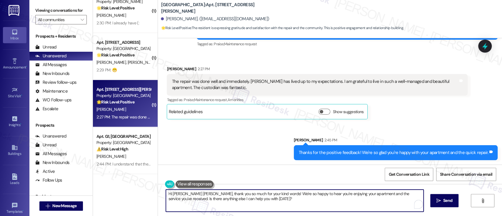
drag, startPoint x: 279, startPoint y: 206, endPoint x: 192, endPoint y: 175, distance: 92.2
click at [76, 175] on div "Viewing conversations for All communities  Prospects + Residents Unread (0) Un…" at bounding box center [265, 108] width 473 height 216
paste textarea "May I also please take this chance to ask you a favor to write us a Google revi…"
type textarea "May I also please take this chance to ask you a favor to write us a Google revi…"
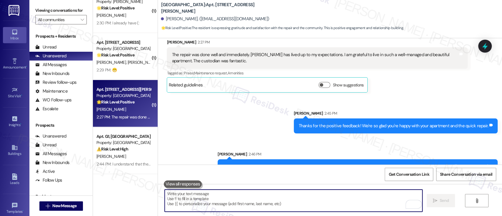
scroll to position [209, 0]
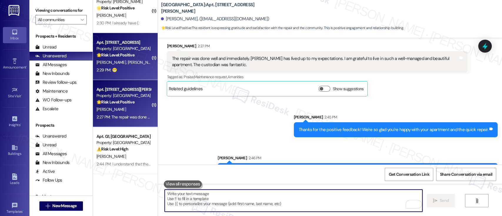
click at [122, 56] on strong "🌟 Risk Level: Positive" at bounding box center [115, 54] width 38 height 5
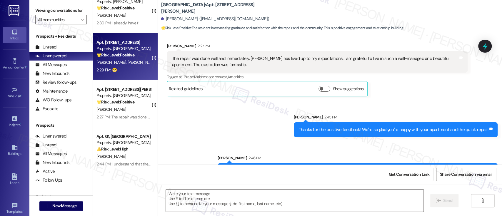
type textarea "Fetching suggested responses. Please feel free to read through the conversation…"
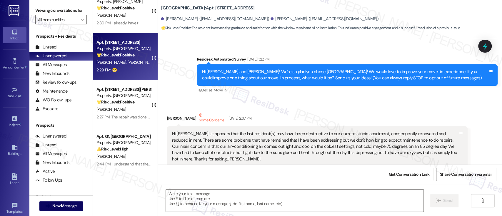
type textarea "Fetching suggested responses. Please feel free to read through the conversation…"
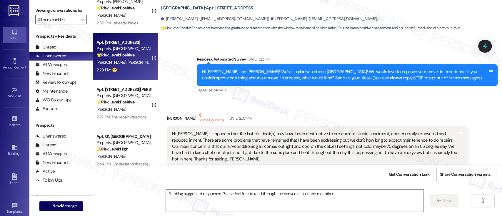
scroll to position [8945, 0]
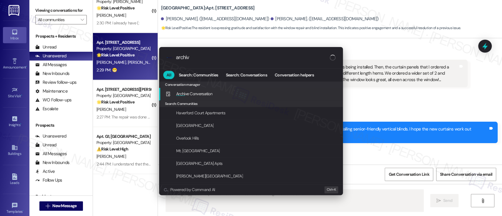
type input "archive"
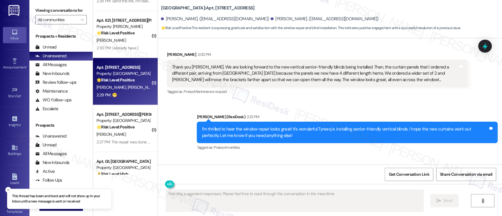
scroll to position [267, 0]
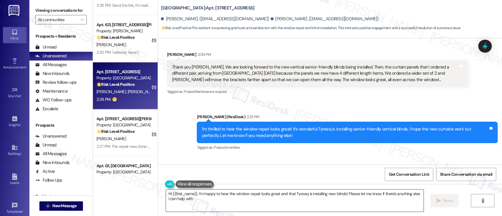
type textarea "Hi {{first_name}}, I'm happy to hear the window repair looks great and that Tyr…"
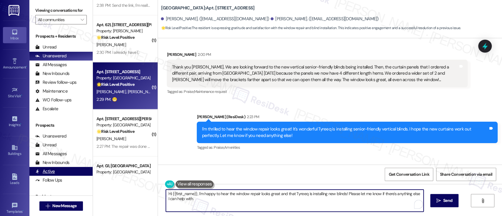
drag, startPoint x: 280, startPoint y: 203, endPoint x: 54, endPoint y: 168, distance: 228.0
click at [45, 168] on div "Viewing conversations for All communities  Prospects + Residents Unread (0) Un…" at bounding box center [265, 108] width 473 height 216
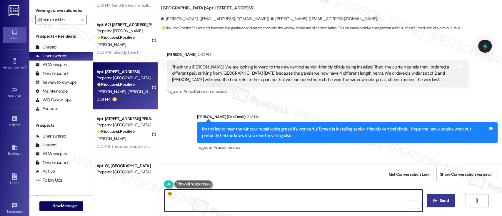
type textarea "☺️"
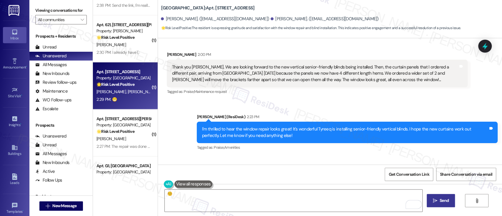
click at [435, 197] on button " Send" at bounding box center [441, 200] width 29 height 13
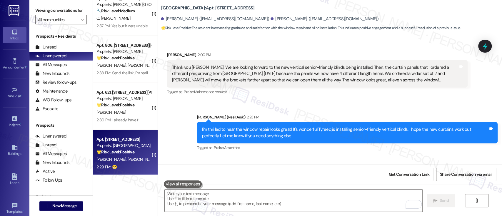
scroll to position [198, 0]
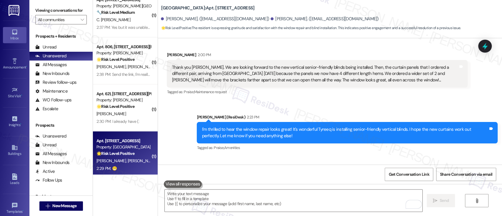
drag, startPoint x: 101, startPoint y: 119, endPoint x: 229, endPoint y: 118, distance: 127.6
click at [101, 120] on div "2:30 PM: I already have (: 2:30 PM: I already have (:" at bounding box center [117, 121] width 43 height 5
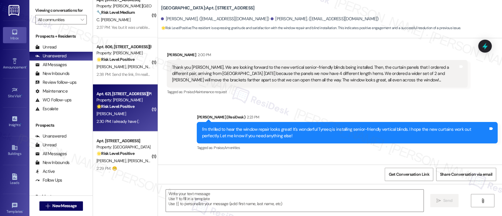
type textarea "Fetching suggested responses. Please feel free to read through the conversation…"
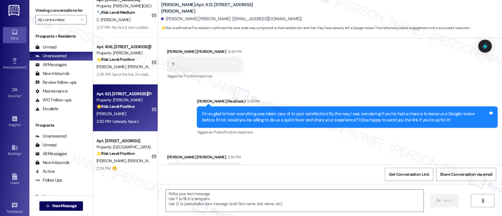
scroll to position [226, 0]
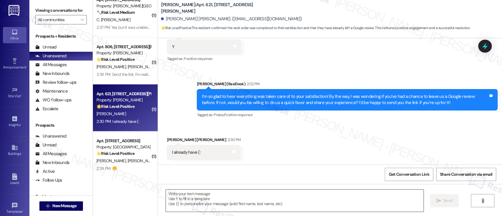
click at [300, 206] on textarea at bounding box center [294, 201] width 257 height 22
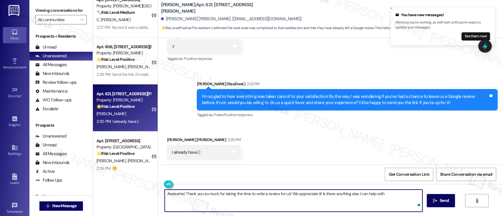
type textarea "Awesome! Thank you so much for taking the time to write a review for us! We app…"
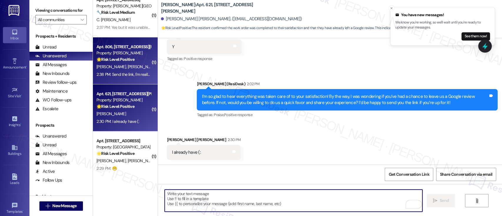
click at [125, 63] on div "[PERSON_NAME] [PERSON_NAME]" at bounding box center [124, 66] width 56 height 7
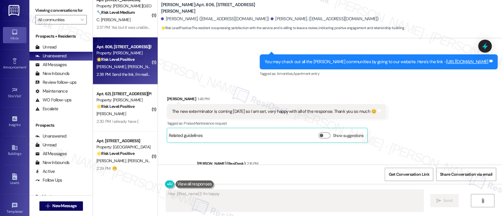
scroll to position [313, 0]
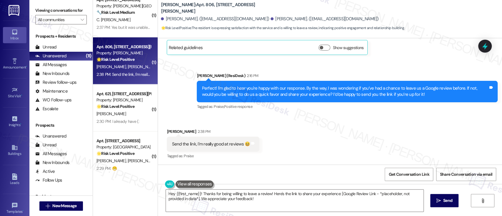
drag, startPoint x: 367, startPoint y: 131, endPoint x: 381, endPoint y: 129, distance: 14.0
click at [369, 131] on div "Received via SMS [PERSON_NAME] 2:38 PM Send the link, I'm really good at review…" at bounding box center [330, 140] width 344 height 50
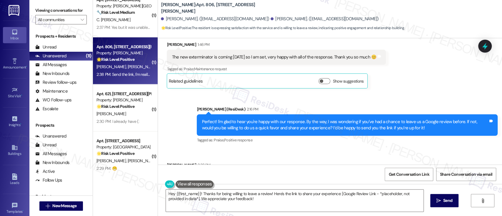
scroll to position [314, 0]
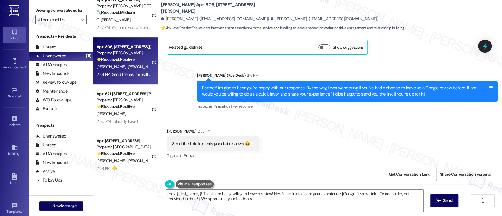
click at [310, 136] on div "Received via SMS [PERSON_NAME] 2:38 PM Send the link, I'm really good at review…" at bounding box center [330, 140] width 344 height 50
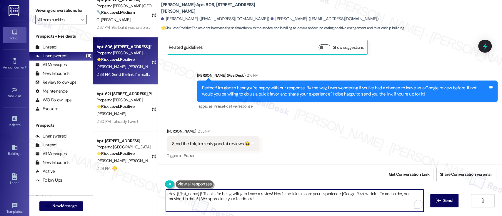
drag, startPoint x: 296, startPoint y: 202, endPoint x: 233, endPoint y: 166, distance: 72.2
click at [121, 162] on div "( 6 ) Apt. [STREET_ADDRESS][PERSON_NAME] Property: [GEOGRAPHIC_DATA] Townhomes …" at bounding box center [297, 108] width 409 height 216
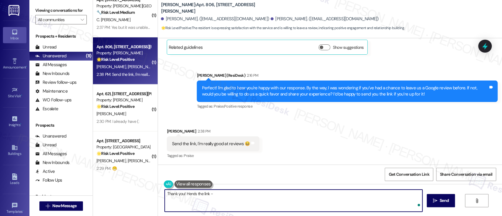
paste textarea "{{google_review_link}}"
type textarea "Thank you! Here's the link - {{google_review_link}}"
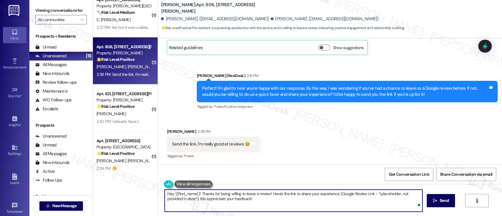
scroll to position [355, 0]
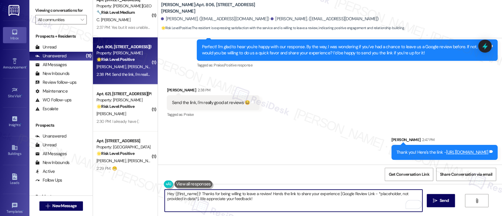
drag, startPoint x: 264, startPoint y: 199, endPoint x: 179, endPoint y: 164, distance: 92.3
click at [56, 166] on div "Viewing conversations for All communities  Prospects + Residents Unread (0) Un…" at bounding box center [265, 108] width 473 height 216
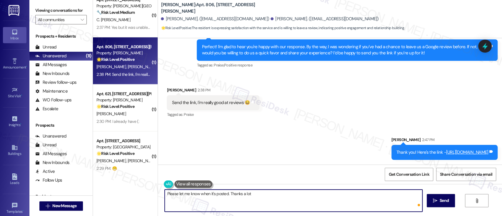
type textarea "Please let me know when it's posted. Thanks a lot!"
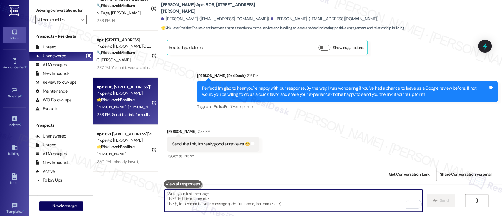
scroll to position [155, 0]
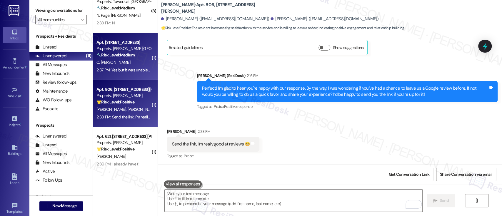
click at [111, 64] on span "C. [PERSON_NAME]" at bounding box center [113, 62] width 34 height 5
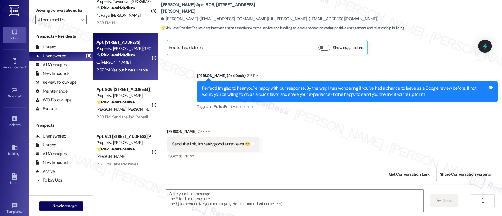
type textarea "Fetching suggested responses. Please feel free to read through the conversation…"
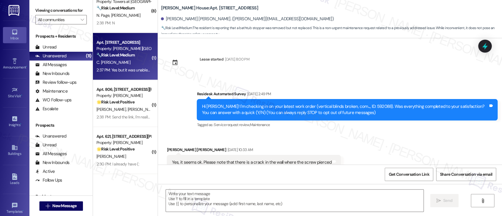
scroll to position [1282, 0]
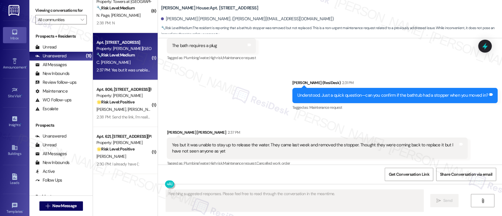
click at [229, 91] on div "Sent via SMS [PERSON_NAME] (ResiDesk) 2:31 PM Understood. Just a quick question…" at bounding box center [330, 91] width 344 height 50
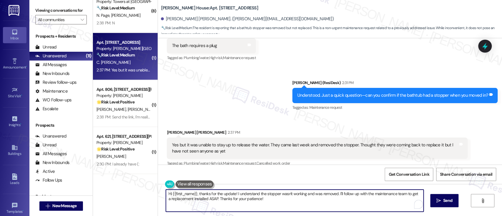
drag, startPoint x: 327, startPoint y: 202, endPoint x: 300, endPoint y: 201, distance: 27.4
click at [326, 202] on textarea "Hi {{first_name}}, thanks for the update! I understand the stopper wasn't worki…" at bounding box center [294, 201] width 257 height 22
click at [243, 193] on textarea "Hi {{first_name}}, thanks for the update! I understand the stopper wasn't worki…" at bounding box center [294, 201] width 257 height 22
click at [325, 206] on textarea "Hi {{first_name}}, thanks for the update! I understand the stopper wasn't worki…" at bounding box center [293, 201] width 257 height 22
drag, startPoint x: 331, startPoint y: 194, endPoint x: 153, endPoint y: 191, distance: 177.6
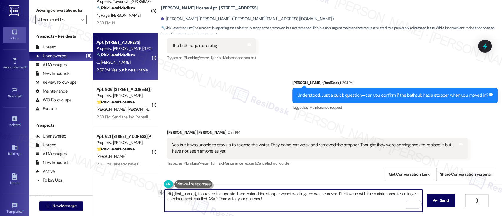
click at [153, 191] on div "( 1 ) Apt. C116, [STREET_ADDRESS] Property: [GEOGRAPHIC_DATA] Apts ⚠️ Risk Leve…" at bounding box center [297, 108] width 409 height 216
drag, startPoint x: 315, startPoint y: 195, endPoint x: 393, endPoint y: 195, distance: 77.6
click at [393, 195] on textarea "Understood. I'll follow up with the maintenance team to get a replacement insta…" at bounding box center [293, 201] width 257 height 22
type textarea "Understood. I'll follow up with the maintenance team to get a replacement insta…"
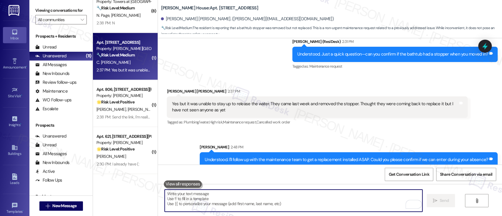
scroll to position [82, 0]
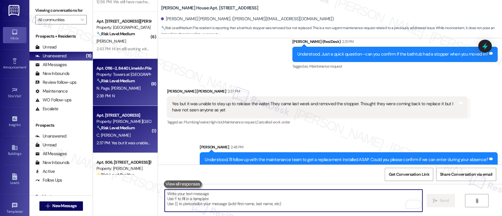
click at [125, 77] on div "Property: Towers at [GEOGRAPHIC_DATA]" at bounding box center [123, 74] width 54 height 6
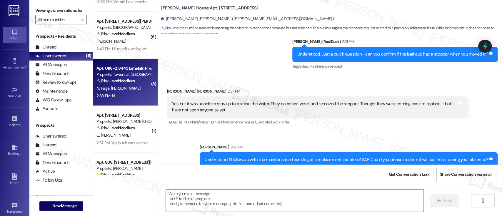
type textarea "Fetching suggested responses. Please feel free to read through the conversation…"
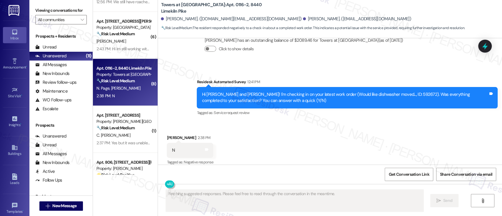
scroll to position [1295, 0]
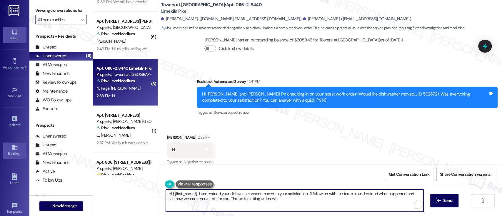
drag, startPoint x: 291, startPoint y: 202, endPoint x: 17, endPoint y: 158, distance: 277.0
click at [8, 157] on div "Inbox Go to Inbox Announcement • Send A Text Announcement Site Visit • Go to Si…" at bounding box center [251, 108] width 502 height 216
paste textarea "I'm so sorry to hear that the issue wasn't resolved to your satisfaction. Can y…"
type textarea "I'm so sorry to hear that the issue wasn't resolved to your satisfaction. Can y…"
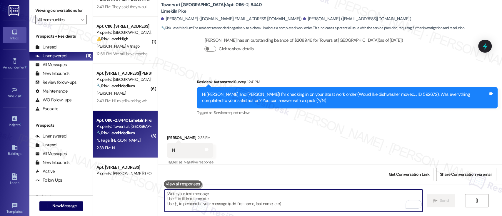
scroll to position [29, 0]
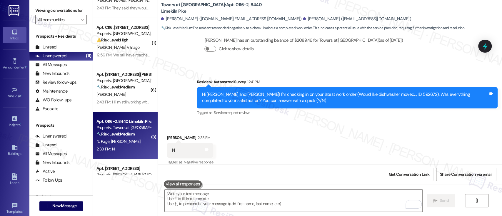
drag, startPoint x: 120, startPoint y: 77, endPoint x: 194, endPoint y: 88, distance: 74.4
click at [120, 78] on div "Apt. [STREET_ADDRESS][PERSON_NAME] Property: [GEOGRAPHIC_DATA] Townhomes 🔧 Risk…" at bounding box center [124, 81] width 56 height 20
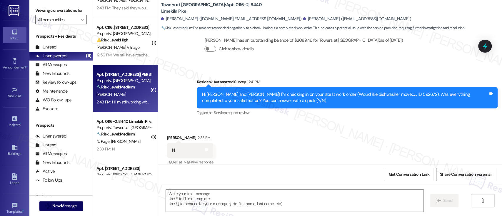
type textarea "Fetching suggested responses. Please feel free to read through the conversation…"
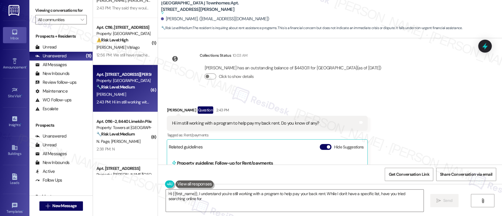
scroll to position [2487, 0]
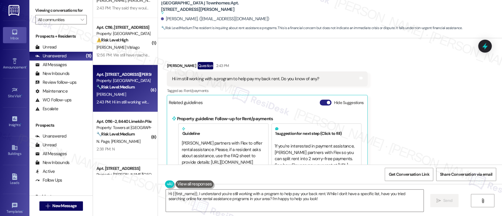
click at [322, 100] on button "Hide Suggestions" at bounding box center [326, 103] width 12 height 6
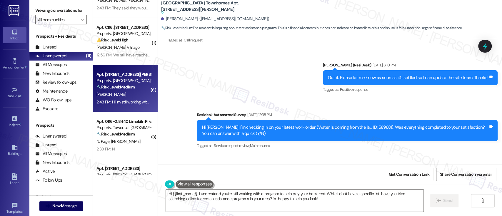
scroll to position [2406, 0]
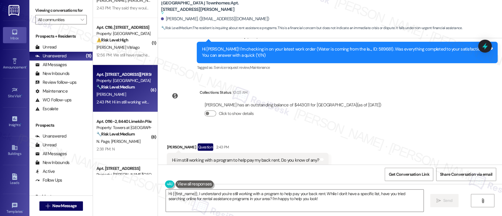
click at [411, 134] on div "Received via SMS [PERSON_NAME] Question 2:43 PM Hi im still working with a prog…" at bounding box center [330, 163] width 344 height 66
click at [282, 181] on button "Show suggestions" at bounding box center [286, 184] width 12 height 6
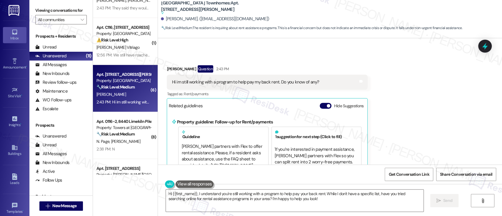
scroll to position [2488, 0]
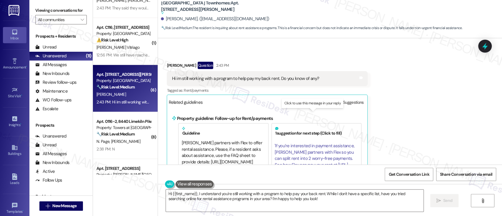
click at [307, 143] on span "' If you’re interested in payment assistance, [PERSON_NAME] partners with Flex …" at bounding box center [315, 158] width 81 height 31
type textarea "If you’re interested in payment assistance, [PERSON_NAME] partners with Flex so…"
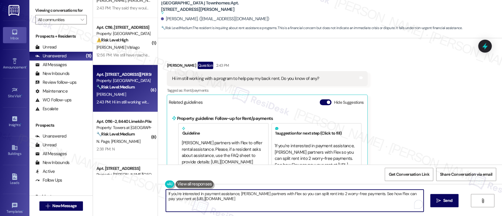
click at [369, 205] on textarea "If you’re interested in payment assistance, [PERSON_NAME] partners with Flex so…" at bounding box center [294, 201] width 257 height 22
click at [433, 200] on icon "" at bounding box center [435, 200] width 4 height 5
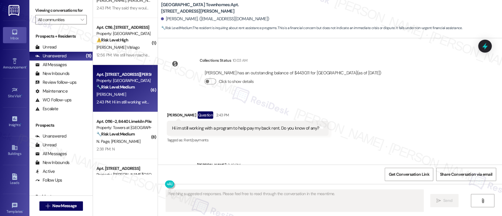
scroll to position [2438, 0]
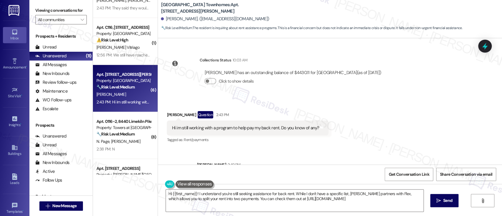
type textarea "Hi {{first_name}}! I understand you're still seeking assistance for back rent. …"
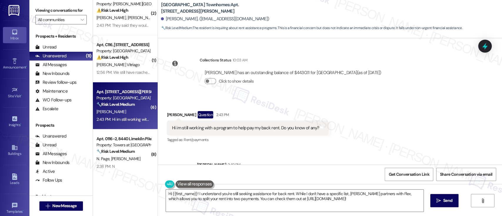
scroll to position [0, 0]
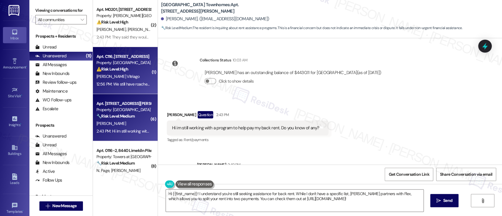
click at [123, 65] on div "Property: [GEOGRAPHIC_DATA] Apts" at bounding box center [123, 63] width 54 height 6
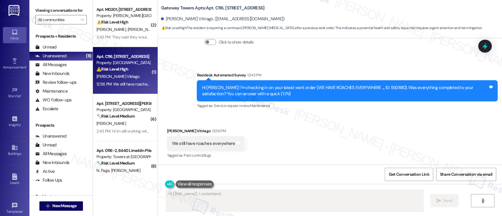
scroll to position [247, 0]
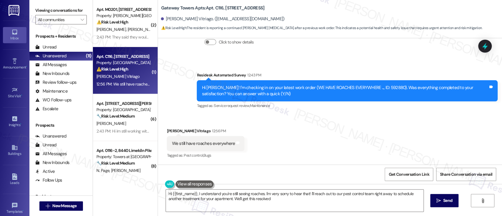
type textarea "Hi {{first_name}}, I understand you're still seeing roaches. I'm very sorry to …"
click at [375, 89] on div "Hi [PERSON_NAME]! I'm checking in on your latest work order (WE HAVE ROACHES EV…" at bounding box center [345, 91] width 286 height 13
copy div "592880"
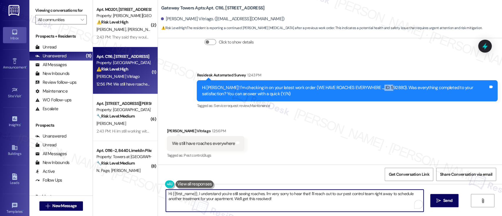
click at [275, 191] on textarea "Hi {{first_name}}, I understand you're still seeing roaches. I'm very sorry to …" at bounding box center [294, 201] width 257 height 22
drag, startPoint x: 306, startPoint y: 194, endPoint x: 307, endPoint y: 201, distance: 7.4
click at [307, 201] on textarea "Hi {{first_name}}, I understand you're still seeing roaches. I'm very sorry to …" at bounding box center [293, 201] width 257 height 22
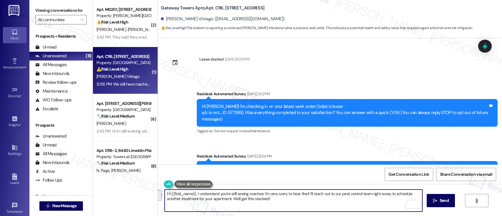
click at [311, 203] on textarea "Hi {{first_name}}, I understand you're still seeing roaches. I'm very sorry to …" at bounding box center [293, 201] width 257 height 22
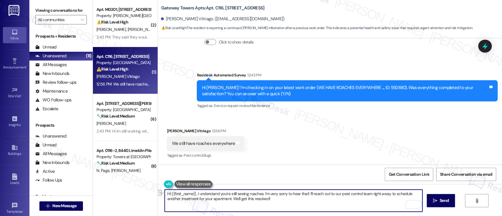
drag, startPoint x: 409, startPoint y: 193, endPoint x: 305, endPoint y: 194, distance: 104.4
click at [305, 194] on textarea "Hi {{first_name}}, I understand you're still seeing roaches. I'm very sorry to …" at bounding box center [293, 201] width 257 height 22
drag, startPoint x: 181, startPoint y: 200, endPoint x: 192, endPoint y: 203, distance: 11.9
click at [181, 200] on textarea "Hi {{first_name}}, I understand you're still seeing roaches. I'm very sorry to …" at bounding box center [293, 201] width 257 height 22
click at [253, 202] on textarea "Hi {{first_name}}, I understand you're still seeing roaches. I'm very sorry to …" at bounding box center [293, 201] width 257 height 22
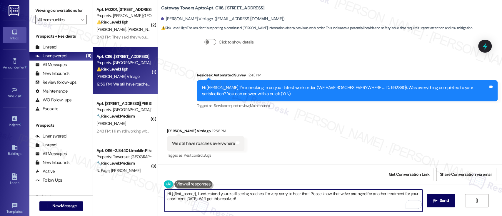
click at [248, 200] on textarea "Hi {{first_name}}, I understand you're still seeing roaches. I'm very sorry to …" at bounding box center [293, 201] width 257 height 22
click at [283, 140] on div "Received via SMS [PERSON_NAME] Vitriago 12:56 PM We still have roaches everywhe…" at bounding box center [330, 140] width 344 height 50
drag, startPoint x: 192, startPoint y: 192, endPoint x: 125, endPoint y: 192, distance: 67.0
click at [125, 192] on div "( 2 ) Apt. M0201, [STREET_ADDRESS] Property: [PERSON_NAME] House ⚠️ Risk Level:…" at bounding box center [297, 108] width 409 height 216
click at [165, 194] on textarea "Oh no, I am sorry to hear that! I understand you're still seeing roaches. I'm v…" at bounding box center [293, 201] width 257 height 22
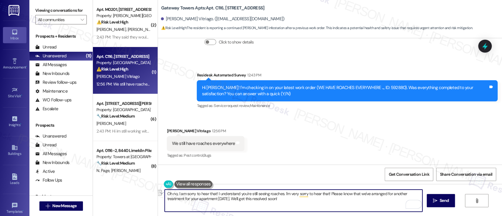
type textarea "I understand you're still seeing roaches. I'm very sorry to hear that! Please k…"
click at [236, 200] on textarea "I understand you're still seeing roaches. I'm very sorry to hear that! Please k…" at bounding box center [293, 201] width 257 height 22
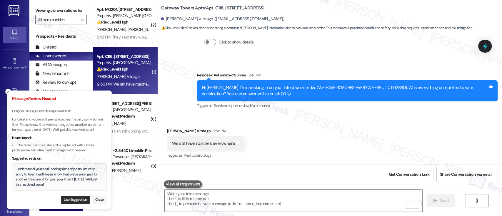
click at [71, 200] on button "Use Suggestion" at bounding box center [75, 200] width 29 height 8
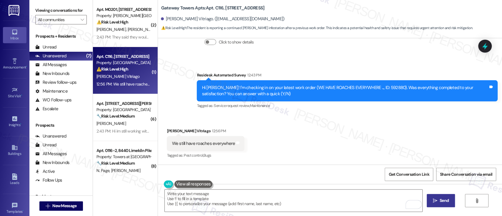
click at [433, 199] on icon "" at bounding box center [435, 200] width 4 height 5
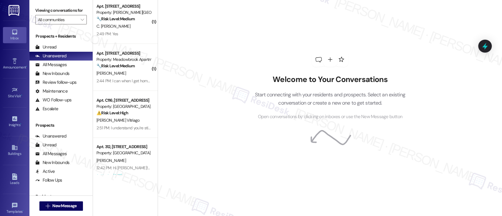
scroll to position [155, 0]
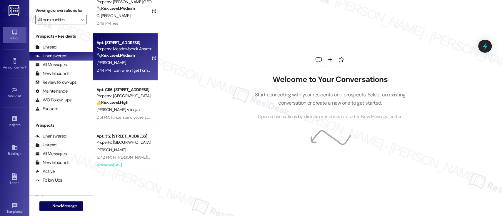
click at [124, 60] on div "[PERSON_NAME]" at bounding box center [124, 62] width 56 height 7
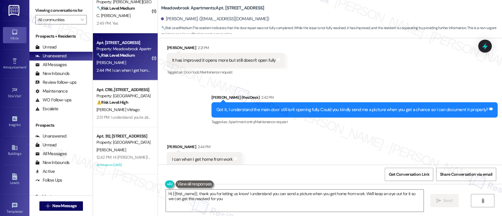
type textarea "Hi {{first_name}}, thank you for letting us know! I understand you can send a p…"
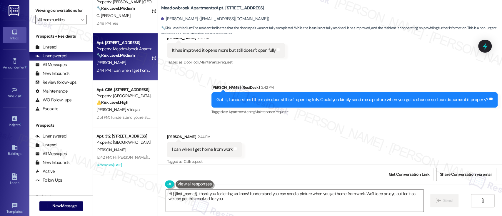
scroll to position [581, 0]
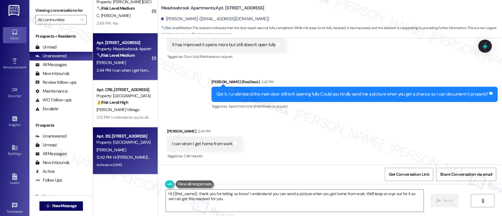
click at [124, 148] on div "[PERSON_NAME]" at bounding box center [124, 149] width 56 height 7
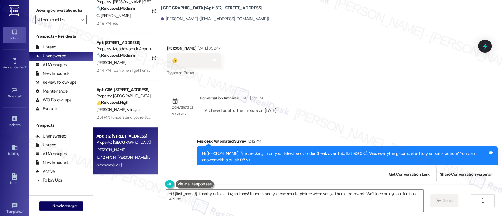
scroll to position [498, 0]
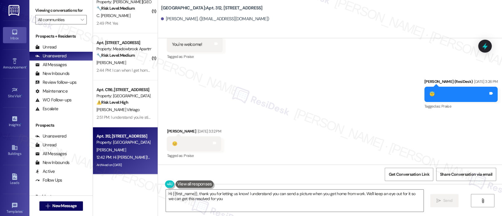
type textarea "Hi {{first_name}}, thank you for letting us know! I understand you can send a p…"
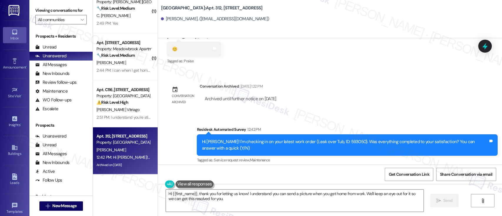
scroll to position [598, 0]
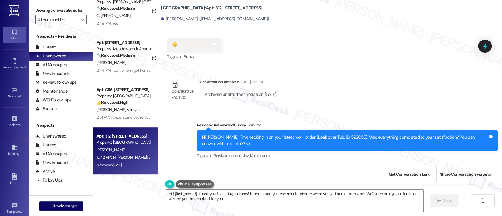
click at [356, 105] on div "Lease started [DATE] 8:00 PM Survey, sent via SMS Residesk Automated Survey [DA…" at bounding box center [330, 101] width 344 height 126
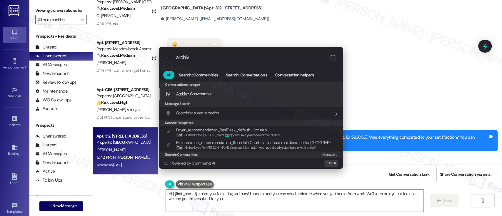
type input "archive"
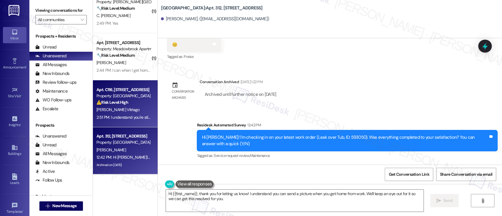
click at [117, 115] on div "2:51 PM: I understand you're still seeing signs of pests. I'm very sorry to hea…" at bounding box center [257, 117] width 323 height 5
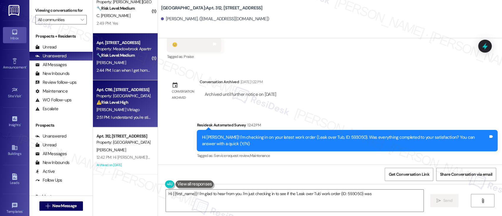
type textarea "Hi {{first_name}}! I'm glad to hear from you. I'm just checking in to see if th…"
click at [119, 61] on div "[PERSON_NAME]" at bounding box center [124, 62] width 56 height 7
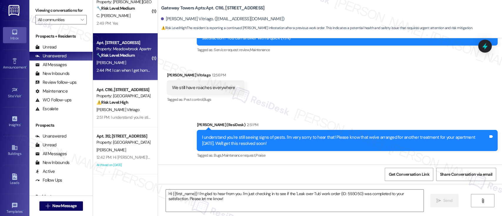
type textarea "Fetching suggested responses. Please feel free to read through the conversation…"
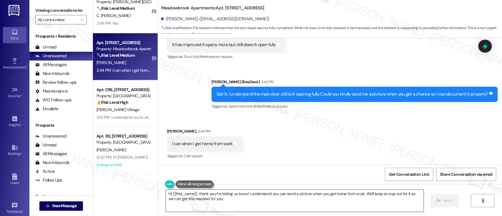
scroll to position [582, 0]
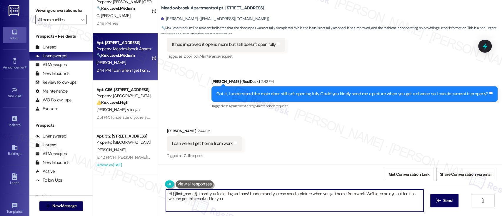
drag, startPoint x: 360, startPoint y: 194, endPoint x: 108, endPoint y: 192, distance: 251.7
click at [108, 192] on div "( 1 ) Apt. G1, [STREET_ADDRESS] Property: West Gate Arms ⚠️ Risk Level: High Th…" at bounding box center [297, 108] width 409 height 216
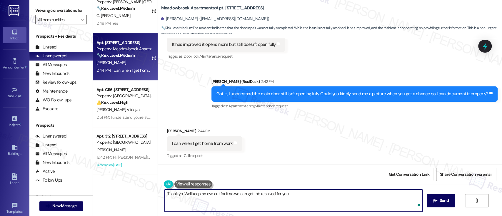
type textarea "Thank you. We'll keep an eye out for it so we can get this resolved for you."
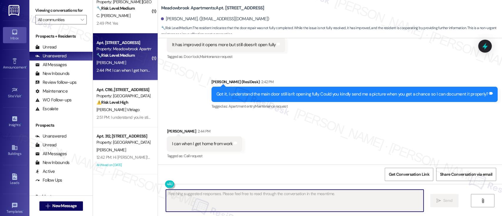
scroll to position [623, 0]
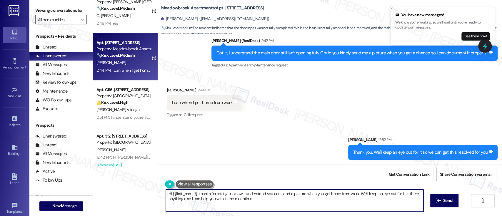
type textarea "Hi {{first_name}}, thanks for letting us know. I understand you can send a pict…"
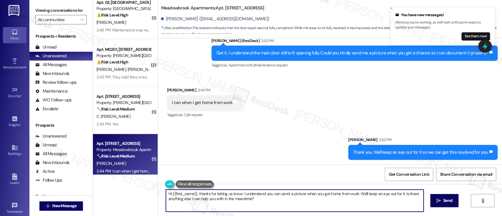
scroll to position [35, 0]
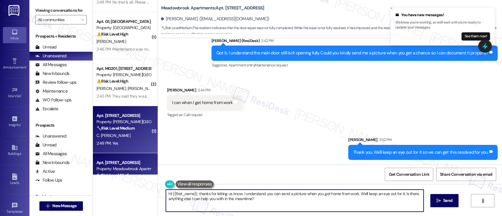
click at [115, 124] on div "Property: [PERSON_NAME][GEOGRAPHIC_DATA]" at bounding box center [123, 122] width 54 height 6
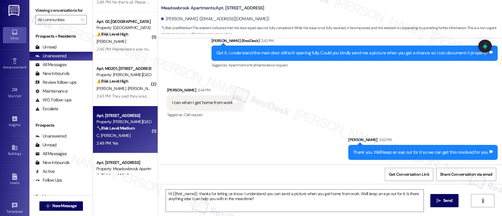
type textarea "Fetching suggested responses. Please feel free to read through the conversation…"
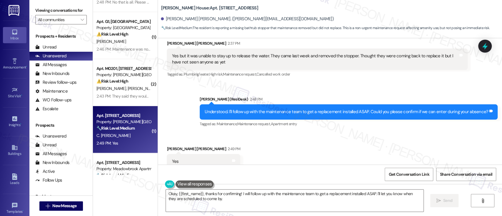
scroll to position [1382, 0]
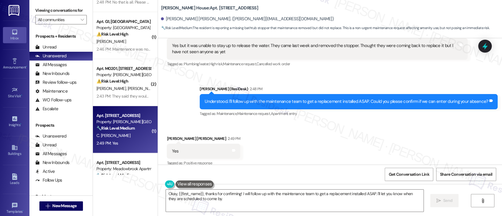
click at [199, 7] on b "[PERSON_NAME] House: Apt. [STREET_ADDRESS]" at bounding box center [209, 8] width 97 height 6
copy b "F0104"
drag, startPoint x: 324, startPoint y: 142, endPoint x: 355, endPoint y: 151, distance: 32.8
click at [324, 142] on div "Received via SMS [PERSON_NAME] [PERSON_NAME] 2:49 PM Yes Tags and notes Tagged …" at bounding box center [330, 147] width 344 height 50
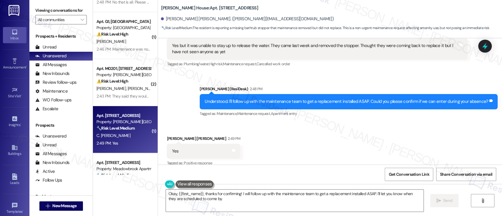
click at [301, 154] on div "Received via SMS [PERSON_NAME] [PERSON_NAME] 2:49 PM Yes Tags and notes Tagged …" at bounding box center [330, 147] width 344 height 50
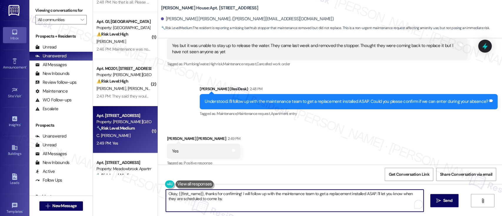
drag, startPoint x: 238, startPoint y: 194, endPoint x: 258, endPoint y: 205, distance: 22.5
click at [258, 205] on textarea "Okay, {{first_name}}, thanks for confirming! I will follow up with the maintena…" at bounding box center [294, 201] width 257 height 22
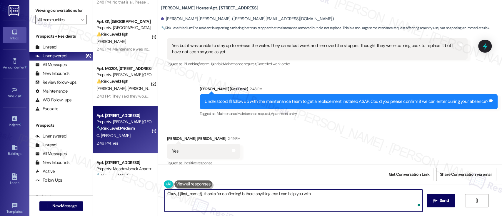
type textarea "Okay, {{first_name}}, thanks for confirming! Is there anything else I can help …"
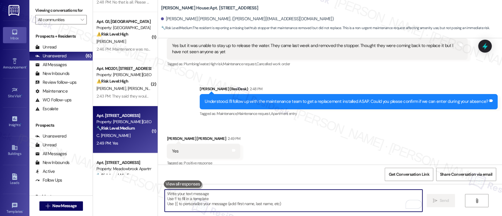
scroll to position [1382, 0]
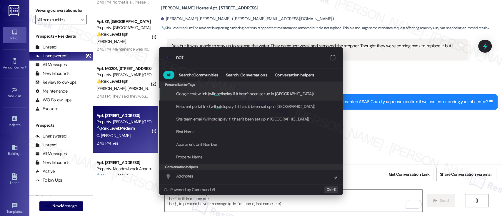
type input "note"
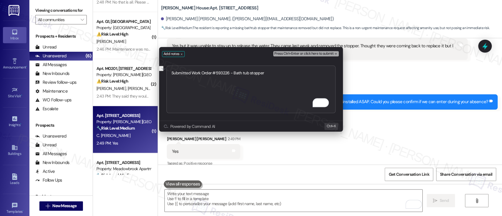
type textarea "Submitted Work Order #593226 - Bath tub stopper"
click at [321, 54] on span "Press Ctrl+Enter or click here to submit" at bounding box center [303, 54] width 59 height 4
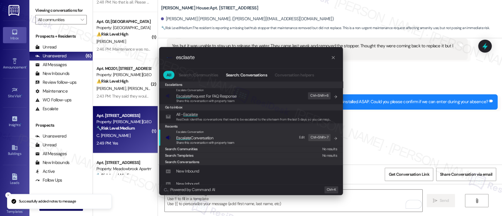
type input "esclaate"
click at [214, 139] on span "Escalate Conversation" at bounding box center [205, 138] width 58 height 6
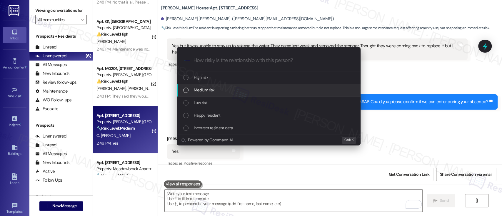
click at [203, 89] on span "Medium risk" at bounding box center [204, 90] width 21 height 6
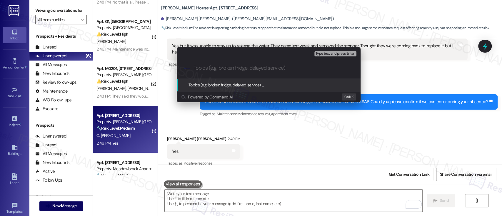
paste input "Submitted Work Order #593226 - Bath tub stopper"
type input "Submitted Work Order #593226 - Bath tub stopper"
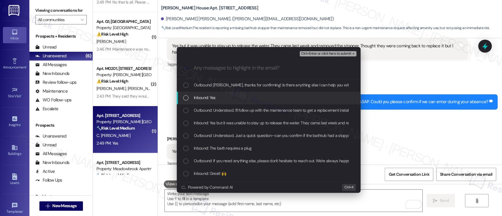
click at [213, 95] on span "Inbound: Yes" at bounding box center [205, 97] width 22 height 6
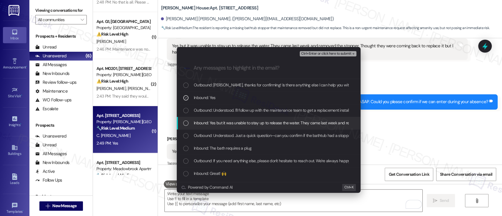
click at [241, 121] on span "Inbound: Yes but it was unable to stay up to release the water. They came last …" at bounding box center [356, 123] width 325 height 6
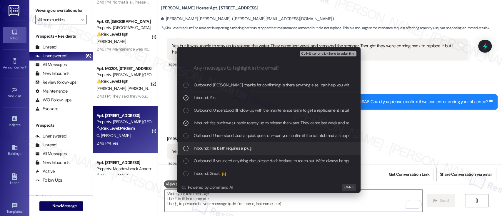
click at [237, 148] on span "Inbound: The bath requires a plug" at bounding box center [223, 148] width 58 height 6
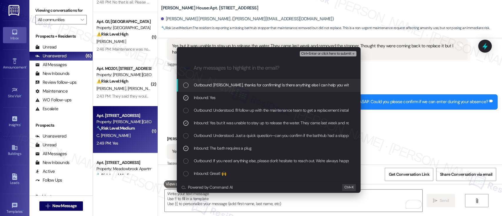
click at [332, 52] on span "Ctrl+Enter or click here to submit" at bounding box center [326, 54] width 50 height 4
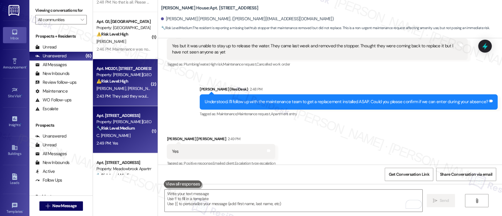
click at [116, 91] on div "[PERSON_NAME] [PERSON_NAME]" at bounding box center [124, 88] width 56 height 7
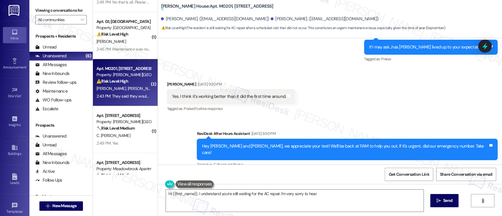
click at [350, 100] on div "Received via SMS [PERSON_NAME] [DATE] 9:30 PM Yes. I think it's working better …" at bounding box center [330, 93] width 344 height 50
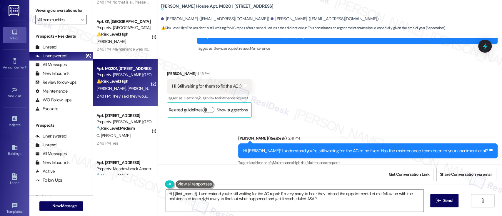
scroll to position [1745, 0]
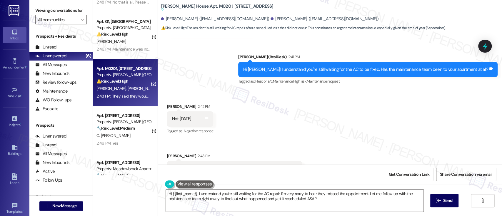
click at [350, 100] on div "Received via SMS [PERSON_NAME] 2:42 PM Not [DATE] Tags and notes Tagged as: Neg…" at bounding box center [330, 139] width 344 height 99
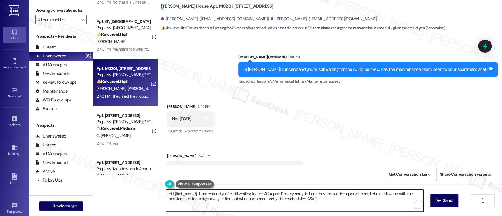
drag, startPoint x: 277, startPoint y: 195, endPoint x: 119, endPoint y: 180, distance: 159.2
click at [119, 180] on div "( 1 ) Apt. C008, [STREET_ADDRESS] Property: [GEOGRAPHIC_DATA] Apts ⚠️ Risk Leve…" at bounding box center [297, 108] width 409 height 216
type textarea "I'm very sorry to hear they missed the appointment. Let me follow up with the m…"
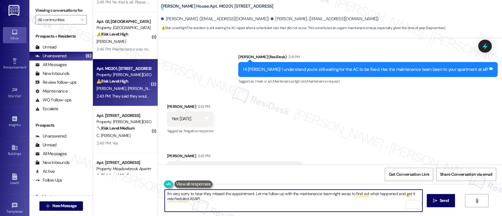
click at [273, 197] on textarea "I'm very sorry to hear they missed the appointment. Let me follow up with the m…" at bounding box center [293, 201] width 257 height 22
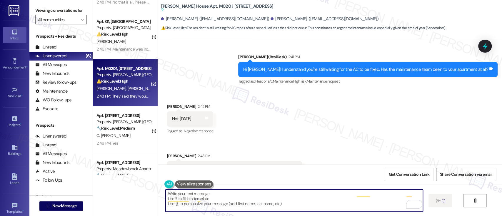
scroll to position [1730, 0]
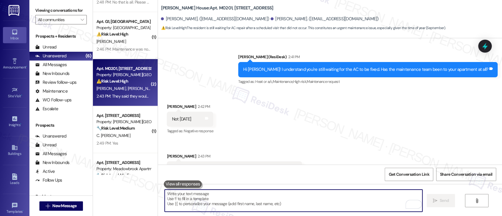
click at [329, 105] on div "Received via SMS [PERSON_NAME] 2:42 PM Not [DATE] Tags and notes Tagged as: Neg…" at bounding box center [330, 139] width 344 height 99
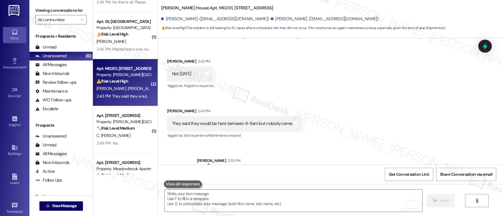
scroll to position [1777, 0]
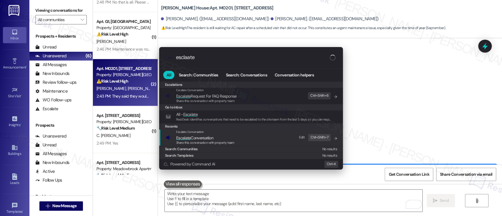
type input "esclaate"
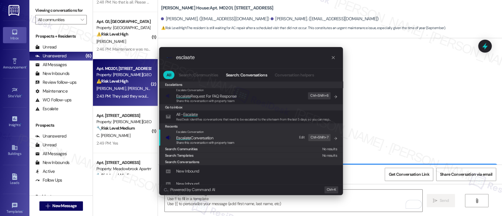
click at [248, 135] on div "Escalate Conversation Escalate Conversation Share this conversation with proper…" at bounding box center [252, 138] width 172 height 16
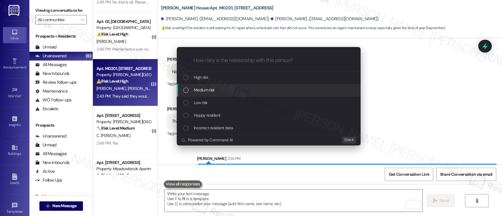
click at [220, 86] on div "Medium risk" at bounding box center [269, 90] width 184 height 13
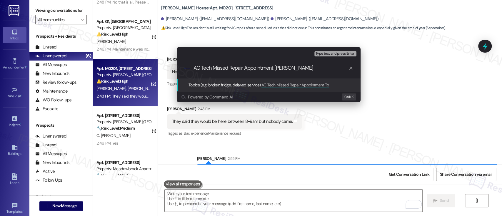
type input "AC Tech Missed Repair Appointment [DATE]"
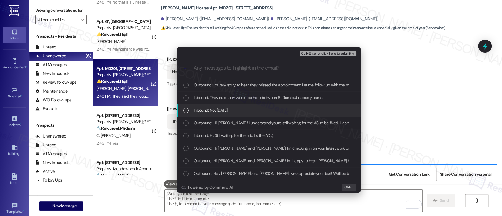
click at [223, 107] on span "Inbound: Not [DATE]" at bounding box center [211, 110] width 34 height 6
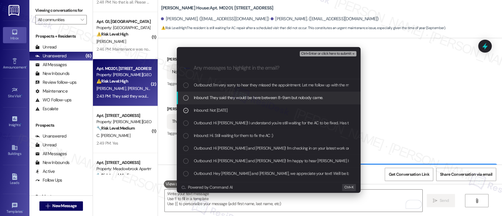
click at [228, 95] on span "Inbound: They said they would be here between 8-9am but nobody came." at bounding box center [258, 97] width 129 height 6
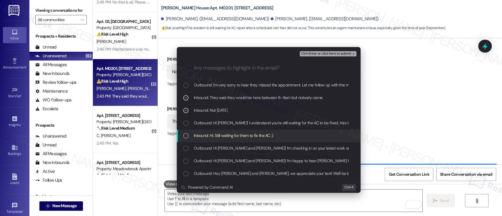
click at [226, 134] on span "Inbound: Hi. Still waiting for them to fix the AC :)" at bounding box center [233, 135] width 79 height 6
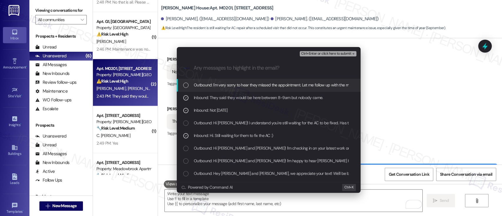
click at [348, 52] on span "Ctrl+Enter or click here to submit" at bounding box center [326, 54] width 50 height 4
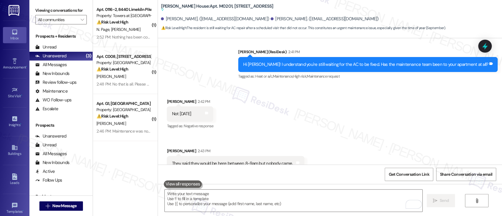
scroll to position [1745, 0]
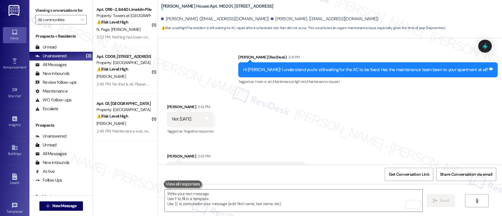
drag, startPoint x: 367, startPoint y: 113, endPoint x: 368, endPoint y: 116, distance: 3.0
click at [368, 114] on div "Received via SMS [PERSON_NAME] 2:42 PM Not [DATE] Tags and notes Tagged as: Neg…" at bounding box center [330, 140] width 344 height 99
click at [320, 111] on div "Received via SMS [PERSON_NAME] 2:42 PM Not [DATE] Tags and notes Tagged as: Neg…" at bounding box center [330, 140] width 344 height 99
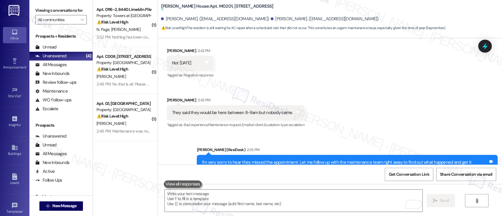
click at [410, 90] on div "Received via SMS [PERSON_NAME] 2:42 PM Not [DATE] Tags and notes Tagged as: Neg…" at bounding box center [330, 83] width 344 height 99
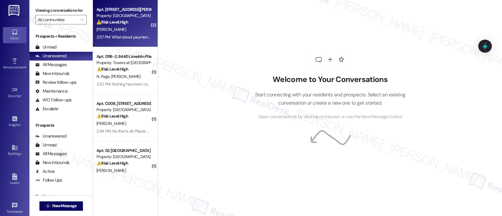
click at [122, 26] on div "[PERSON_NAME]" at bounding box center [124, 29] width 56 height 7
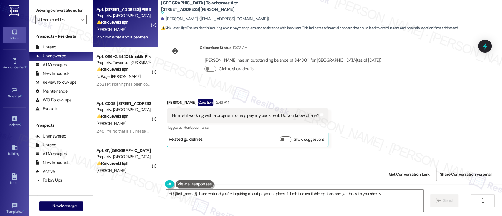
scroll to position [2568, 0]
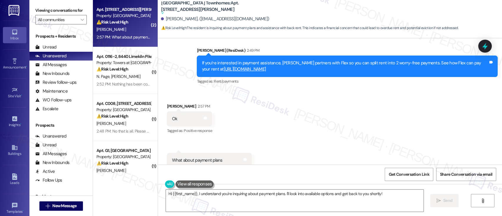
click at [345, 130] on div "Received via SMS [PERSON_NAME] 2:57 PM Ok Tags and notes Tagged as: Positive re…" at bounding box center [330, 143] width 344 height 106
click at [318, 116] on div "Received via SMS [PERSON_NAME] 2:57 PM Ok Tags and notes Tagged as: Positive re…" at bounding box center [330, 143] width 344 height 106
click at [385, 195] on textarea "Hi {{first_name}}, I understand you're inquiring about payment plans. I'll look…" at bounding box center [294, 201] width 257 height 22
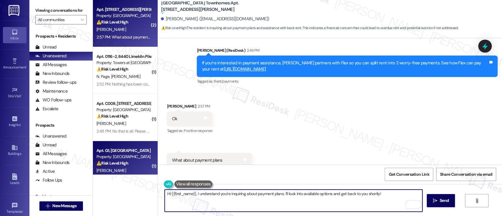
drag, startPoint x: 385, startPoint y: 195, endPoint x: 142, endPoint y: 170, distance: 244.2
click at [117, 174] on div "( 2 ) Apt. [STREET_ADDRESS][PERSON_NAME] Property: [GEOGRAPHIC_DATA] Townhomes …" at bounding box center [297, 108] width 409 height 216
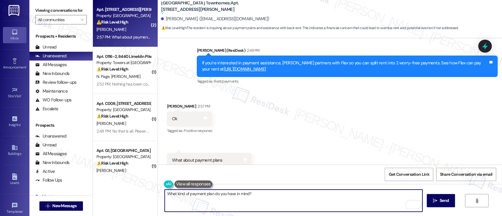
type textarea "What kind of payment plan do you have in mind?"
click at [265, 200] on textarea "What kind of payment plan do you have in mind?" at bounding box center [293, 201] width 257 height 22
click at [448, 196] on button " Send" at bounding box center [441, 200] width 29 height 13
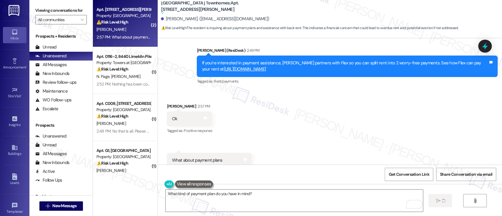
click at [400, 127] on div "Received via SMS [PERSON_NAME] 2:57 PM Ok Tags and notes Tagged as: Positive re…" at bounding box center [330, 143] width 344 height 106
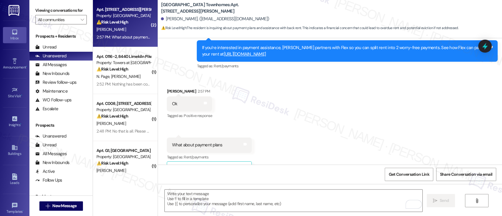
type textarea "Fetching suggested responses. Please feel free to read through the conversation…"
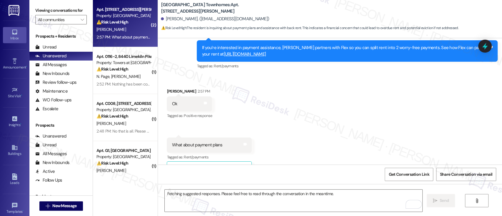
scroll to position [2553, 0]
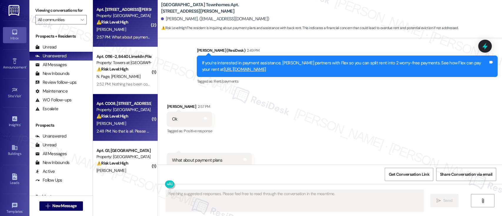
click at [121, 123] on div "[PERSON_NAME]" at bounding box center [124, 123] width 56 height 7
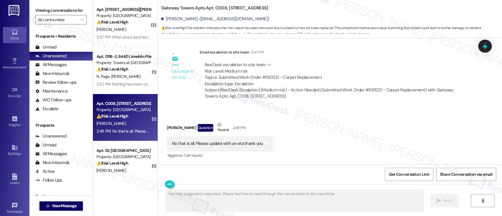
scroll to position [410, 0]
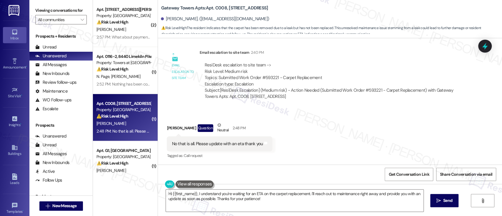
click at [285, 130] on div "Received via SMS [PERSON_NAME] Question Neutral 2:48 PM No that is all. Please …" at bounding box center [330, 137] width 344 height 56
click at [267, 75] on div "ResiDesk escalation to site team -> Risk Level: Medium risk Topics: Submitted W…" at bounding box center [333, 74] width 258 height 25
copy div "593221"
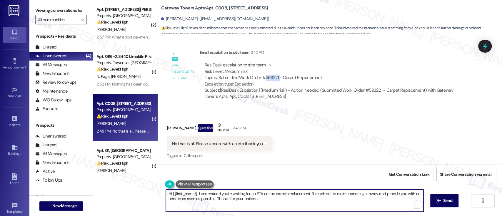
click at [269, 201] on textarea "Hi {{first_name}}, I understand you're waiting for an ETA on the carpet replace…" at bounding box center [294, 201] width 257 height 22
drag, startPoint x: 210, startPoint y: 201, endPoint x: 292, endPoint y: 189, distance: 82.9
click at [136, 181] on div "( 2 ) Apt. [STREET_ADDRESS][PERSON_NAME] Property: [GEOGRAPHIC_DATA] Townhomes …" at bounding box center [297, 108] width 409 height 216
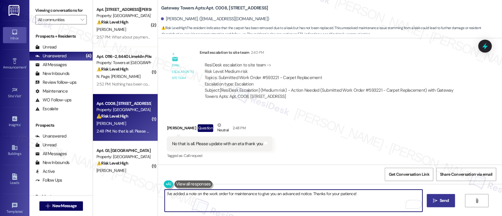
type textarea "I've added a note on the work order for maintenance to give you an advanced not…"
click at [433, 202] on icon "" at bounding box center [435, 200] width 4 height 5
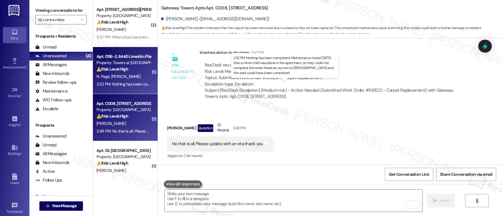
click at [118, 81] on div "2:52 PM: Nothing has been completed. Maintenance noted yesterday that a minor c…" at bounding box center [299, 83] width 406 height 5
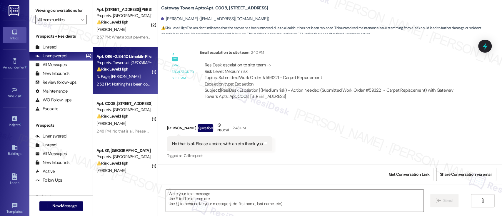
type textarea "Fetching suggested responses. Please feel free to read through the conversation…"
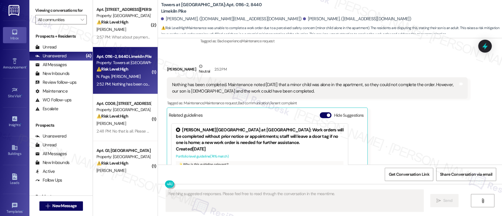
scroll to position [1508, 0]
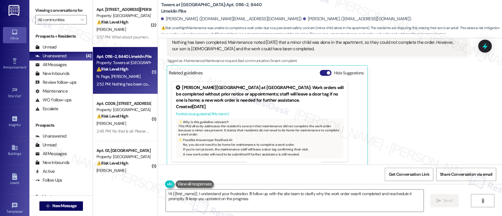
click at [320, 70] on button "Hide Suggestions" at bounding box center [326, 73] width 12 height 6
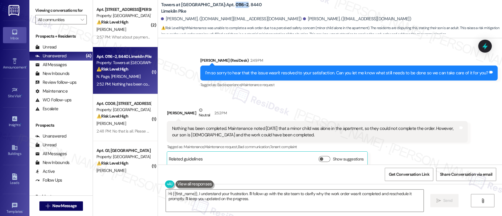
drag, startPoint x: 206, startPoint y: 8, endPoint x: 217, endPoint y: 8, distance: 11.8
click at [217, 8] on b "Towers at Wyncote: Apt. 0116-2, 8440 Limekiln Pike" at bounding box center [220, 8] width 118 height 13
copy b "0116-2"
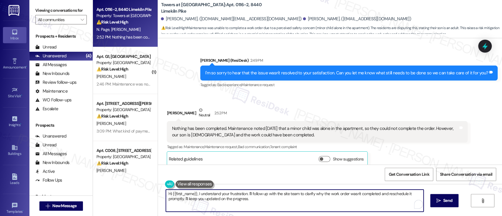
drag, startPoint x: 195, startPoint y: 193, endPoint x: 146, endPoint y: 175, distance: 52.1
click at [129, 190] on div "Apt. 0116-2, 8440 Limekiln Pike Property: Towers at Wyncote ⚠️ Risk Level: High…" at bounding box center [297, 108] width 409 height 216
click at [287, 194] on textarea "I understand your frustration. I'll follow up with the site team to clarify why…" at bounding box center [293, 201] width 257 height 22
click at [332, 196] on textarea "I understand your frustration. I'll follow up with the site team to clarify why…" at bounding box center [293, 201] width 257 height 22
drag, startPoint x: 213, startPoint y: 193, endPoint x: 234, endPoint y: 202, distance: 22.7
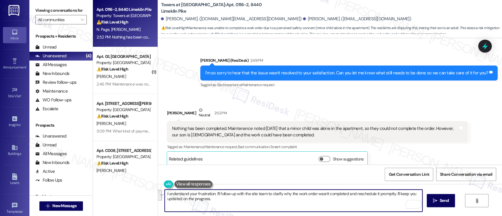
click at [221, 205] on textarea "I understand your frustration. I'll follow up with the site team to clarify why…" at bounding box center [293, 201] width 257 height 22
paste textarea "sincerely apologize for the delay in completing the work order. I see that main…"
type textarea "I understand your frustration and sincerely apologize for the delay in completi…"
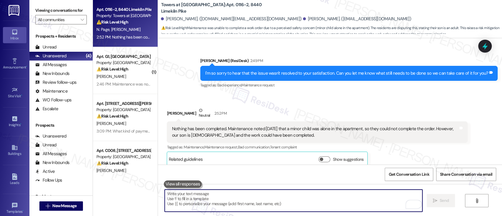
scroll to position [1461, 0]
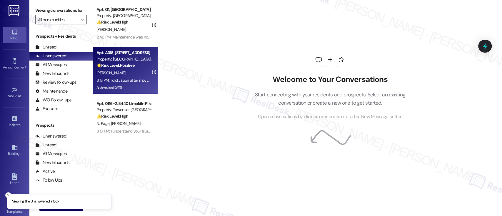
click at [114, 70] on span "[PERSON_NAME]" at bounding box center [110, 72] width 29 height 5
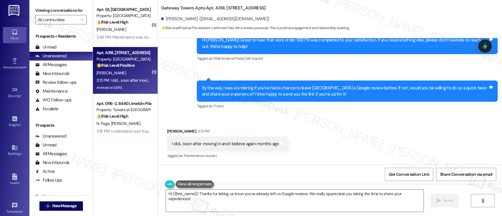
scroll to position [2103, 0]
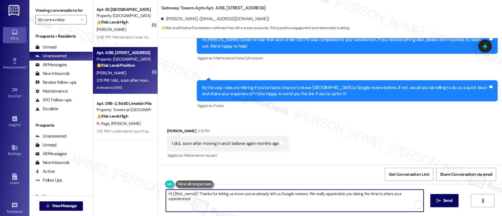
drag, startPoint x: 193, startPoint y: 195, endPoint x: 99, endPoint y: 187, distance: 94.1
click at [99, 187] on div "( 1 ) Apt. G1, [STREET_ADDRESS] Property: West Gate Arms ⚠️ Risk Level: High Th…" at bounding box center [297, 108] width 409 height 216
click at [334, 194] on textarea "Awesome! Thanks for letting us know you've already left us Google reviews. We r…" at bounding box center [293, 201] width 257 height 22
click at [365, 195] on textarea "Awesome! Thanks for letting us know you've already left us Google reviews. We r…" at bounding box center [293, 201] width 257 height 22
click at [412, 196] on textarea "Awesome! Thanks for letting us know you've already left us Google reviews. We r…" at bounding box center [293, 201] width 257 height 22
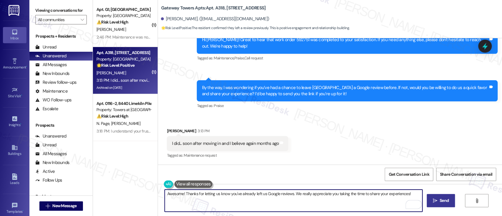
type textarea "Awesome! Thanks for letting us know you've already left us Google reviews. We r…"
click at [449, 204] on button " Send" at bounding box center [441, 200] width 29 height 13
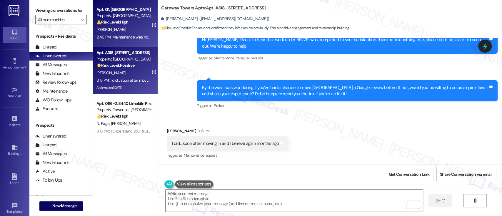
type textarea "Fetching suggested responses. Please feel free to read through the conversation…"
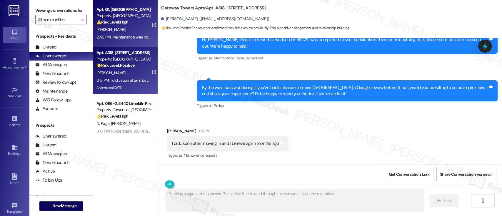
scroll to position [2103, 0]
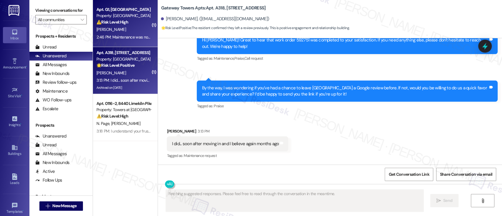
click at [120, 34] on div "2:46 PM: Maintenance was not completely sure, they were to inspect the toilet f…" at bounding box center [124, 37] width 56 height 7
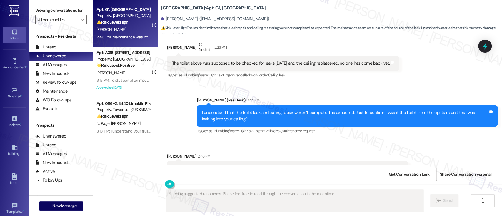
scroll to position [1050, 0]
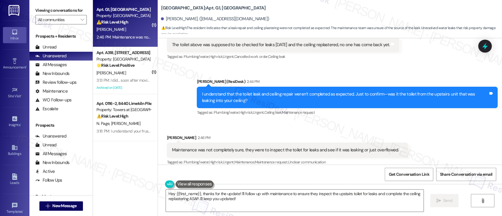
click at [424, 145] on div "Received via SMS [PERSON_NAME] 2:46 PM Maintenance was not completely sure, the…" at bounding box center [330, 146] width 344 height 50
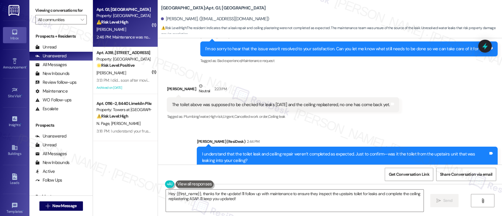
scroll to position [972, 0]
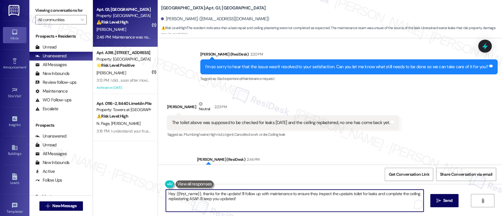
click at [246, 199] on textarea "Hey {{first_name}}, thanks for the update! I'll follow up with maintenance to e…" at bounding box center [294, 201] width 257 height 22
drag, startPoint x: 244, startPoint y: 203, endPoint x: 92, endPoint y: 177, distance: 153.9
click at [72, 177] on div "Viewing conversations for All communities  Prospects + Residents Unread (0) Un…" at bounding box center [265, 108] width 473 height 216
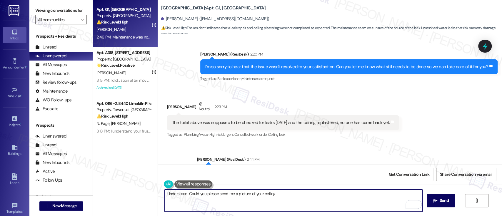
type textarea "Understood. Could you please send me a picture of your ceiling?"
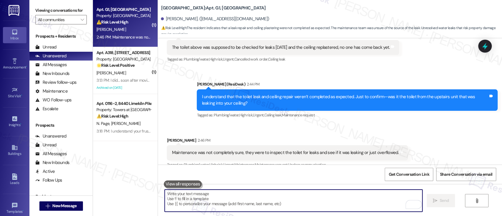
scroll to position [1050, 0]
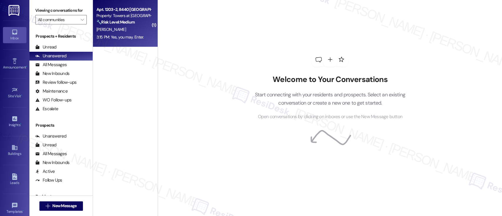
click at [114, 24] on strong "🔧 Risk Level: Medium" at bounding box center [115, 21] width 38 height 5
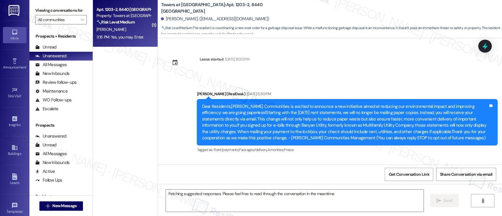
scroll to position [5014, 0]
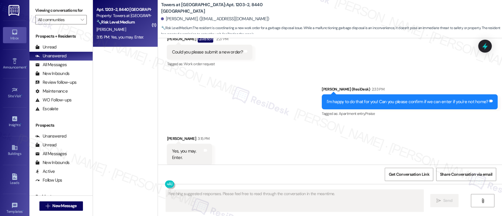
click at [414, 122] on div "Received via SMS [PERSON_NAME] 3:15 PM Yes, you may. Enter. Tags and notes Tagg…" at bounding box center [330, 150] width 344 height 56
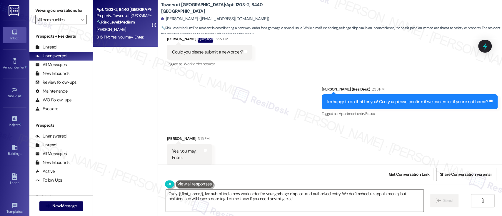
click at [381, 148] on div "Received via SMS [PERSON_NAME] 3:15 PM Yes, you may. Enter. Tags and notes Tagg…" at bounding box center [330, 150] width 344 height 56
click at [334, 139] on div "Received via SMS [PERSON_NAME] 3:15 PM Yes, you may. Enter. Tags and notes Tagg…" at bounding box center [330, 150] width 344 height 56
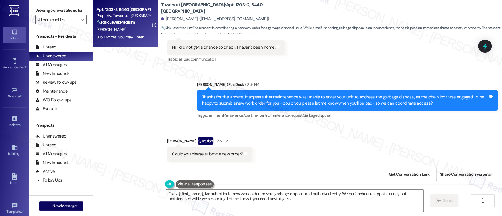
scroll to position [4857, 0]
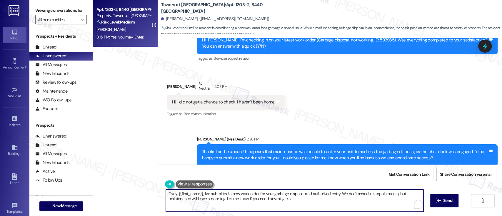
drag, startPoint x: 308, startPoint y: 200, endPoint x: 165, endPoint y: 177, distance: 144.8
click at [165, 177] on div "Lease started [DATE] 8:00 PM Announcement, sent via SMS [PERSON_NAME] (ResiDesk…" at bounding box center [330, 146] width 344 height 216
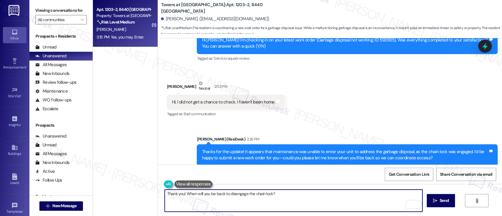
drag, startPoint x: 300, startPoint y: 196, endPoint x: 99, endPoint y: 179, distance: 201.3
click at [99, 179] on div "( 1 ) Apt. 1203-2, 8440 Limekiln Pike Property: Towers at [GEOGRAPHIC_DATA] 🔧 R…" at bounding box center [297, 108] width 409 height 216
click at [233, 194] on textarea "Thank you! When will you be back to disengage the chain lock?" at bounding box center [293, 201] width 257 height 22
type textarea "Thank you! When will you be back to remove the chain lock?"
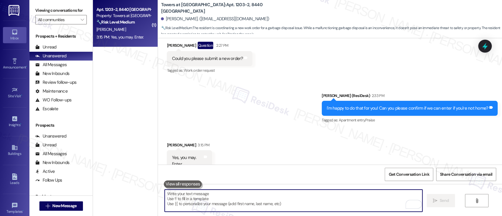
scroll to position [5014, 0]
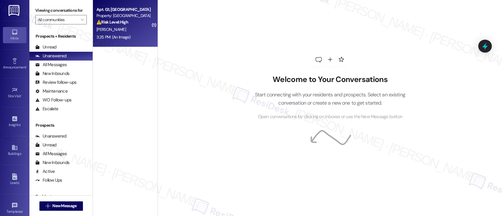
click at [110, 22] on strong "⚠️ Risk Level: High" at bounding box center [112, 21] width 32 height 5
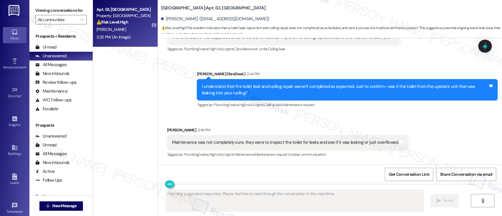
scroll to position [1395, 0]
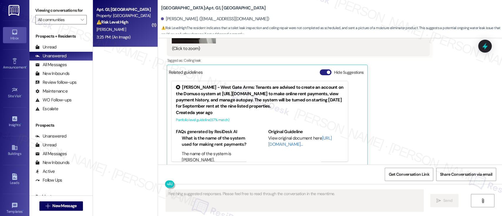
click at [320, 69] on button "Hide Suggestions" at bounding box center [326, 72] width 12 height 6
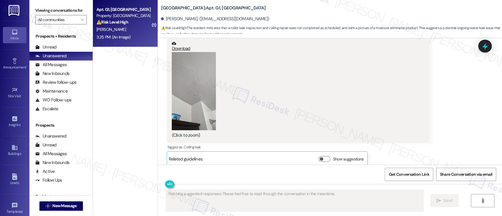
click at [179, 71] on button "Zoom image" at bounding box center [194, 91] width 44 height 79
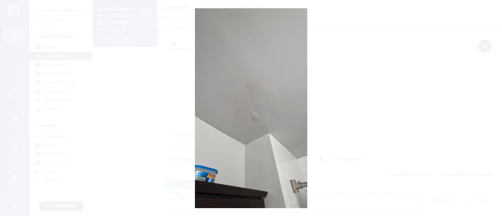
click at [378, 86] on button "Unzoom image" at bounding box center [251, 108] width 502 height 216
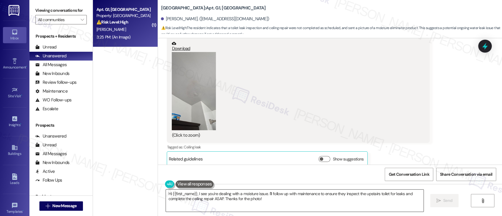
click at [205, 196] on textarea "Hi {{first_name}}, I see you're dealing with a moisture issue. I'll follow up w…" at bounding box center [294, 201] width 257 height 22
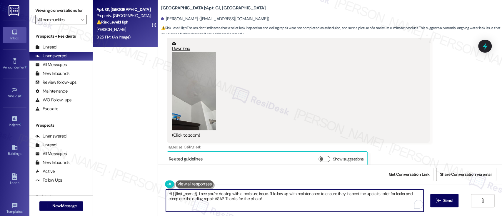
click at [293, 195] on textarea "Hi {{first_name}}, I see you're dealing with a moisture issue. I'll follow up w…" at bounding box center [294, 201] width 257 height 22
drag, startPoint x: 262, startPoint y: 194, endPoint x: 95, endPoint y: 191, distance: 167.4
click at [95, 191] on div "( 1 ) Apt. G1, [STREET_ADDRESS] Property: West Gate Arms ⚠️ Risk Level: High Th…" at bounding box center [297, 108] width 409 height 216
drag, startPoint x: 206, startPoint y: 202, endPoint x: 261, endPoint y: 196, distance: 55.3
click at [207, 202] on textarea "Thank you for the picture. I'll follow up with maintenance to ensure they inspe…" at bounding box center [293, 201] width 257 height 22
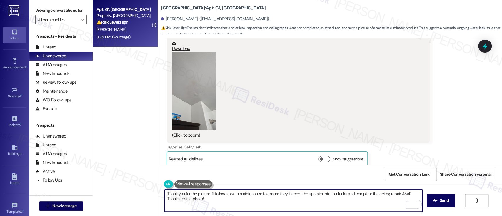
drag, startPoint x: 232, startPoint y: 203, endPoint x: 0, endPoint y: 196, distance: 231.8
click at [0, 196] on div "Inbox Go to Inbox Announcement • Send A Text Announcement Site Visit • Go to Si…" at bounding box center [251, 108] width 502 height 216
type textarea "Thank you for the picture. I'll follow up with maintenance to ensure they inspe…"
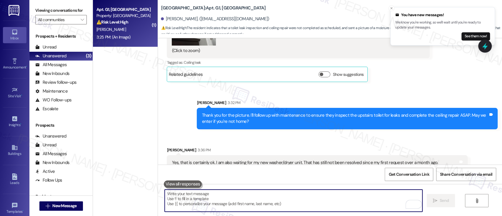
scroll to position [1409, 0]
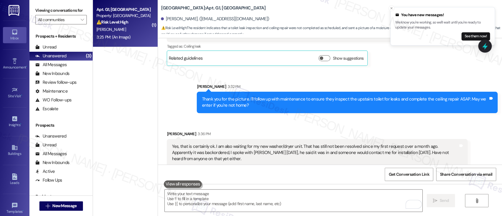
click at [340, 144] on div "Yes, that is certainly ok. I am also waiting for my new washer/dryer unit. That…" at bounding box center [315, 153] width 286 height 19
click at [251, 144] on div "Yes, that is certainly ok. I am also waiting for my new washer/dryer unit. That…" at bounding box center [315, 153] width 286 height 19
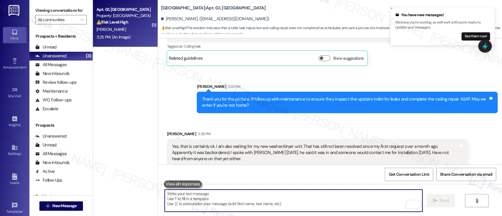
click at [252, 193] on textarea "To enrich screen reader interactions, please activate Accessibility in Grammarl…" at bounding box center [293, 201] width 257 height 22
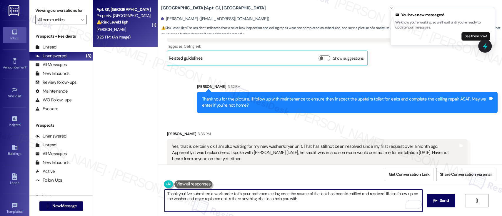
type textarea "Thank you! I've submitted a work order to fix your bathroom ceiling once the so…"
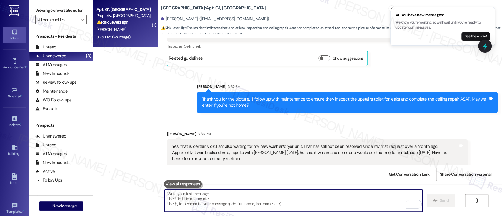
scroll to position [1456, 0]
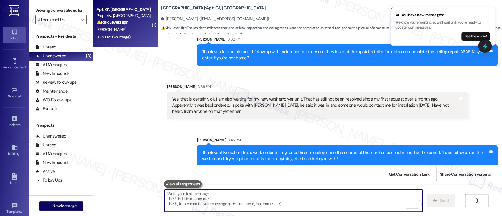
click at [333, 124] on div "Sent via SMS Sarah 3:45 PM Thank you! I've submitted a work order to fix your b…" at bounding box center [330, 147] width 344 height 47
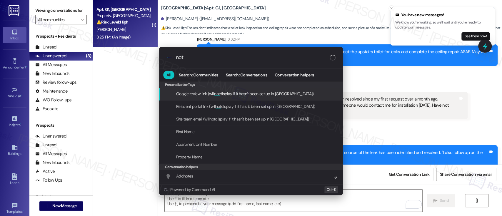
type input "note"
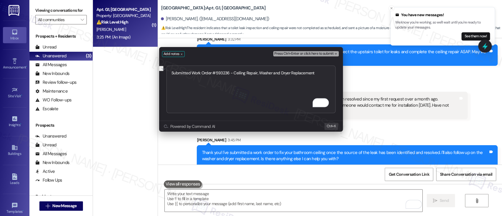
type textarea "Submitted Work Order #593236 - Ceiling Repair, Washer and Dryer Replacement"
click at [311, 52] on span "Press Ctrl+Enter or click here to submit" at bounding box center [303, 54] width 59 height 4
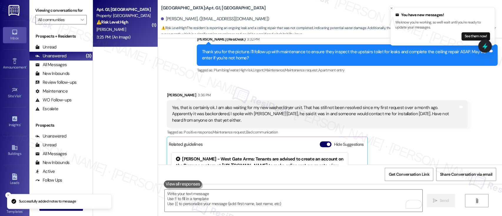
scroll to position [1409, 0]
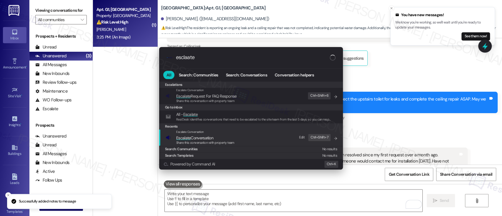
type input "esclaate"
click at [226, 138] on span "Escalate Conversation" at bounding box center [205, 138] width 58 height 6
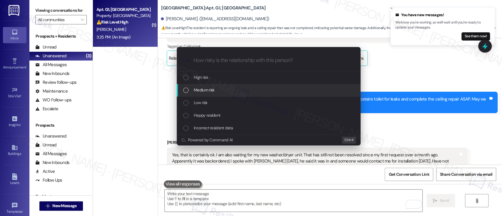
click at [223, 90] on div "Medium risk" at bounding box center [269, 90] width 172 height 6
paste input "Submitted Work Order #593236 - Ceiling Repair, Washer and Dryer Replacement"
type input "Submitted Work Order #593236 - Ceiling Repair, Washer and Dryer Replacement"
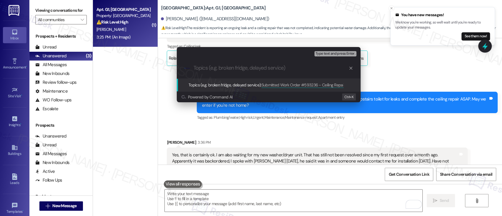
scroll to position [0, 0]
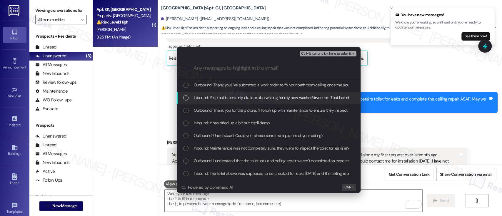
click at [398, 112] on div "Escalate Conversation Medium risk Submitted Work Order #593236 - Ceiling Repair…" at bounding box center [251, 108] width 502 height 216
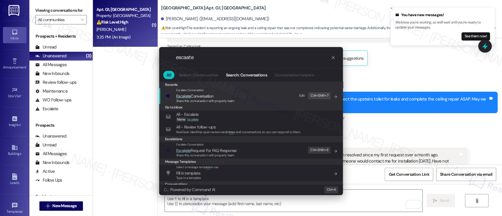
type input "escaate"
click at [202, 95] on span "Esca l ate Conversation" at bounding box center [194, 96] width 37 height 5
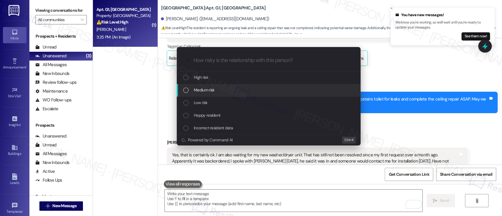
click at [230, 90] on div "Medium risk" at bounding box center [269, 90] width 172 height 6
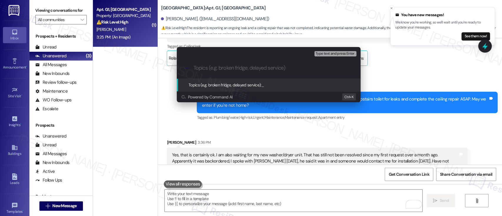
paste input "Submitted Work Order #593236 - Ceiling Repair, Washer and Dryer Replacement"
type input "Submitted Work Order #593236 - Ceiling Repair, Washer and Dryer Replacement"
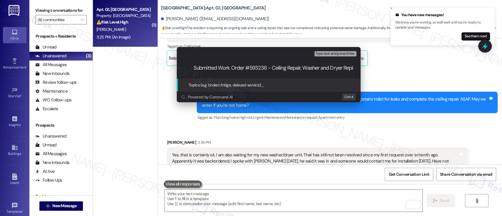
scroll to position [0, 26]
click at [303, 69] on input "Submitted Work Order #593236 - Ceiling Repair, Washer and Dryer Replacement" at bounding box center [270, 68] width 155 height 6
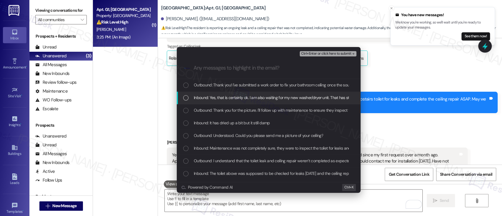
click at [246, 96] on span "Inbound: Yes, that is certainly ok. I am also waiting for my new washer/dryer u…" at bounding box center [483, 97] width 579 height 6
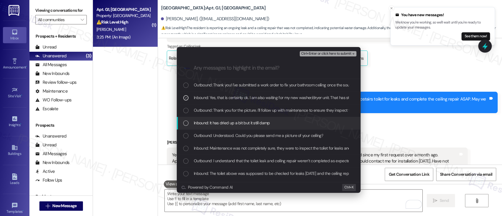
click at [226, 125] on span "Inbound: It has dried up a bit but it still damp" at bounding box center [232, 123] width 76 height 6
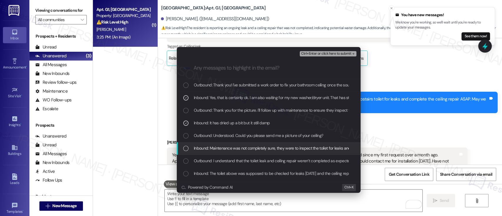
click at [222, 146] on span "Inbound: Maintenance was not completely sure, they were to inspect the toilet f…" at bounding box center [305, 148] width 223 height 6
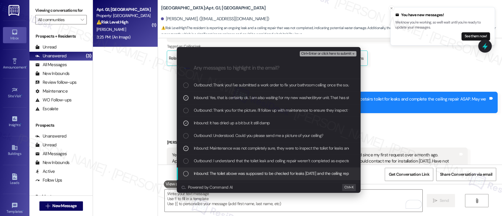
click at [221, 172] on span "Inbound: The toilet above was supposed to be checked for leaks yesterday and th…" at bounding box center [302, 173] width 216 height 6
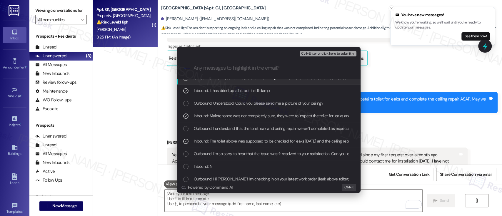
scroll to position [39, 0]
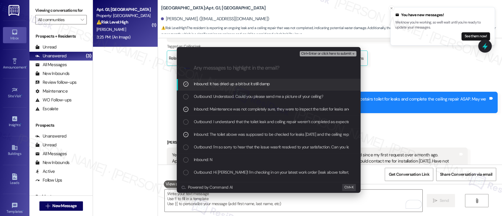
click at [319, 55] on span "Ctrl+Enter or click here to submit" at bounding box center [326, 54] width 50 height 4
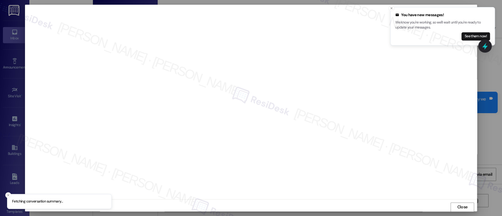
scroll to position [0, 0]
click at [389, 7] on button "Close toast" at bounding box center [391, 8] width 6 height 6
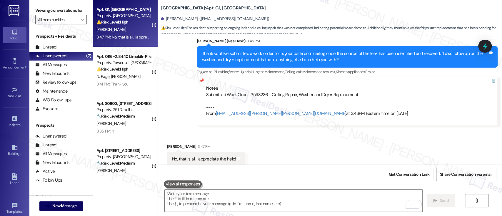
scroll to position [1675, 0]
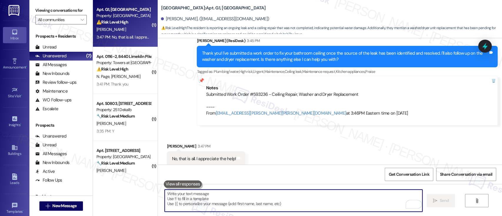
click at [275, 198] on textarea "To enrich screen reader interactions, please activate Accessibility in Grammarl…" at bounding box center [293, 201] width 257 height 22
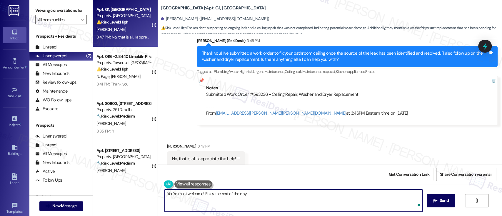
type textarea "You're most welcome! Enjoy the rest of the day!"
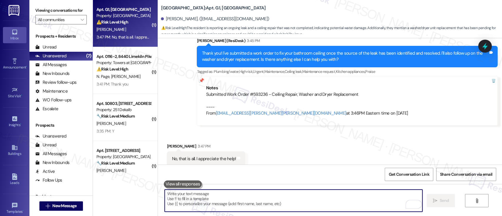
scroll to position [1674, 0]
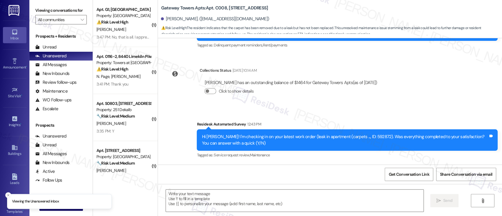
type textarea "Fetching suggested responses. Please feel free to read through the conversation…"
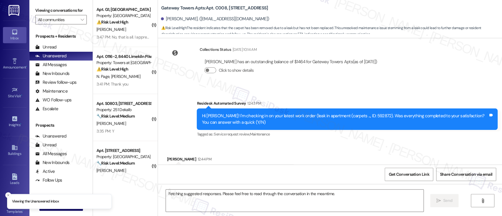
click at [389, 8] on div "Gateway Towers Apts: Apt. C008, [STREET_ADDRESS][PERSON_NAME]. ([EMAIL_ADDRESS]…" at bounding box center [331, 17] width 341 height 32
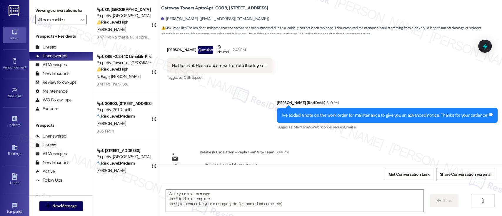
scroll to position [513, 0]
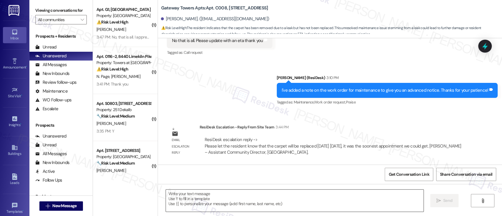
click at [225, 198] on textarea at bounding box center [294, 201] width 257 height 22
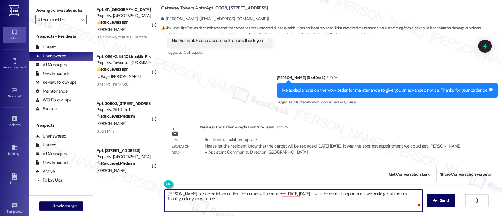
type textarea "[PERSON_NAME], please be informed that the carpet will be replaced [DATE] [DATE…"
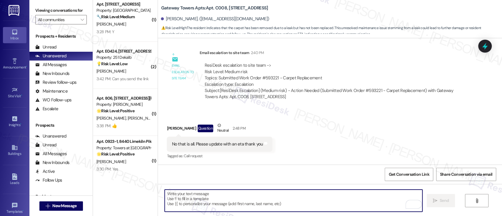
scroll to position [155, 0]
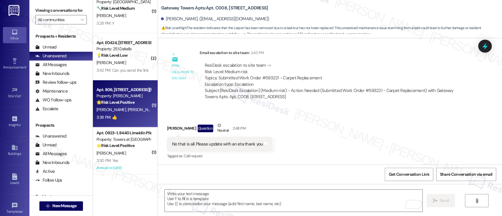
click at [112, 104] on strong "🌟 Risk Level: Positive" at bounding box center [115, 102] width 38 height 5
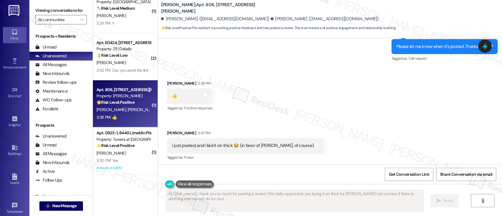
scroll to position [517, 0]
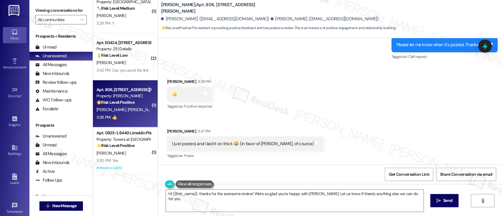
type textarea "Hi {{first_name}}, thanks for the awesome review! We're so glad you're happy wi…"
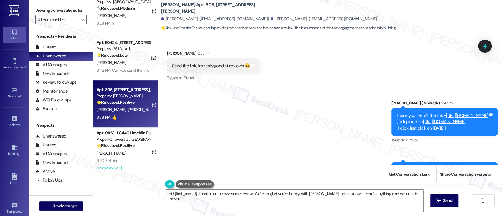
scroll to position [388, 0]
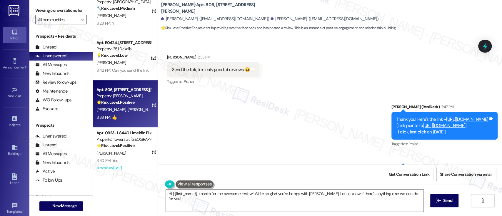
click at [446, 119] on link "[URL][DOMAIN_NAME]" at bounding box center [467, 119] width 42 height 6
click at [292, 132] on div "Sent via SMS [PERSON_NAME] (ResiDesk) 2:47 PM Thank you! Here's the link - [URL…" at bounding box center [330, 143] width 344 height 104
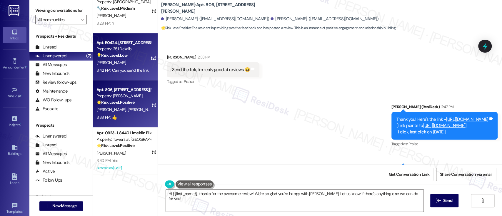
click at [121, 64] on div "[PERSON_NAME]" at bounding box center [124, 62] width 56 height 7
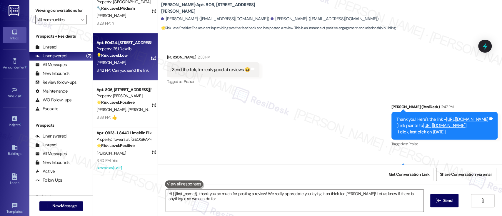
type textarea "Hi {{first_name}}, thank you so much for posting a review! We really appreciate…"
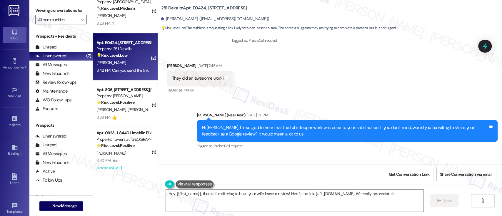
scroll to position [10724, 0]
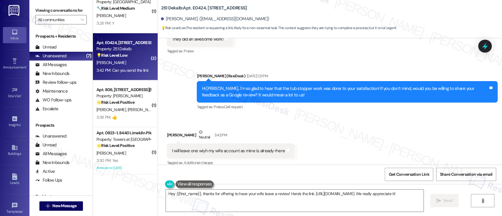
click at [251, 125] on div "Received via SMS [PERSON_NAME] Neutral 3:42 PM I will leave one wiyh my wife ac…" at bounding box center [330, 164] width 344 height 97
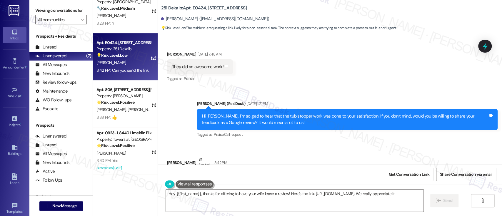
scroll to position [10684, 0]
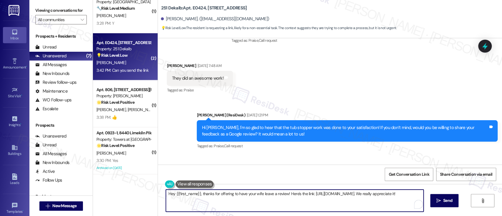
drag, startPoint x: 196, startPoint y: 194, endPoint x: 106, endPoint y: 196, distance: 90.6
click at [106, 196] on div "( 1 ) Apt. 0116-2, [GEOGRAPHIC_DATA] Property: Towers at [GEOGRAPHIC_DATA] ⚠️ R…" at bounding box center [297, 108] width 409 height 216
click at [293, 193] on textarea "Awesome, thanks for offering to have your wife leave a review! Here's the link:…" at bounding box center [293, 201] width 257 height 22
click at [365, 193] on textarea "Awesome, thanks for offering to have your wife leave a review! Here's the link:…" at bounding box center [293, 201] width 257 height 22
paste textarea "{{google_review_link}}"
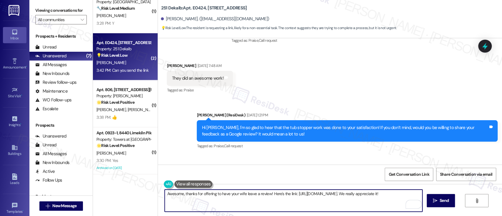
type textarea "Awesome, thanks for offering to have your wife leave a review! Here's the link:…"
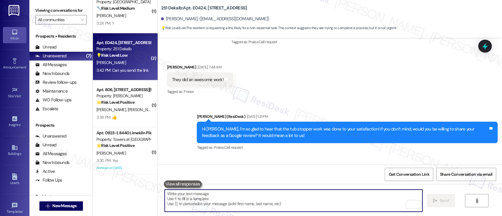
scroll to position [10645, 0]
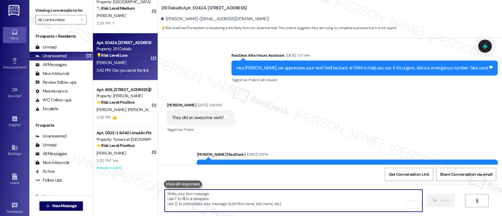
click at [361, 147] on div "Sent via SMS Emily (ResiDesk) Aug 28, 2025 at 1:21 PM Hi Darius, I'm so glad to…" at bounding box center [347, 170] width 310 height 47
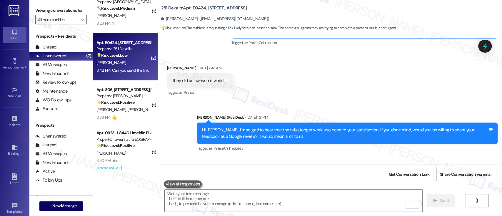
scroll to position [10724, 0]
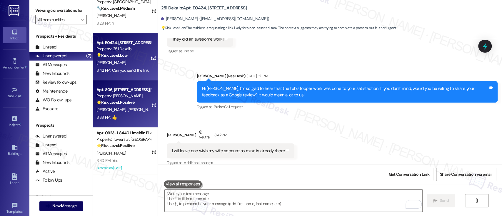
click at [128, 109] on span "[PERSON_NAME]" at bounding box center [142, 109] width 29 height 5
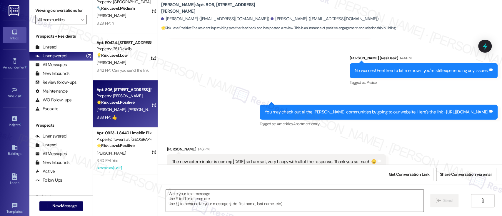
type textarea "Fetching suggested responses. Please feel free to read through the conversation…"
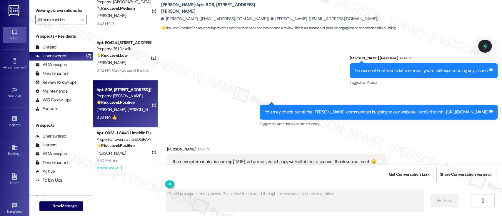
click at [132, 53] on div "💡 Risk Level: Low The resident is requesting a link, likely for a non-essential…" at bounding box center [123, 55] width 54 height 6
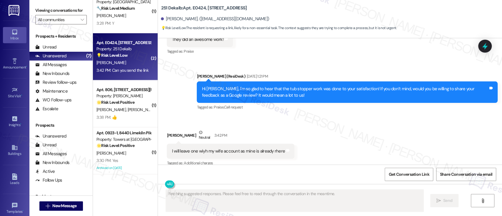
scroll to position [10777, 0]
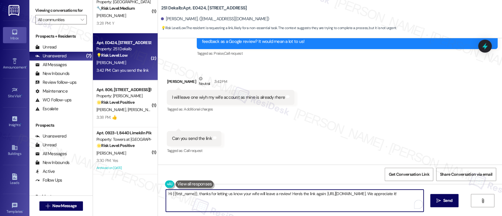
drag, startPoint x: 262, startPoint y: 203, endPoint x: 218, endPoint y: 174, distance: 53.3
click at [104, 177] on div "( 1 ) Apt. 0116-2, 8440 Limekiln Pike Property: Towers at Wyncote ⚠️ Risk Level…" at bounding box center [297, 108] width 409 height 216
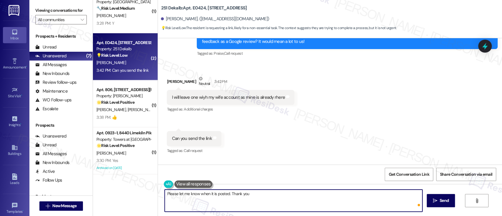
type textarea "Please let me know when it is posted. Thank you!"
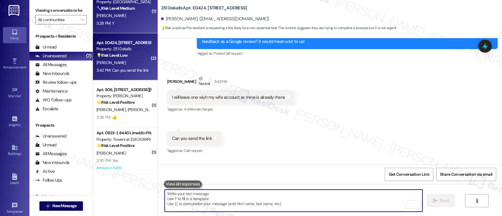
scroll to position [10723, 0]
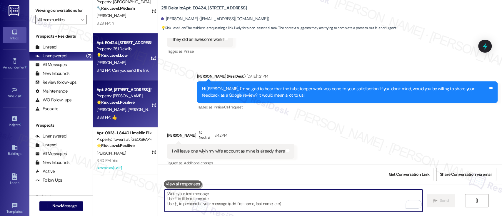
click at [128, 110] on span "D. Robinson" at bounding box center [142, 109] width 29 height 5
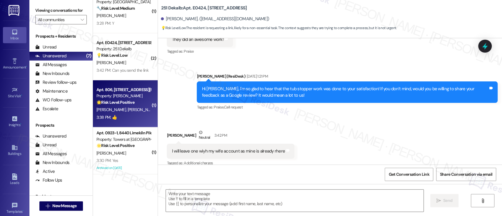
type textarea "Fetching suggested responses. Please feel free to read through the conversation…"
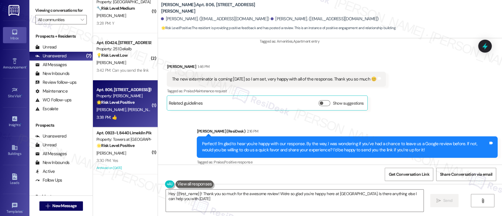
type textarea "Hey {{first_name}}! Thank you so much for the awesome review! We're so glad you…"
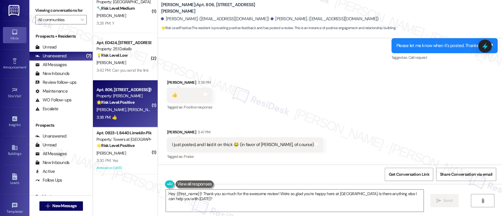
scroll to position [516, 0]
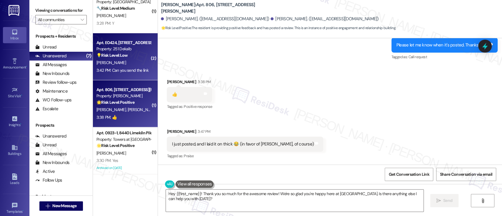
drag, startPoint x: 120, startPoint y: 53, endPoint x: 123, endPoint y: 53, distance: 3.3
click at [123, 53] on strong "💡 Risk Level: Low" at bounding box center [111, 55] width 31 height 5
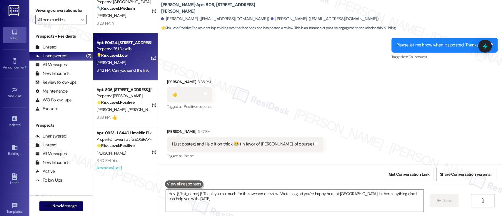
type textarea "Hey {{first_name}}! Thank you so much for the awesome review! We're so glad you…"
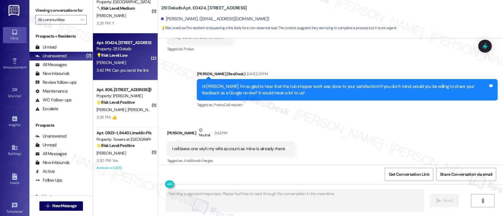
scroll to position [10723, 0]
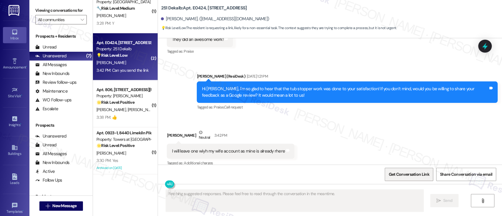
click at [412, 173] on span "Get Conversation Link" at bounding box center [408, 174] width 41 height 6
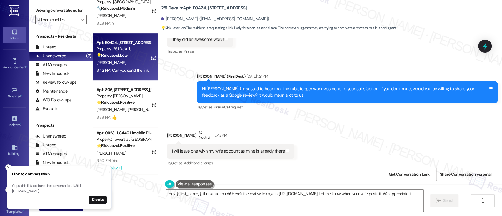
type textarea "Hey {{first_name}}, thanks so much! Here's the review link again: https://www.t…"
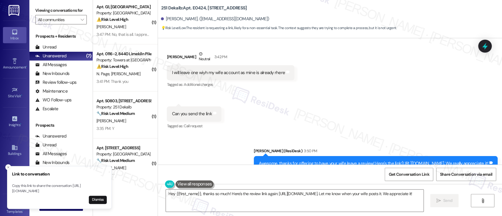
scroll to position [0, 0]
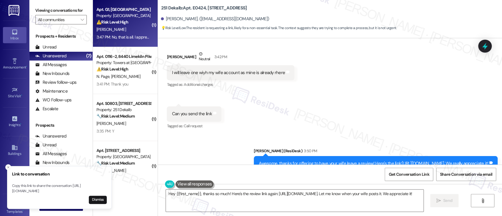
click at [137, 18] on div "Property: West Gate Arms" at bounding box center [123, 16] width 54 height 6
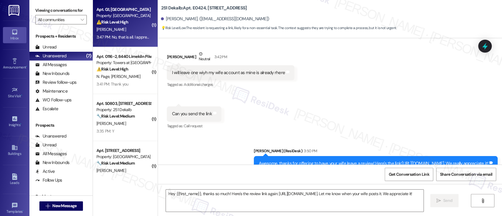
type textarea "Fetching suggested responses. Please feel free to read through the conversation…"
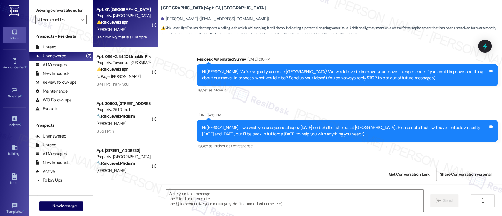
scroll to position [1725, 0]
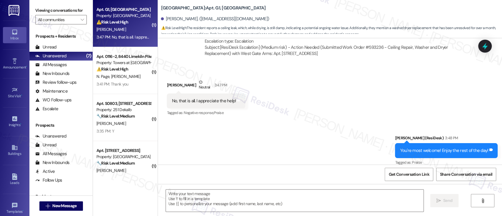
type textarea "Fetching suggested responses. Please feel free to read through the conversation…"
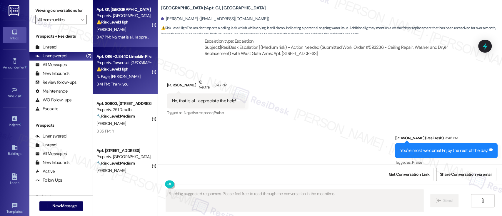
click at [115, 81] on div "3:41 PM: Thank you 3:41 PM: Thank you" at bounding box center [124, 84] width 56 height 7
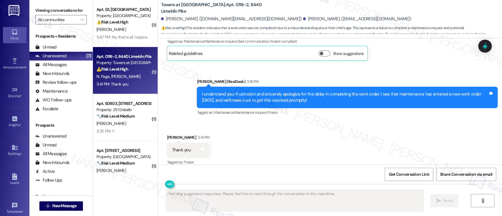
scroll to position [1528, 0]
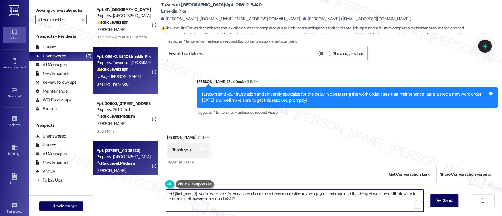
drag, startPoint x: 252, startPoint y: 201, endPoint x: 92, endPoint y: 144, distance: 169.3
click at [79, 144] on div "Viewing conversations for All communities  Prospects + Residents Unread (0) Un…" at bounding box center [265, 108] width 473 height 216
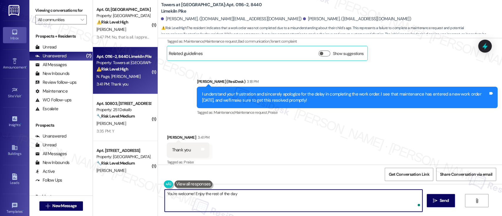
type textarea "You're welcome! Enjoy the rest of the day!"
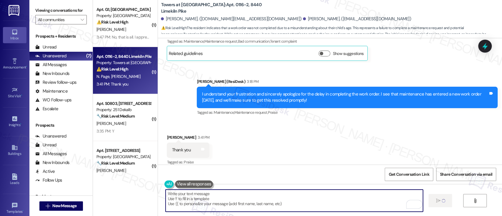
scroll to position [1527, 0]
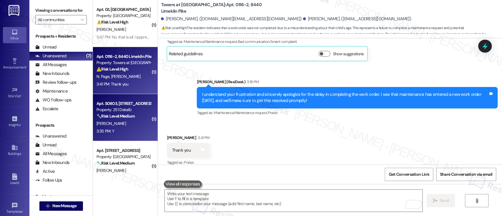
click at [114, 118] on strong "🔧 Risk Level: Medium" at bounding box center [115, 116] width 38 height 5
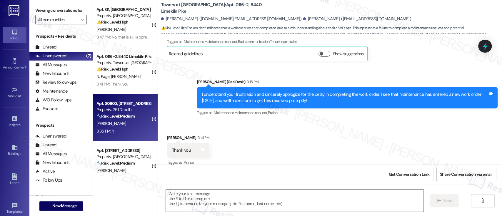
type textarea "Fetching suggested responses. Please feel free to read through the conversation…"
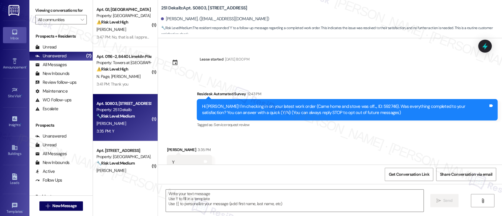
scroll to position [19, 0]
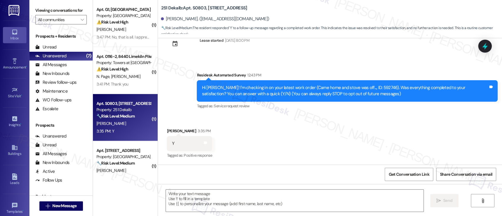
click at [299, 168] on div "Get Conversation Link Share Conversation via email" at bounding box center [330, 174] width 344 height 19
click at [269, 142] on div "Received via SMS Alexis Huber 3:35 PM Y Tags and notes Tagged as: Positive resp…" at bounding box center [330, 140] width 344 height 50
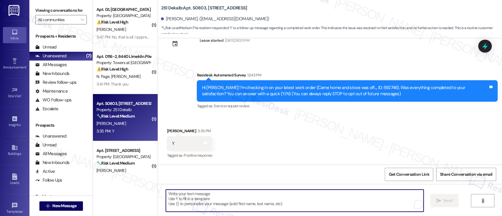
click at [266, 194] on textarea "To enrich screen reader interactions, please activate Accessibility in Grammarl…" at bounding box center [294, 201] width 257 height 22
paste textarea "I'm glad to hear you're satisfied with the repair! Has {{property}} lived up to…"
type textarea "I'm glad to hear you're satisfied with the repair! Has {{property}} lived up to…"
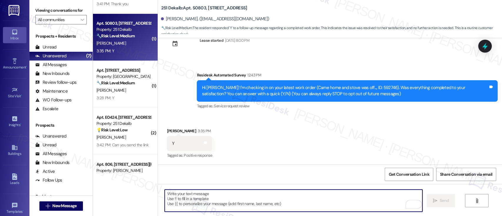
scroll to position [98, 0]
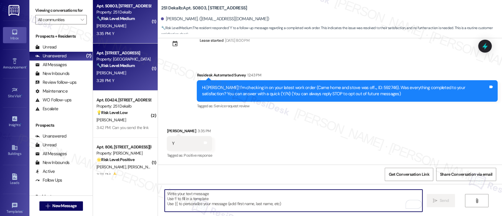
click at [124, 72] on div "J. Morris" at bounding box center [124, 72] width 56 height 7
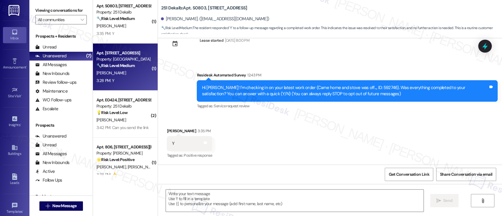
type textarea "Fetching suggested responses. Please feel free to read through the conversation…"
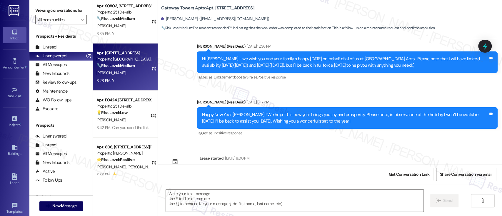
type textarea "Fetching suggested responses. Please feel free to read through the conversation…"
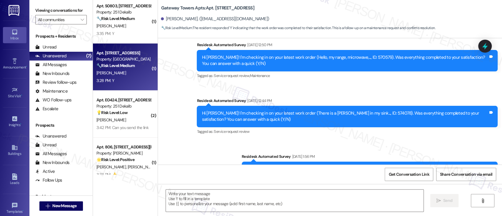
scroll to position [878, 0]
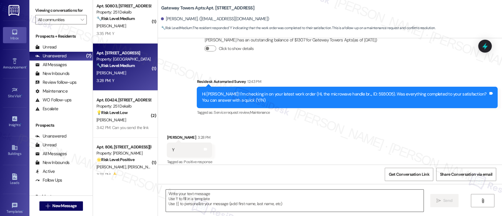
click at [320, 201] on textarea at bounding box center [294, 201] width 257 height 22
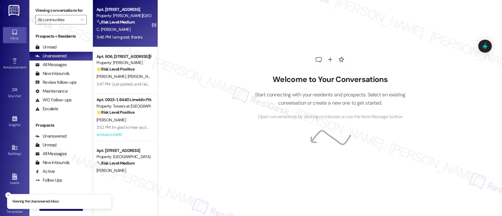
click at [123, 22] on strong "🔧 Risk Level: Medium" at bounding box center [115, 21] width 38 height 5
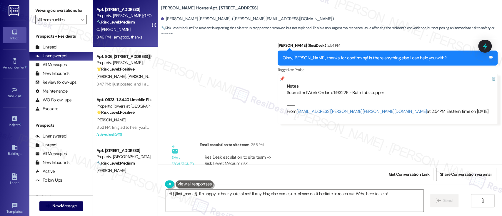
scroll to position [1603, 0]
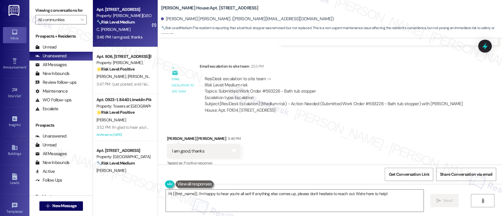
click at [264, 156] on div "Received via SMS [PERSON_NAME] [PERSON_NAME] 3:46 PM I am good, thanks Tags and…" at bounding box center [330, 147] width 344 height 50
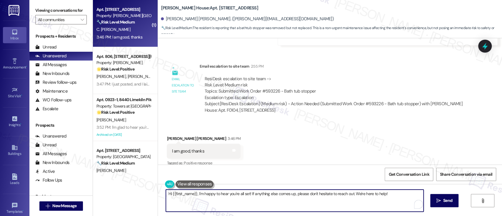
drag, startPoint x: 246, startPoint y: 194, endPoint x: 43, endPoint y: 194, distance: 202.9
click at [43, 194] on div "Viewing conversations for All communities  Prospects + Residents Unread (0) Un…" at bounding box center [265, 108] width 473 height 216
type textarea "Great! If anything else comes up, please don't hesitate to reach out. We're her…"
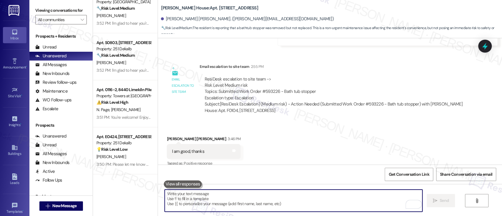
scroll to position [0, 0]
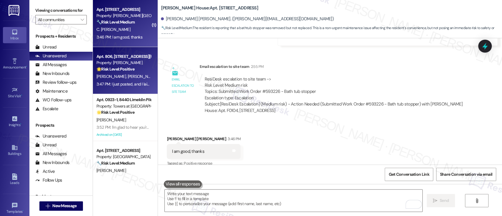
click at [101, 77] on span "[PERSON_NAME]" at bounding box center [111, 76] width 31 height 5
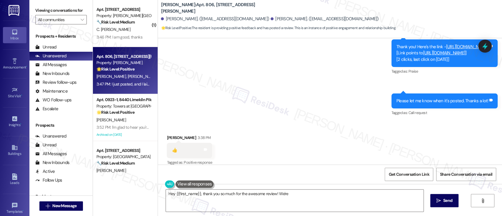
scroll to position [438, 0]
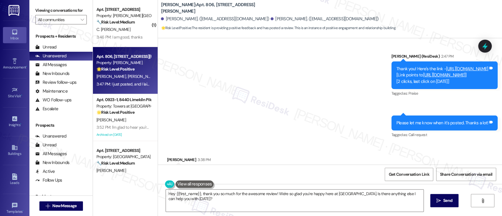
click at [446, 68] on link "[URL][DOMAIN_NAME]" at bounding box center [467, 69] width 42 height 6
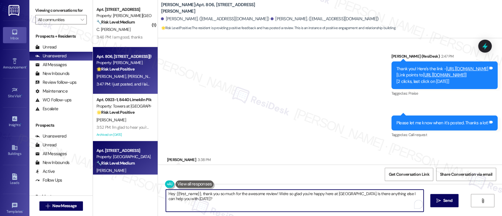
click at [125, 167] on div "( 1 ) Apt. F0104, [STREET_ADDRESS] Property: [PERSON_NAME] House 🔧 Risk Level: …" at bounding box center [297, 108] width 409 height 216
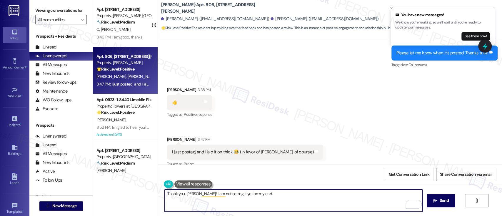
scroll to position [517, 0]
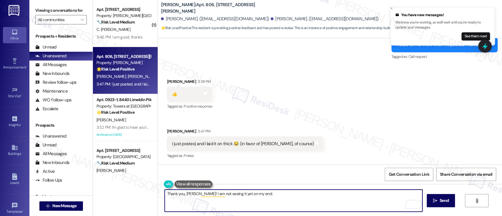
click at [322, 137] on div "Received via SMS [PERSON_NAME] 3:38 PM 👍 Tags and notes Tagged as: Positive res…" at bounding box center [330, 114] width 344 height 99
click at [283, 203] on textarea "Thank you, [PERSON_NAME]! I am not seeing it yet on my end." at bounding box center [293, 201] width 257 height 22
click at [193, 195] on textarea "Thank you, [PERSON_NAME]! I am not seeing it yet on my end." at bounding box center [293, 201] width 257 height 22
click at [317, 192] on textarea "Thank you, [PERSON_NAME]! I truly appreciate it! Although, I am not seeing it y…" at bounding box center [293, 201] width 257 height 22
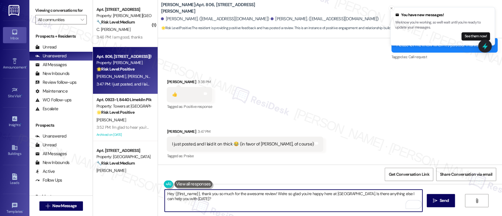
scroll to position [558, 0]
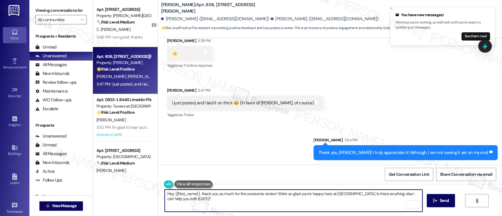
type textarea "Hey {{first_name}}, thank you so much for the awesome review! We're so glad you…"
click at [390, 103] on div "Received via SMS [PERSON_NAME] 3:38 PM 👍 Tags and notes Tagged as: Positive res…" at bounding box center [330, 73] width 344 height 99
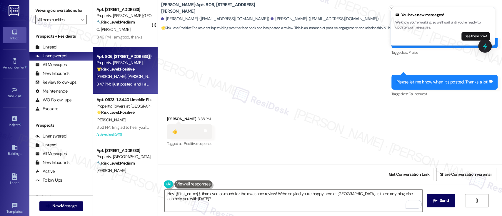
scroll to position [440, 0]
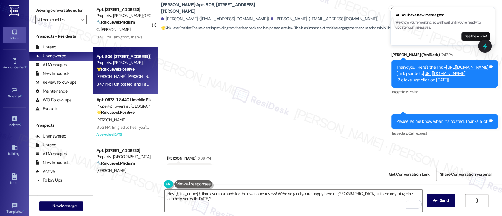
click at [463, 66] on link "[URL][DOMAIN_NAME]" at bounding box center [467, 67] width 42 height 6
click at [446, 66] on link "[URL][DOMAIN_NAME]" at bounding box center [467, 67] width 42 height 6
click at [356, 159] on div "Received via SMS [PERSON_NAME] 3:38 PM 👍 Tags and notes Tagged as: Positive res…" at bounding box center [330, 191] width 344 height 99
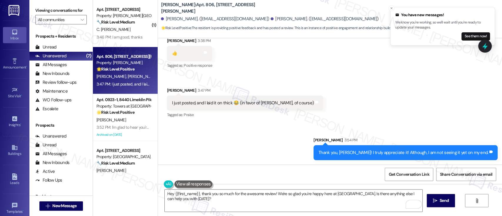
click at [291, 143] on div "Sent via SMS [PERSON_NAME] 3:54 PM Thank you, [PERSON_NAME]! I truly appreciate…" at bounding box center [330, 144] width 344 height 41
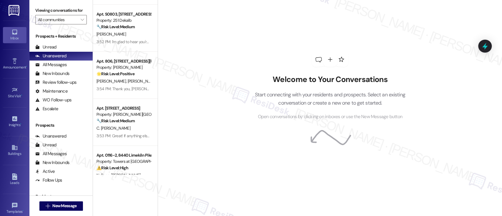
scroll to position [66, 0]
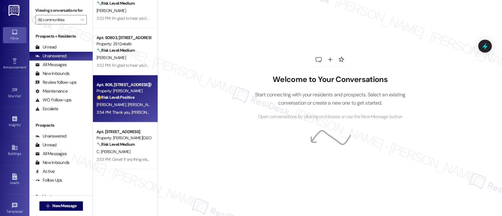
click at [112, 105] on span "[PERSON_NAME]" at bounding box center [111, 104] width 31 height 5
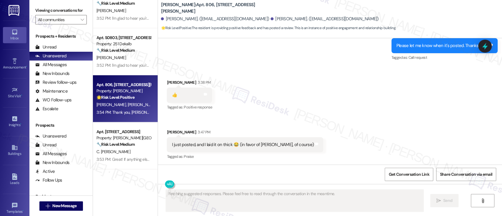
scroll to position [516, 0]
click at [412, 174] on span "Get Conversation Link" at bounding box center [408, 174] width 41 height 6
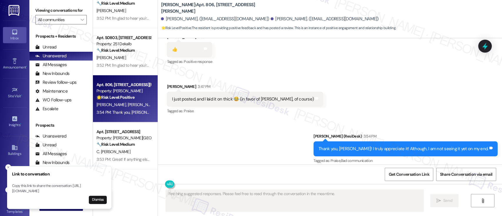
scroll to position [566, 0]
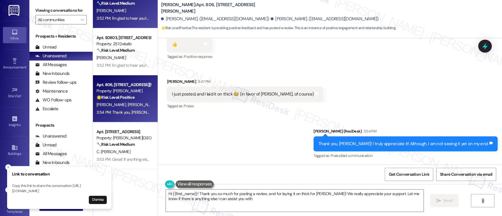
type textarea "Hi {{first_name}}! Thank you so much for posting a review, and for laying it on…"
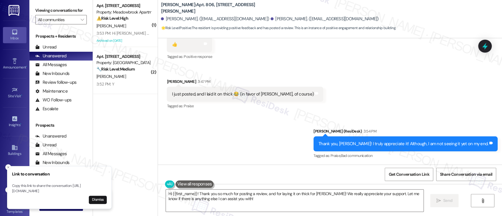
scroll to position [0, 0]
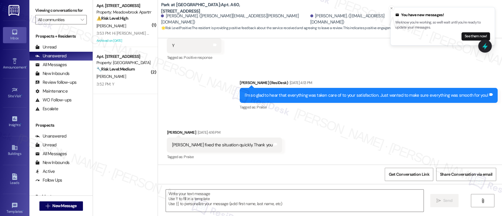
type textarea "Fetching suggested responses. Please feel free to read through the conversation…"
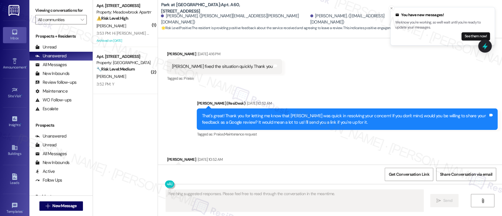
scroll to position [223, 0]
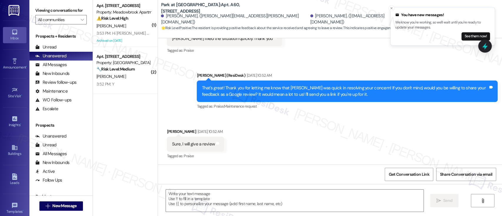
click at [306, 137] on div "Received via SMS [PERSON_NAME] [DATE] 10:52 AM Sure, I will give a review Tags …" at bounding box center [330, 140] width 344 height 50
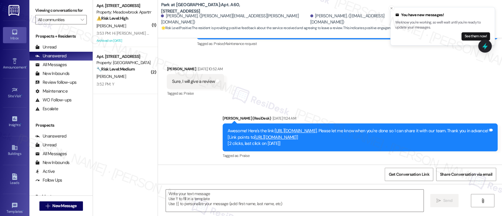
scroll to position [292, 0]
click at [303, 84] on div "Received via SMS [PERSON_NAME] [DATE] 10:52 AM Sure, I will give a review Tags …" at bounding box center [330, 78] width 344 height 50
click at [304, 128] on link "[URL][DOMAIN_NAME]" at bounding box center [296, 131] width 42 height 6
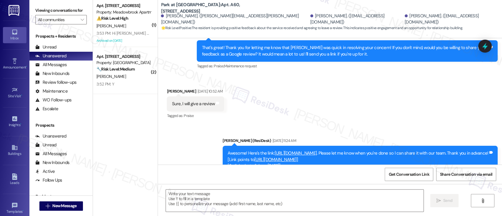
scroll to position [253, 0]
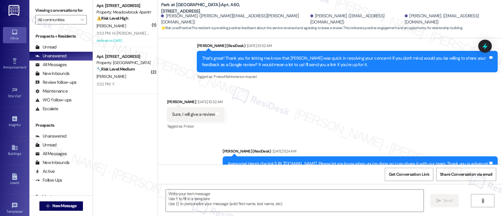
click at [372, 84] on div "Sent via SMS [PERSON_NAME] (ResiDesk) [DATE] 10:52 AM That's great! Thank you f…" at bounding box center [347, 61] width 310 height 47
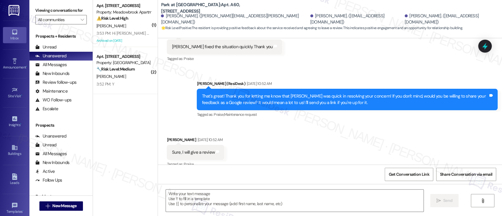
scroll to position [214, 0]
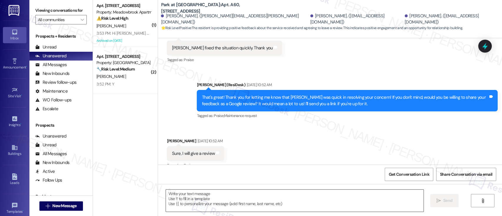
click at [260, 204] on textarea at bounding box center [294, 201] width 257 height 22
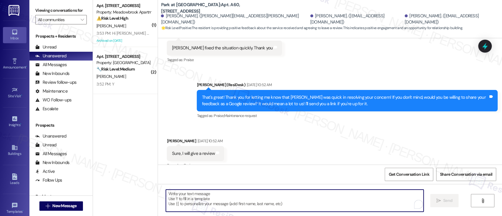
paste textarea "Hey {{first_name}}, I hope everything is going well! Just wanted to check in to…"
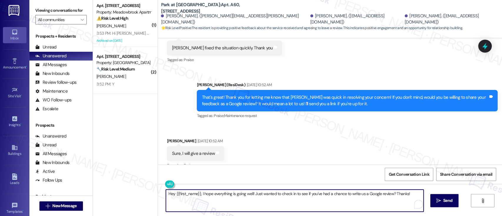
click at [180, 194] on textarea "Hey {{first_name}}, I hope everything is going well! Just wanted to check in to…" at bounding box center [294, 201] width 257 height 22
click at [180, 194] on textarea "Hey {{first_name}}, I hope everything is going well! Just wanted to check in to…" at bounding box center [293, 201] width 257 height 22
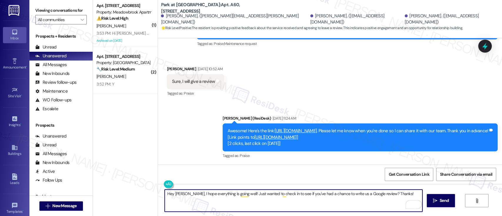
scroll to position [292, 0]
type textarea "Hey [PERSON_NAME], I hope everything is going well! Just wanted to check in to …"
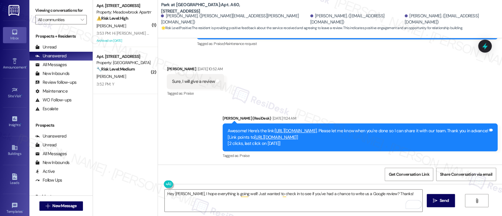
drag, startPoint x: 334, startPoint y: 82, endPoint x: 315, endPoint y: 114, distance: 36.6
click at [334, 82] on div "Received via SMS [PERSON_NAME] [DATE] 10:52 AM Sure, I will give a review Tags …" at bounding box center [330, 78] width 344 height 50
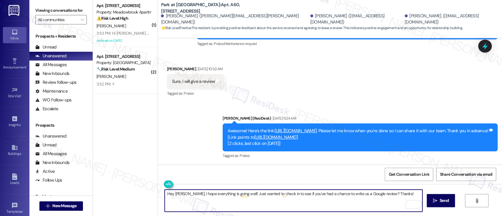
click at [206, 195] on textarea "Hey [PERSON_NAME], I hope everything is going well! Just wanted to check in to …" at bounding box center [293, 201] width 257 height 22
drag, startPoint x: 442, startPoint y: 202, endPoint x: 438, endPoint y: 202, distance: 4.1
click at [440, 202] on span "Send" at bounding box center [444, 201] width 9 height 6
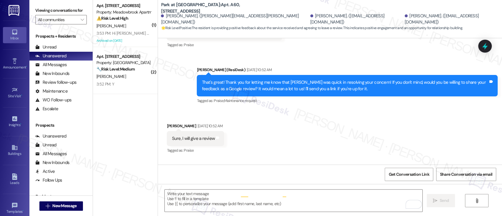
scroll to position [223, 0]
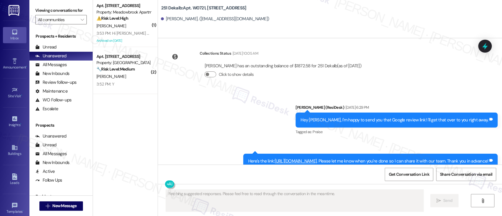
scroll to position [584, 0]
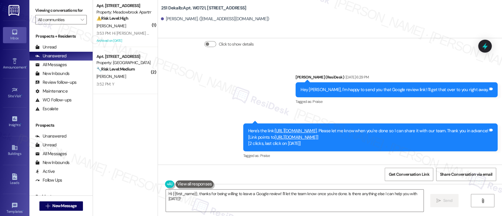
click at [281, 128] on link "[URL][DOMAIN_NAME]" at bounding box center [296, 131] width 42 height 6
drag, startPoint x: 225, startPoint y: 204, endPoint x: 219, endPoint y: 206, distance: 6.3
click at [225, 204] on textarea "Hi {{first_name}}, thanks for being willing to leave a Google review! I'll let …" at bounding box center [294, 201] width 257 height 22
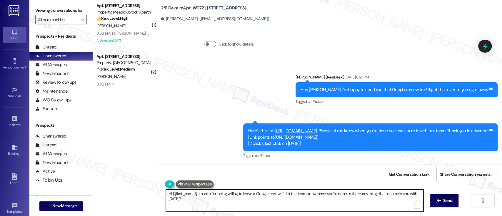
drag, startPoint x: 213, startPoint y: 207, endPoint x: 116, endPoint y: 165, distance: 105.5
click at [51, 165] on div "Viewing conversations for All communities  Prospects + Residents Unread (0) Un…" at bounding box center [265, 108] width 473 height 216
paste textarea "ey {{first_name}}, I hope everything is going well! Just wanted to check in to …"
type textarea "Hey {{first_name}}, I hope everything is going well! Just wanted to check in to…"
click at [446, 199] on span "Send" at bounding box center [444, 201] width 9 height 6
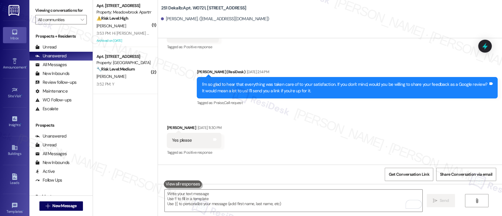
scroll to position [370, 0]
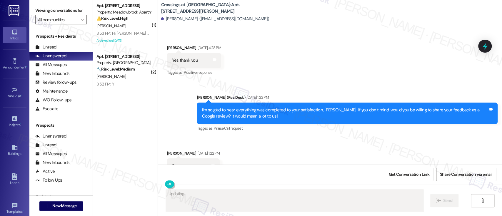
scroll to position [14647, 0]
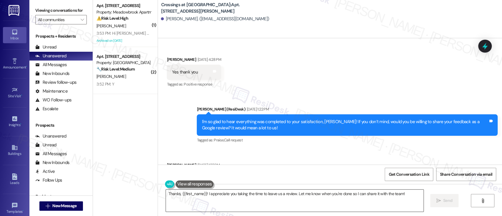
click at [294, 203] on textarea "Thanks, {{first_name}}! I appreciate you taking the time to leave us a review. …" at bounding box center [294, 201] width 257 height 22
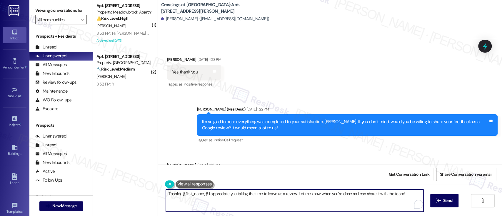
paste textarea "Hey {{first_name}}, I hope everything is going well! Just wanted to check in to…"
type textarea "Hey {{first_name}}, I hope everything is going well! Just wanted to check in to…"
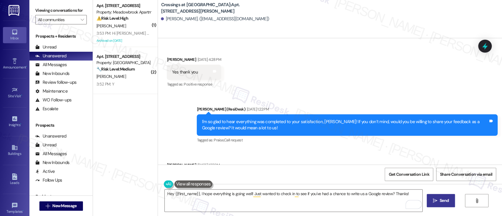
click at [440, 200] on span "Send" at bounding box center [444, 201] width 9 height 6
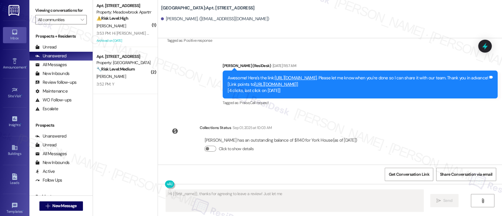
scroll to position [576, 0]
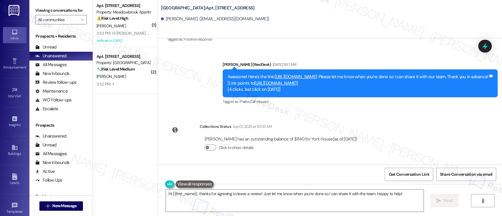
click at [317, 74] on link "[URL][DOMAIN_NAME]" at bounding box center [296, 77] width 42 height 6
click at [350, 204] on textarea "Hi {{first_name}}, thanks for agreeing to leave a review! Just let me know when…" at bounding box center [294, 201] width 257 height 22
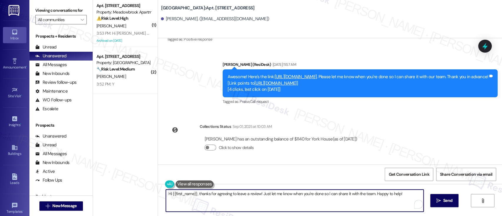
paste textarea "ey {{first_name}}, I hope everything is going well! Just wanted to check in to …"
type textarea "Hey {{first_name}}, I hope everything is going well! Just wanted to check in to…"
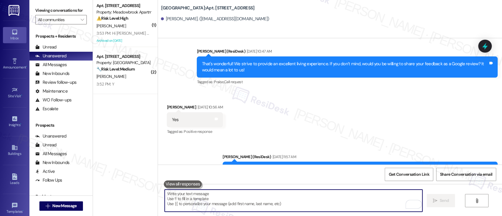
scroll to position [453, 0]
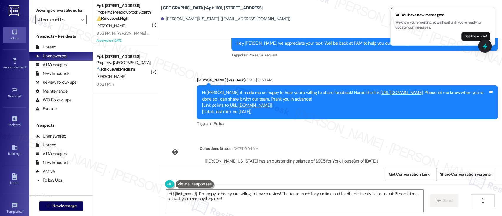
scroll to position [2250, 0]
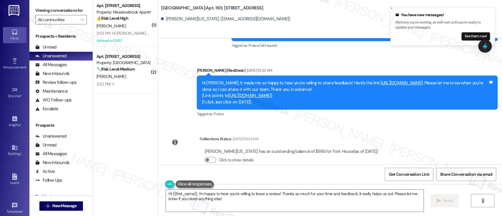
click at [421, 80] on link "[URL][DOMAIN_NAME]" at bounding box center [401, 83] width 42 height 6
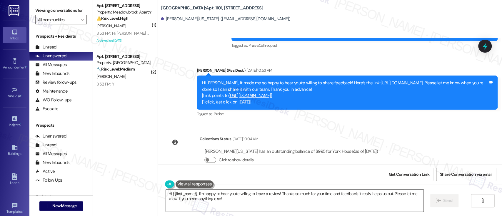
click at [305, 202] on textarea "Hi {{first_name}}, I'm happy to hear you're willing to leave a review! Thanks s…" at bounding box center [294, 201] width 257 height 22
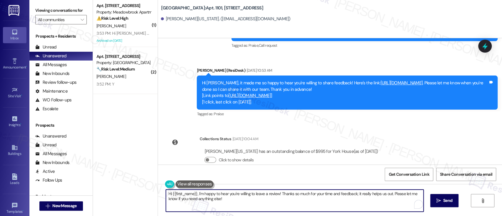
paste textarea "ey {{first_name}}, I hope everything is going well! Just wanted to check in to …"
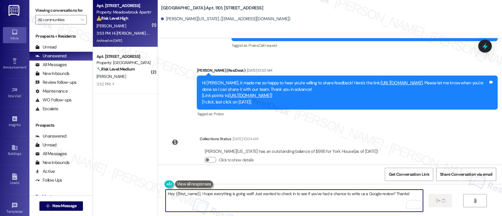
type textarea "Hey {{first_name}}, I hope everything is going well! Just wanted to check in to…"
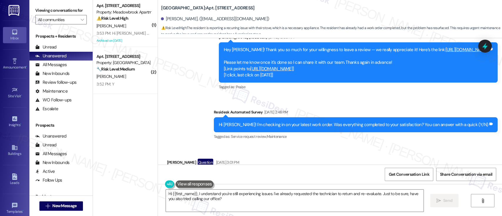
scroll to position [2783, 0]
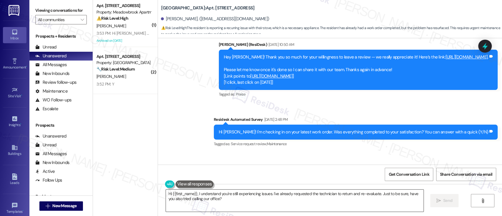
click at [275, 198] on textarea "Hi {{first_name}}, I understand you're still experiencing issues. I've already …" at bounding box center [294, 201] width 257 height 22
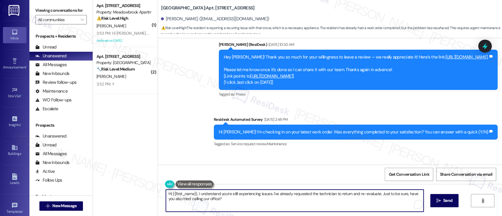
paste textarea "ey {{first_name}}, I hope everything is going well! Just wanted to check in to …"
type textarea "Hey {{first_name}}, I hope everything is going well! Just wanted to check in to…"
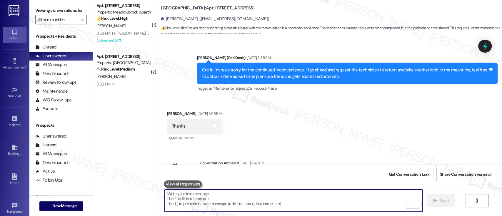
scroll to position [3167, 0]
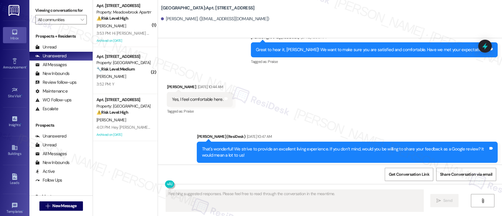
scroll to position [453, 0]
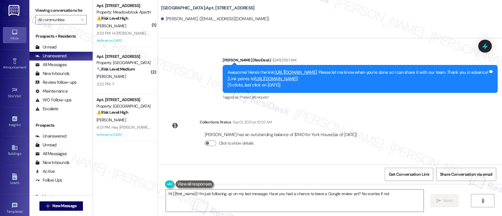
type textarea "Hi {{first_name}}! I'm just following up on my last message. Have you had a cha…"
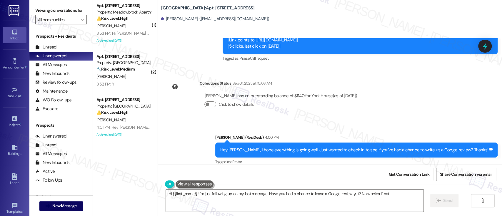
scroll to position [626, 0]
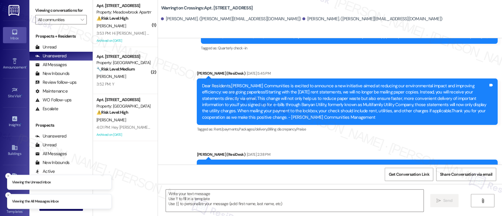
type textarea "Fetching suggested responses. Please feel free to read through the conversation…"
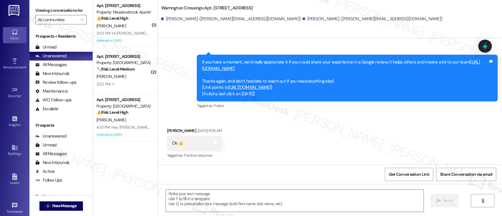
scroll to position [1779, 0]
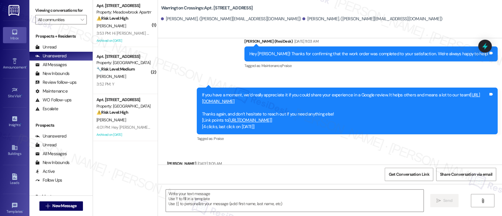
click at [282, 92] on link "https://www.theresidesk.com/links/review-eC1lKEt14" at bounding box center [341, 98] width 278 height 12
click at [420, 147] on div "Received via SMS David Szollosy Aug 01, 2025 at 11:05 AM Ok 👍 Tags and notes Ta…" at bounding box center [330, 172] width 344 height 50
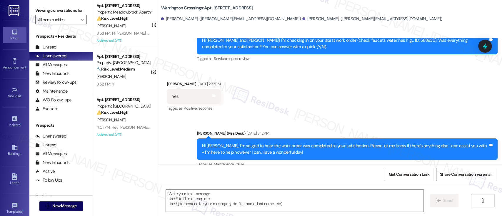
scroll to position [2151, 0]
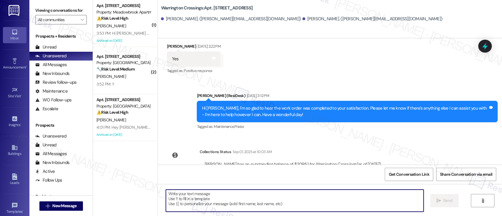
drag, startPoint x: 322, startPoint y: 199, endPoint x: 334, endPoint y: 199, distance: 12.4
click at [322, 199] on textarea at bounding box center [294, 201] width 257 height 22
paste textarea "Hey {{first_name}}, I hope everything is going well! Just wanted to check in to…"
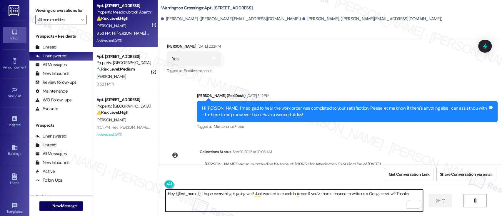
type textarea "Hey {{first_name}}, I hope everything is going well! Just wanted to check in to…"
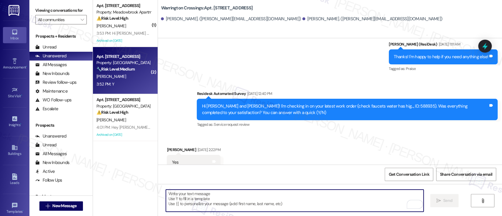
scroll to position [2041, 0]
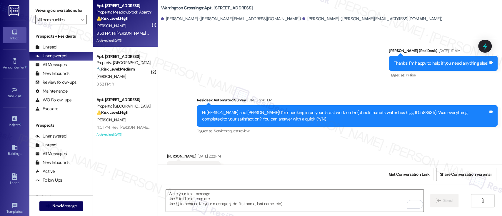
click at [127, 19] on div "⚠️ Risk Level: High The resident indicates that a washer issue remains unresolv…" at bounding box center [123, 18] width 54 height 6
type textarea "Fetching suggested responses. Please feel free to read through the conversation…"
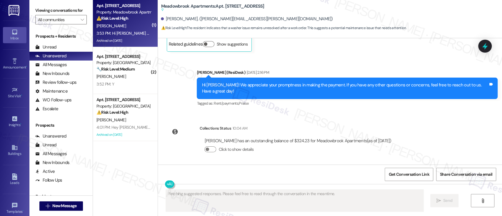
scroll to position [5212, 0]
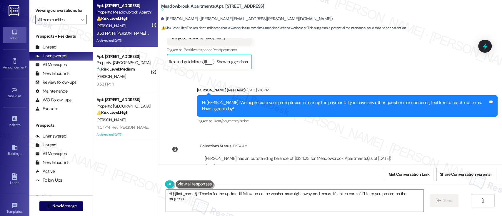
type textarea "Hi {{first_name}}! Thanks for the update. I'll follow up on the washer issue ri…"
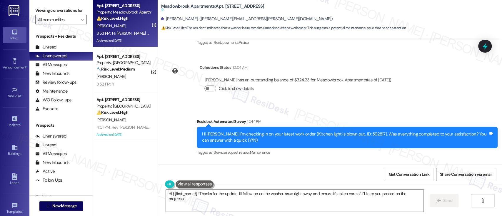
click at [327, 161] on div "Received via SMS Trina Filmore 3:53 PM Hi Emily everything was done except for …" at bounding box center [330, 186] width 344 height 50
click at [318, 161] on div "Received via SMS Trina Filmore 3:53 PM Hi Emily everything was done except for …" at bounding box center [330, 186] width 344 height 50
click at [348, 161] on div "Received via SMS Trina Filmore 3:53 PM Hi Emily everything was done except for …" at bounding box center [330, 186] width 344 height 50
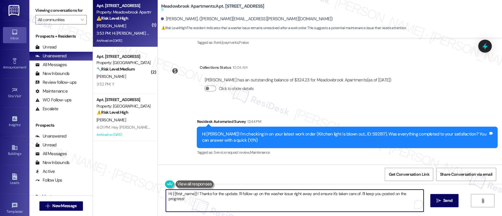
click at [263, 196] on textarea "Hi {{first_name}}! Thanks for the update. I'll follow up on the washer issue ri…" at bounding box center [294, 201] width 257 height 22
click at [298, 194] on textarea "Hi {{first_name}}! Thanks for the update. I'll follow up on the washer issue ri…" at bounding box center [294, 201] width 257 height 22
click at [330, 194] on textarea "Hi {{first_name}}! Thanks for the update. I'll follow up on the washer issue ri…" at bounding box center [293, 201] width 257 height 22
click at [339, 161] on div "Received via SMS Trina Filmore 3:53 PM Hi Emily everything was done except for …" at bounding box center [330, 186] width 344 height 50
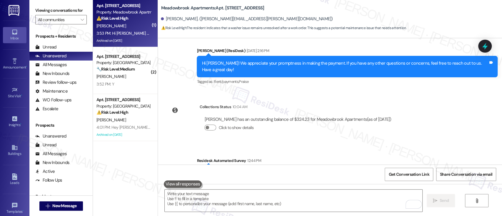
scroll to position [5275, 0]
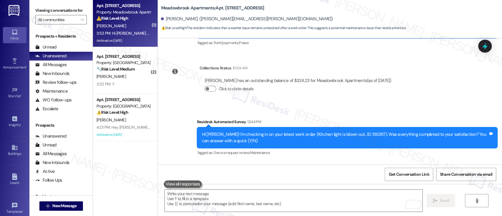
drag, startPoint x: 332, startPoint y: 122, endPoint x: 334, endPoint y: 117, distance: 5.4
click at [334, 162] on div "Received via SMS Trina Filmore 3:53 PM Hi Emily everything was done except for …" at bounding box center [330, 187] width 344 height 50
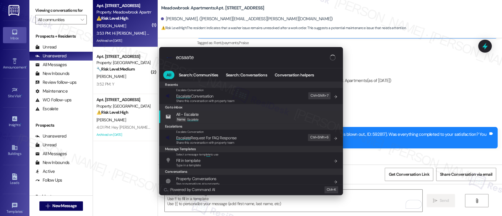
type input "ecsaate"
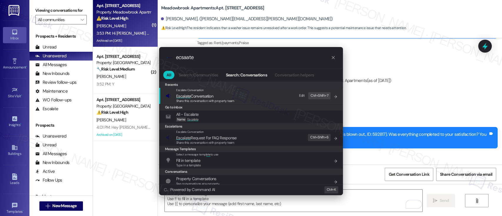
click at [206, 97] on span "Esca l ate Conversation" at bounding box center [194, 96] width 37 height 5
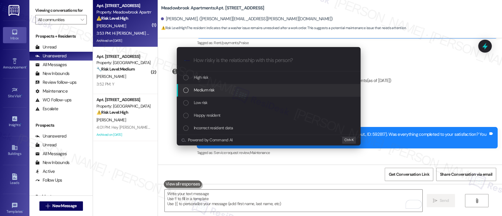
click at [204, 91] on span "Medium risk" at bounding box center [204, 90] width 21 height 6
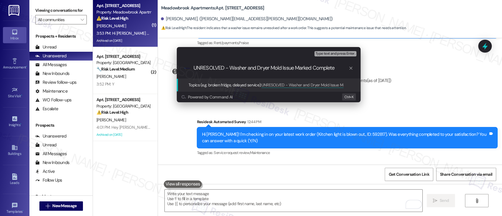
type input "UNRESOLVED - Washer and Dryer Mold Issue Marked Completed"
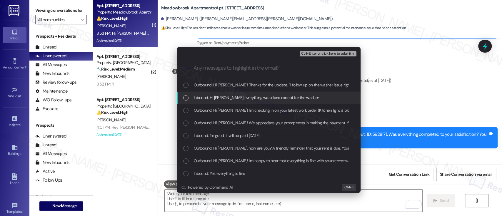
click at [223, 98] on span "Inbound: Hi Emily everything was done except for the washer" at bounding box center [256, 97] width 125 height 6
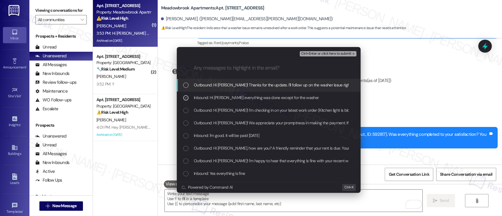
click at [328, 54] on span "Ctrl+Enter or click here to submit" at bounding box center [326, 54] width 50 height 4
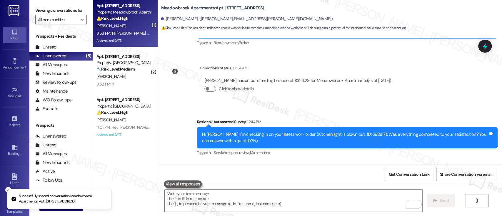
scroll to position [5316, 0]
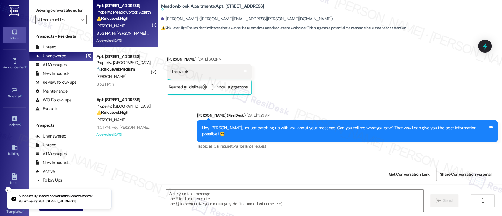
type textarea "Fetching suggested responses. Please feel free to read through the conversation…"
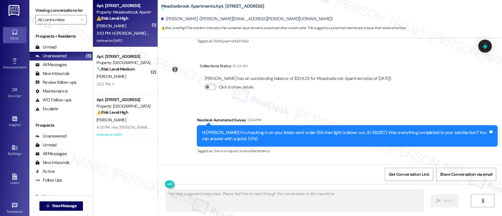
scroll to position [5290, 0]
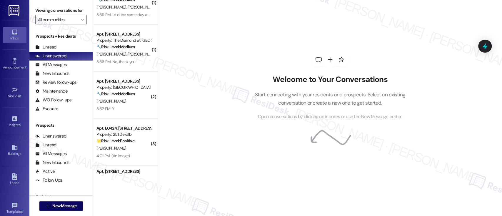
scroll to position [25, 0]
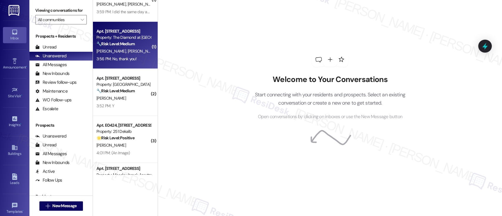
click at [134, 53] on span "[PERSON_NAME]" at bounding box center [142, 51] width 29 height 5
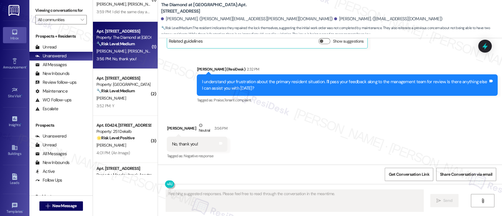
scroll to position [1557, 0]
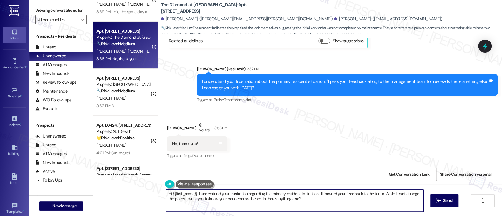
drag, startPoint x: 319, startPoint y: 200, endPoint x: 92, endPoint y: 167, distance: 230.0
click at [93, 167] on div "( 1 ) Apt. A60, [STREET_ADDRESS] Property: Park at [GEOGRAPHIC_DATA] 🔧 Risk Lev…" at bounding box center [297, 108] width 409 height 216
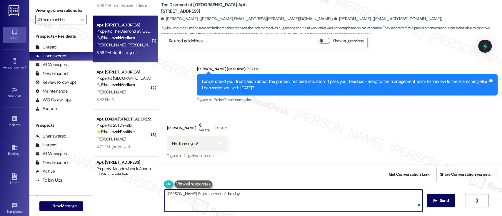
type textarea "[PERSON_NAME]. Enjoy the rest of the day!"
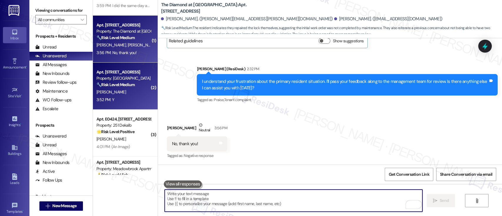
scroll to position [1557, 0]
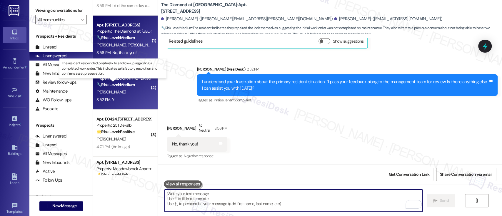
click at [101, 83] on strong "🔧 Risk Level: Medium" at bounding box center [115, 84] width 38 height 5
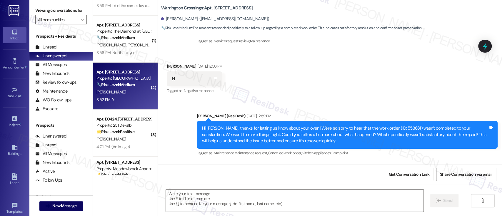
type textarea "Fetching suggested responses. Please feel free to read through the conversation…"
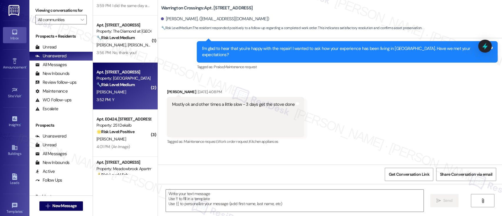
scroll to position [2058, 0]
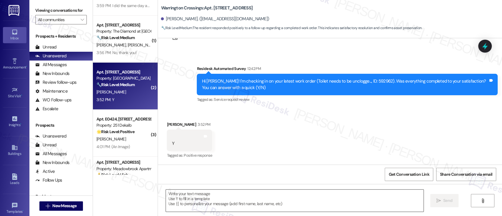
click at [283, 198] on textarea at bounding box center [294, 201] width 257 height 22
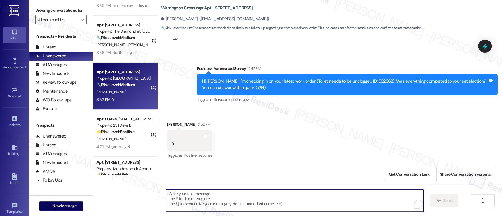
paste textarea "I'm glad to hear you're satisfied with the repair! Has {{property}} lived up to…"
type textarea "I'm glad to hear you're satisfied with the repair! Has {{property}} lived up to…"
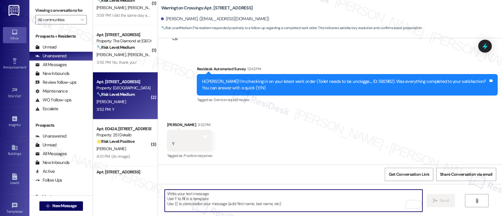
scroll to position [0, 0]
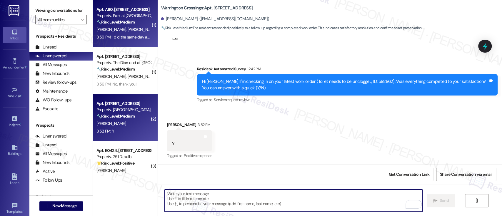
click at [124, 21] on strong "🔧 Risk Level: Medium" at bounding box center [115, 21] width 38 height 5
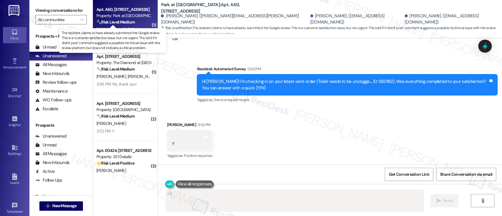
scroll to position [398, 0]
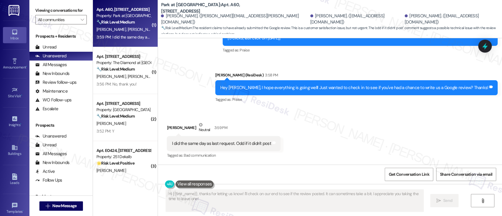
click at [437, 97] on div "Tagged as: Praise Click to highlight conversations about Praise" at bounding box center [356, 99] width 283 height 9
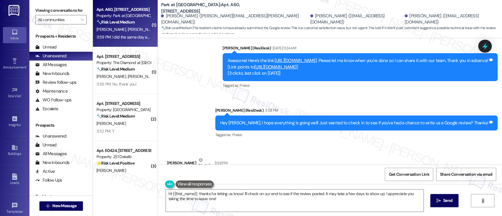
scroll to position [354, 0]
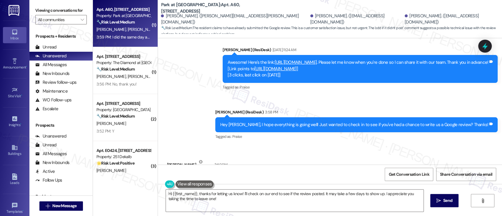
click at [312, 62] on link "[URL][DOMAIN_NAME]" at bounding box center [296, 62] width 42 height 6
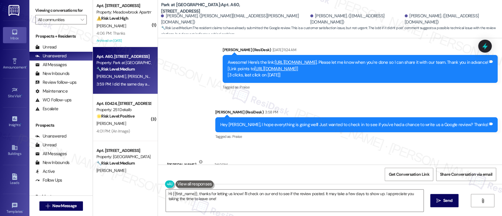
drag, startPoint x: 381, startPoint y: 150, endPoint x: 391, endPoint y: 150, distance: 10.0
click at [383, 146] on div "Sent via SMS [PERSON_NAME] (ResiDesk) 3:58 PM Hey [PERSON_NAME], I hope everyth…" at bounding box center [356, 125] width 291 height 41
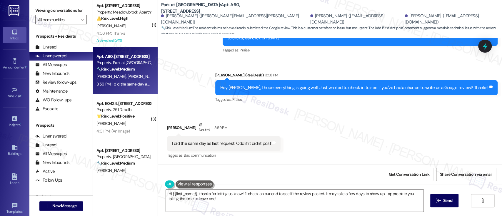
click at [300, 146] on div "Received via SMS [PERSON_NAME] Neutral 3:59 PM I did the same day as last reque…" at bounding box center [330, 137] width 344 height 56
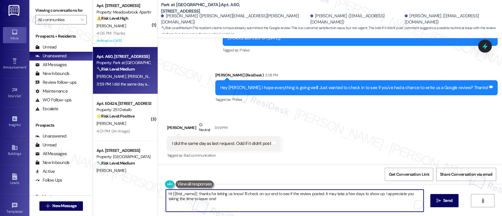
drag, startPoint x: 196, startPoint y: 194, endPoint x: 108, endPoint y: 179, distance: 89.2
click at [107, 181] on div "( 1 ) Apt. [STREET_ADDRESS] Property: Meadowbrook Apartments ⚠️ Risk Level: Hig…" at bounding box center [297, 108] width 409 height 216
click at [248, 206] on textarea "Thanks for letting us know! I'll check on our end to see if the review posted. …" at bounding box center [293, 201] width 257 height 22
drag, startPoint x: 211, startPoint y: 201, endPoint x: 209, endPoint y: 196, distance: 5.8
click at [209, 196] on textarea "Thanks for letting us know! I'll check on our end to see if the review posted. …" at bounding box center [293, 201] width 257 height 22
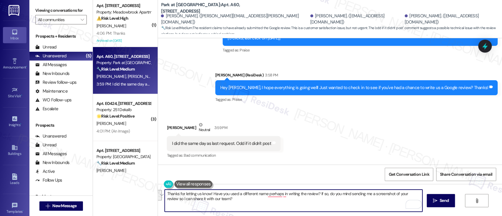
paste textarea "Is it possible that you used a different name when posting the review? If so, w…"
type textarea "Thanks for letting us know! Is it possible that you used a different name when …"
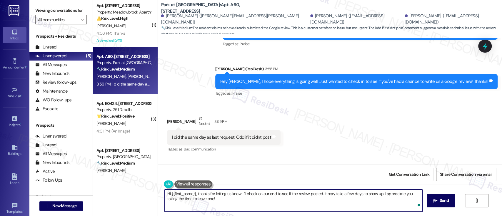
type textarea "Hi {{first_name}}, thanks for letting us know! I'll check on our end to see if …"
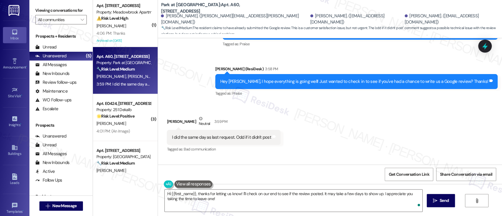
click at [127, 24] on div "[PERSON_NAME]" at bounding box center [124, 25] width 56 height 7
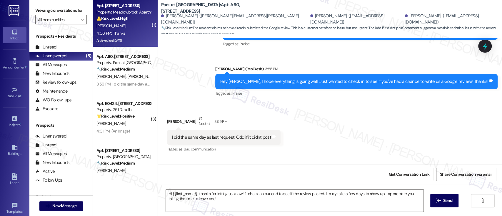
type textarea "Fetching suggested responses. Please feel free to read through the conversation…"
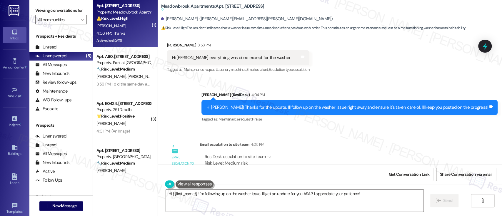
scroll to position [5462, 0]
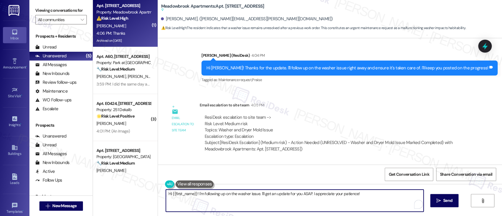
drag, startPoint x: 308, startPoint y: 192, endPoint x: 128, endPoint y: 182, distance: 180.2
click at [115, 188] on div "( 1 ) Apt. 324, 200 Meadowbrook Drive Property: Meadowbrook Apartments ⚠️ Risk …" at bounding box center [297, 108] width 409 height 216
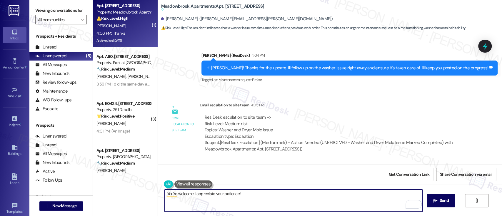
type textarea "You're welcome! I appreciate your patience!"
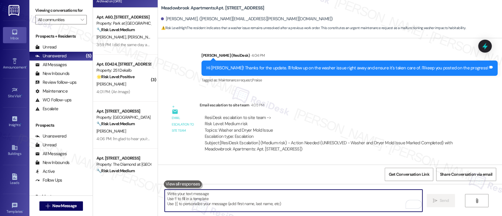
scroll to position [61, 0]
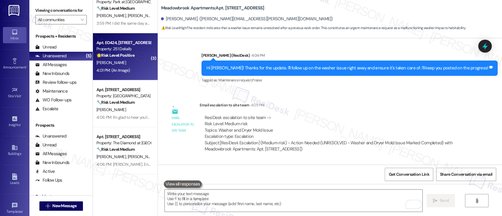
click at [122, 62] on div "[PERSON_NAME]" at bounding box center [124, 62] width 56 height 7
type textarea "Fetching suggested responses. Please feel free to read through the conversation…"
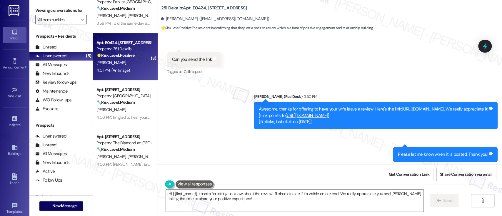
scroll to position [10807, 0]
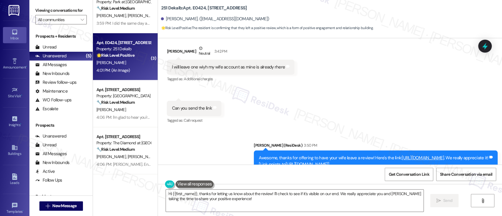
click at [402, 155] on link "[URL][DOMAIN_NAME]" at bounding box center [423, 158] width 42 height 6
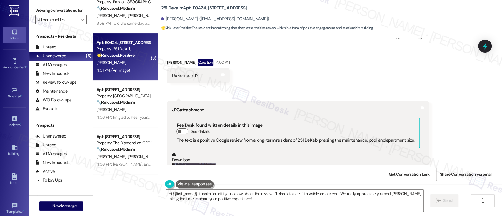
scroll to position [11003, 0]
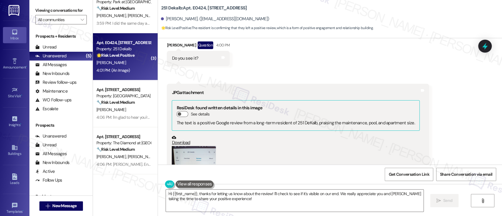
click at [195, 146] on button "Zoom image" at bounding box center [194, 185] width 44 height 79
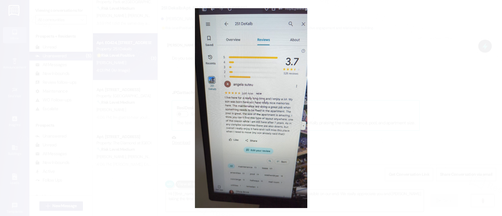
click at [355, 106] on button "Unzoom image" at bounding box center [251, 108] width 502 height 216
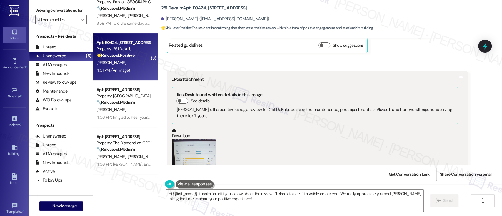
scroll to position [11239, 0]
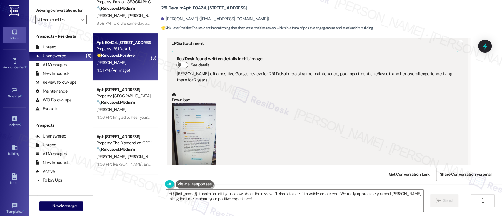
click at [186, 103] on button "Zoom image" at bounding box center [194, 142] width 44 height 79
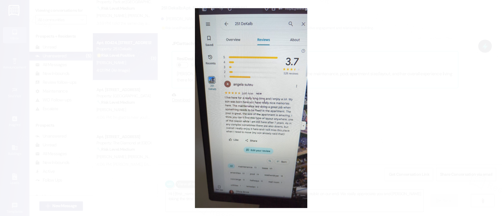
click at [413, 146] on button "Unzoom image" at bounding box center [251, 108] width 502 height 216
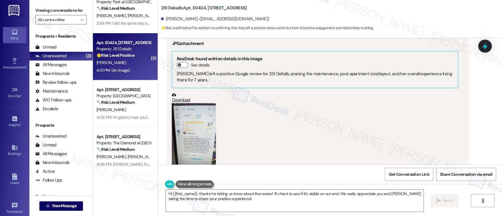
click at [480, 149] on div "Received via SMS Darius Bujor Question 4:00 PM Do you see it? Tags and notes Re…" at bounding box center [330, 3] width 344 height 421
click at [269, 201] on textarea "Hi {{first_name}}, thanks for letting us know about the review! I'll check to s…" at bounding box center [294, 201] width 257 height 22
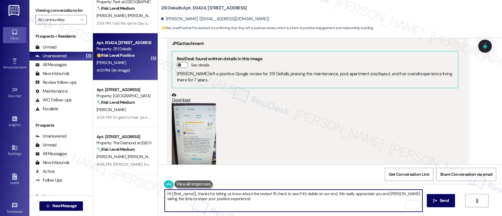
click at [276, 201] on textarea "Hi {{first_name}}, thanks for letting us know about the review! I'll check to s…" at bounding box center [293, 201] width 257 height 22
drag, startPoint x: 333, startPoint y: 195, endPoint x: 248, endPoint y: 188, distance: 84.7
click at [121, 188] on div "( 1 ) Apt. 324, 200 Meadowbrook Drive Property: Meadowbrook Apartments ⚠️ Risk …" at bounding box center [297, 108] width 409 height 216
click at [357, 193] on textarea "Thank you, Darius! We really appreciate you and Angela taking the time to share…" at bounding box center [293, 201] width 257 height 22
paste textarea ". While the review isn’t showing on our end just yet, it’s likely there’s just …"
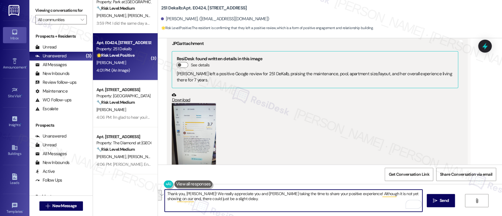
type textarea "Thank you, [PERSON_NAME]! We really appreciate you and [PERSON_NAME] taking the…"
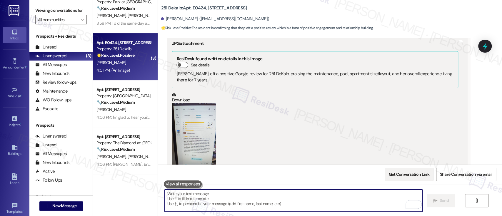
scroll to position [11238, 0]
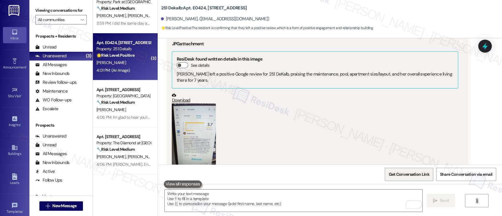
click at [408, 173] on span "Get Conversation Link" at bounding box center [408, 174] width 41 height 6
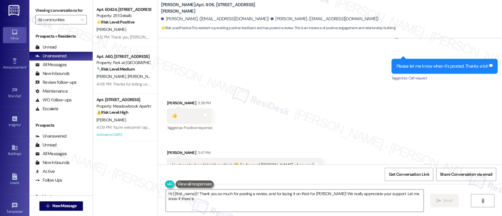
scroll to position [516, 0]
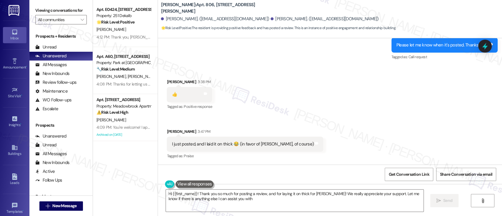
type textarea "Hi {{first_name}}! Thank you so much for posting a review, and for laying it on…"
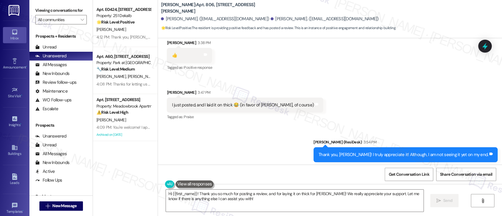
scroll to position [566, 0]
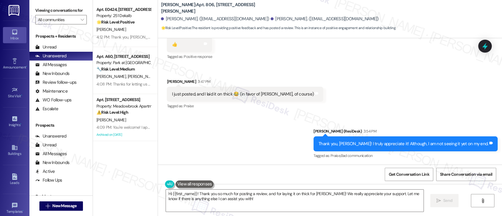
click at [394, 95] on div "Received via SMS [PERSON_NAME] 3:38 PM 👍 Tags and notes Tagged as: Positive res…" at bounding box center [330, 65] width 344 height 99
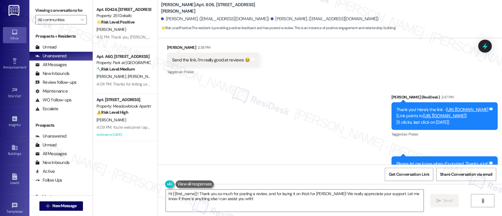
scroll to position [370, 0]
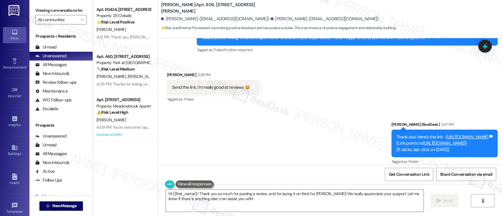
click at [446, 135] on link "[URL][DOMAIN_NAME]" at bounding box center [467, 137] width 42 height 6
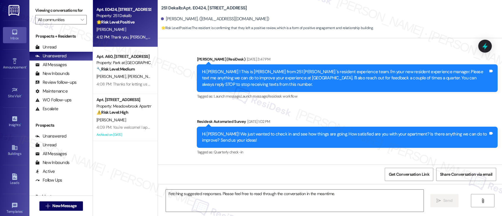
scroll to position [11294, 0]
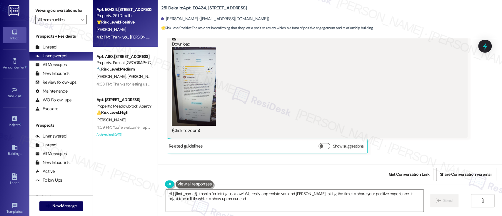
type textarea "Hi {{first_name}}, thanks for letting us know! We really appreciate you and [PE…"
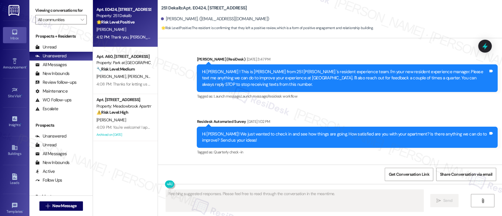
scroll to position [11294, 0]
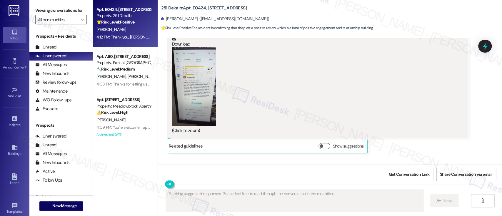
drag, startPoint x: 398, startPoint y: 173, endPoint x: 276, endPoint y: 102, distance: 142.2
click at [398, 174] on span "Get Conversation Link" at bounding box center [408, 174] width 41 height 6
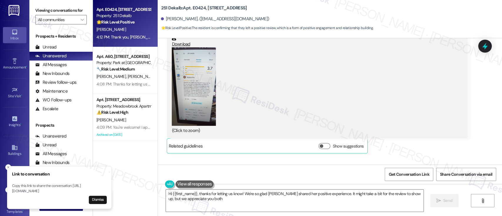
type textarea "Hi {{first_name}}, thanks for letting us know! We're so glad [PERSON_NAME] shar…"
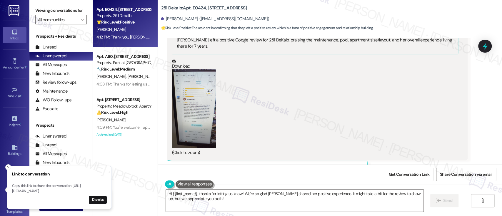
scroll to position [11255, 0]
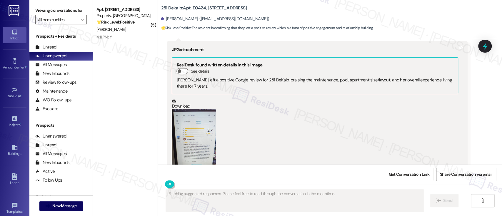
scroll to position [11216, 0]
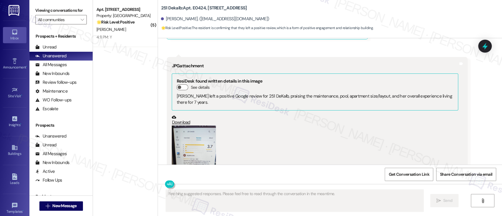
click at [188, 126] on button "Zoom image" at bounding box center [194, 165] width 44 height 79
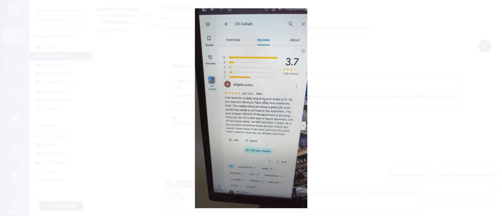
type textarea "Hi {{first_name}}, thanks for letting us know! We truly appreciate you and [PER…"
click at [396, 118] on button "Unzoom image" at bounding box center [251, 108] width 502 height 216
